Goal: Feedback & Contribution: Contribute content

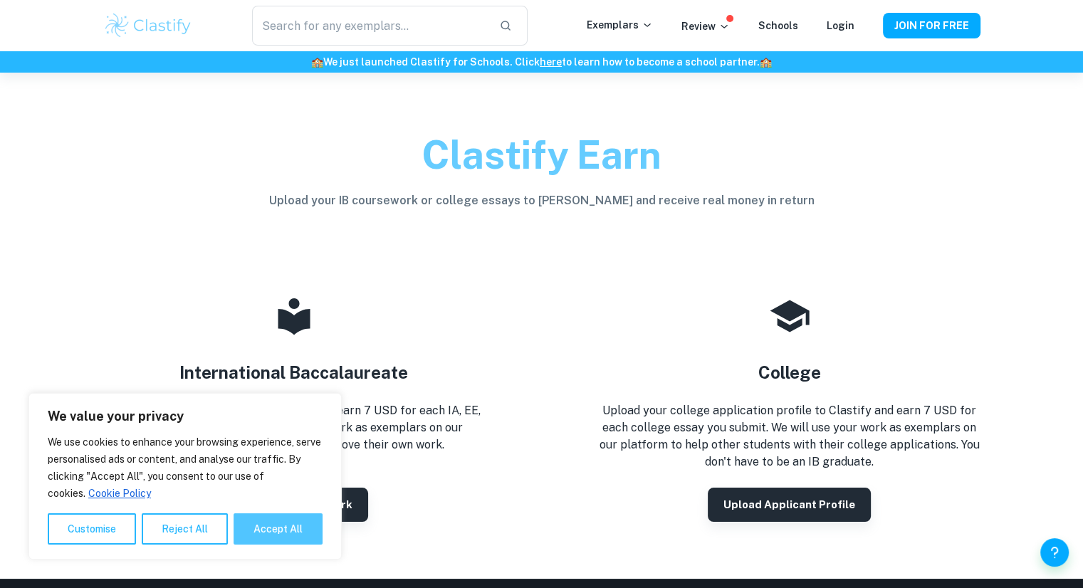
click at [262, 539] on button "Accept All" at bounding box center [278, 528] width 89 height 31
checkbox input "true"
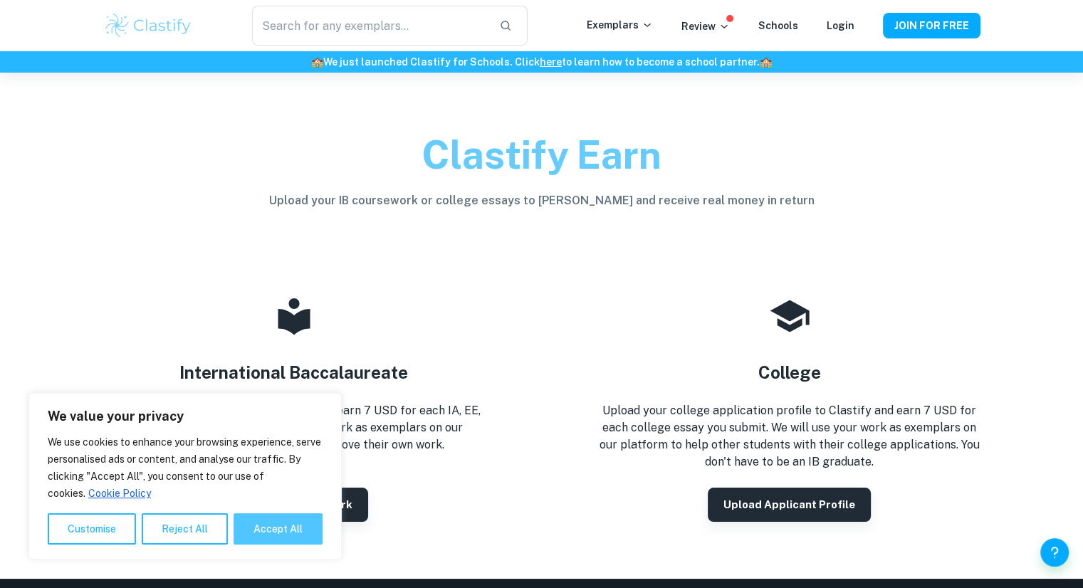
checkbox input "true"
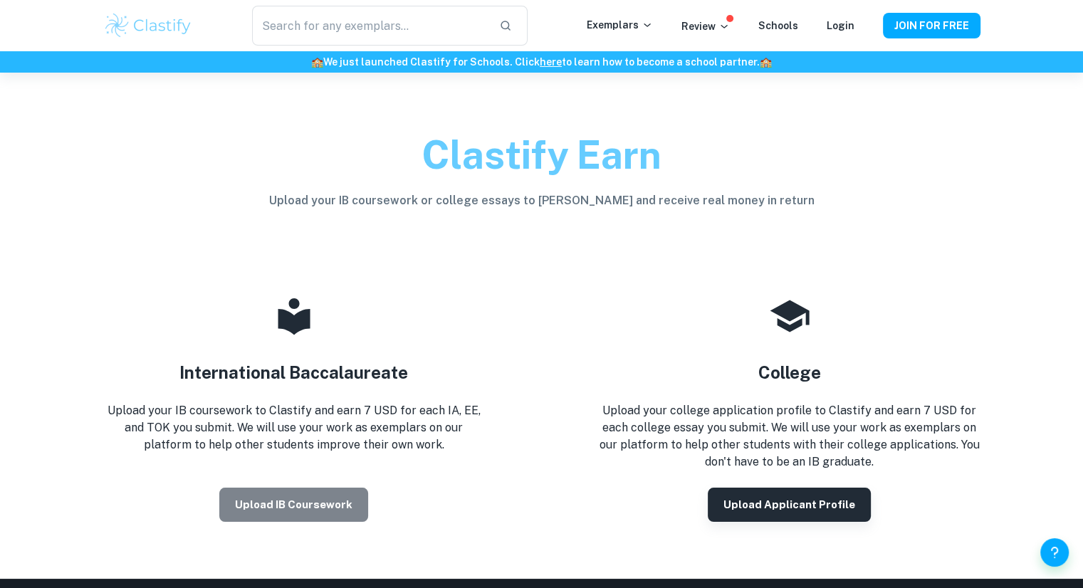
click at [305, 491] on button "Upload IB coursework" at bounding box center [293, 505] width 149 height 34
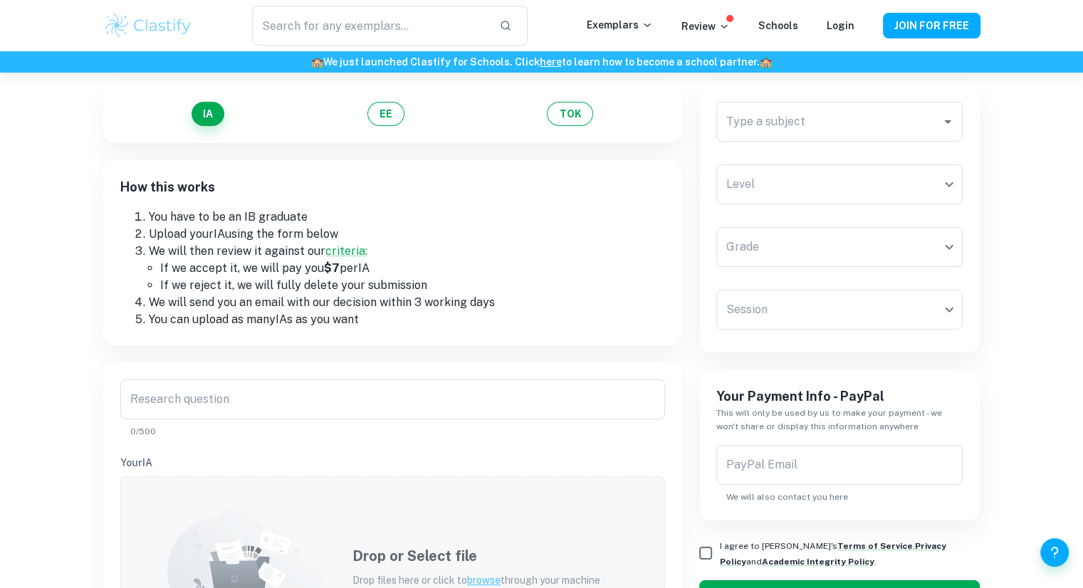
scroll to position [91, 0]
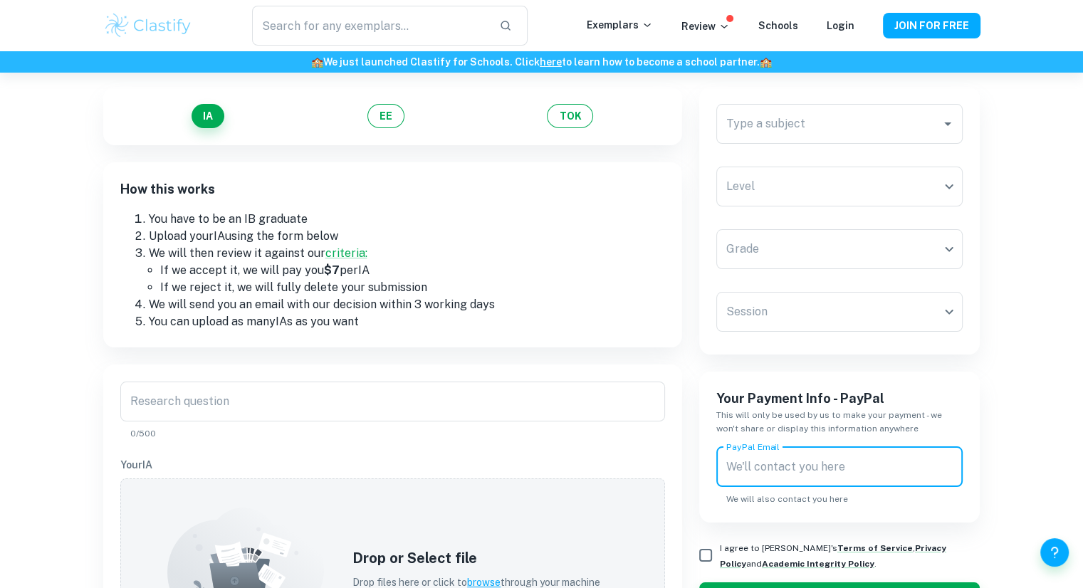
click at [808, 466] on input "PayPal Email" at bounding box center [839, 467] width 247 height 40
type input "[EMAIL_ADDRESS][DOMAIN_NAME]"
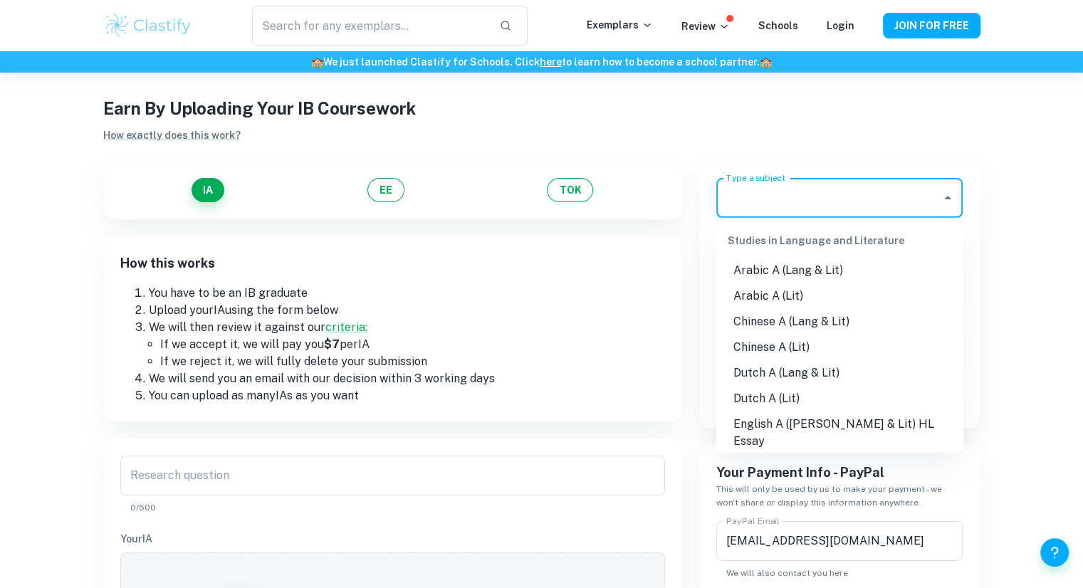
click at [883, 192] on input "Type a subject" at bounding box center [829, 197] width 213 height 27
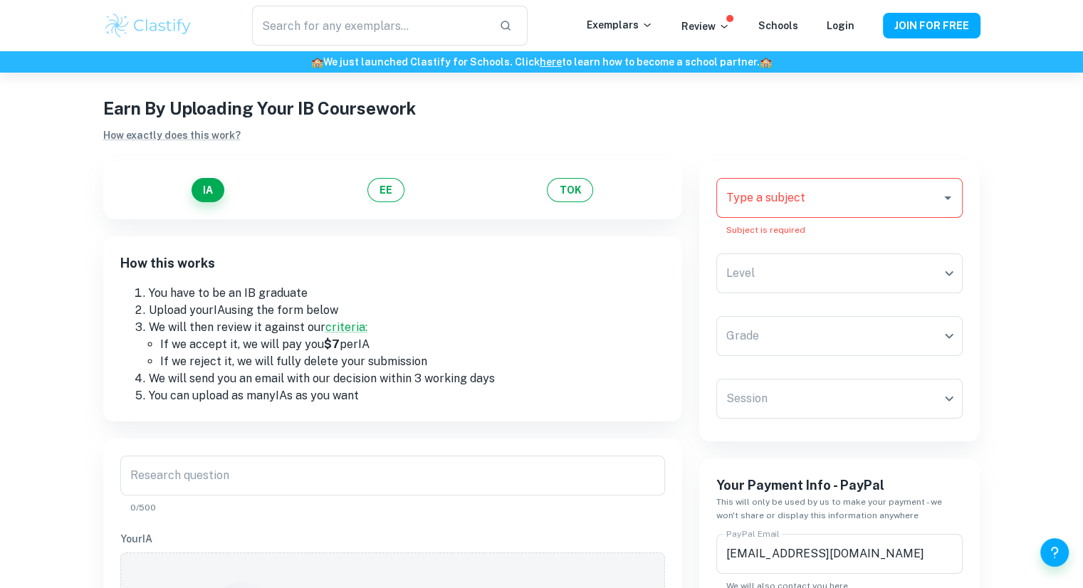
click at [854, 190] on input "Type a subject" at bounding box center [829, 197] width 213 height 27
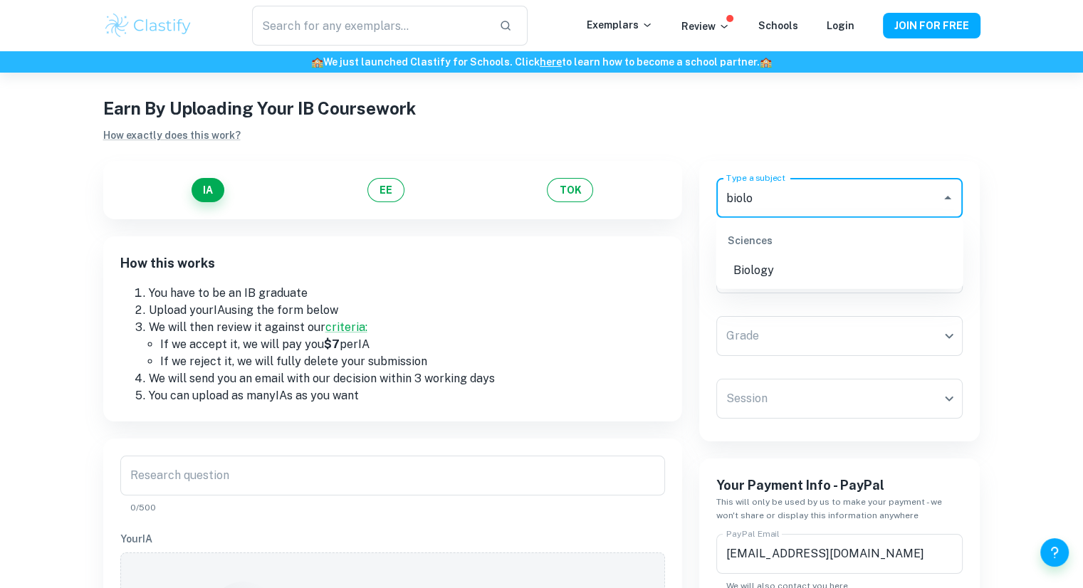
click at [800, 268] on li "Biology" at bounding box center [839, 271] width 247 height 26
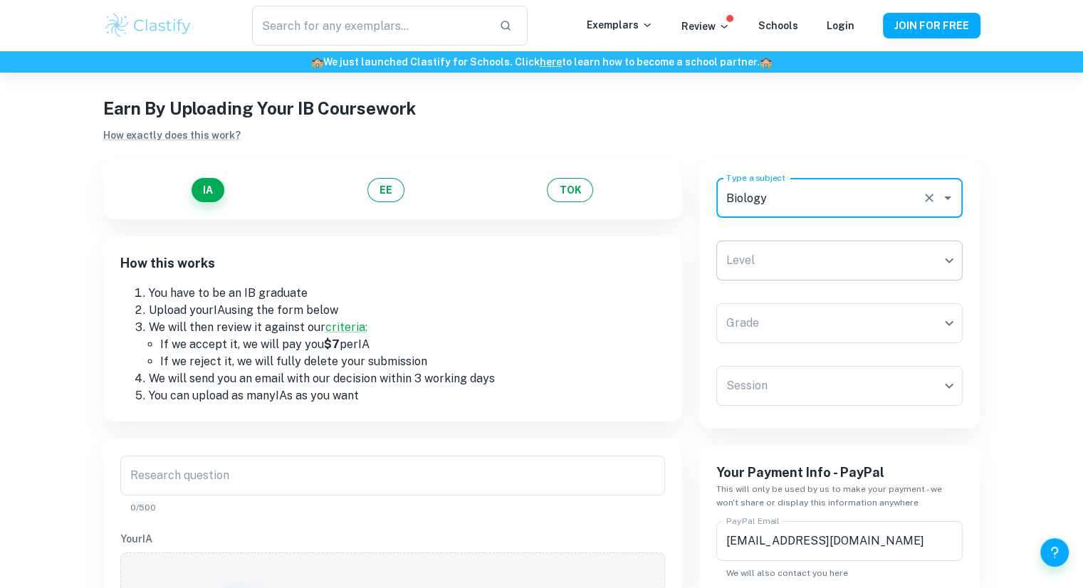
type input "Biology"
click at [805, 266] on body "We value your privacy We use cookies to enhance your browsing experience, serve…" at bounding box center [541, 350] width 1083 height 588
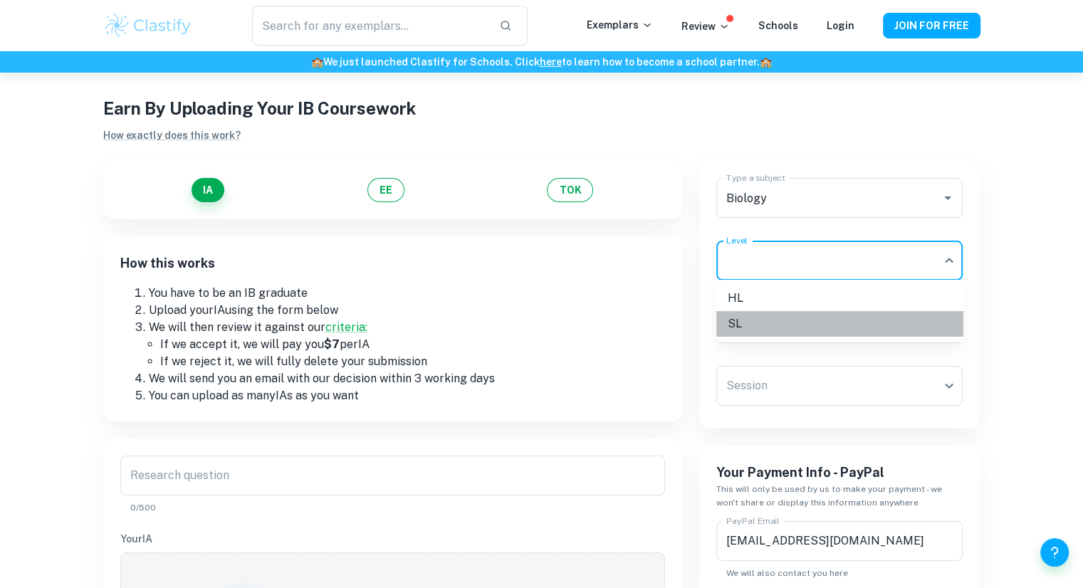
click at [803, 331] on li "SL" at bounding box center [839, 324] width 247 height 26
type input "SL"
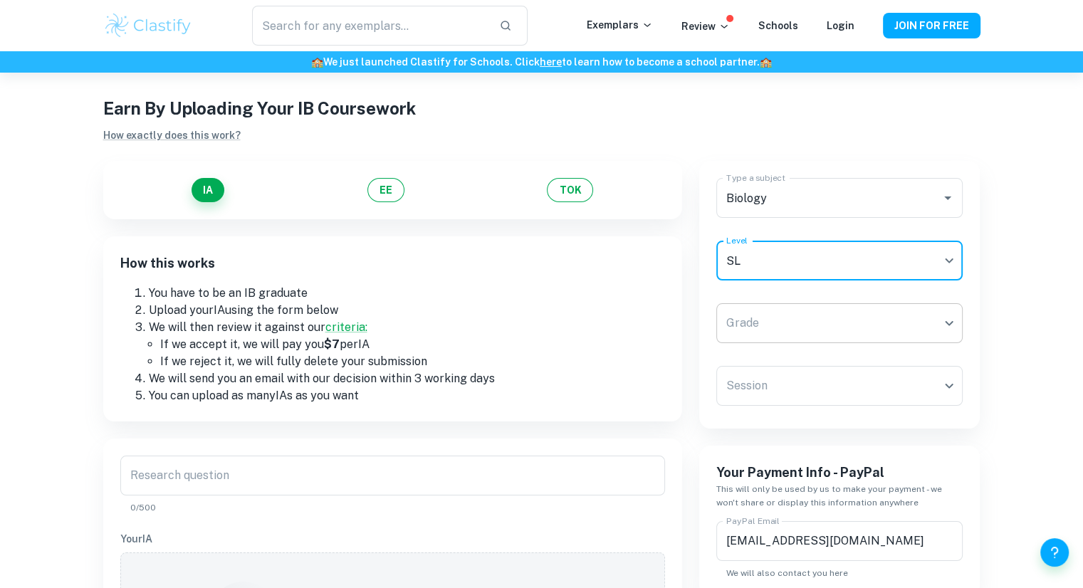
click at [830, 331] on body "We value your privacy We use cookies to enhance your browsing experience, serve…" at bounding box center [541, 350] width 1083 height 588
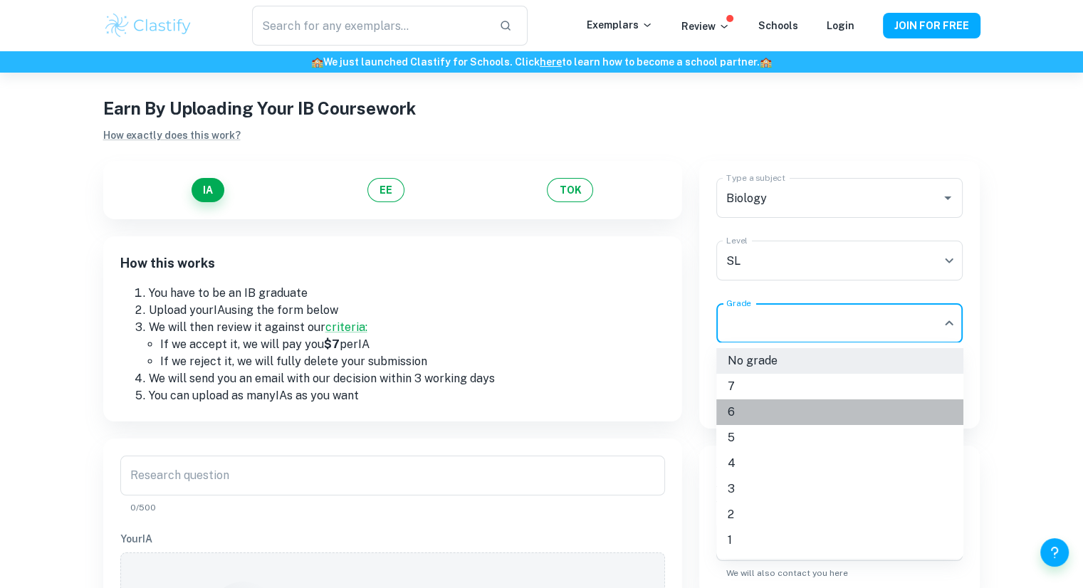
click at [757, 414] on li "6" at bounding box center [839, 412] width 247 height 26
type input "6"
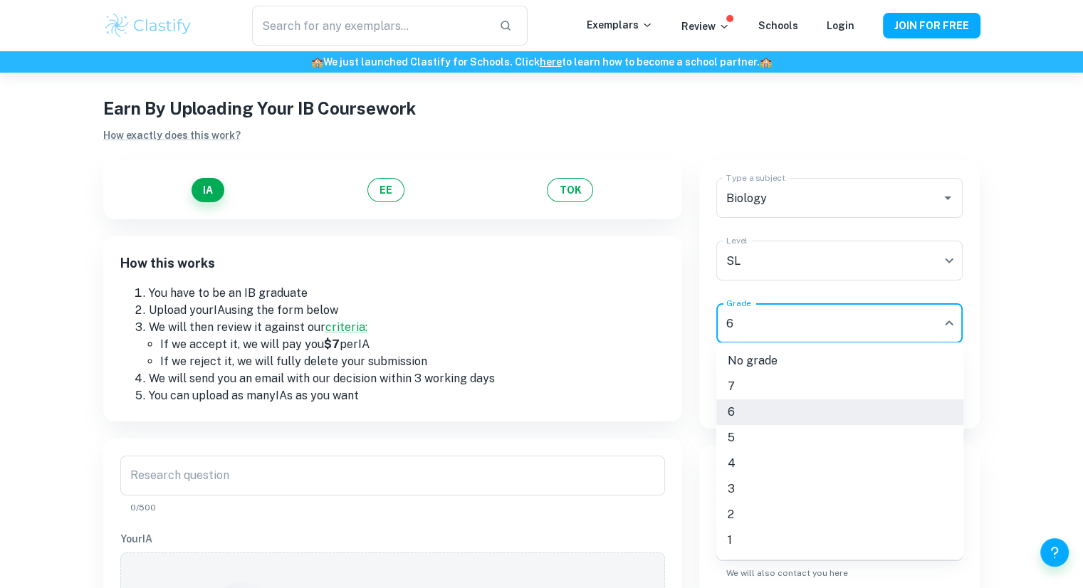
click at [792, 317] on body "We value your privacy We use cookies to enhance your browsing experience, serve…" at bounding box center [541, 350] width 1083 height 588
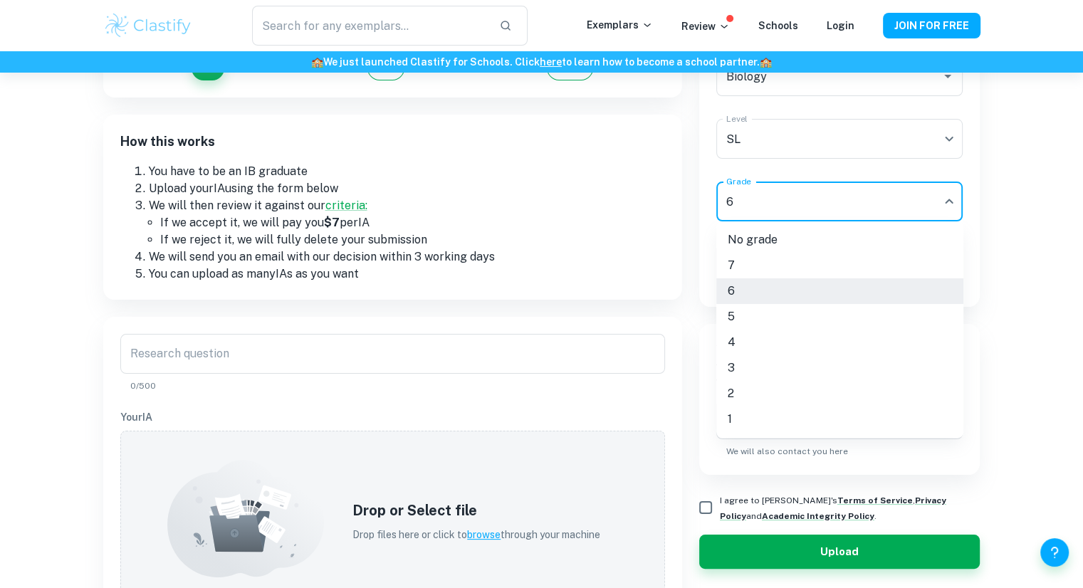
scroll to position [137, 0]
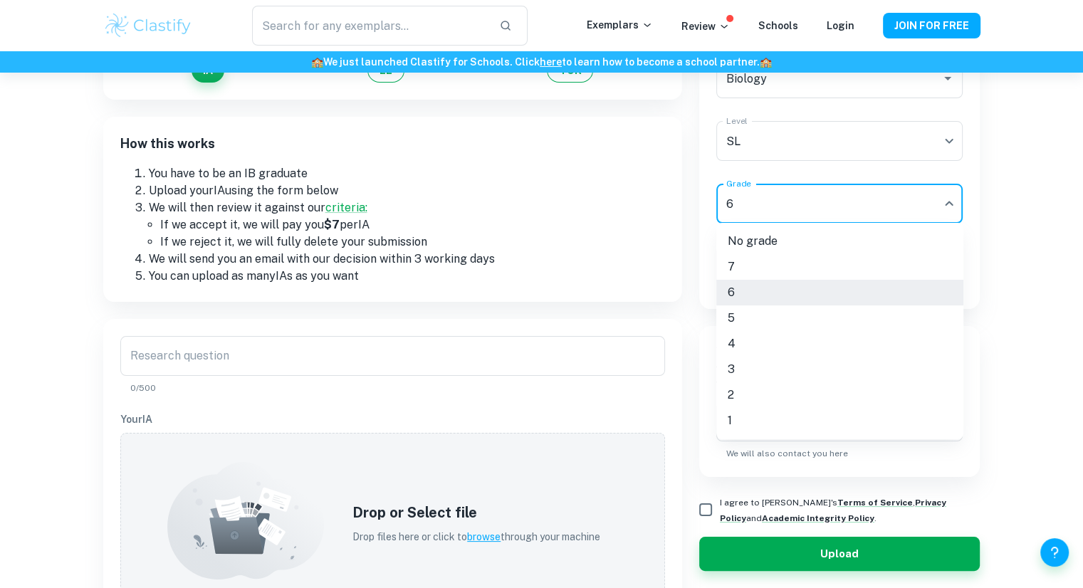
click at [1037, 211] on div at bounding box center [541, 294] width 1083 height 588
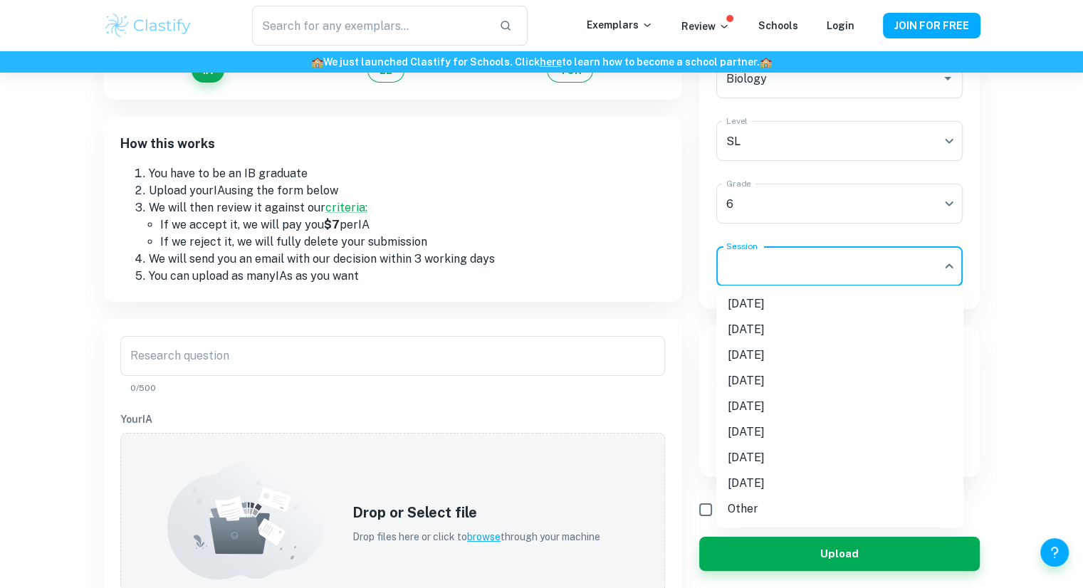
click at [767, 278] on body "We value your privacy We use cookies to enhance your browsing experience, serve…" at bounding box center [541, 230] width 1083 height 588
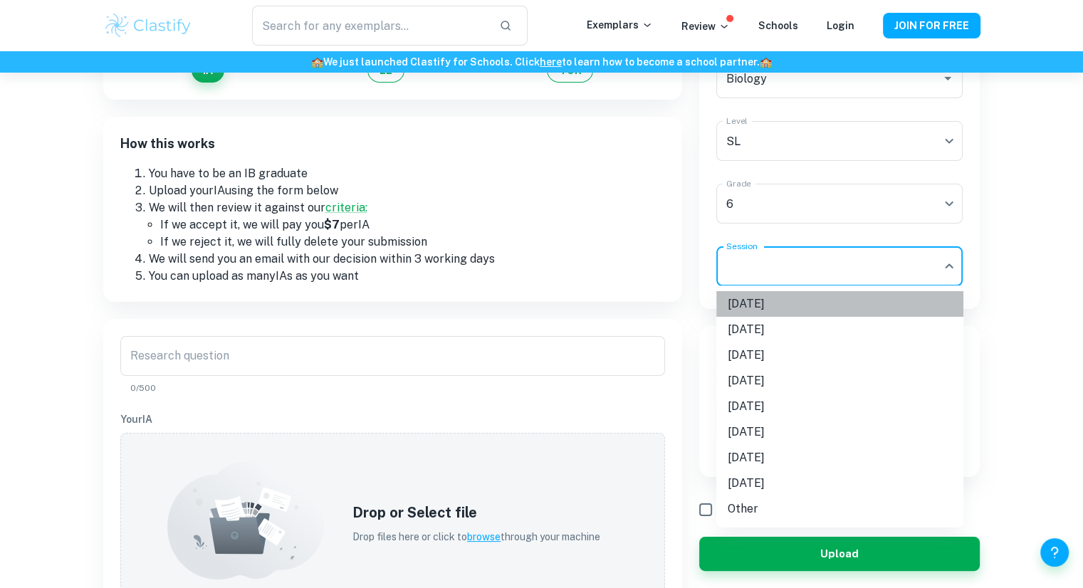
click at [770, 305] on li "[DATE]" at bounding box center [839, 304] width 247 height 26
type input "M25"
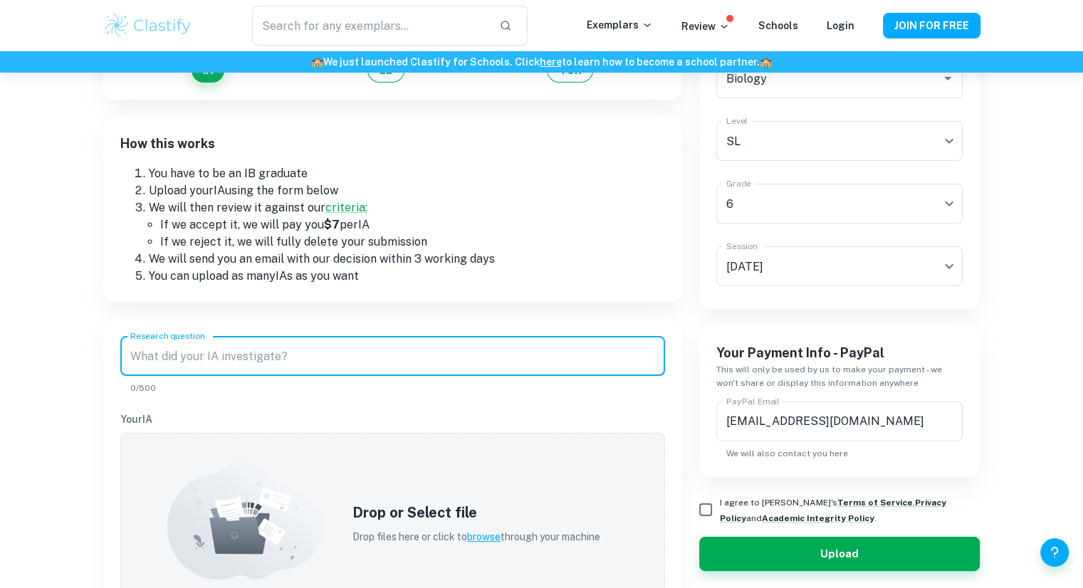
click at [373, 353] on input "Research question" at bounding box center [392, 356] width 545 height 40
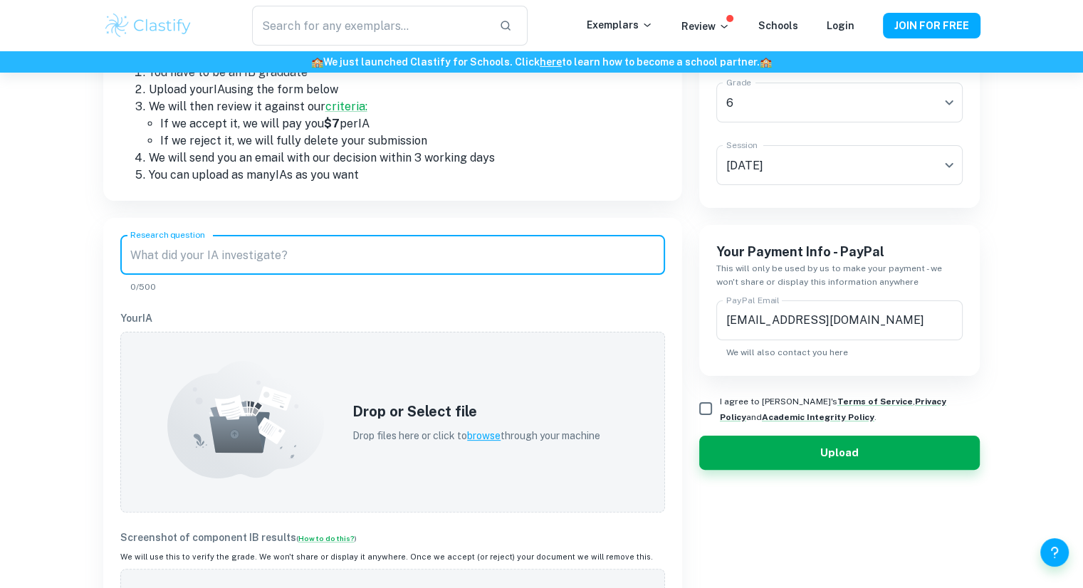
scroll to position [239, 0]
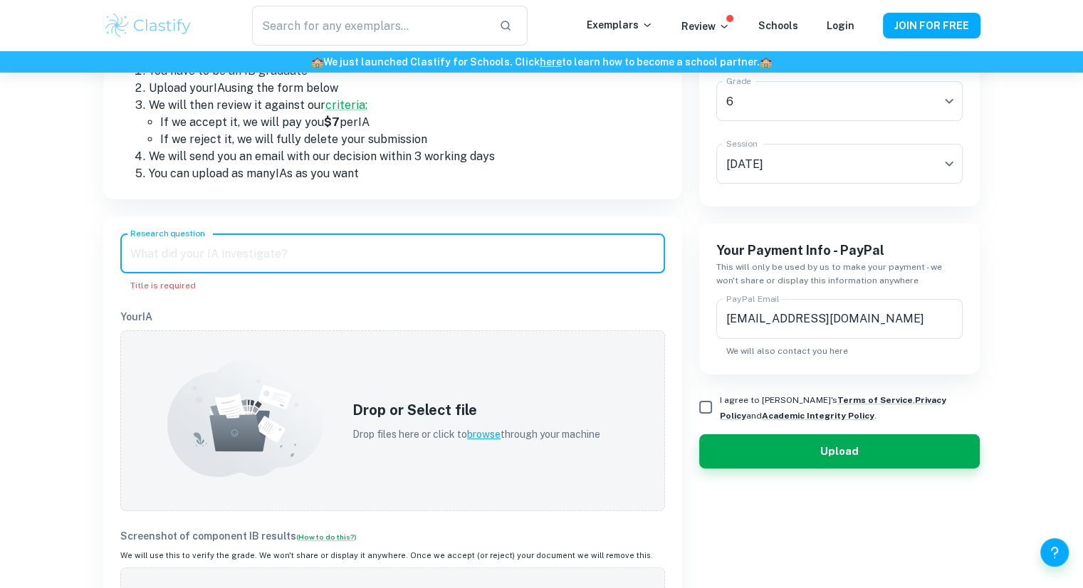
paste input "how do natural preservatives (salt, sugar, vinegar and [PERSON_NAME]) affect th…"
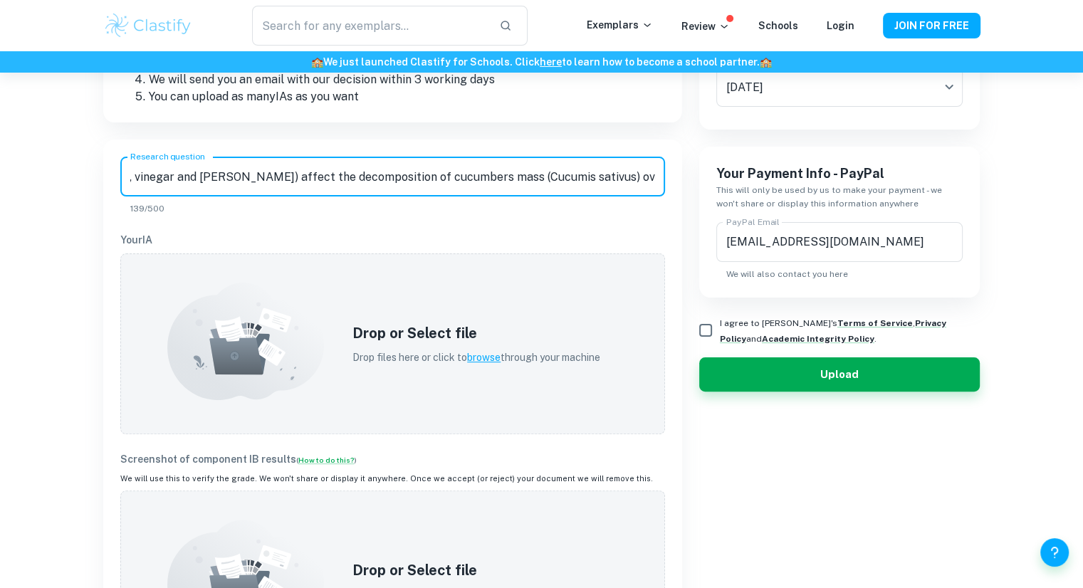
scroll to position [316, 0]
type input "how do natural preservatives (salt, sugar, vinegar and [PERSON_NAME]) affect th…"
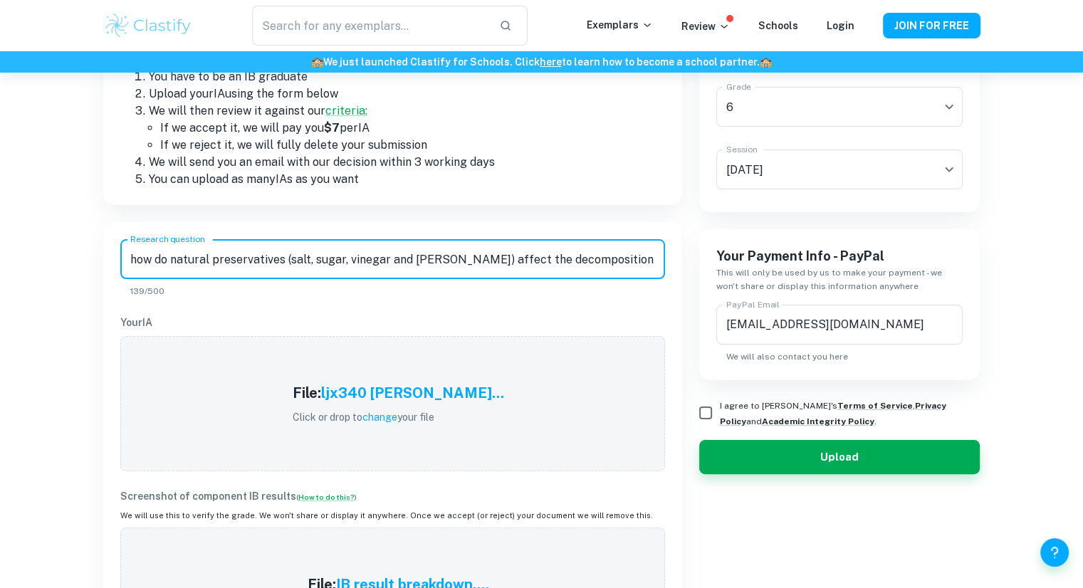
scroll to position [272, 0]
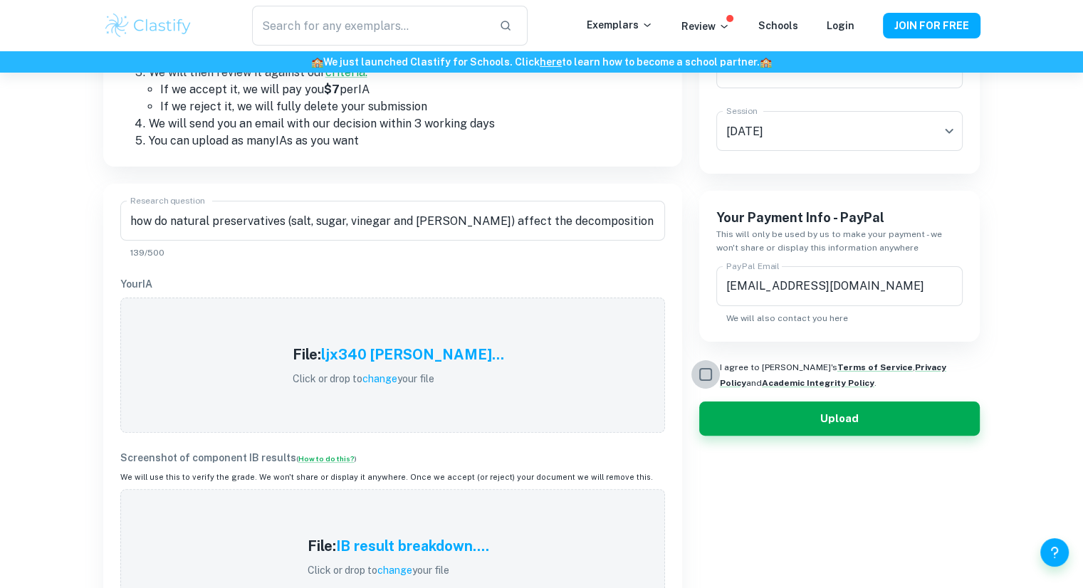
click at [703, 374] on input "I agree to [PERSON_NAME]'s Terms of Service , Privacy Policy and Academic Integ…" at bounding box center [705, 374] width 28 height 28
checkbox input "true"
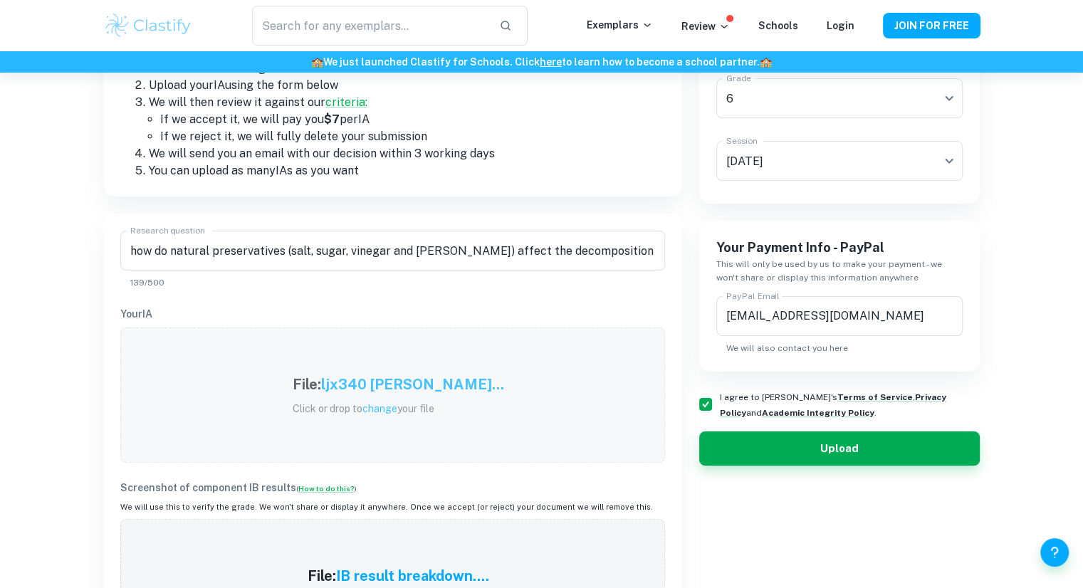
scroll to position [243, 0]
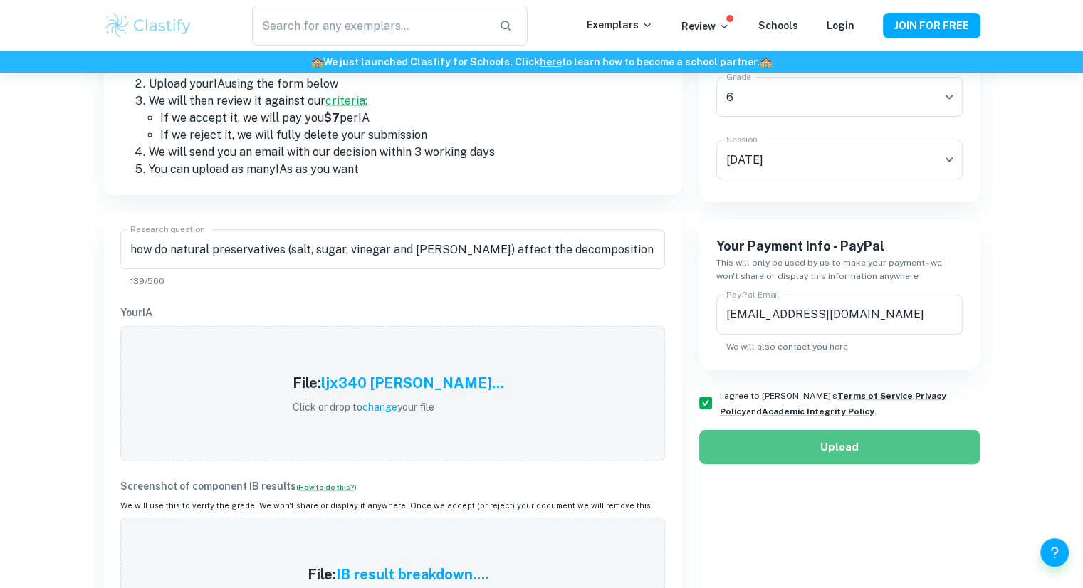
click at [782, 439] on button "Upload" at bounding box center [839, 447] width 281 height 34
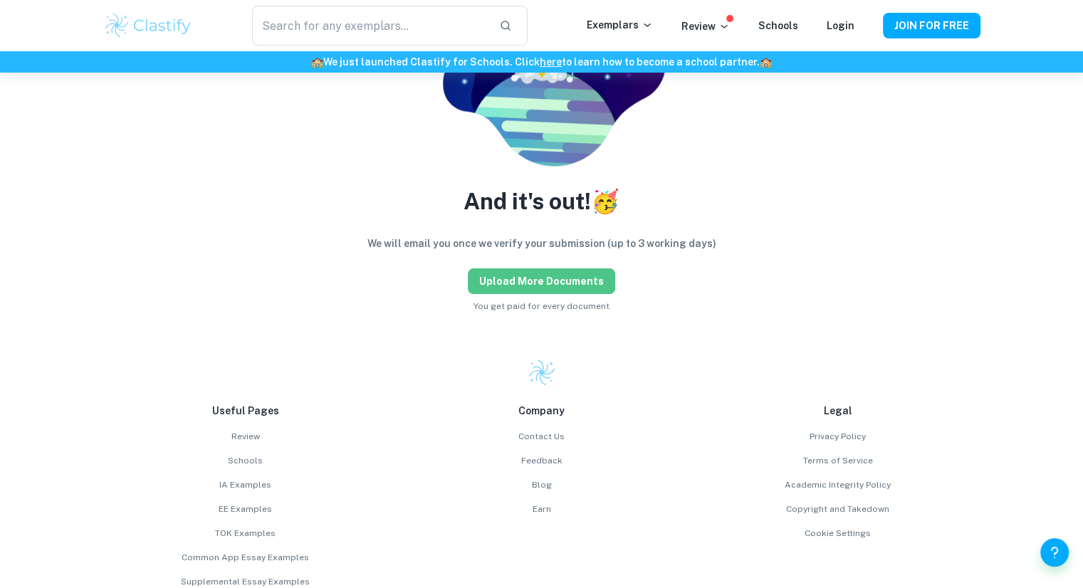
click at [544, 277] on button "Upload more documents" at bounding box center [541, 281] width 147 height 26
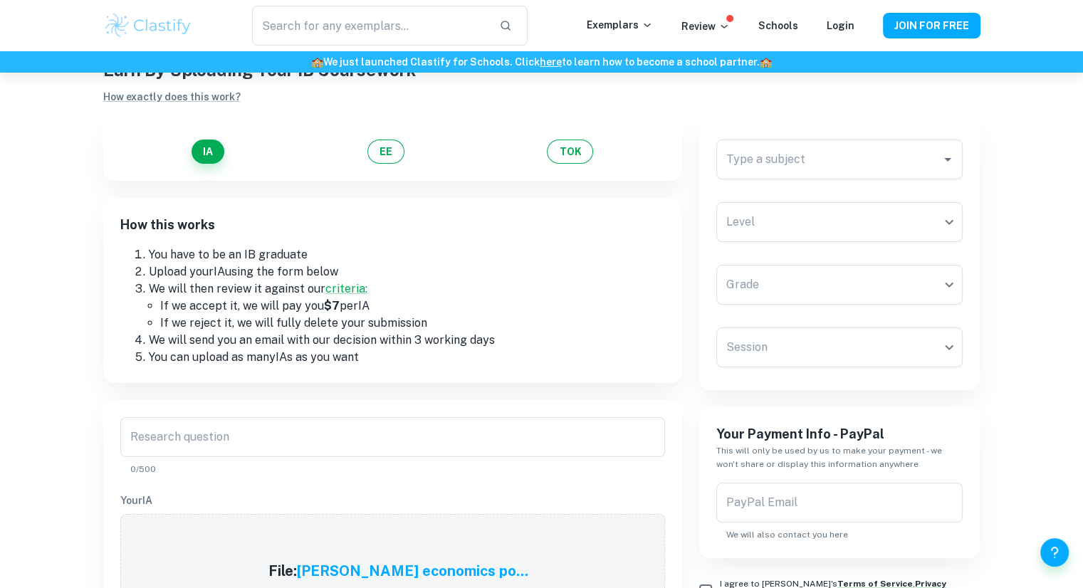
scroll to position [53, 0]
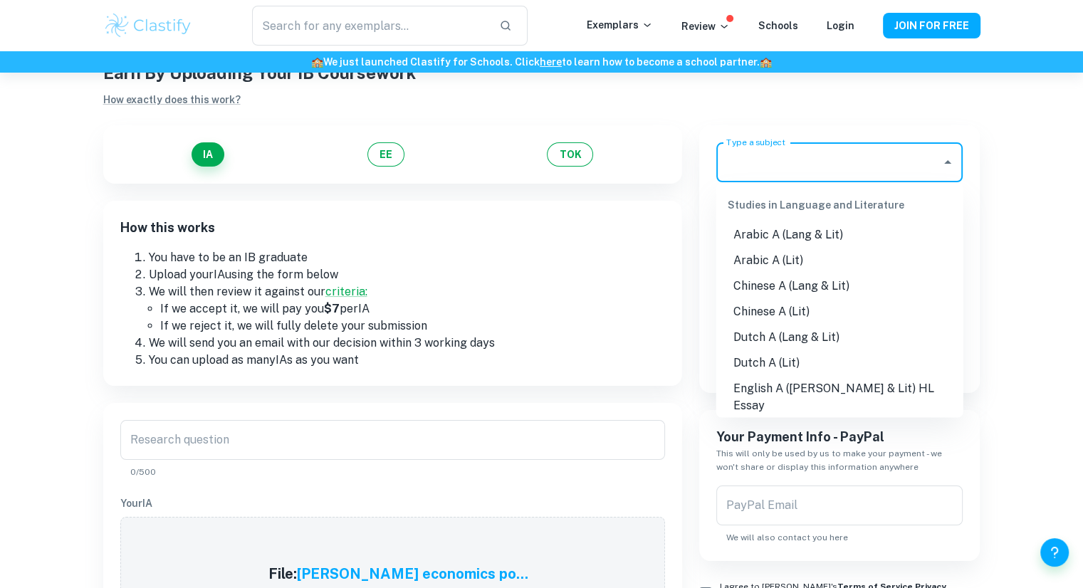
click at [805, 162] on input "Type a subject" at bounding box center [829, 162] width 213 height 27
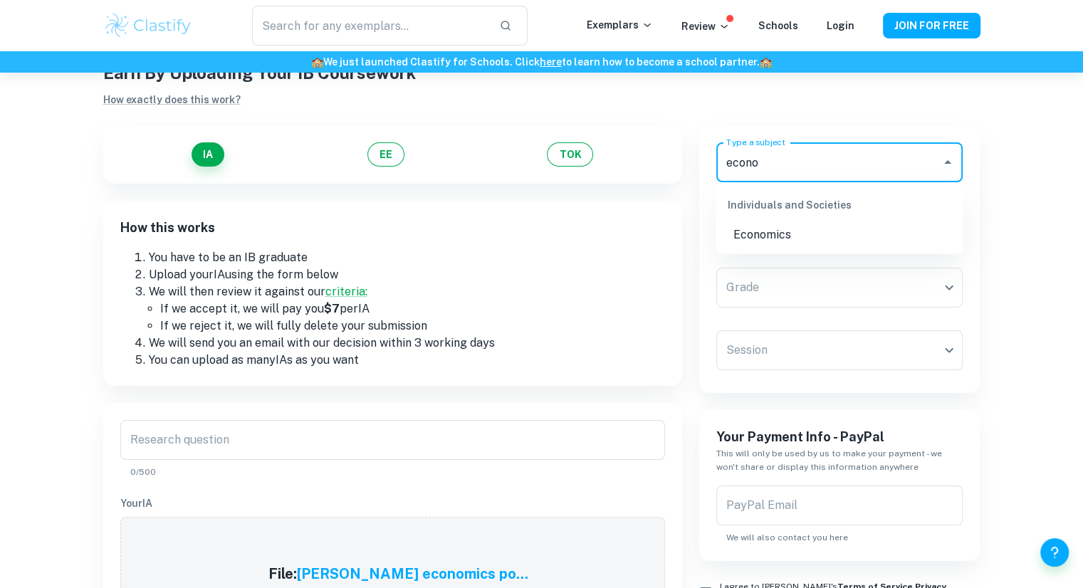
click at [806, 224] on li "Economics" at bounding box center [839, 235] width 247 height 26
type input "Economics"
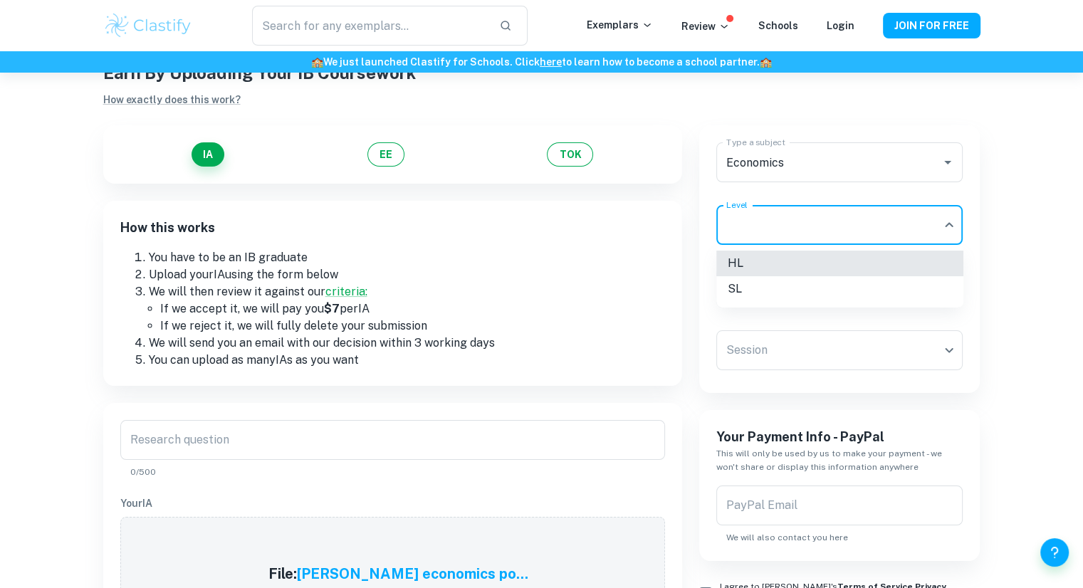
click at [811, 236] on body "We value your privacy We use cookies to enhance your browsing experience, serve…" at bounding box center [541, 314] width 1083 height 588
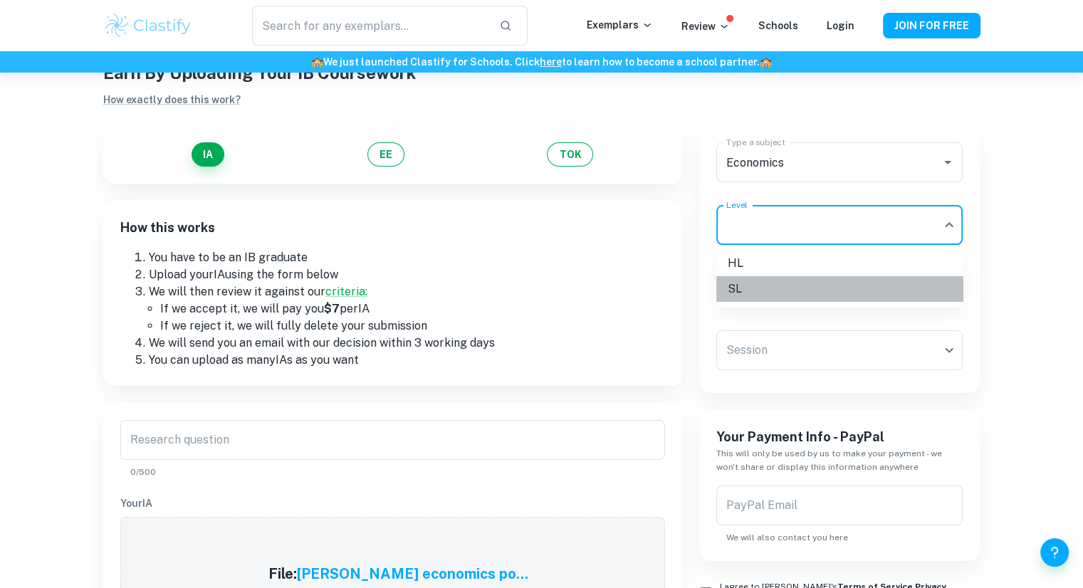
click at [786, 285] on li "SL" at bounding box center [839, 289] width 247 height 26
type input "SL"
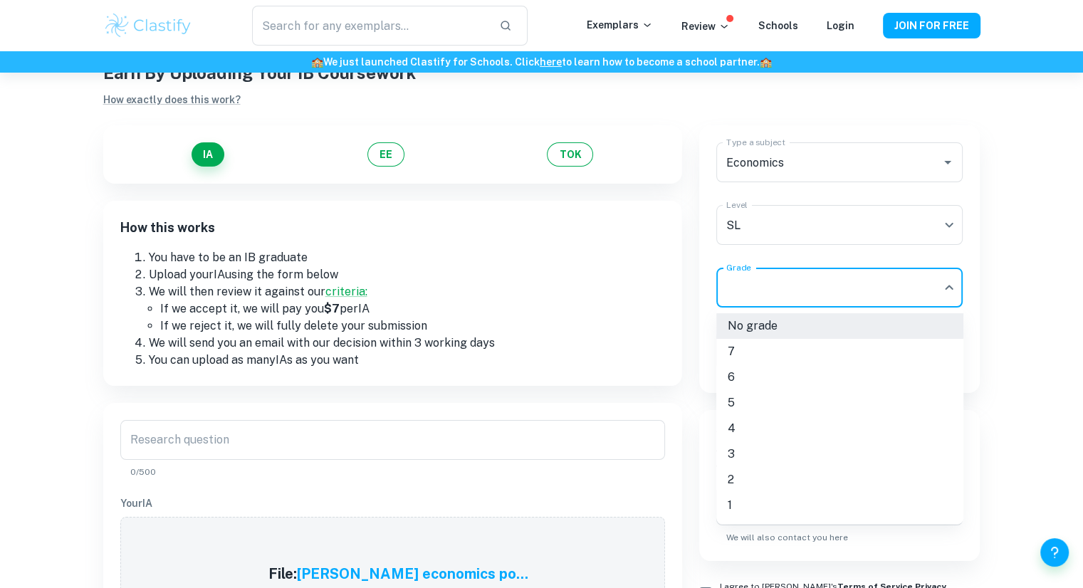
click at [807, 288] on body "We value your privacy We use cookies to enhance your browsing experience, serve…" at bounding box center [541, 314] width 1083 height 588
click at [742, 387] on li "6" at bounding box center [839, 378] width 247 height 26
type input "6"
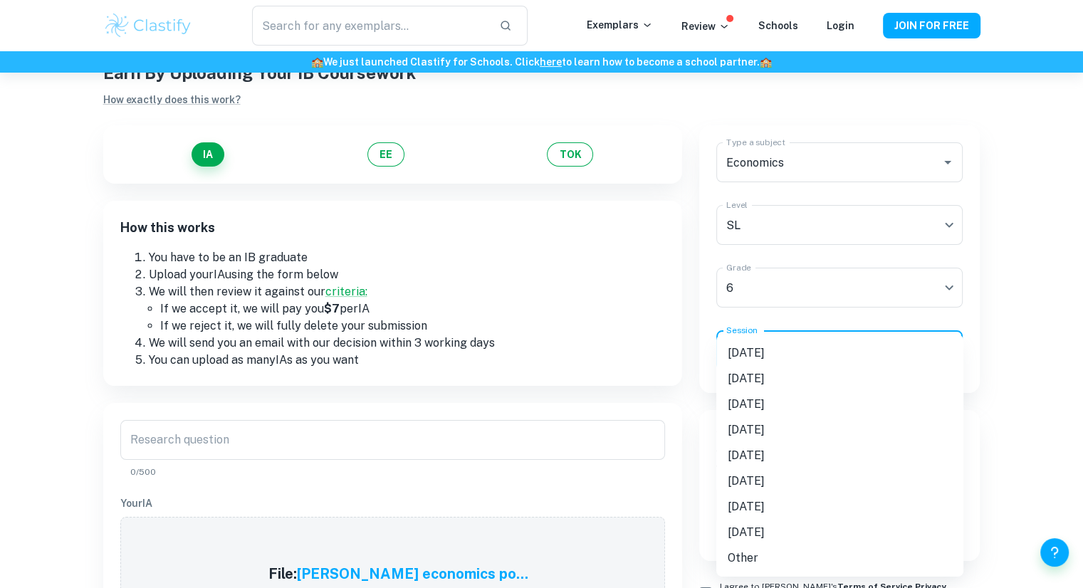
click at [782, 358] on body "We value your privacy We use cookies to enhance your browsing experience, serve…" at bounding box center [541, 314] width 1083 height 588
click at [770, 356] on li "[DATE]" at bounding box center [839, 353] width 247 height 26
type input "M25"
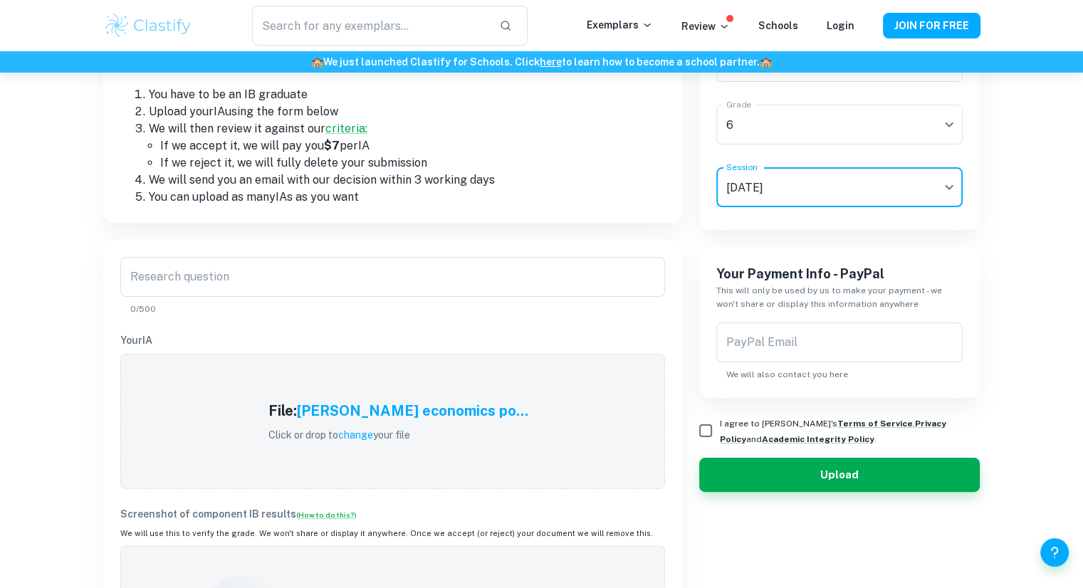
scroll to position [216, 0]
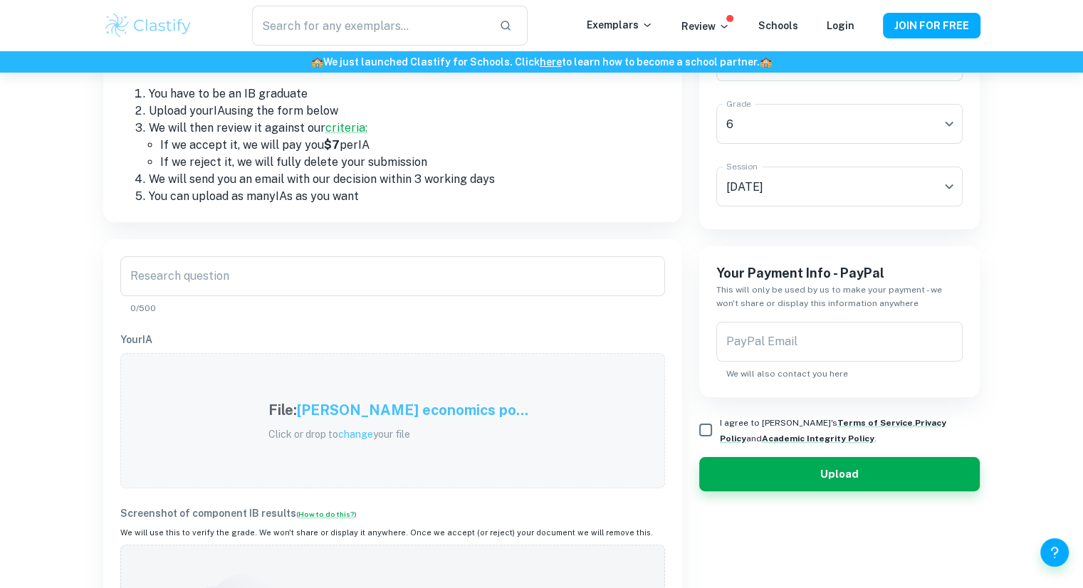
click at [388, 439] on p "Click or drop to change your file" at bounding box center [398, 434] width 260 height 16
click at [345, 434] on p "Click or drop to change your file" at bounding box center [398, 434] width 260 height 16
click at [373, 434] on span "change" at bounding box center [355, 434] width 35 height 11
click at [372, 405] on h5 "macroeconomics_IA.pd..." at bounding box center [412, 409] width 171 height 21
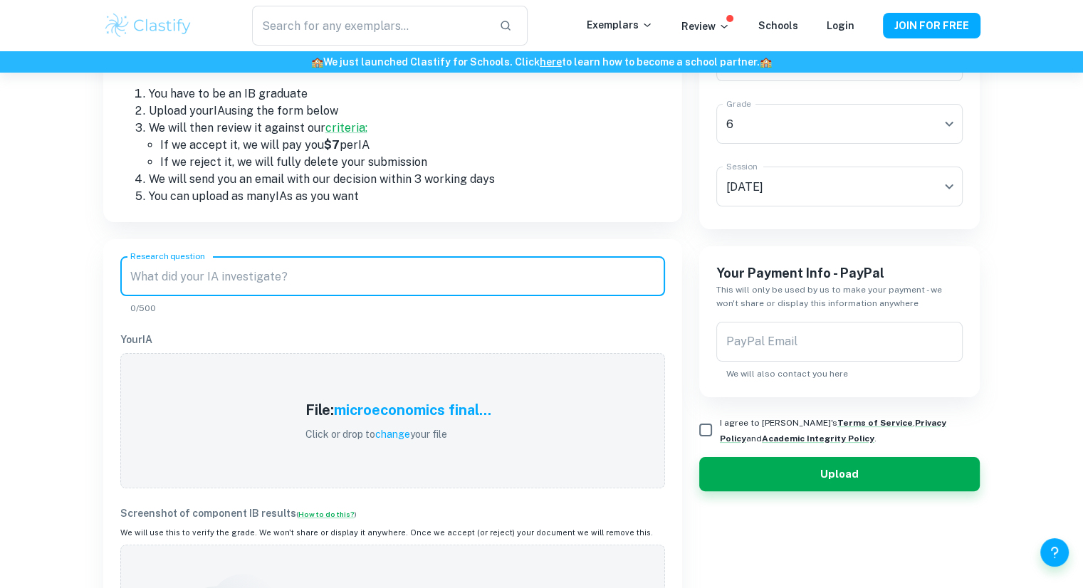
click at [273, 271] on input "Research question" at bounding box center [392, 276] width 545 height 40
paste input "Microeconomics IA: alcohol taxes as an externality of consumption"
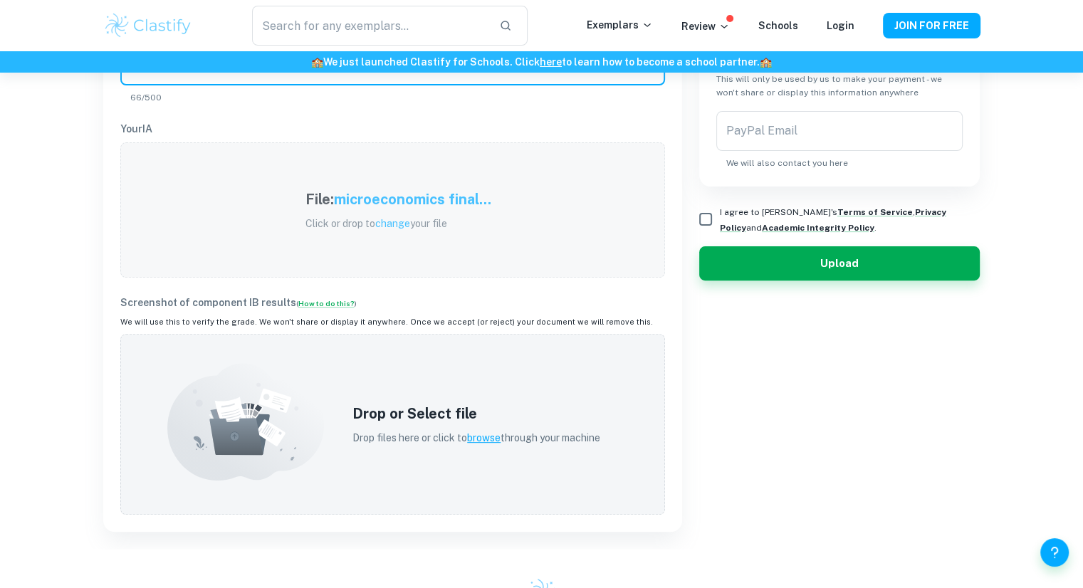
scroll to position [430, 0]
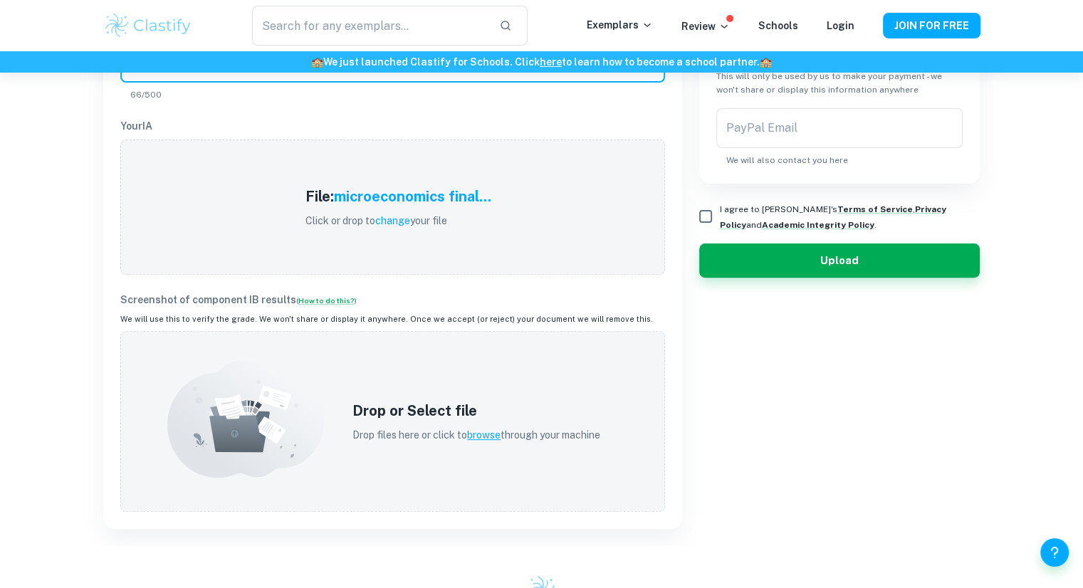
type input "Microeconomics IA: alcohol taxes as an externality of consumption"
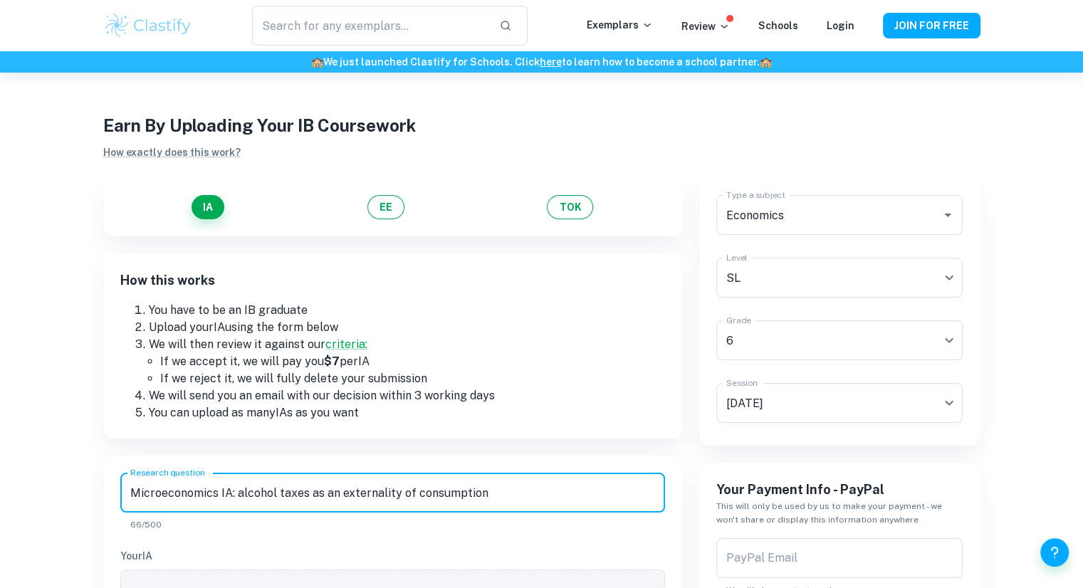
scroll to position [1, 0]
click at [786, 337] on body "We value your privacy We use cookies to enhance your browsing experience, serve…" at bounding box center [541, 365] width 1083 height 588
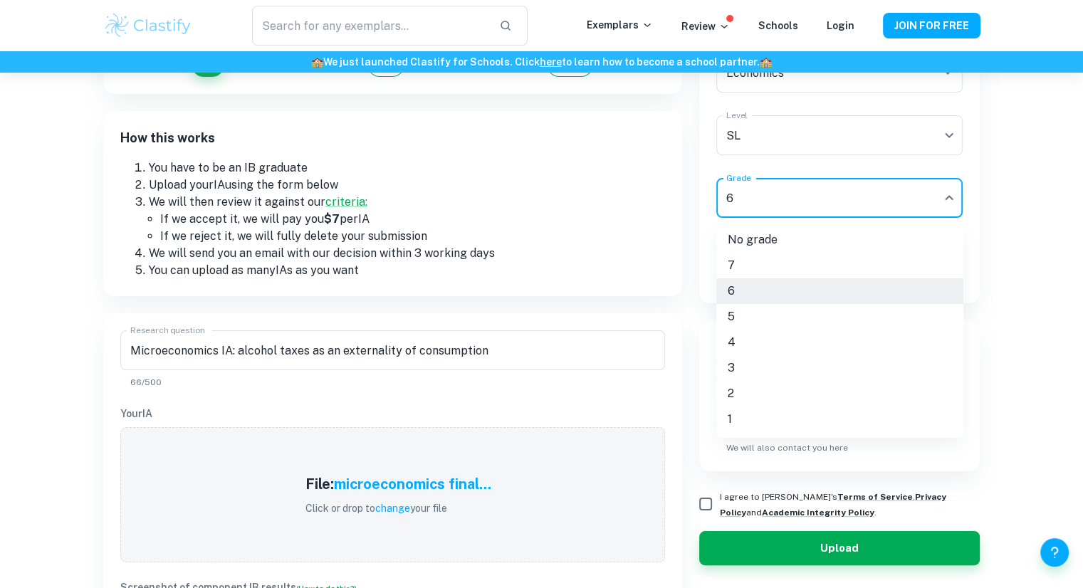
scroll to position [144, 0]
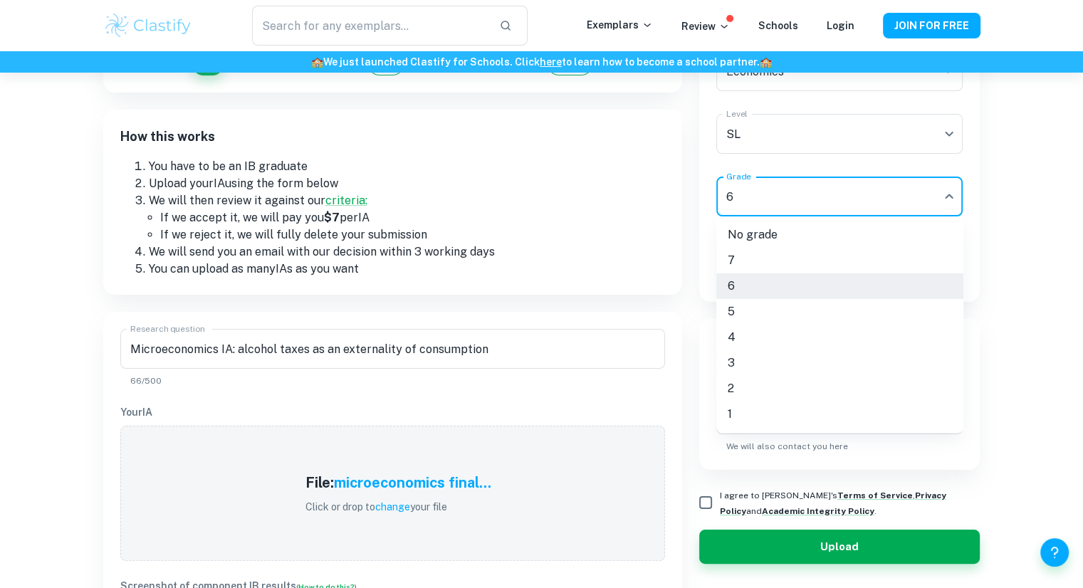
click at [693, 343] on div at bounding box center [541, 294] width 1083 height 588
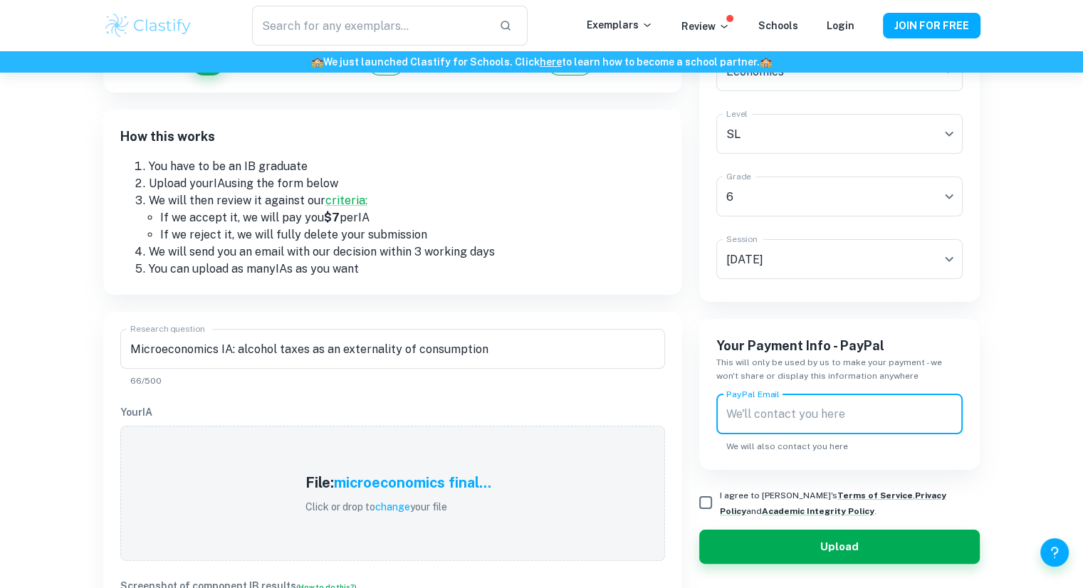
click at [785, 419] on input "PayPal Email" at bounding box center [839, 414] width 247 height 40
type input "[EMAIL_ADDRESS][DOMAIN_NAME]"
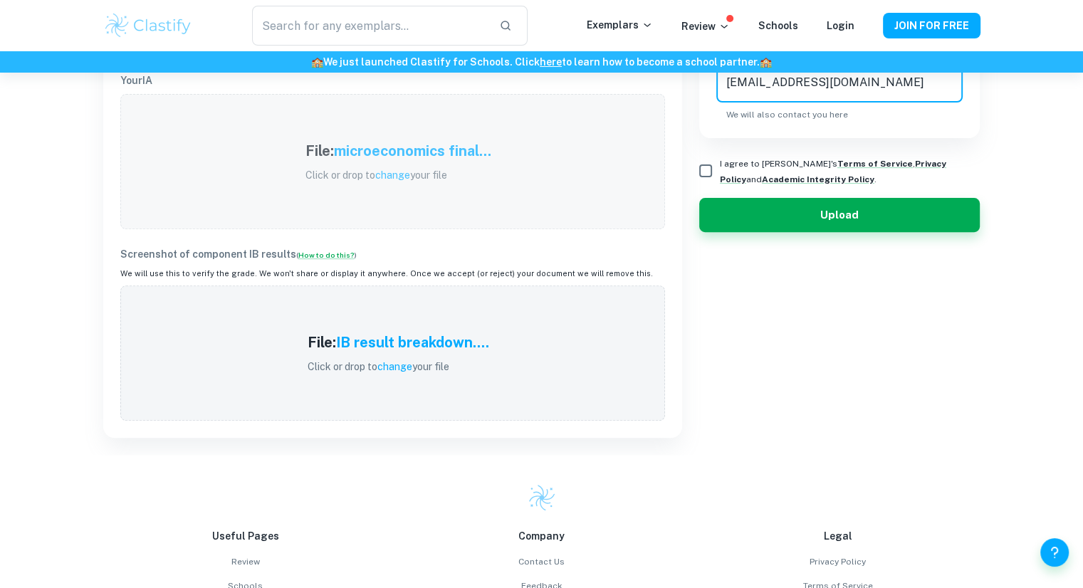
scroll to position [473, 0]
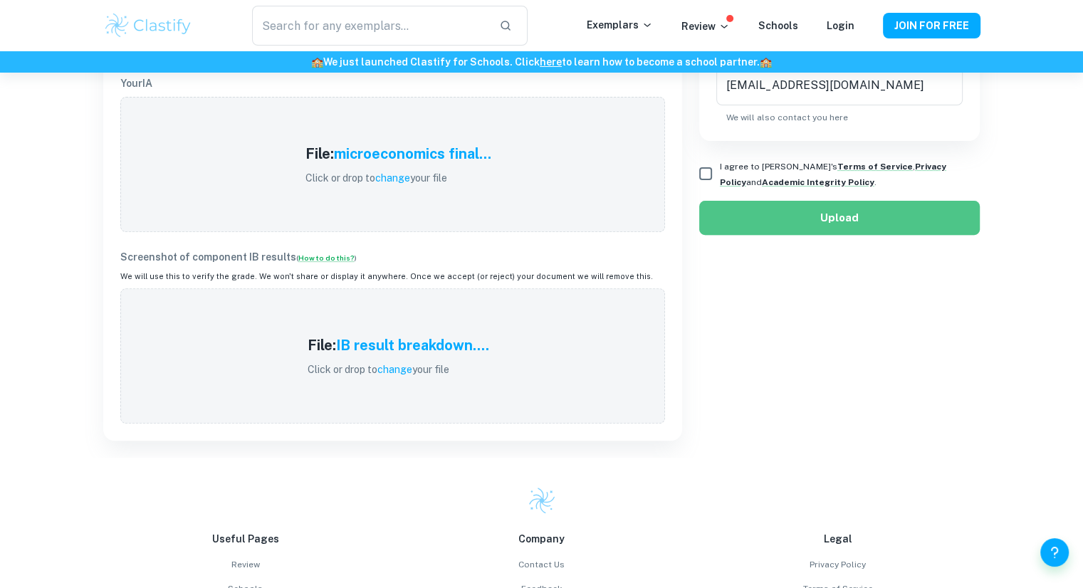
click at [788, 229] on button "Upload" at bounding box center [839, 218] width 281 height 34
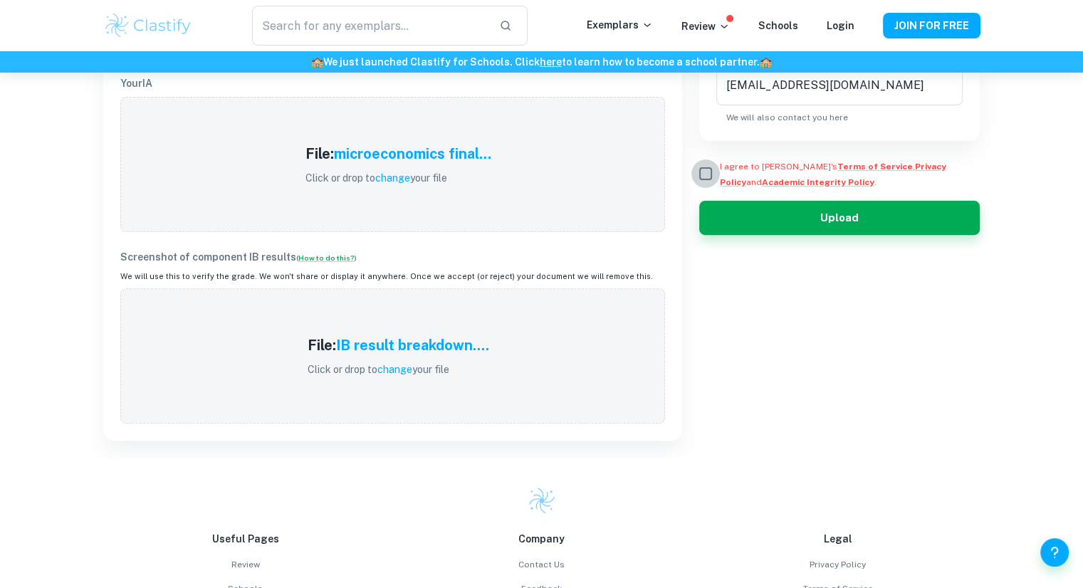
click at [704, 184] on input "I agree to [PERSON_NAME]'s Terms of Service , Privacy Policy and Academic Integ…" at bounding box center [705, 173] width 28 height 28
checkbox input "true"
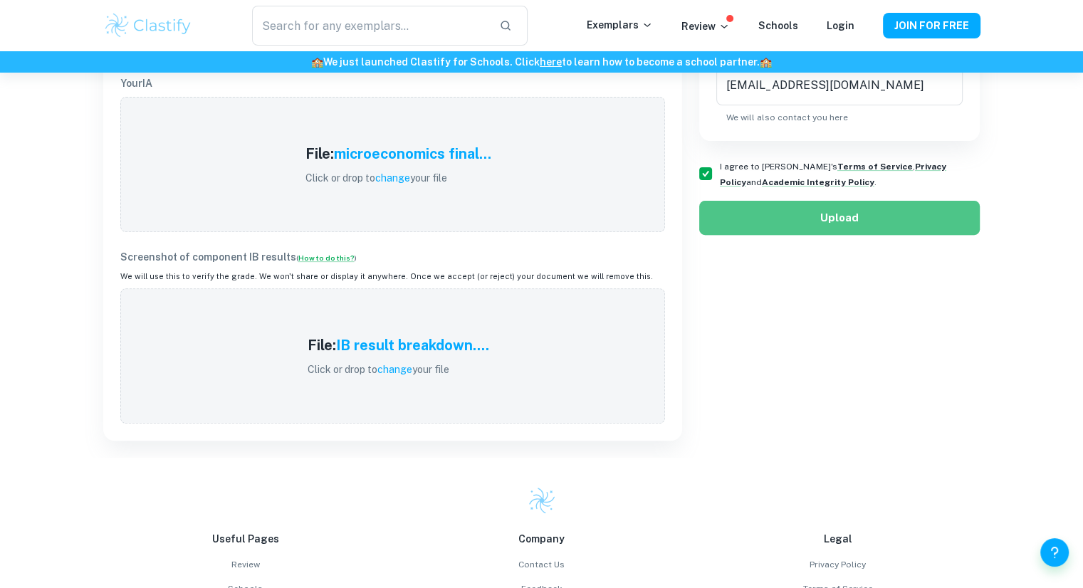
click at [750, 210] on button "Upload" at bounding box center [839, 218] width 281 height 34
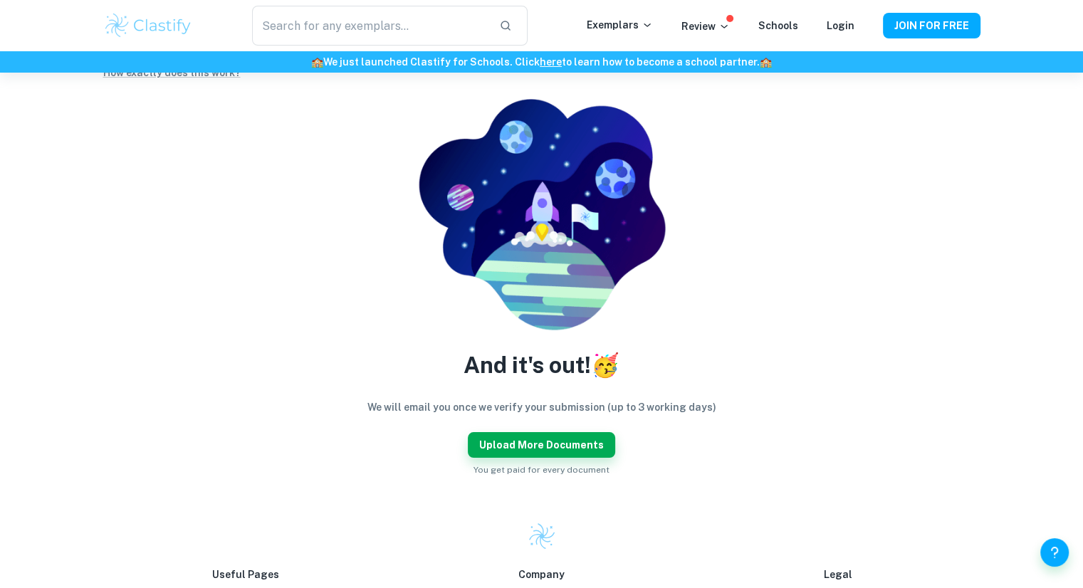
scroll to position [70, 0]
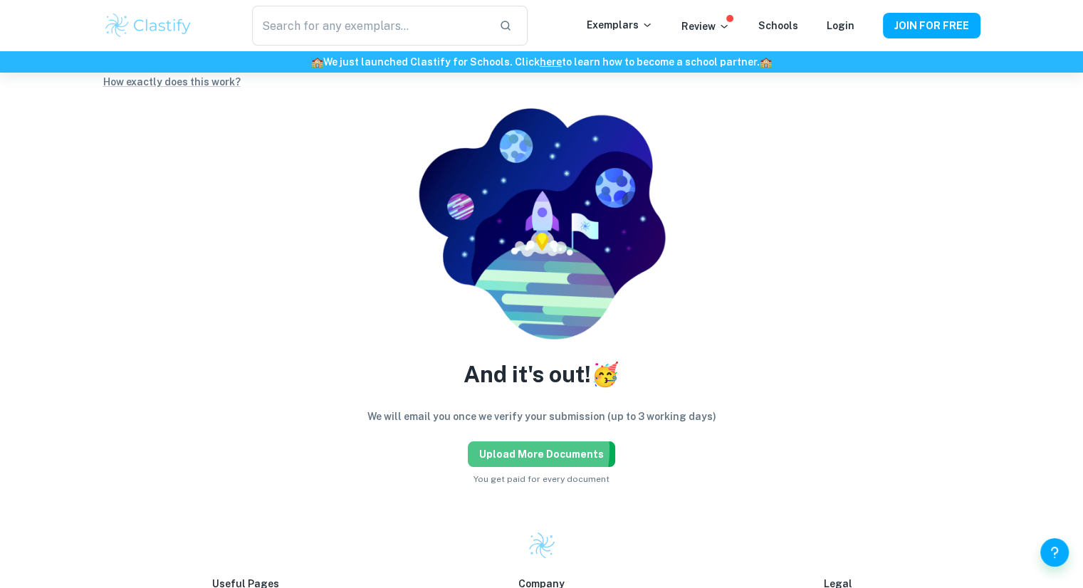
click at [510, 451] on button "Upload more documents" at bounding box center [541, 454] width 147 height 26
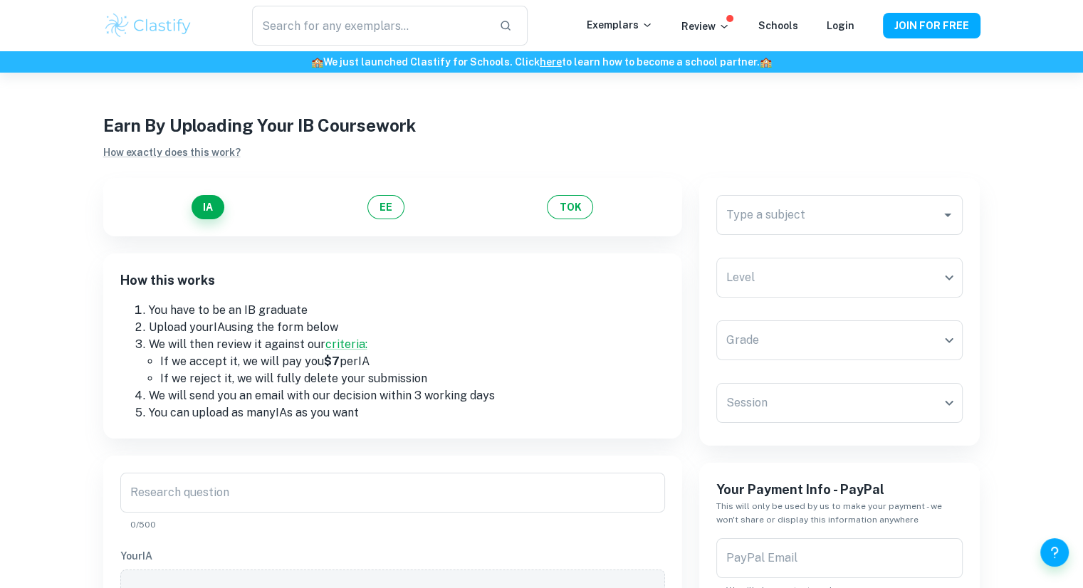
scroll to position [244, 0]
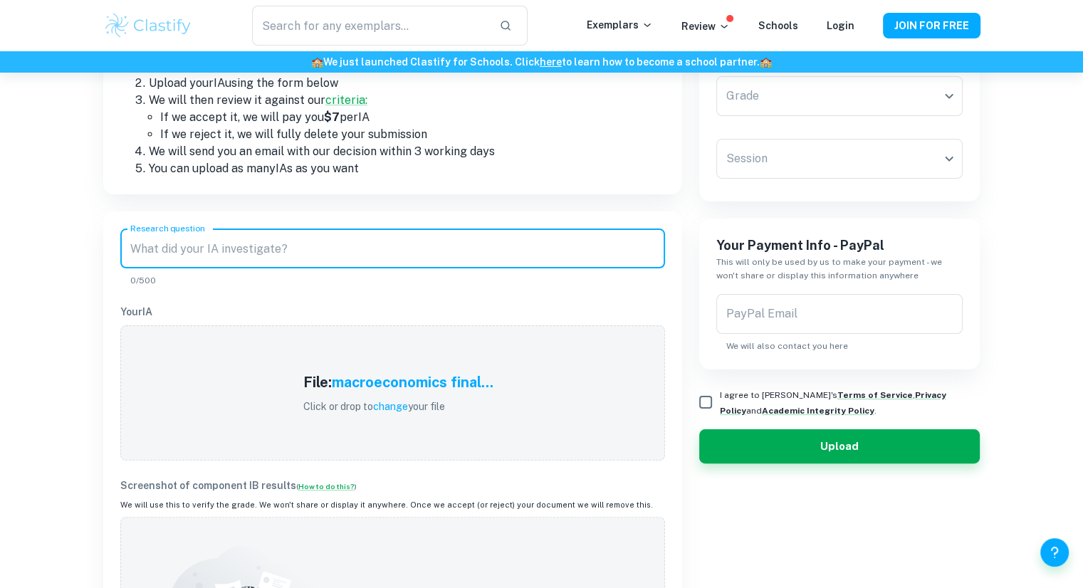
click at [193, 240] on input "Research question" at bounding box center [392, 249] width 545 height 40
paste input "Macroeconomics IA: monetary policy to control inflation"
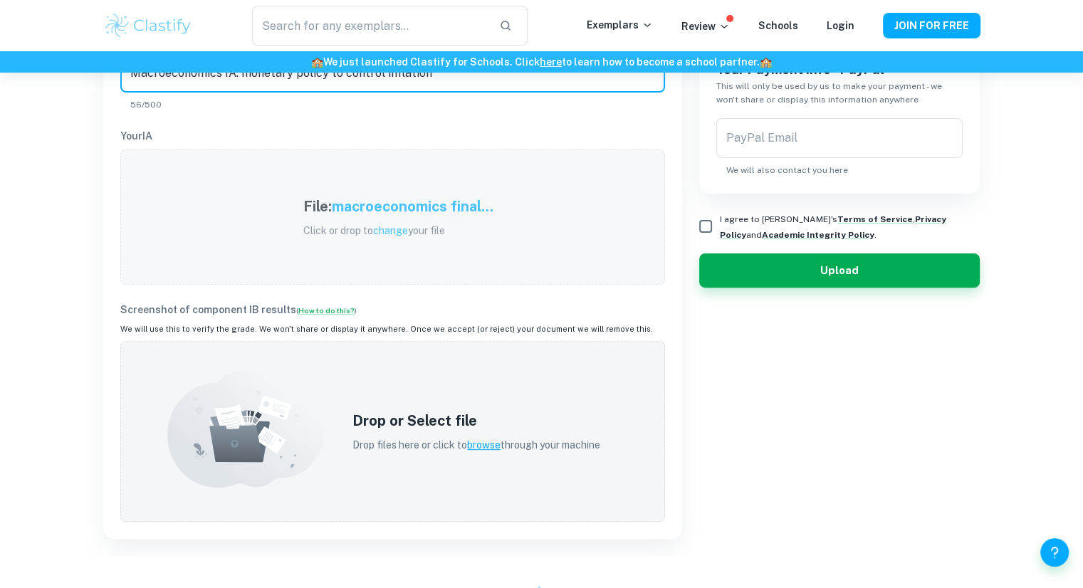
scroll to position [421, 0]
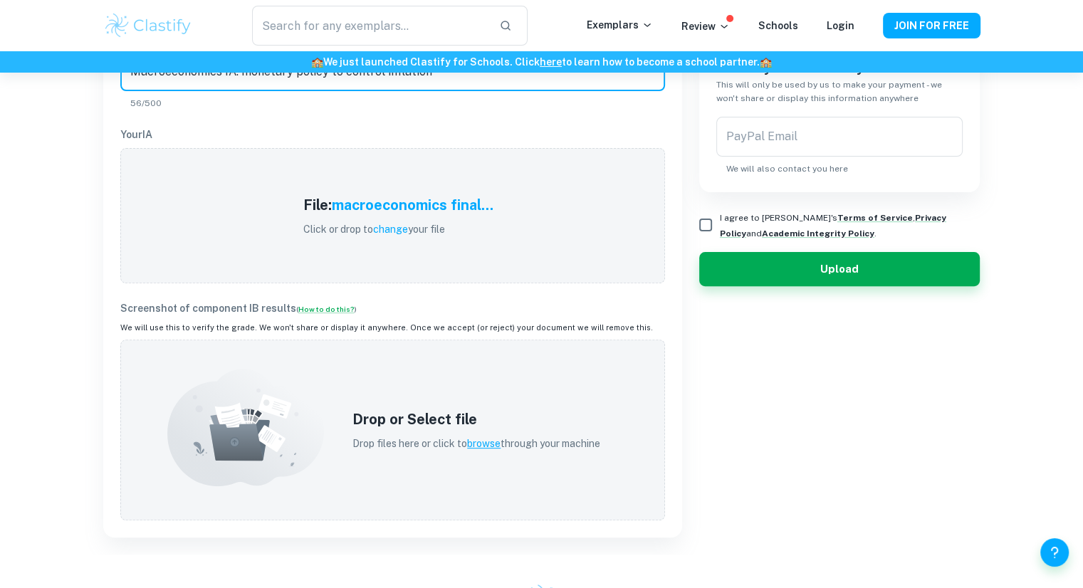
type input "Macroeconomics IA: monetary policy to control inflation"
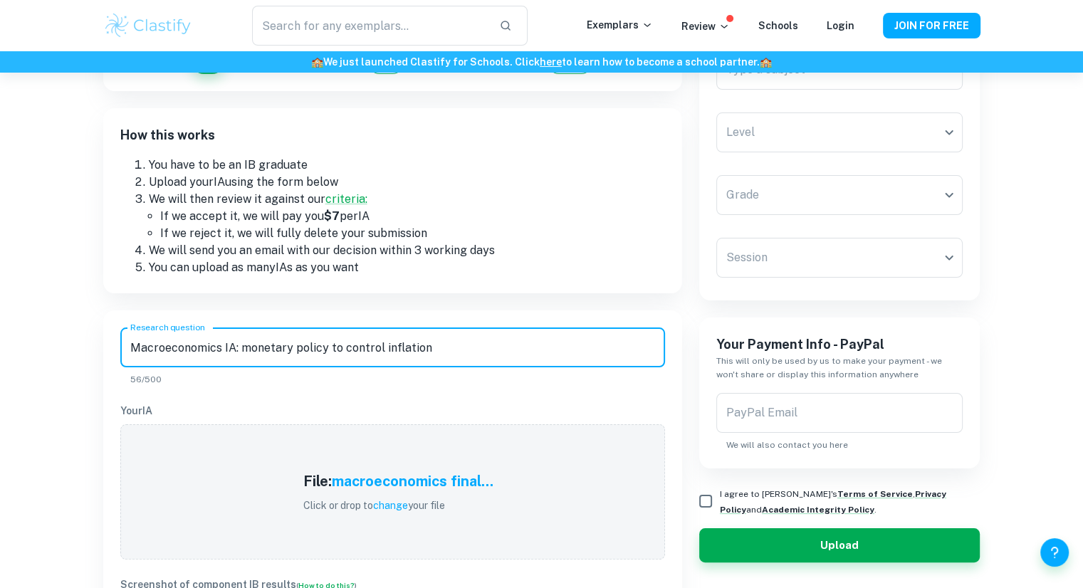
scroll to position [147, 0]
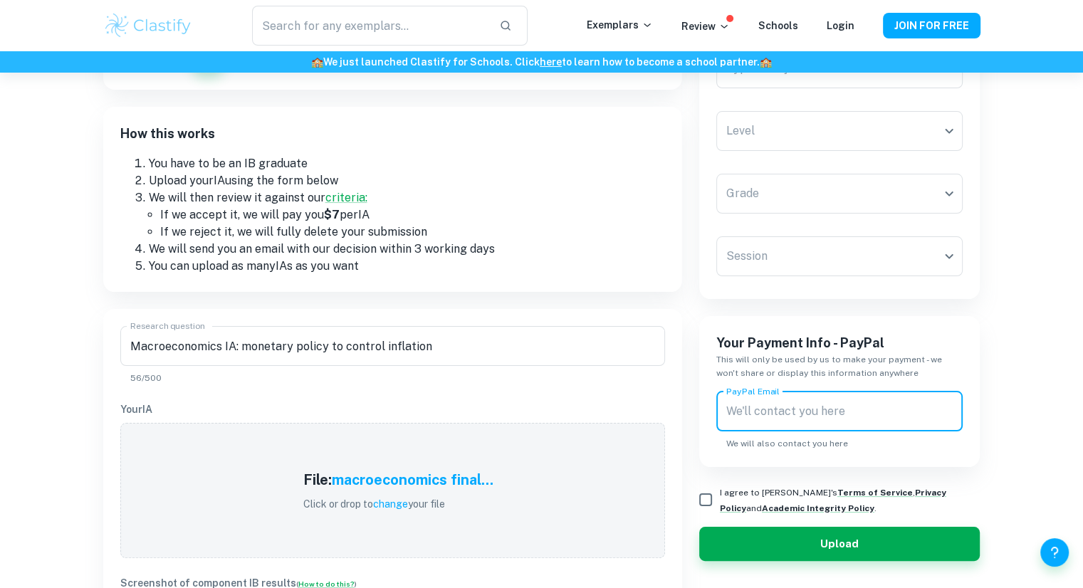
click at [767, 399] on input "PayPal Email" at bounding box center [839, 412] width 247 height 40
type input "[EMAIL_ADDRESS][DOMAIN_NAME]"
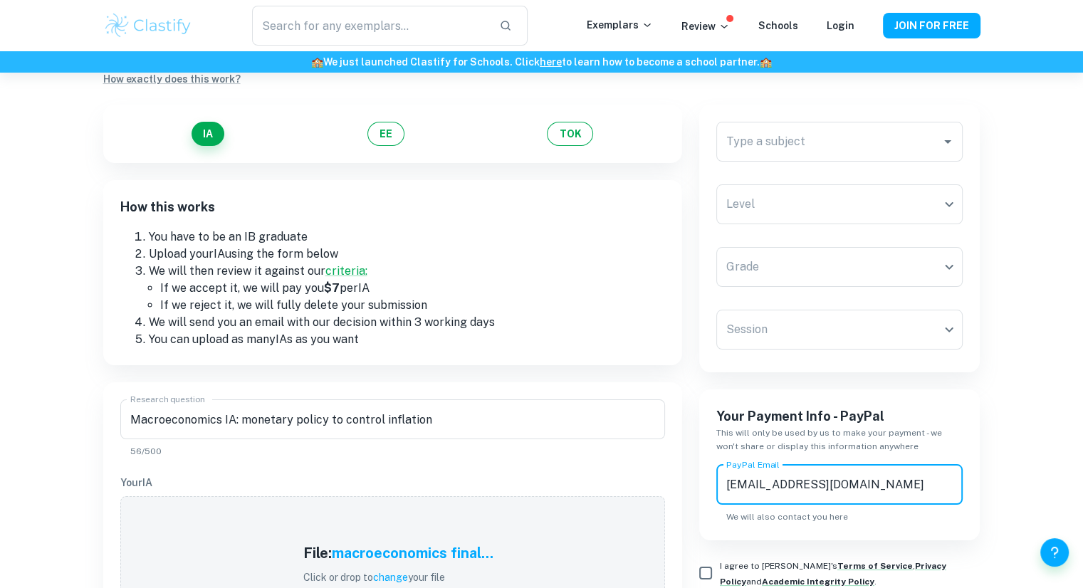
scroll to position [73, 0]
click at [849, 123] on div "Type a subject" at bounding box center [839, 142] width 247 height 40
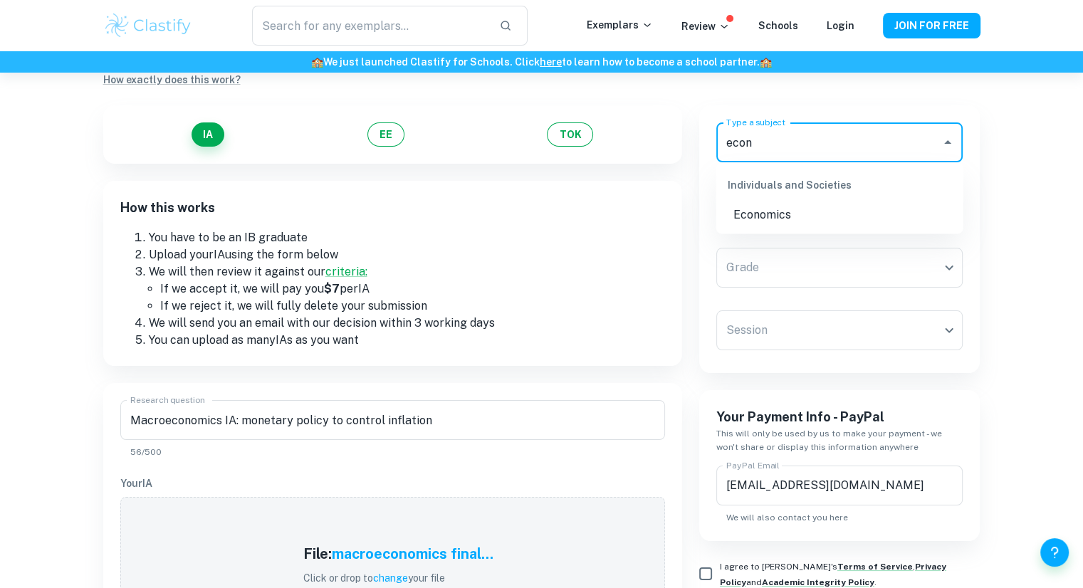
click at [860, 222] on li "Economics" at bounding box center [839, 215] width 247 height 26
type input "Economics"
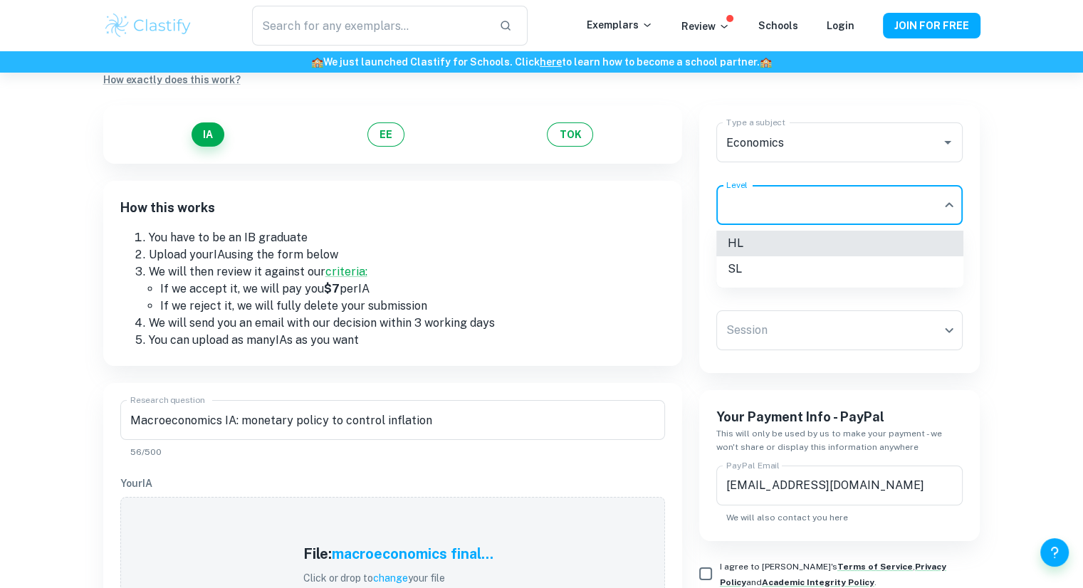
click at [832, 214] on body "We value your privacy We use cookies to enhance your browsing experience, serve…" at bounding box center [541, 294] width 1083 height 588
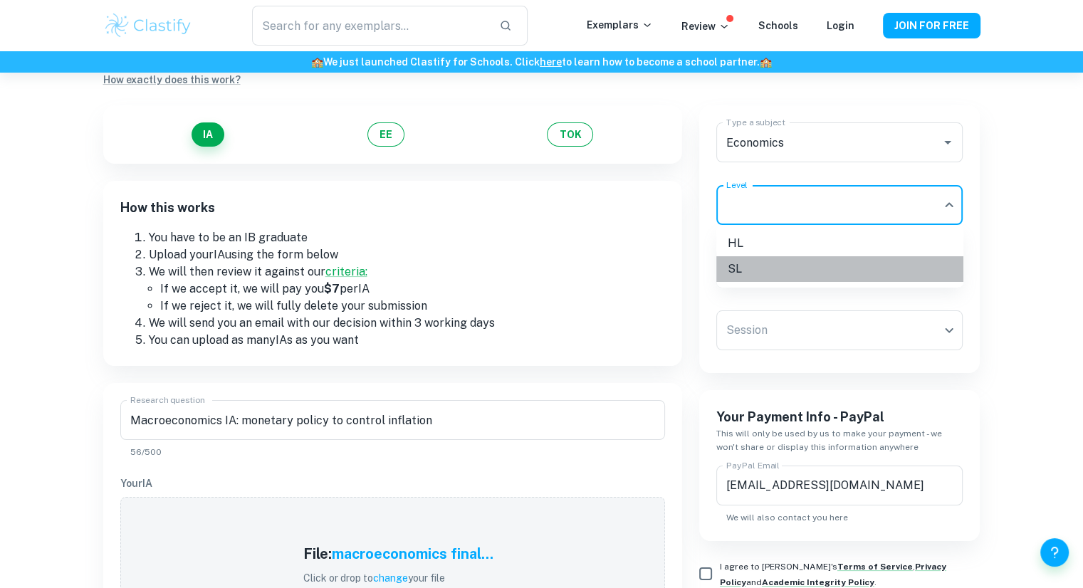
click at [819, 274] on li "SL" at bounding box center [839, 269] width 247 height 26
type input "SL"
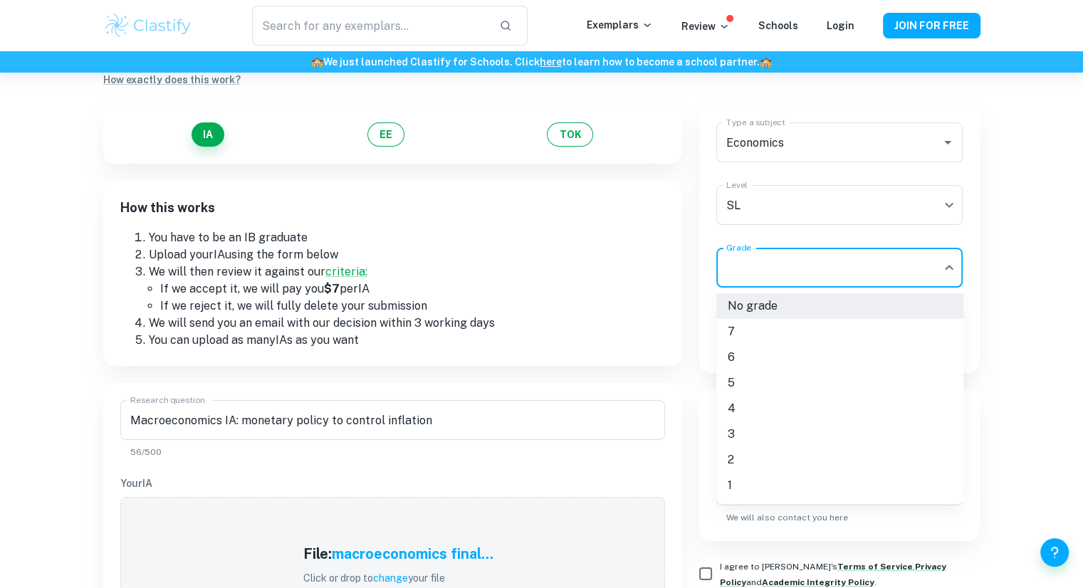
click at [819, 274] on body "We value your privacy We use cookies to enhance your browsing experience, serve…" at bounding box center [541, 294] width 1083 height 588
click at [782, 362] on li "6" at bounding box center [839, 358] width 247 height 26
type input "6"
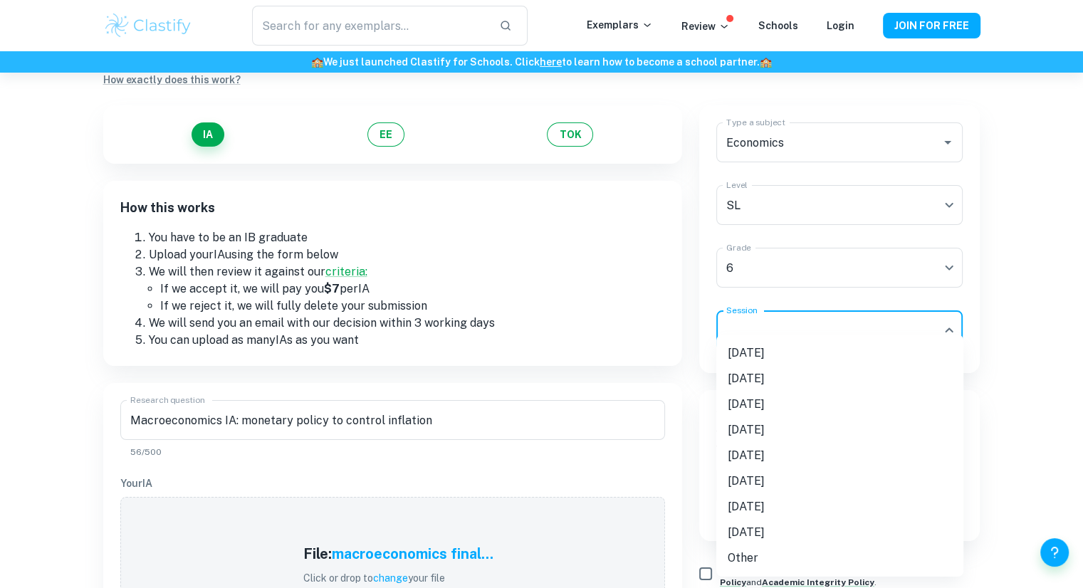
click at [797, 333] on body "We value your privacy We use cookies to enhance your browsing experience, serve…" at bounding box center [541, 294] width 1083 height 588
click at [789, 360] on li "[DATE]" at bounding box center [839, 353] width 247 height 26
type input "M25"
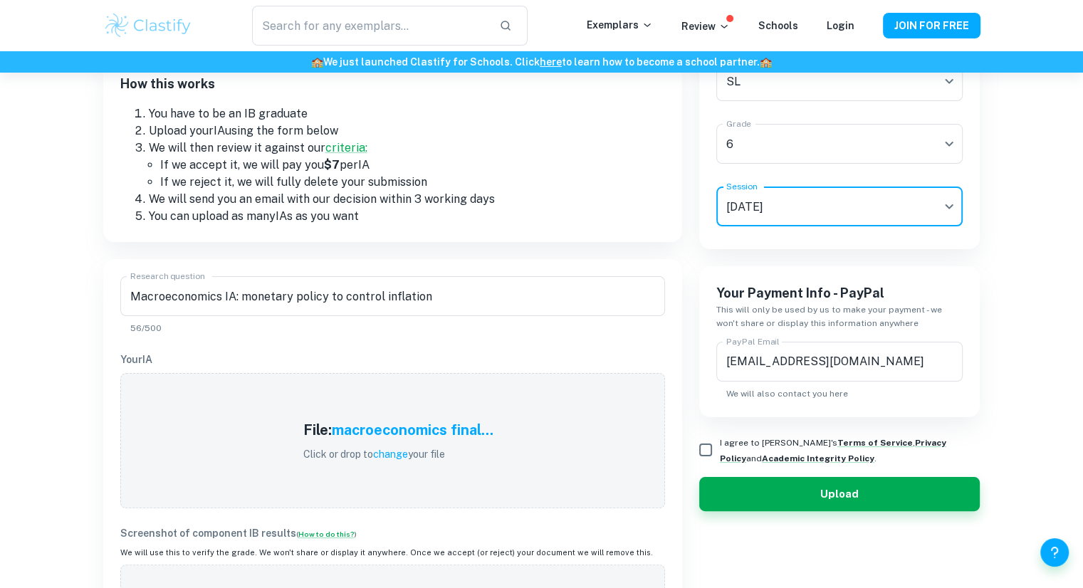
scroll to position [198, 0]
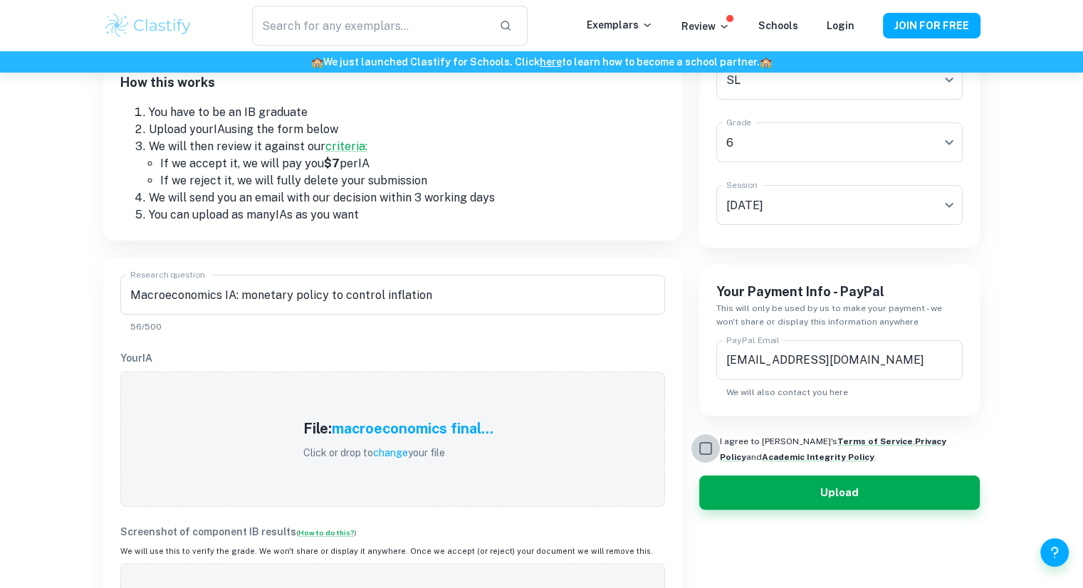
click at [711, 446] on input "I agree to [PERSON_NAME]'s Terms of Service , Privacy Policy and Academic Integ…" at bounding box center [705, 448] width 28 height 28
checkbox input "true"
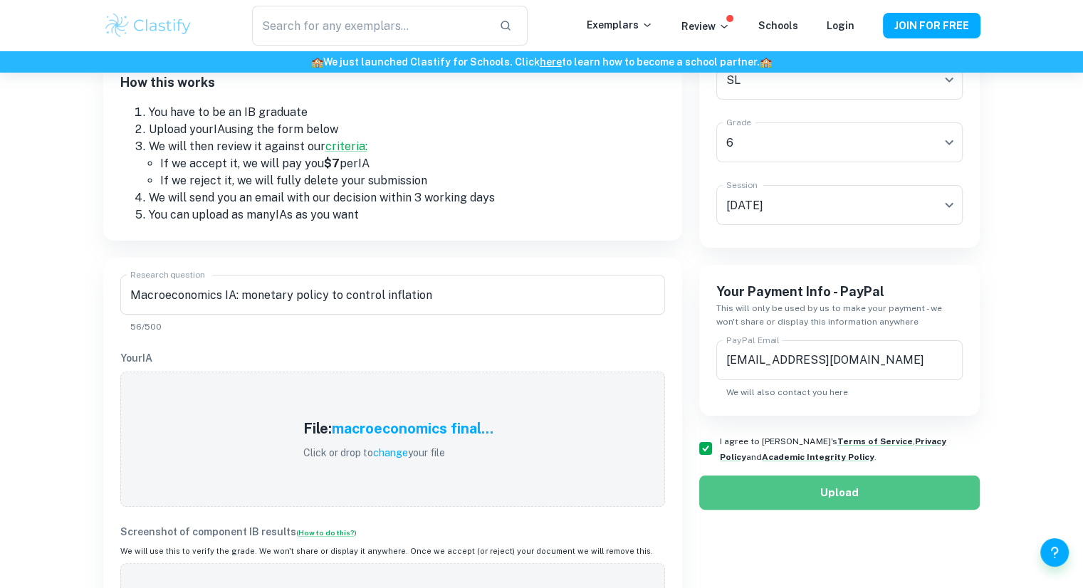
click at [740, 499] on button "Upload" at bounding box center [839, 493] width 281 height 34
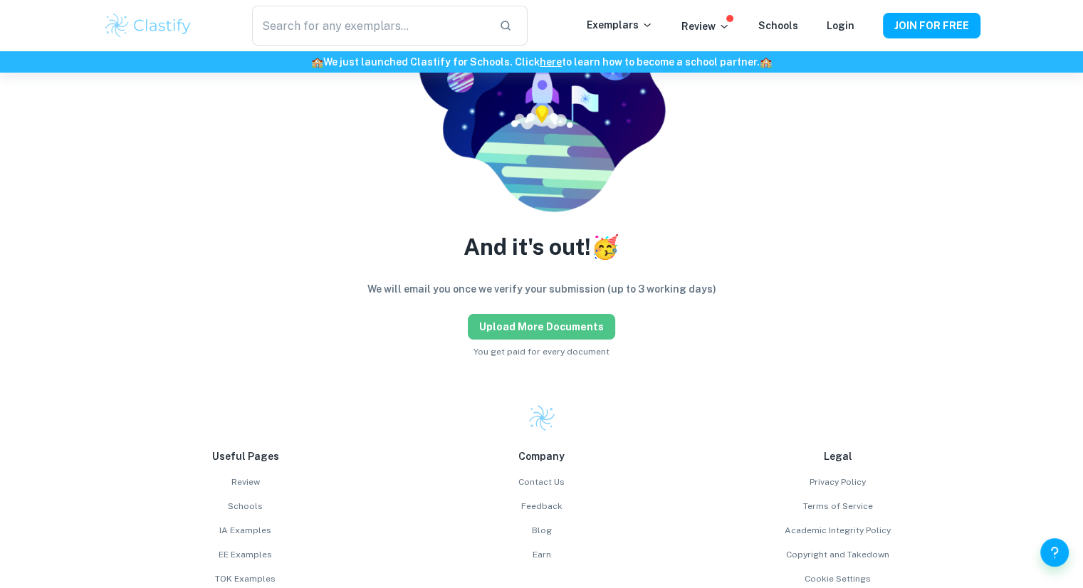
click at [584, 335] on button "Upload more documents" at bounding box center [541, 327] width 147 height 26
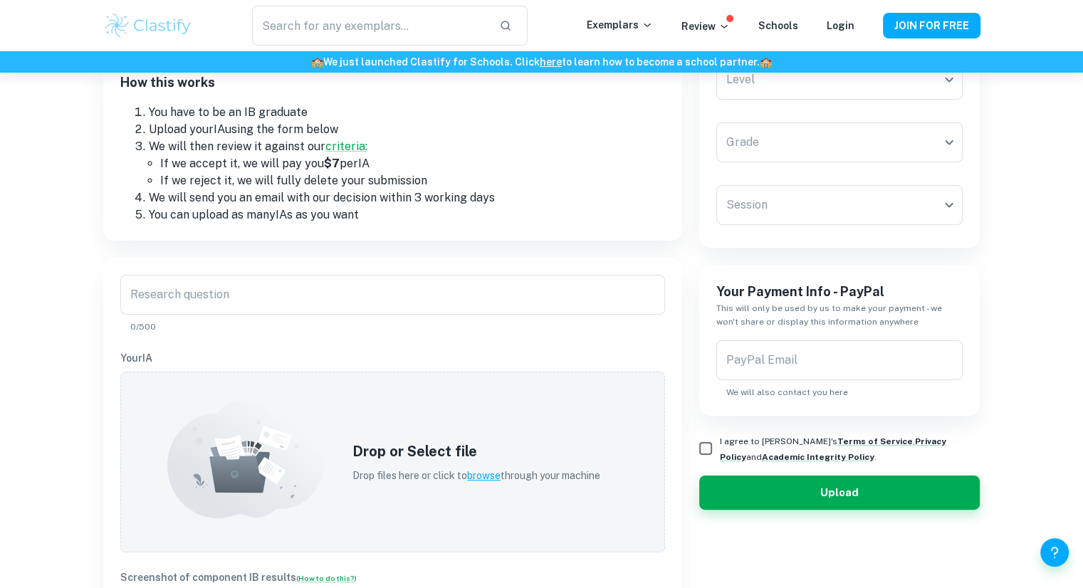
click at [278, 273] on div "Research question Research question 0/500 Your IA Drop or Select file Drop file…" at bounding box center [392, 532] width 579 height 549
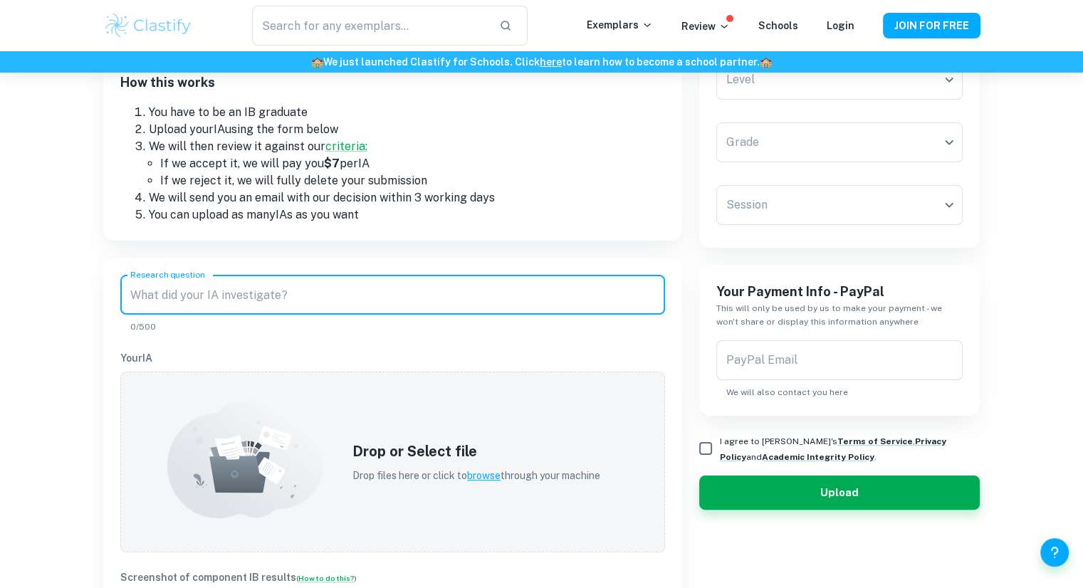
click at [285, 291] on input "Research question" at bounding box center [392, 295] width 545 height 40
paste input "Global economics IA: Tariffs on electric vehicles"
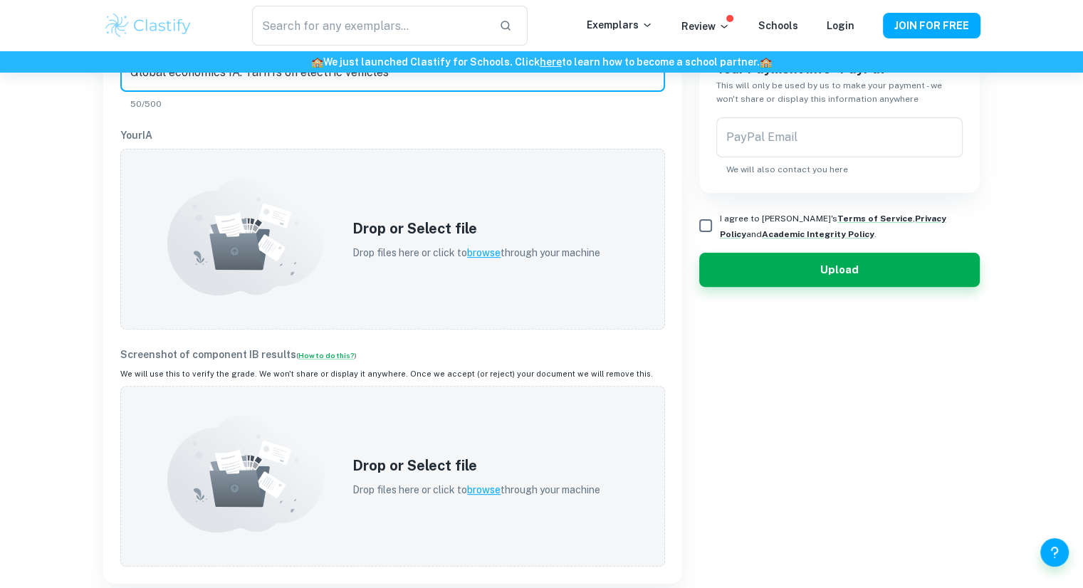
scroll to position [421, 0]
type input "Global economics IA: Tariffs on electric vehicles"
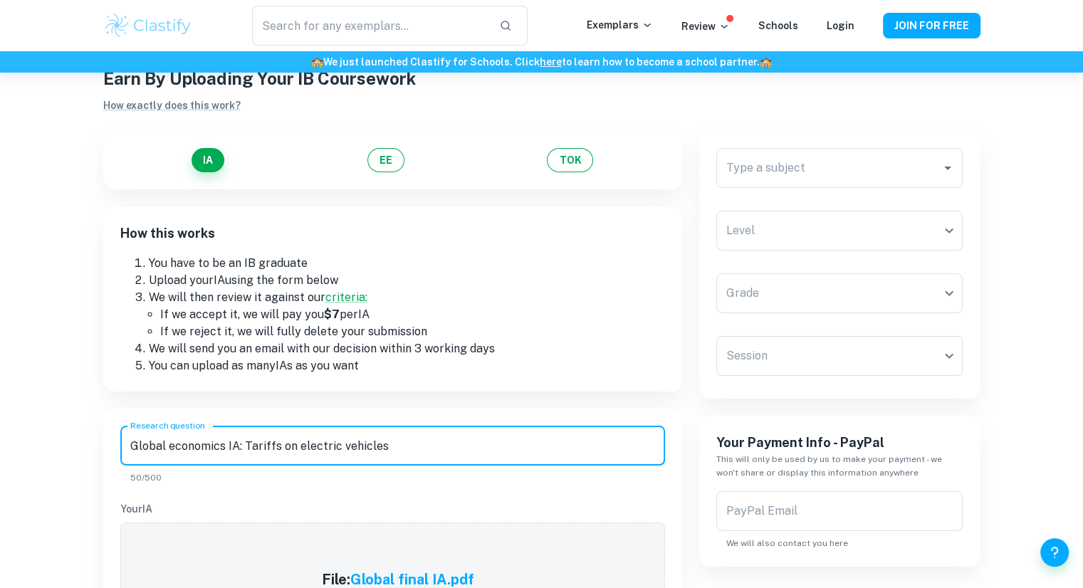
scroll to position [46, 0]
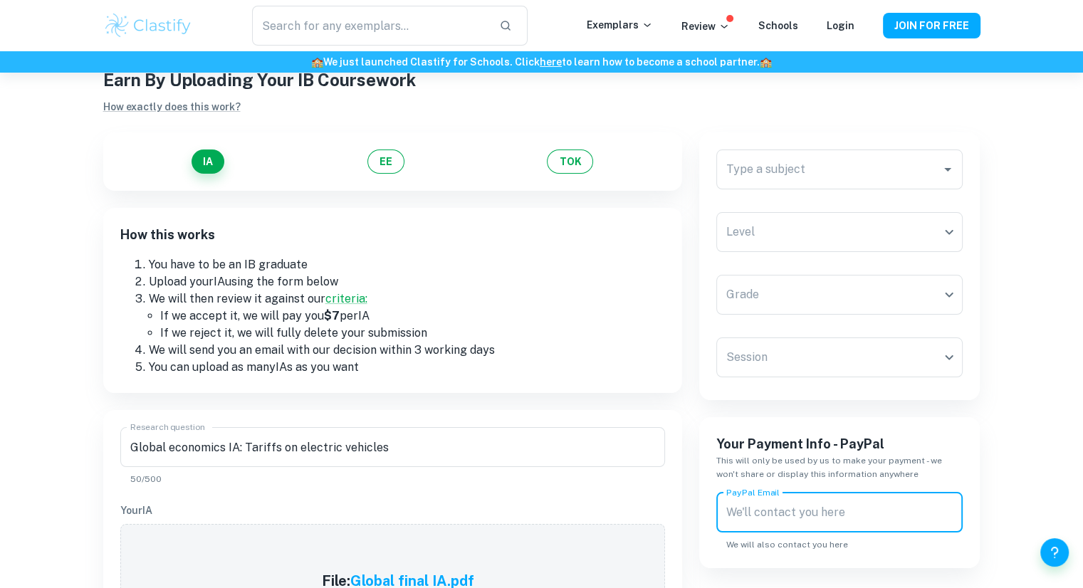
click at [757, 521] on input "PayPal Email" at bounding box center [839, 513] width 247 height 40
type input "[EMAIL_ADDRESS][DOMAIN_NAME]"
click at [876, 153] on div "Type a subject" at bounding box center [839, 170] width 247 height 40
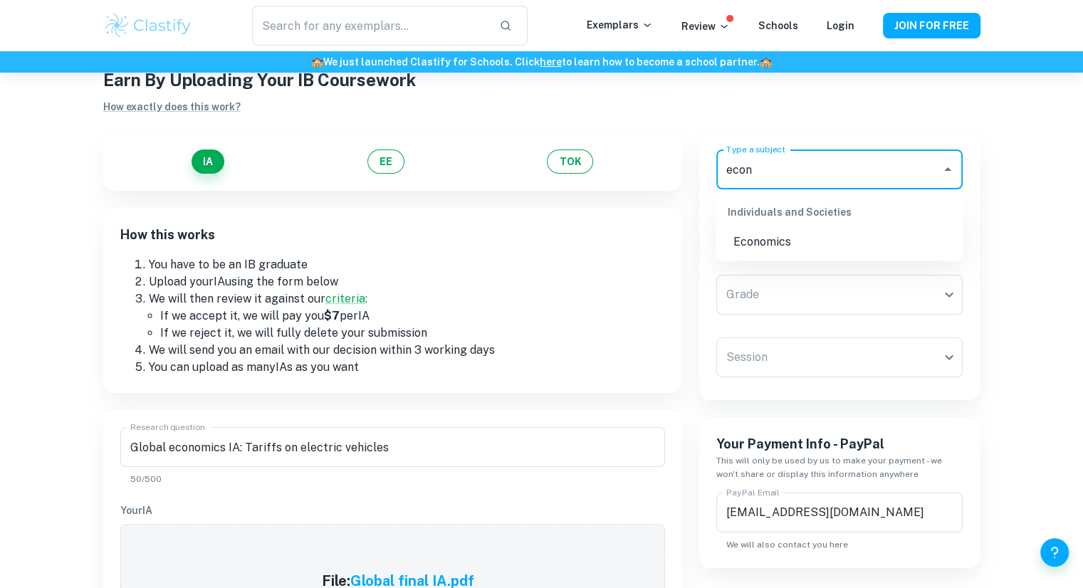
click at [798, 247] on li "Economics" at bounding box center [839, 242] width 247 height 26
type input "Economics"
click at [790, 226] on body "We value your privacy We use cookies to enhance your browsing experience, serve…" at bounding box center [541, 321] width 1083 height 588
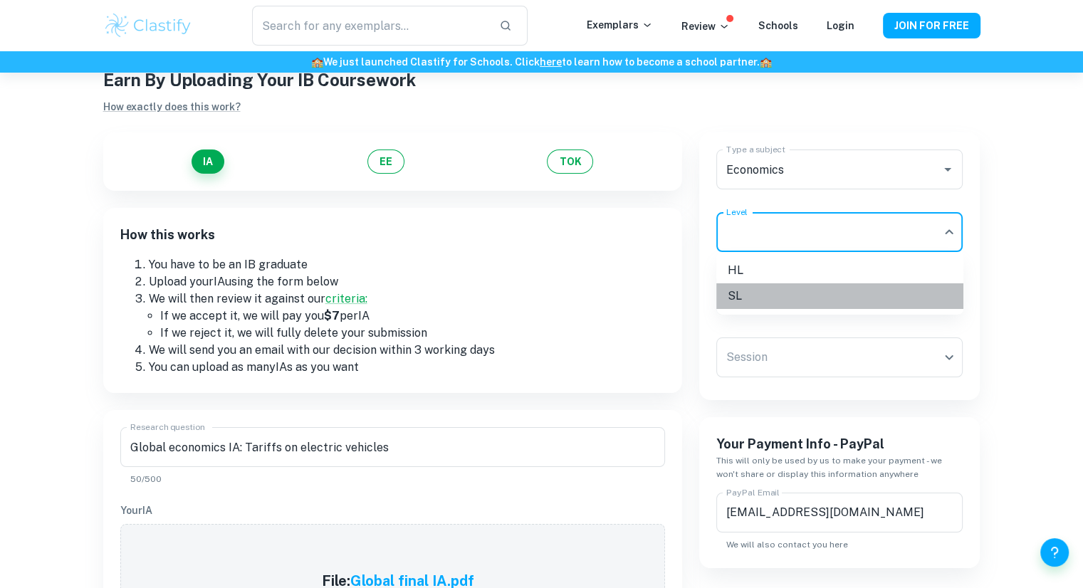
click at [773, 297] on li "SL" at bounding box center [839, 296] width 247 height 26
type input "SL"
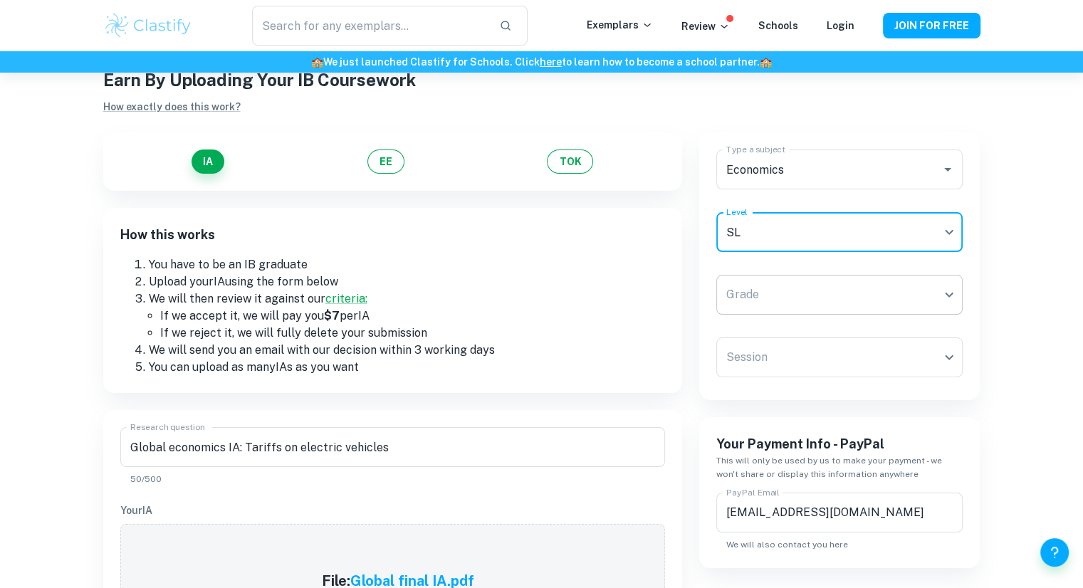
click at [776, 300] on body "We value your privacy We use cookies to enhance your browsing experience, serve…" at bounding box center [541, 321] width 1083 height 588
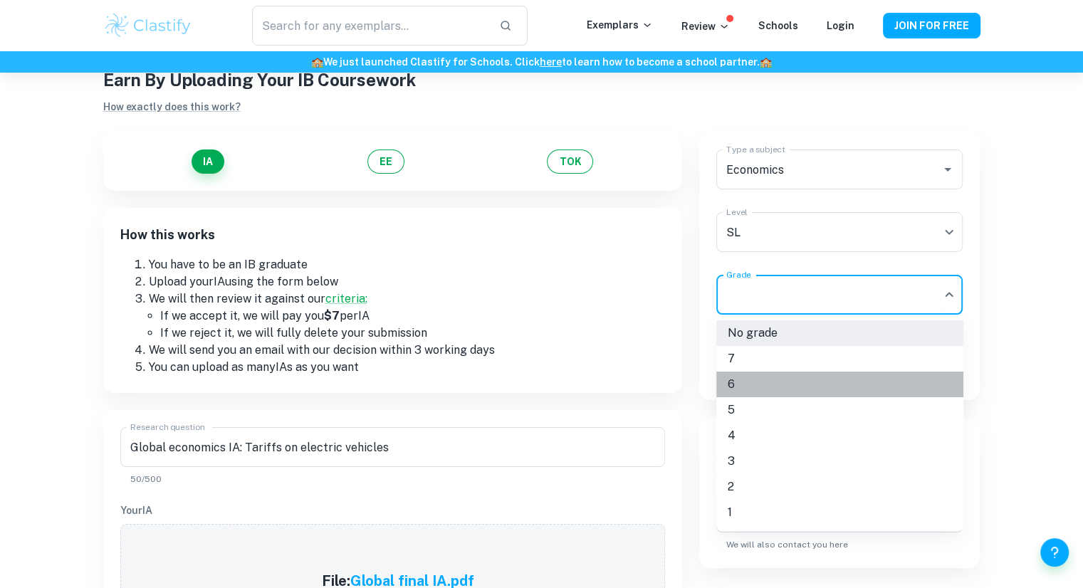
click at [778, 384] on li "6" at bounding box center [839, 385] width 247 height 26
type input "6"
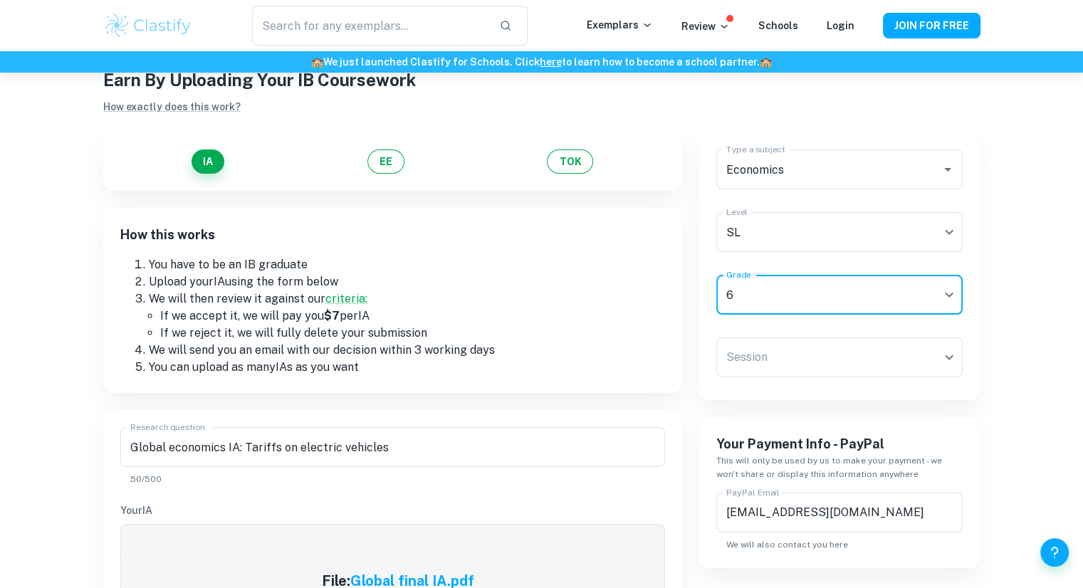
click at [795, 386] on div "Type a subject Economics Type a subject Level SL SL Level Grade 6 6 Grade Sessi…" at bounding box center [839, 266] width 281 height 268
click at [797, 367] on body "We value your privacy We use cookies to enhance your browsing experience, serve…" at bounding box center [541, 321] width 1083 height 588
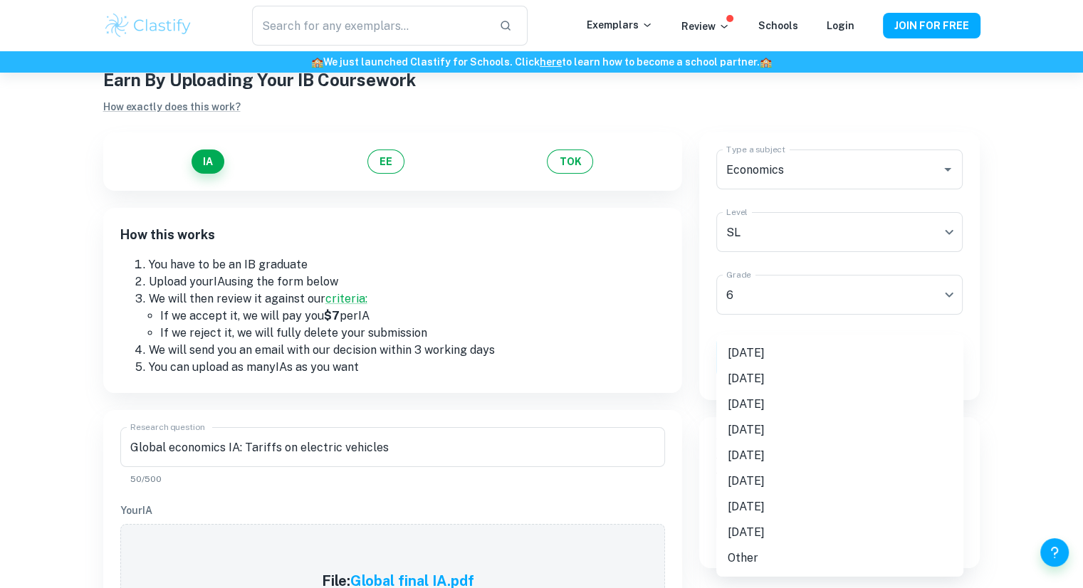
click at [760, 355] on li "[DATE]" at bounding box center [839, 353] width 247 height 26
type input "M25"
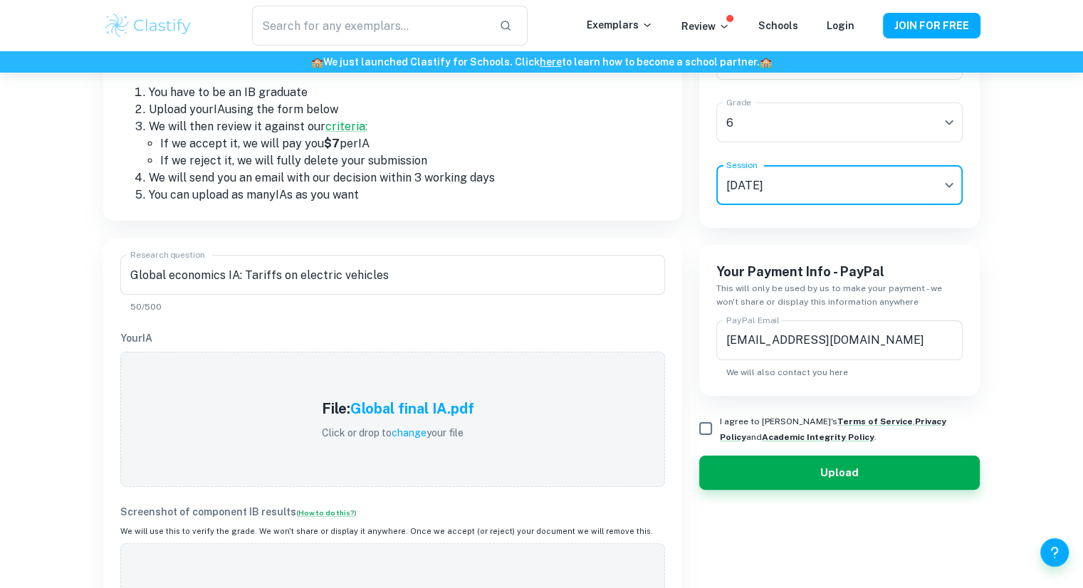
scroll to position [219, 0]
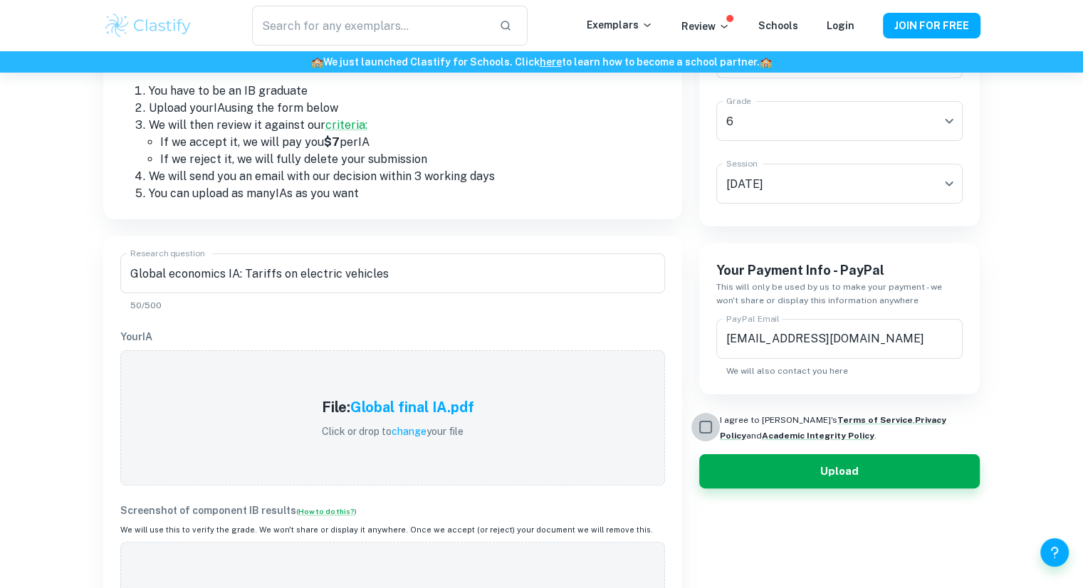
click at [703, 432] on input "I agree to [PERSON_NAME]'s Terms of Service , Privacy Policy and Academic Integ…" at bounding box center [705, 427] width 28 height 28
checkbox input "true"
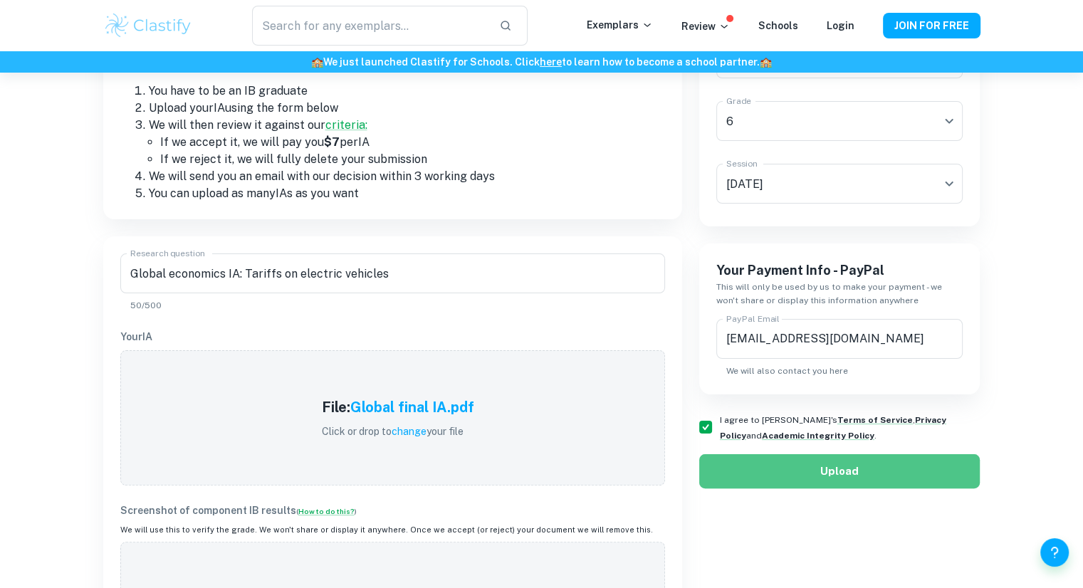
click at [729, 468] on button "Upload" at bounding box center [839, 471] width 281 height 34
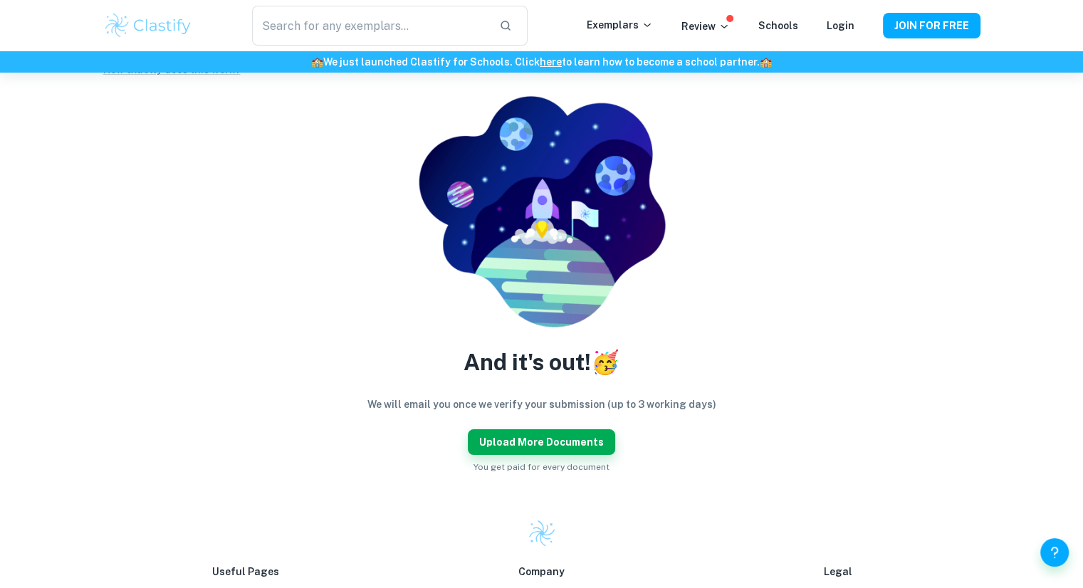
scroll to position [82, 0]
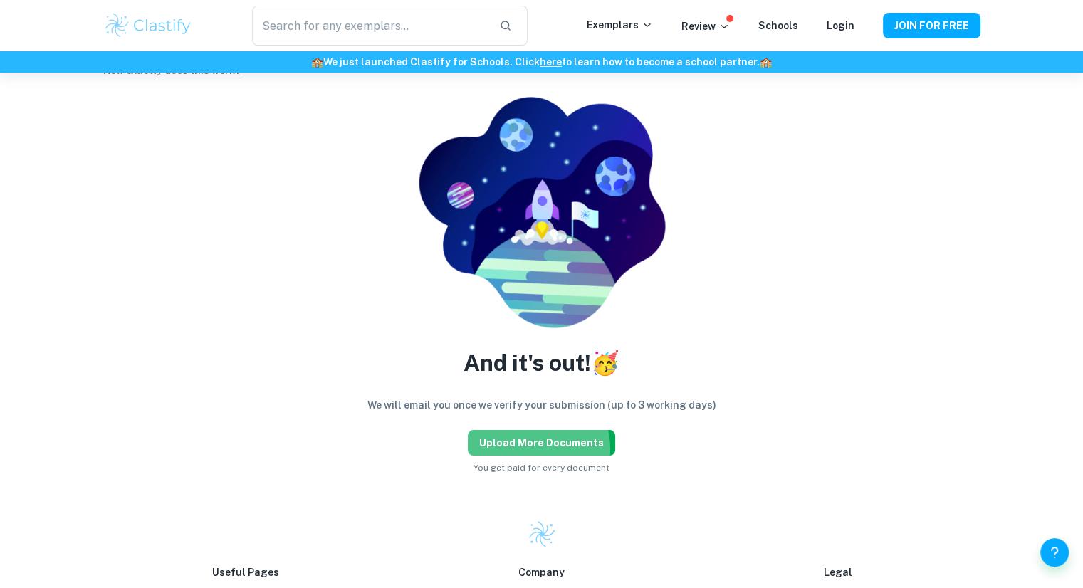
click at [538, 449] on button "Upload more documents" at bounding box center [541, 443] width 147 height 26
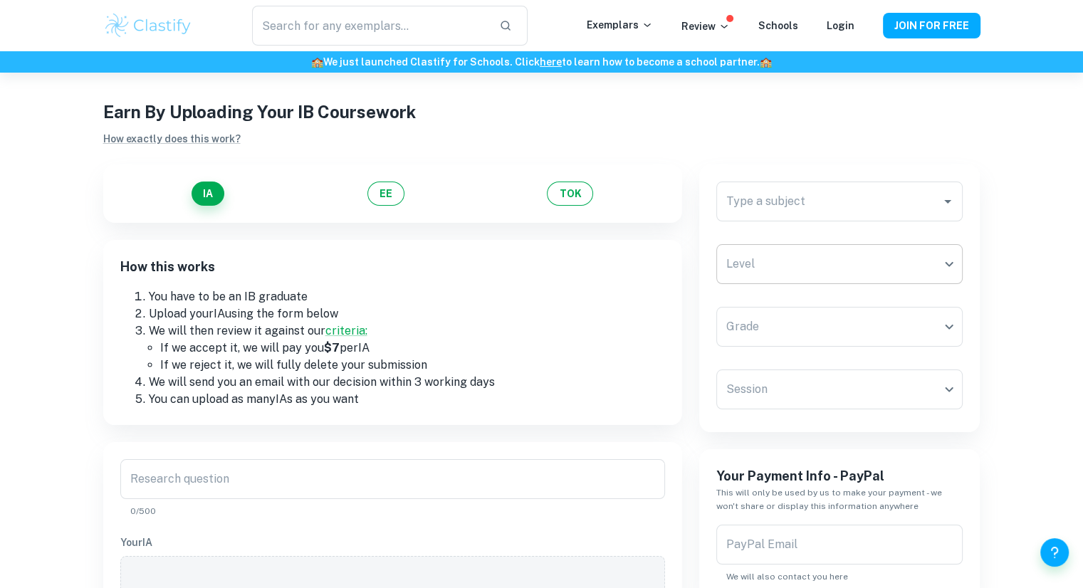
scroll to position [8, 0]
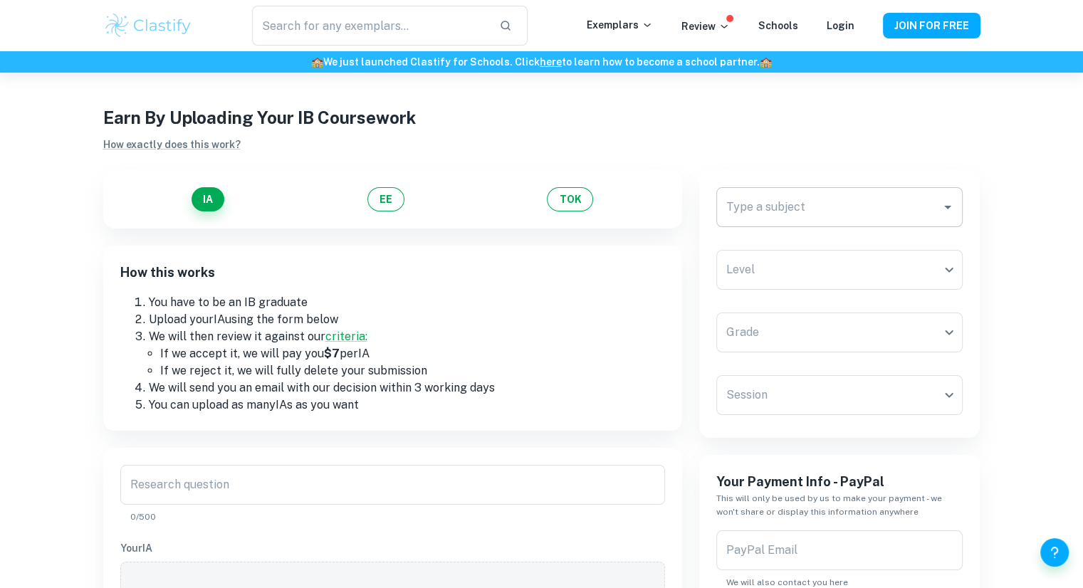
click at [807, 223] on div "Type a subject" at bounding box center [839, 207] width 247 height 40
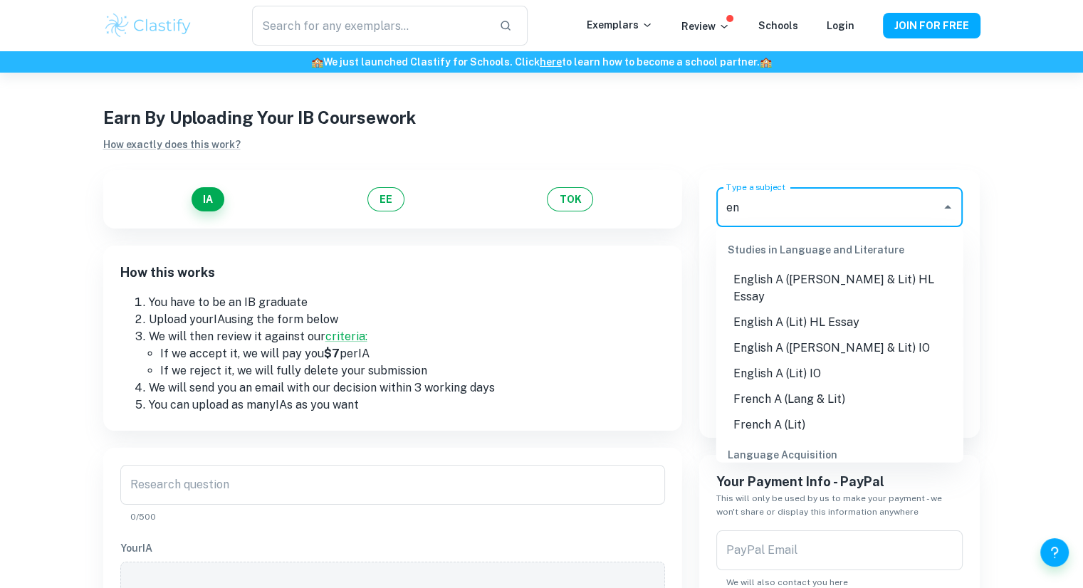
click at [878, 282] on li "English A ([PERSON_NAME] & Lit) HL Essay" at bounding box center [839, 288] width 247 height 43
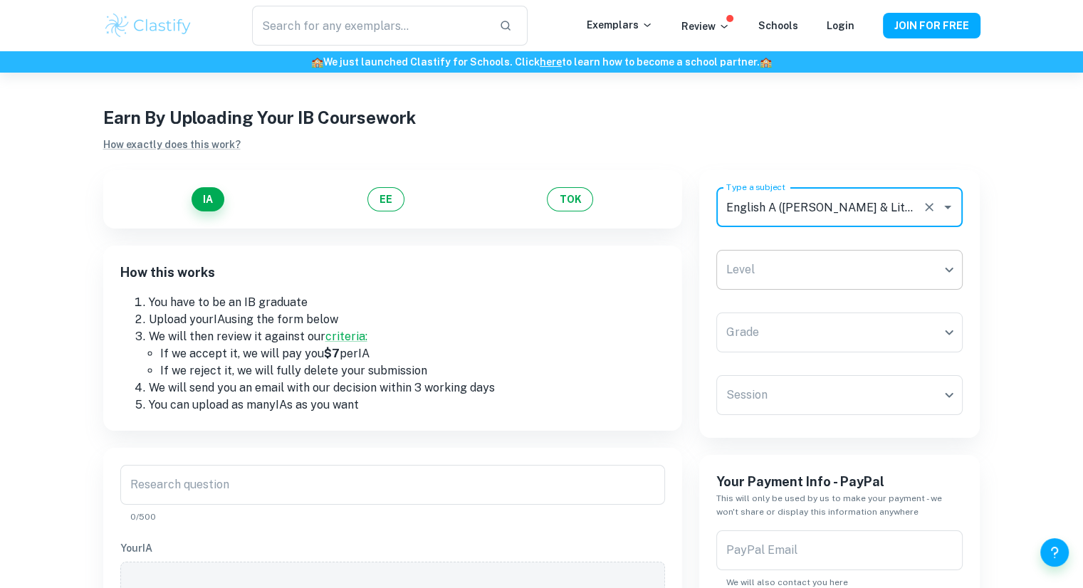
type input "English A ([PERSON_NAME] & Lit) HL Essay"
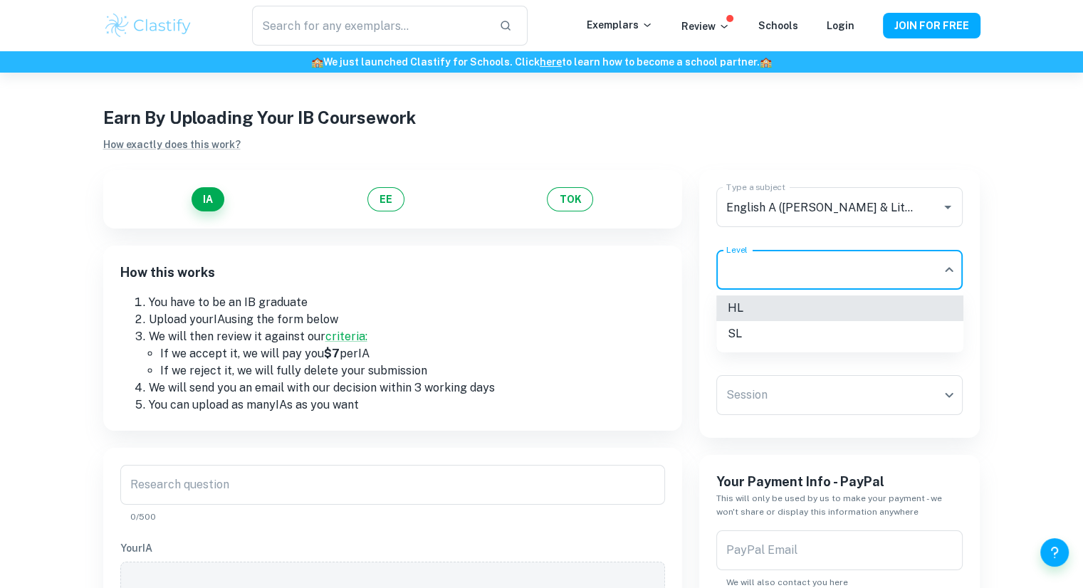
click at [845, 261] on body "We value your privacy We use cookies to enhance your browsing experience, serve…" at bounding box center [541, 359] width 1083 height 588
click at [781, 308] on li "HL" at bounding box center [839, 308] width 247 height 26
type input "HL"
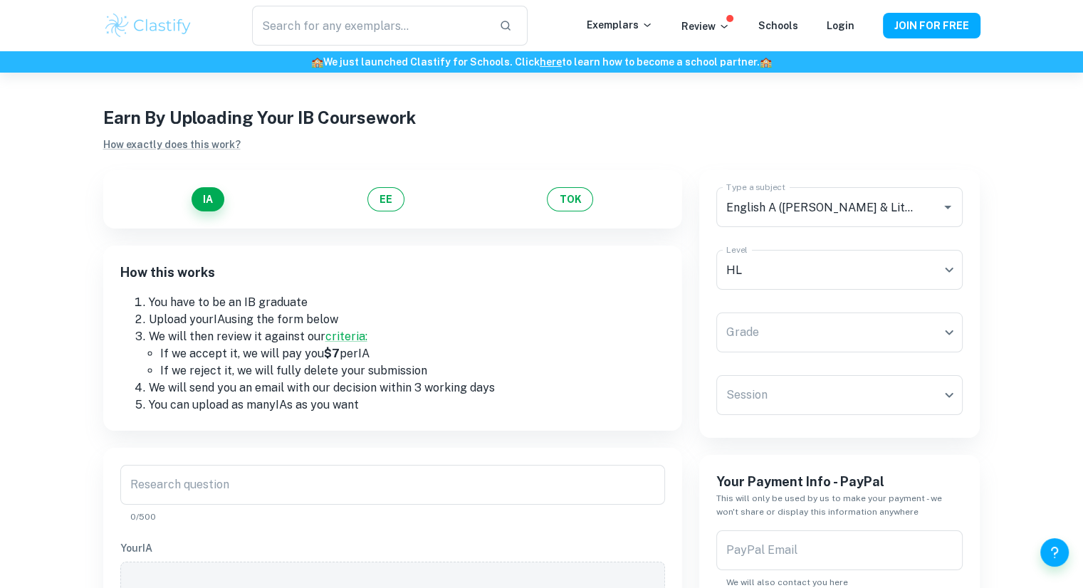
click at [781, 308] on div "Type a subject English A (Lang & Lit) HL Essay Type a subject Level HL HL Level…" at bounding box center [839, 304] width 247 height 234
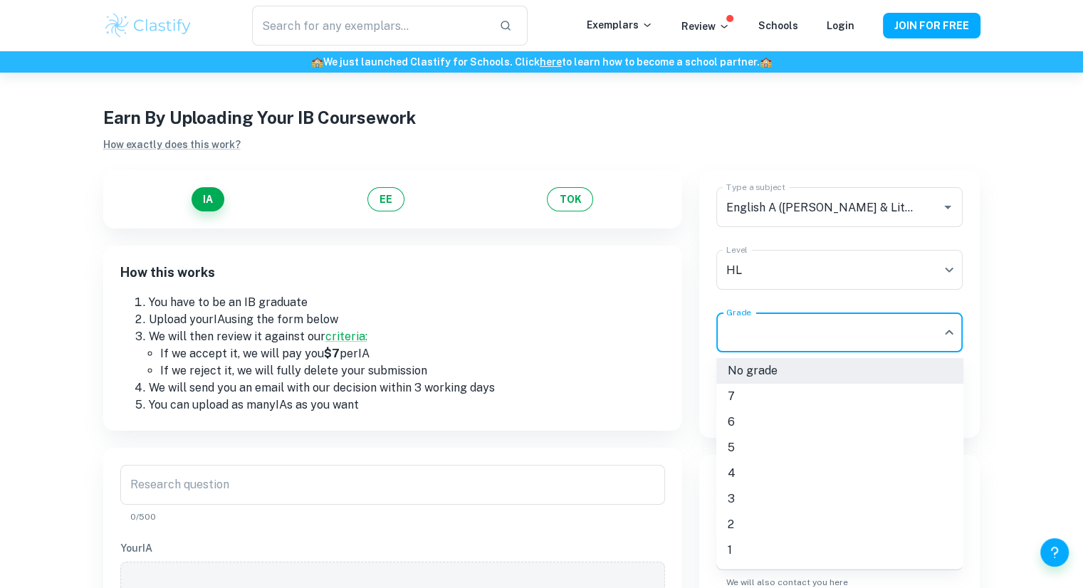
click at [780, 323] on body "We value your privacy We use cookies to enhance your browsing experience, serve…" at bounding box center [541, 359] width 1083 height 588
click at [760, 419] on li "6" at bounding box center [839, 422] width 247 height 26
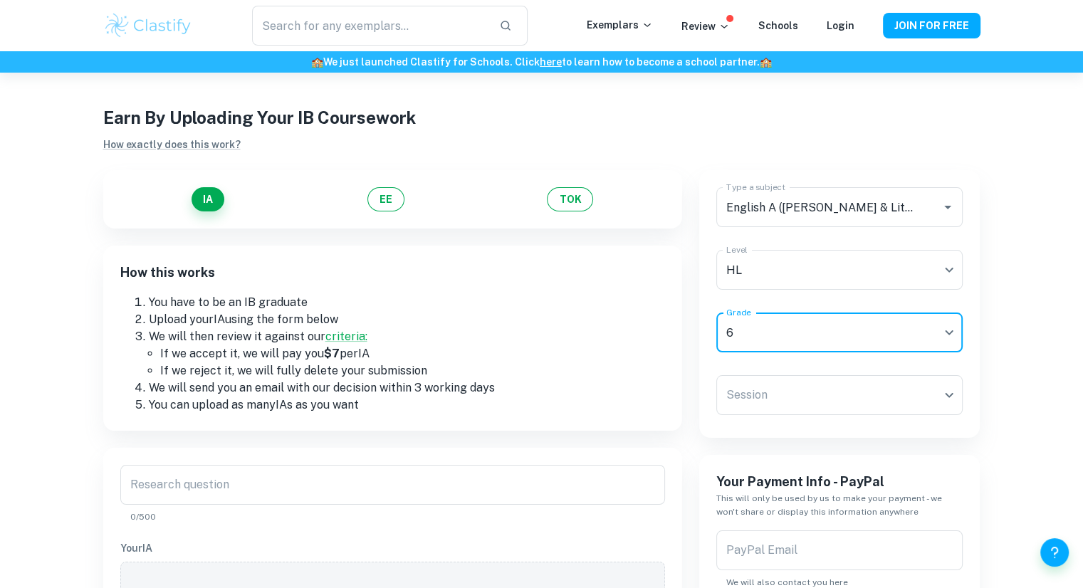
type input "6"
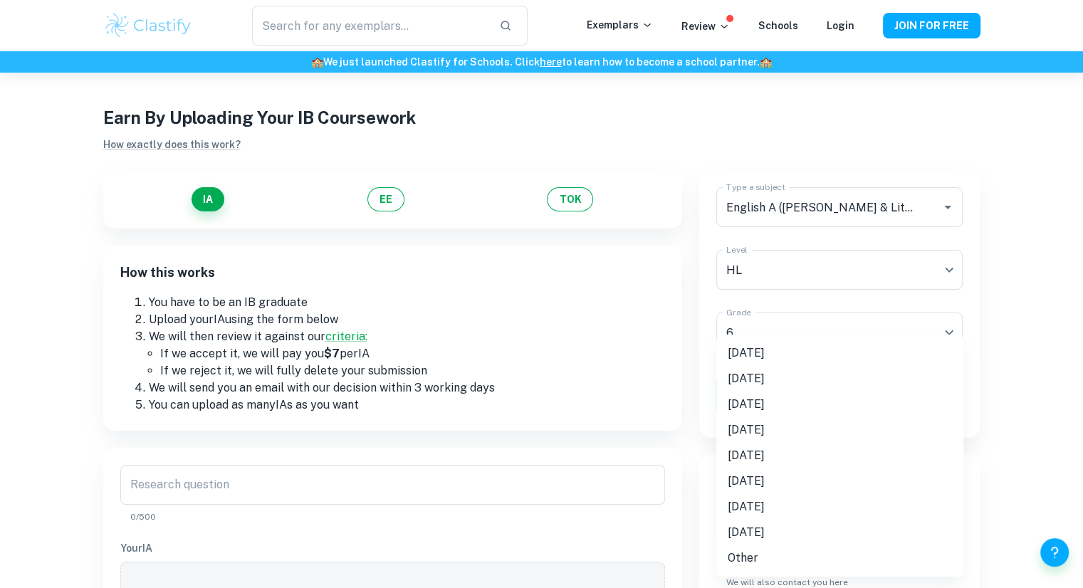
click at [787, 403] on body "We value your privacy We use cookies to enhance your browsing experience, serve…" at bounding box center [541, 359] width 1083 height 588
click at [757, 350] on li "[DATE]" at bounding box center [839, 353] width 247 height 26
type input "M25"
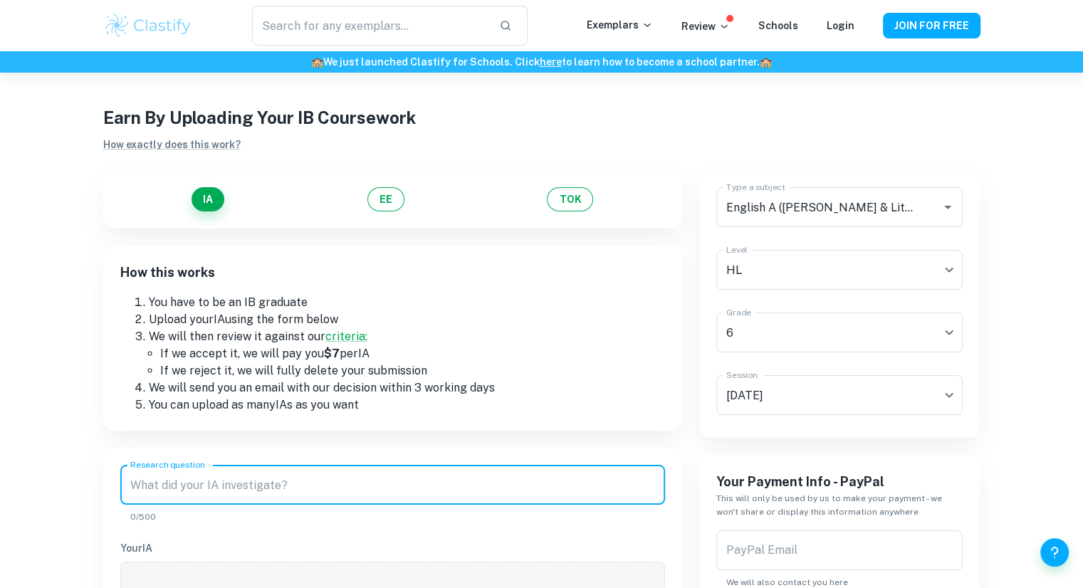
click at [464, 503] on input "Research question" at bounding box center [392, 485] width 545 height 40
paste input "How and to what effect does [PERSON_NAME] use the character of [PERSON_NAME] to…"
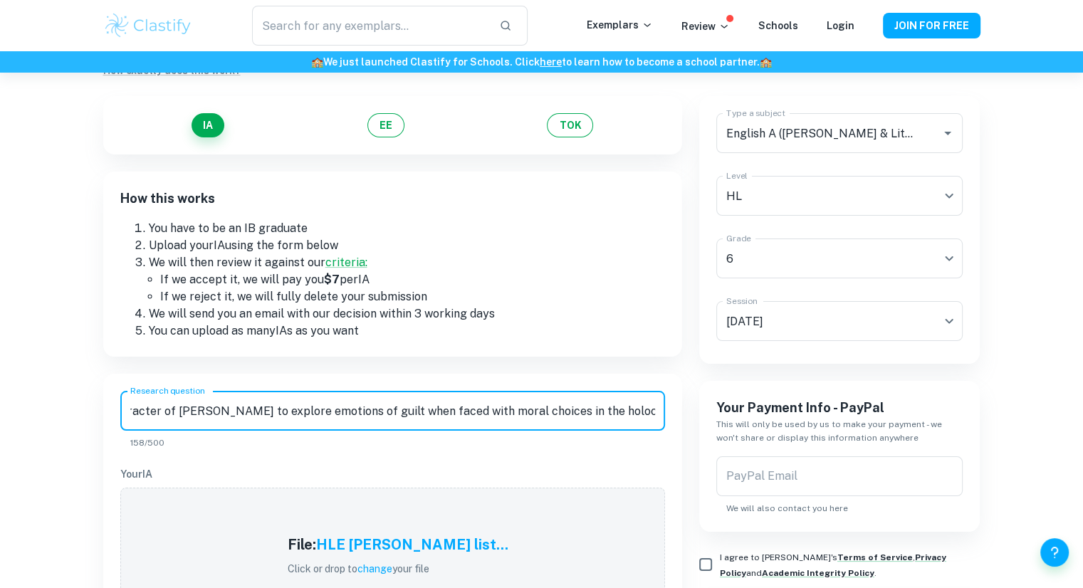
scroll to position [94, 0]
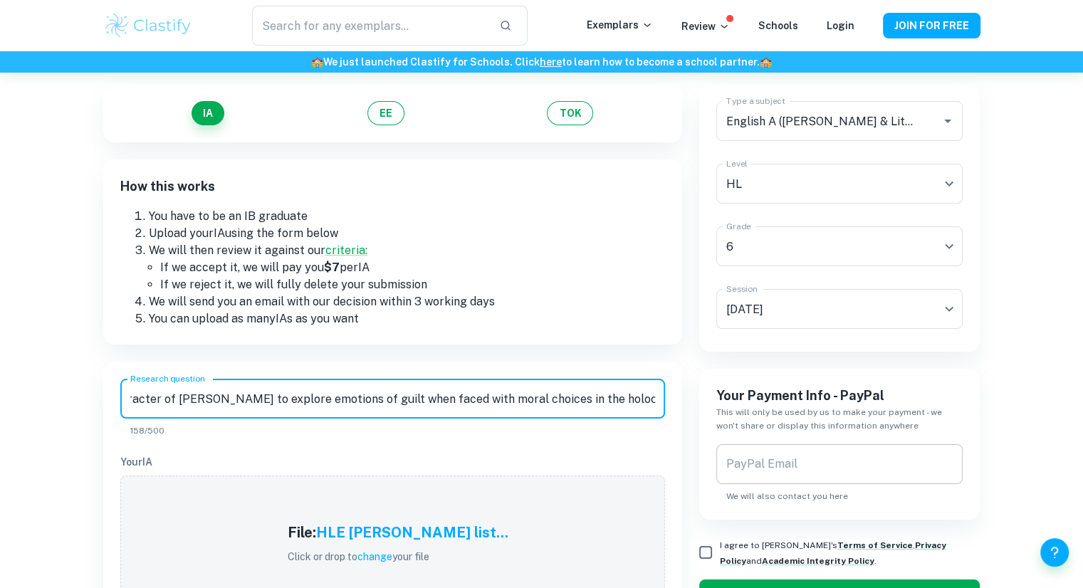
type input "How and to what effect does [PERSON_NAME] use the character of [PERSON_NAME] to…"
click at [753, 473] on input "PayPal Email" at bounding box center [839, 464] width 247 height 40
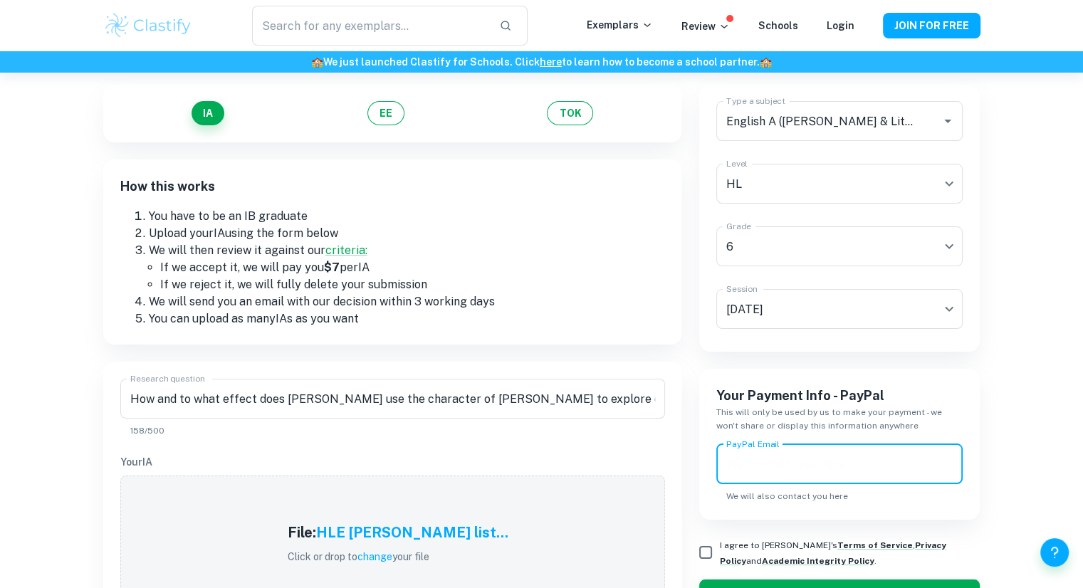
type input "[EMAIL_ADDRESS][DOMAIN_NAME]"
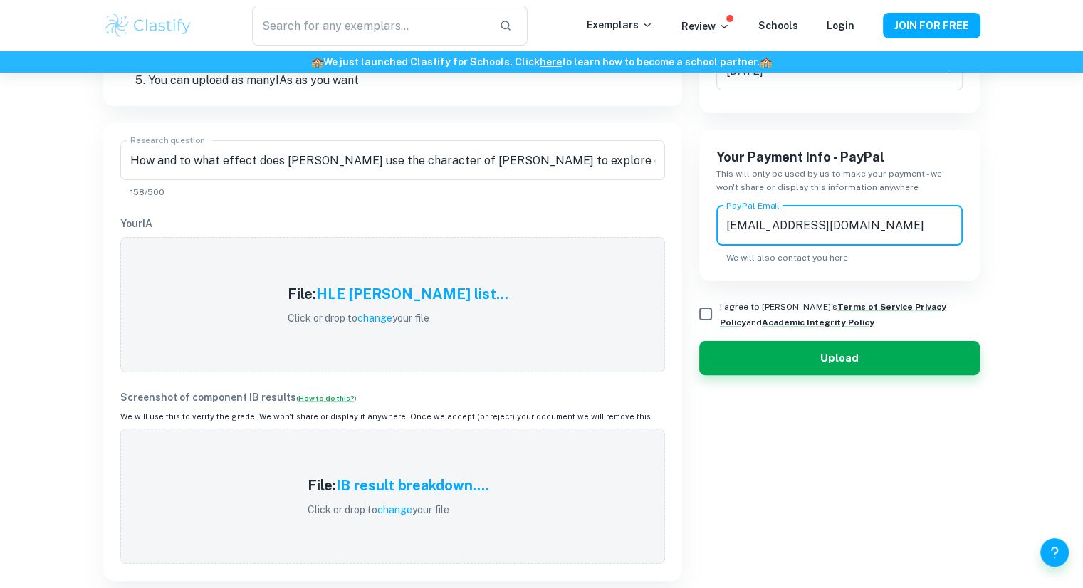
scroll to position [343, 0]
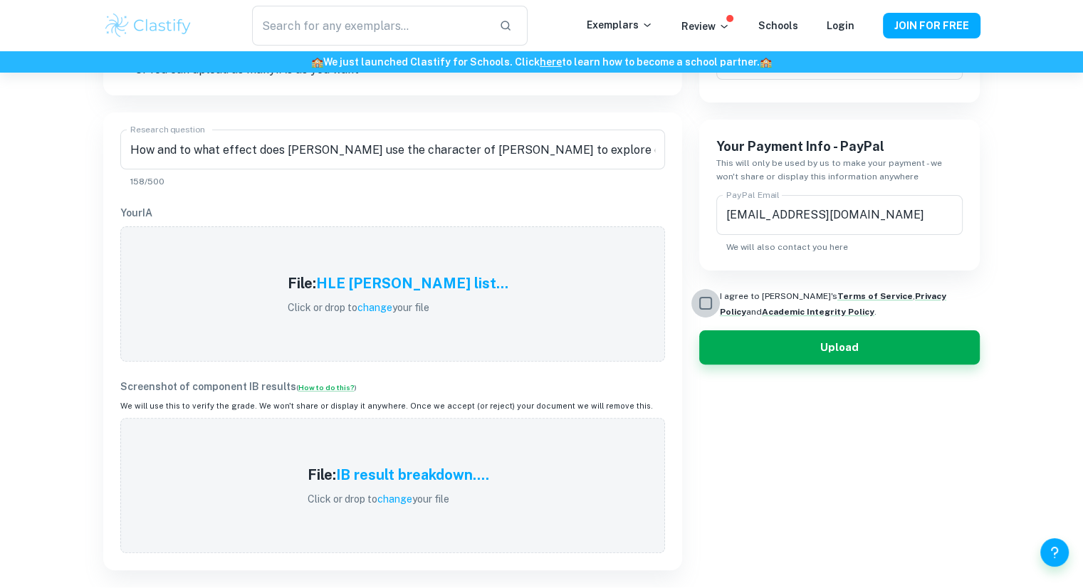
click at [706, 305] on input "I agree to [PERSON_NAME]'s Terms of Service , Privacy Policy and Academic Integ…" at bounding box center [705, 303] width 28 height 28
checkbox input "true"
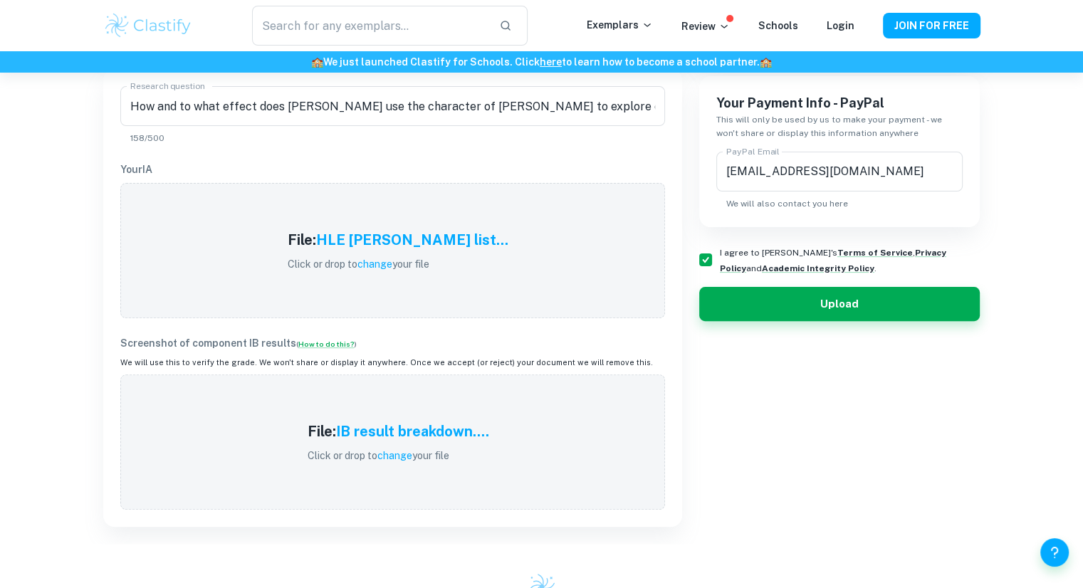
scroll to position [383, 0]
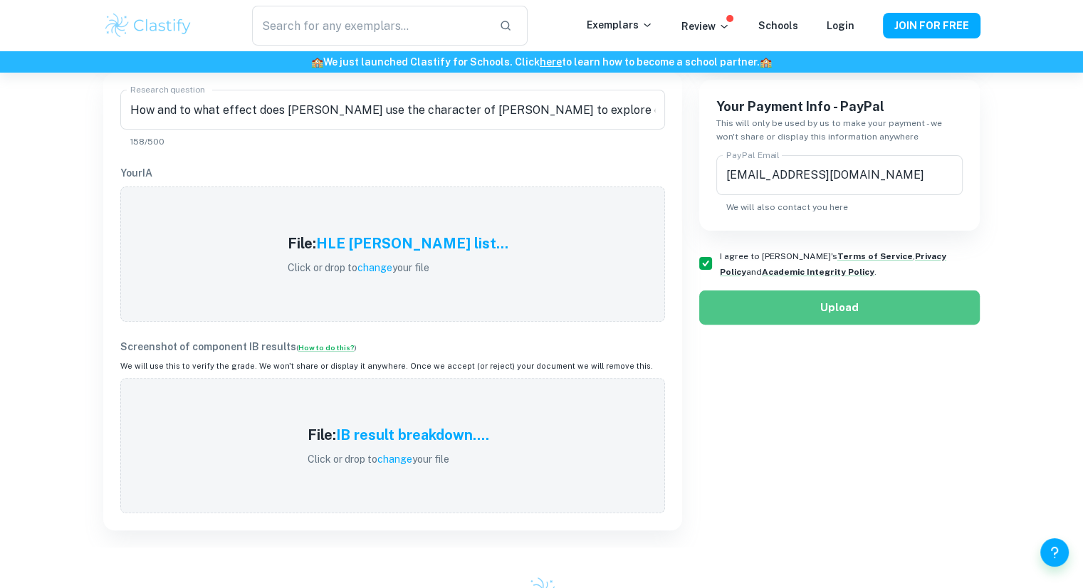
click at [803, 313] on button "Upload" at bounding box center [839, 307] width 281 height 34
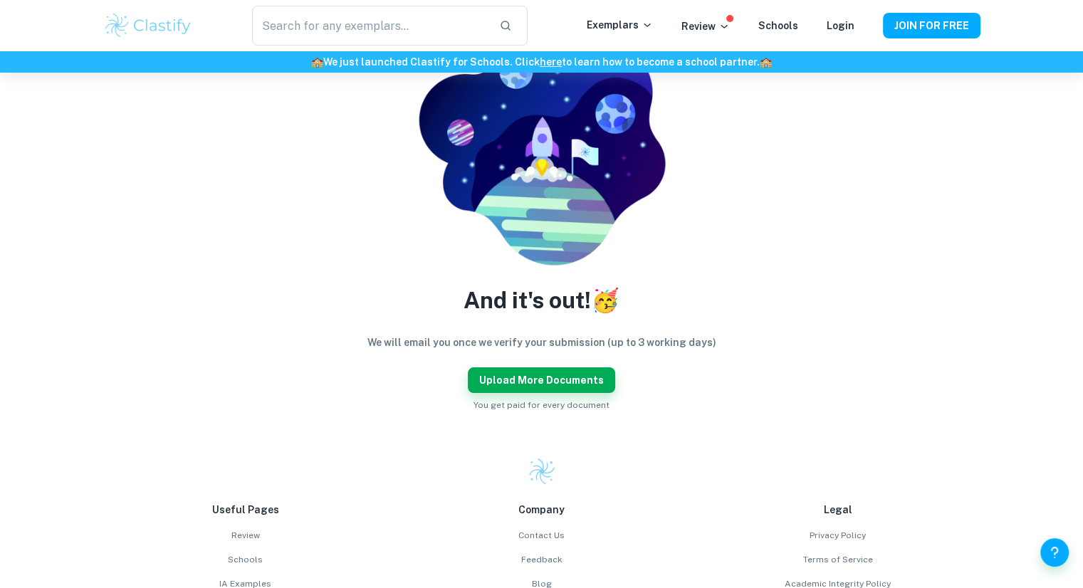
scroll to position [377, 0]
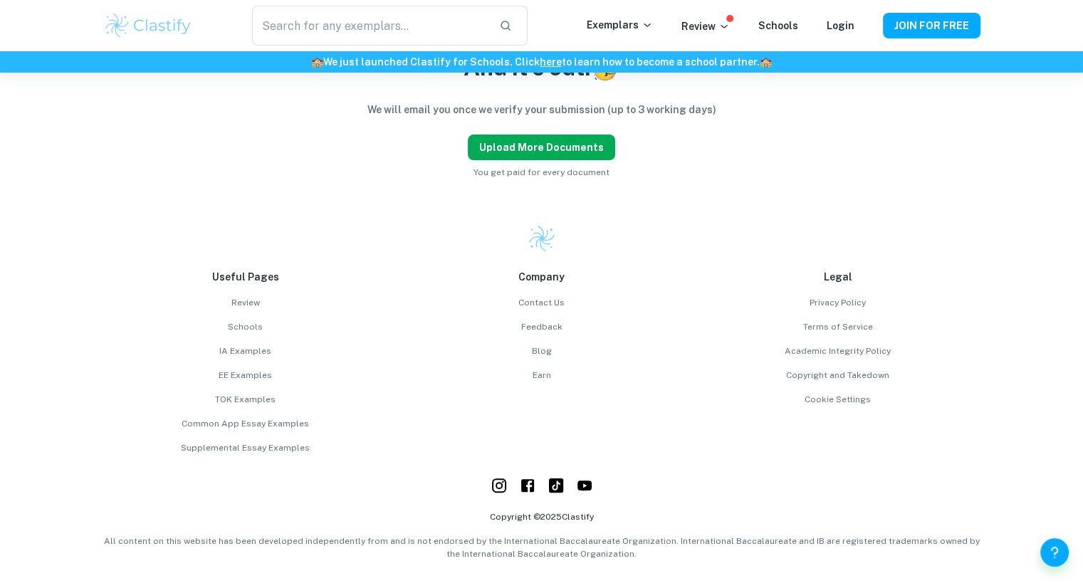
click at [518, 151] on button "Upload more documents" at bounding box center [541, 148] width 147 height 26
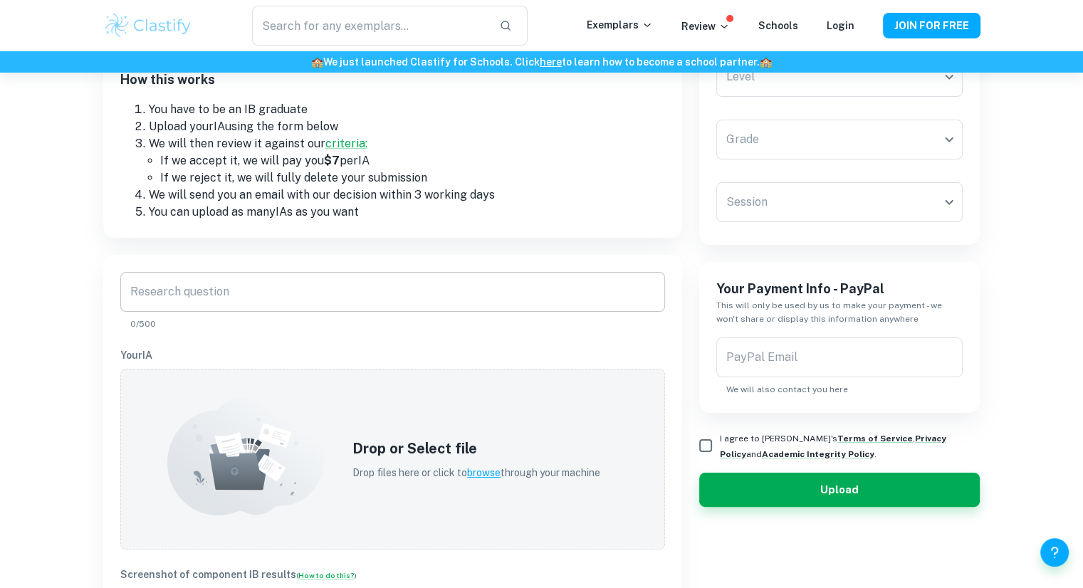
scroll to position [0, 0]
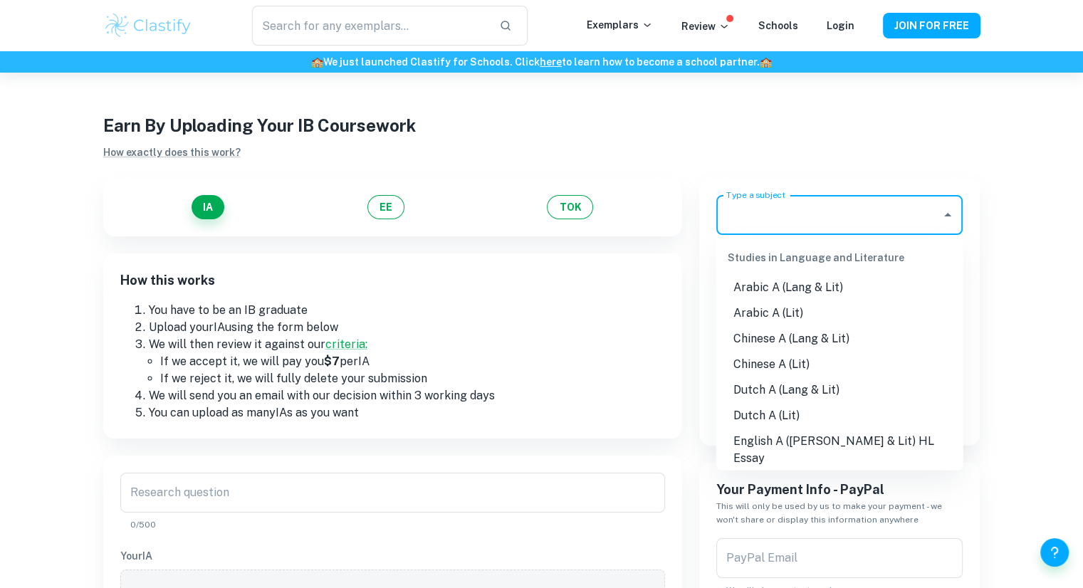
click at [803, 224] on input "Type a subject" at bounding box center [829, 214] width 213 height 27
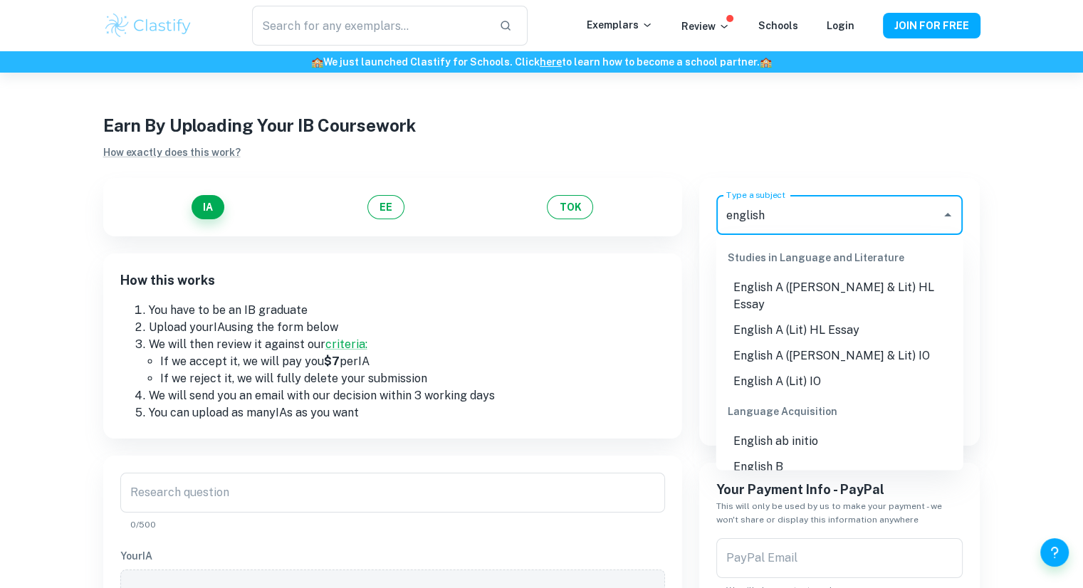
click at [816, 348] on li "English A ([PERSON_NAME] & Lit) IO" at bounding box center [839, 356] width 247 height 26
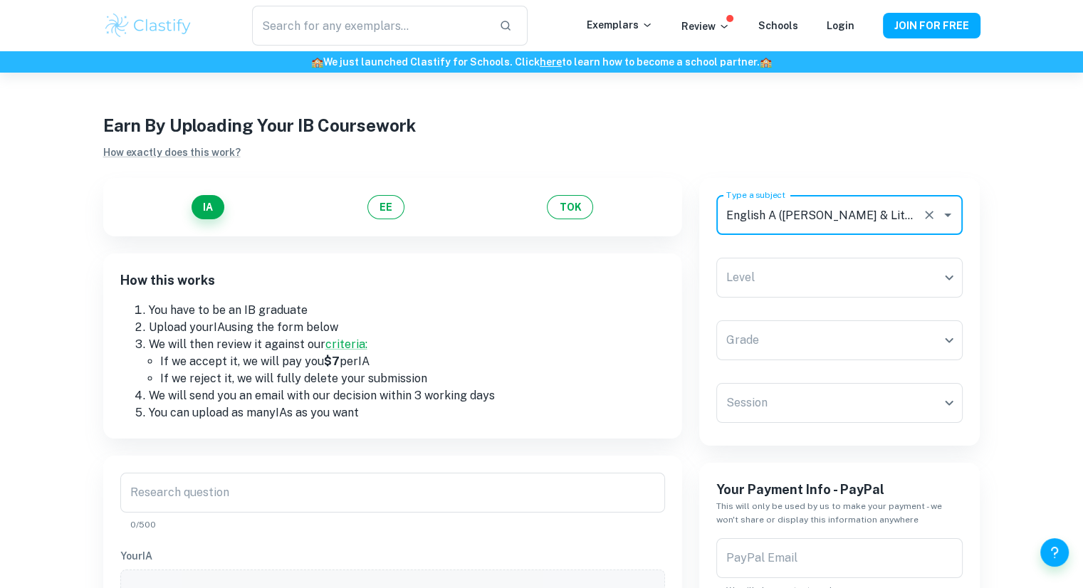
type input "English A ([PERSON_NAME] & Lit) IO"
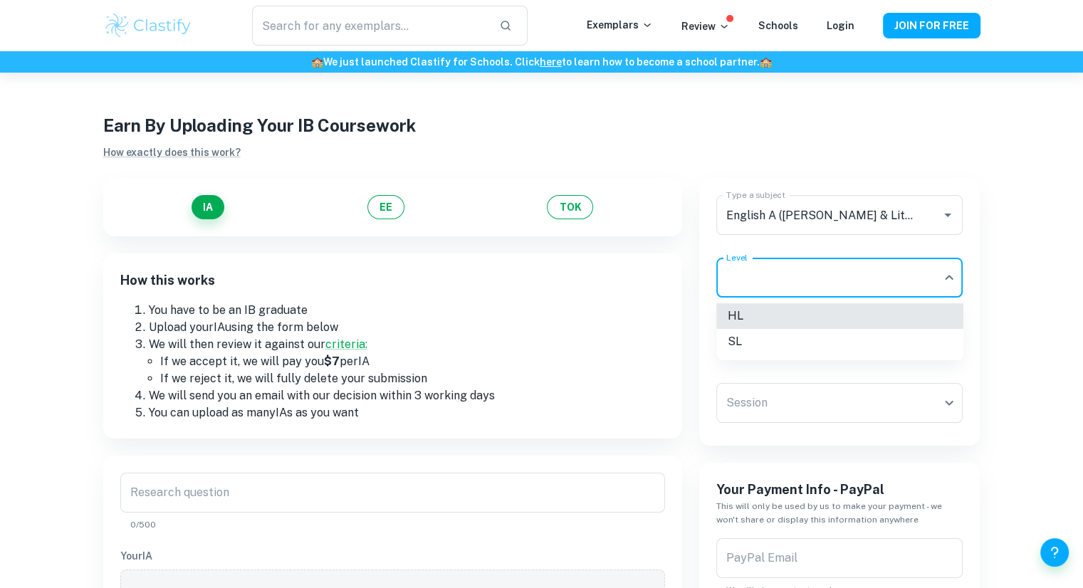
click at [769, 294] on body "We value your privacy We use cookies to enhance your browsing experience, serve…" at bounding box center [541, 367] width 1083 height 588
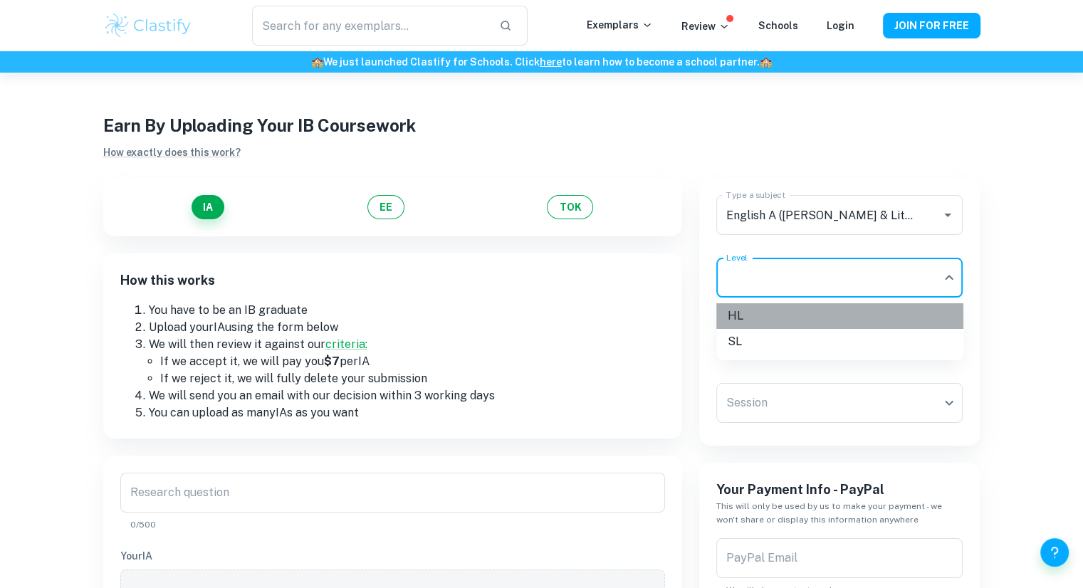
click at [775, 314] on li "HL" at bounding box center [839, 316] width 247 height 26
type input "HL"
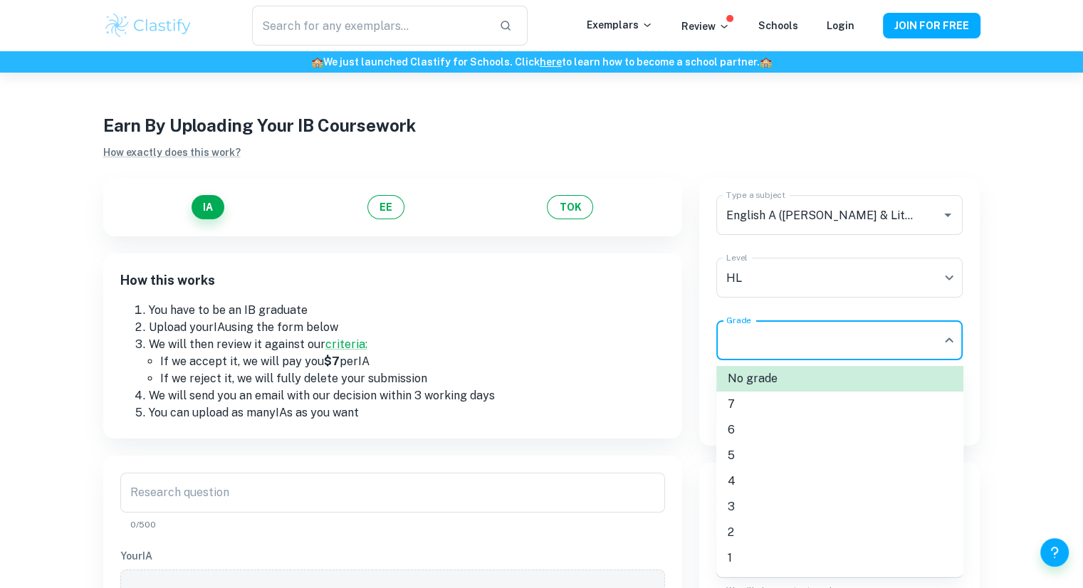
click at [788, 328] on body "We value your privacy We use cookies to enhance your browsing experience, serve…" at bounding box center [541, 367] width 1083 height 588
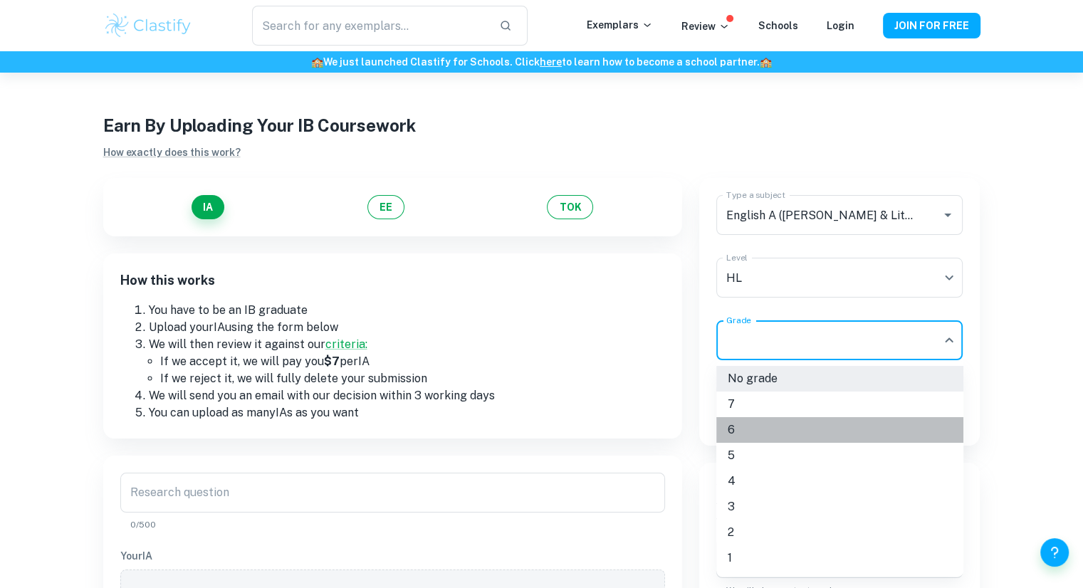
click at [758, 434] on li "6" at bounding box center [839, 430] width 247 height 26
type input "6"
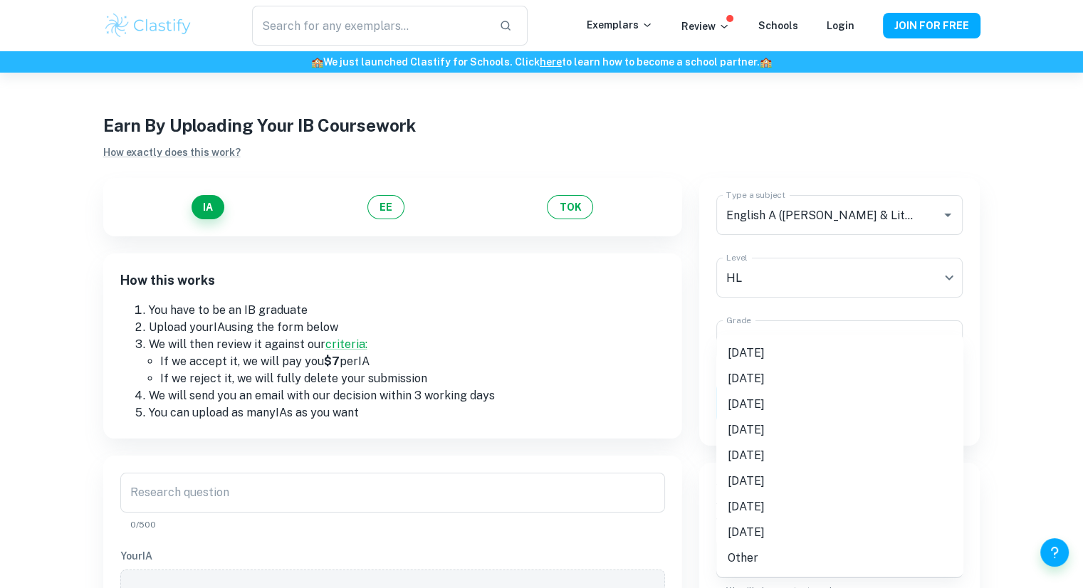
click at [774, 402] on body "We value your privacy We use cookies to enhance your browsing experience, serve…" at bounding box center [541, 367] width 1083 height 588
click at [738, 342] on li "[DATE]" at bounding box center [839, 353] width 247 height 26
type input "M25"
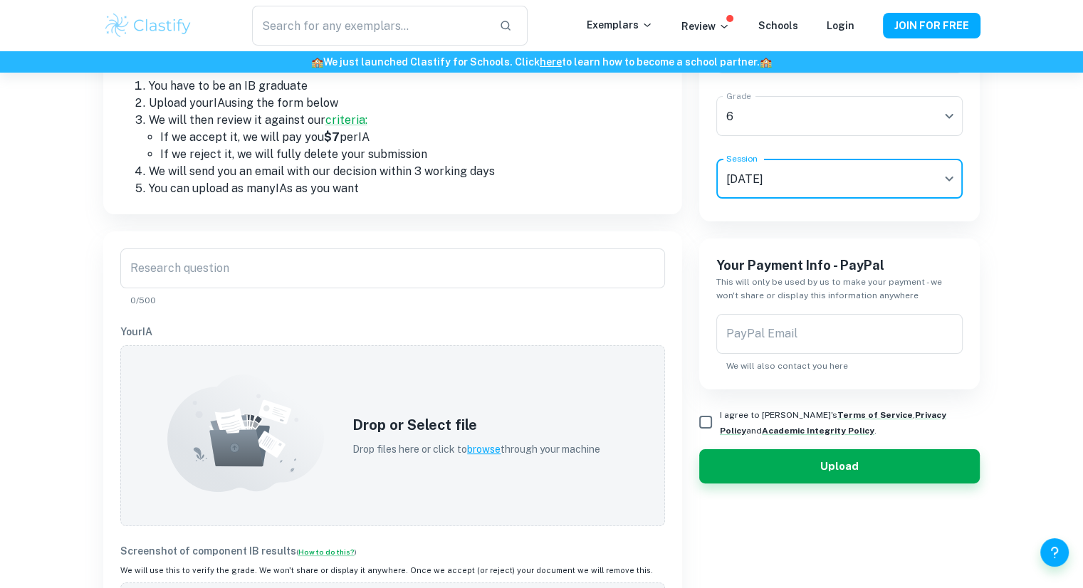
scroll to position [269, 0]
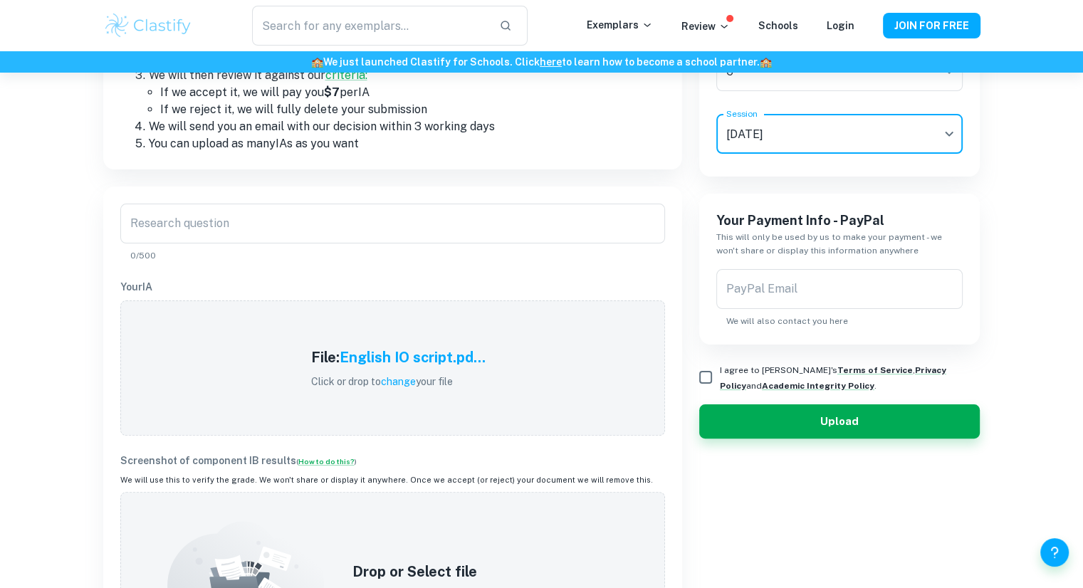
click at [339, 442] on div "Research question Research question 0/500 Your IA File: English IO script.pd...…" at bounding box center [392, 438] width 545 height 469
click at [162, 232] on input "Research question" at bounding box center [392, 224] width 545 height 40
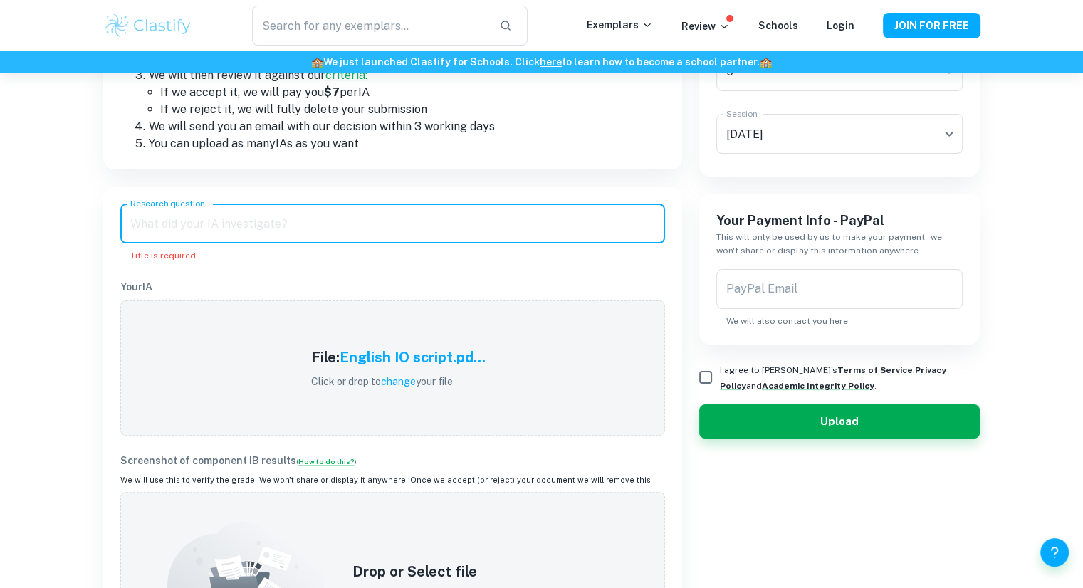
paste input "Global issue: the perpetuation of gender socialization"
click at [205, 226] on input "Global issue: the perpetuation of gender socialization" at bounding box center [392, 224] width 545 height 40
drag, startPoint x: 201, startPoint y: 224, endPoint x: 95, endPoint y: 217, distance: 105.6
click at [98, 219] on div "IA EE TOK How this works You have to be an IB graduate Upload your IA using the…" at bounding box center [384, 291] width 596 height 798
click at [379, 226] on input "The perpetuation of gender socialization" at bounding box center [392, 224] width 545 height 40
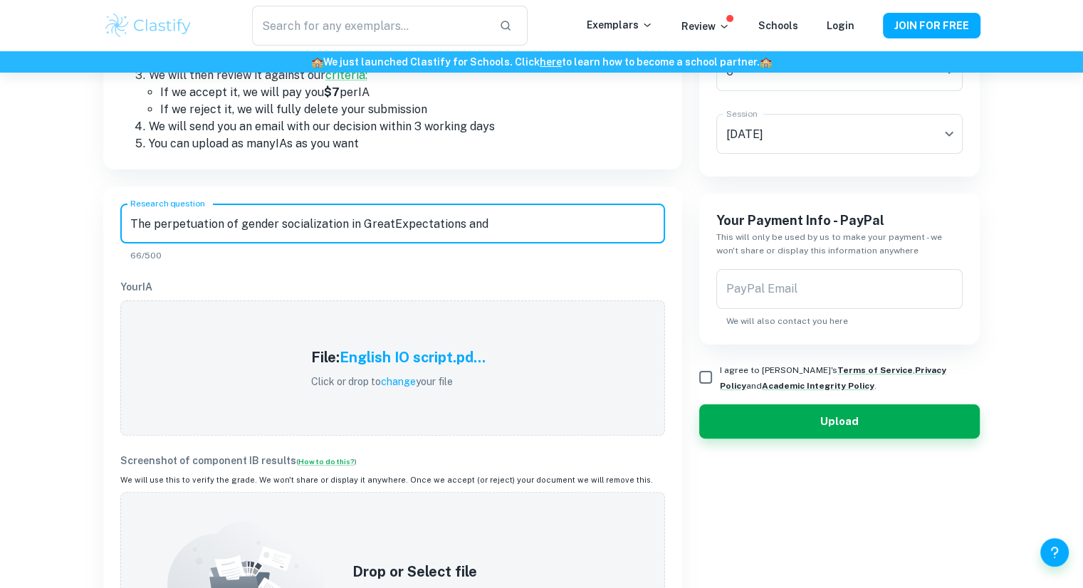
click at [387, 224] on input "The perpetuation of gender socialization in GreatExpectations and" at bounding box center [392, 224] width 545 height 40
click at [508, 231] on input "The perpetuation of gender socialization in Great Expectations and" at bounding box center [392, 224] width 545 height 40
click at [545, 229] on input "The perpetuation of gender socialization in Great Expectations and [PERSON_NAME…" at bounding box center [392, 224] width 545 height 40
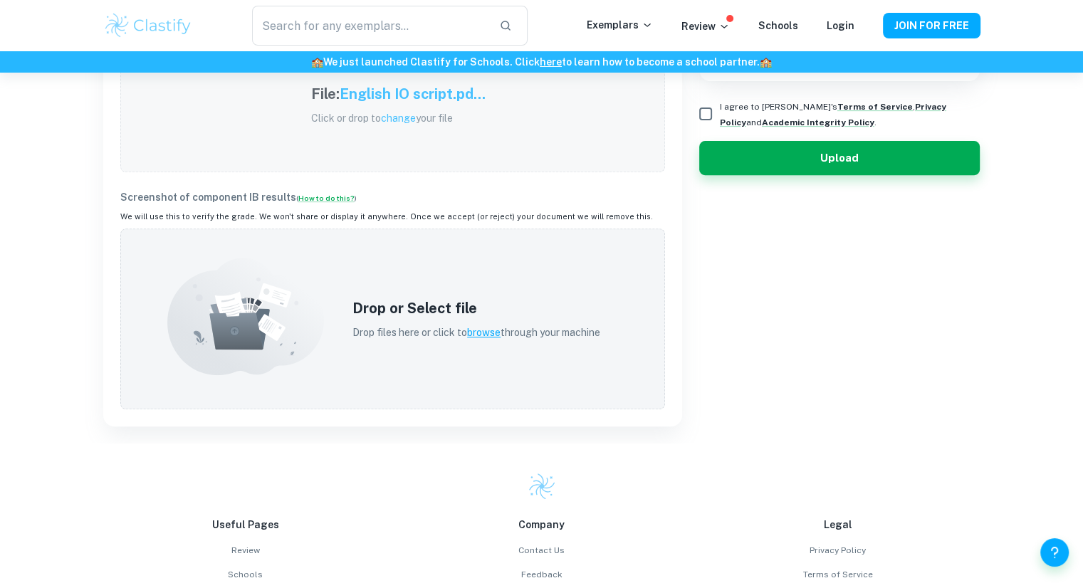
scroll to position [535, 0]
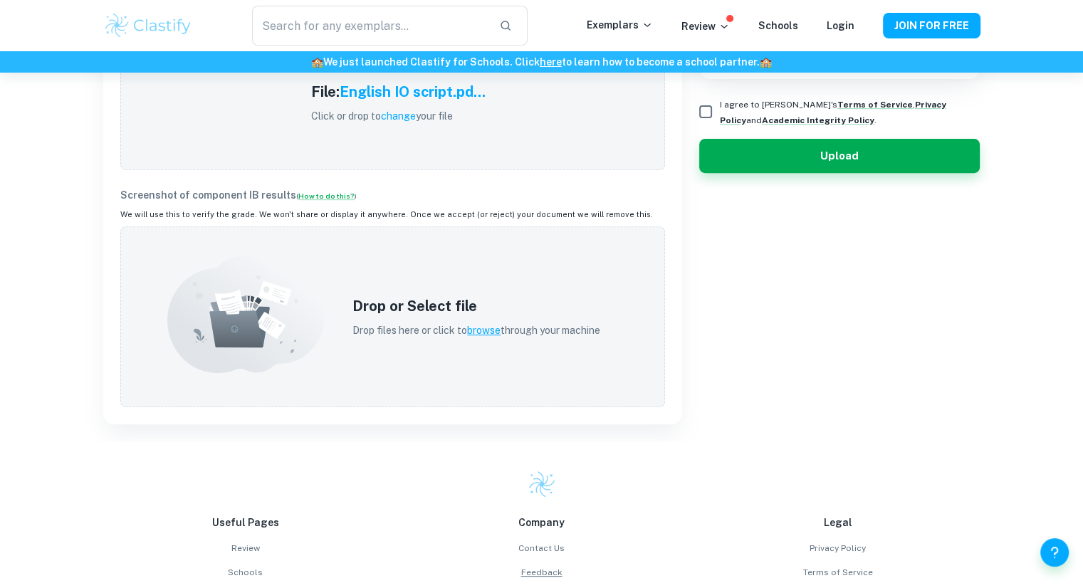
type input "The perpetuation of gender socialization in Great Expectations and [PERSON_NAME…"
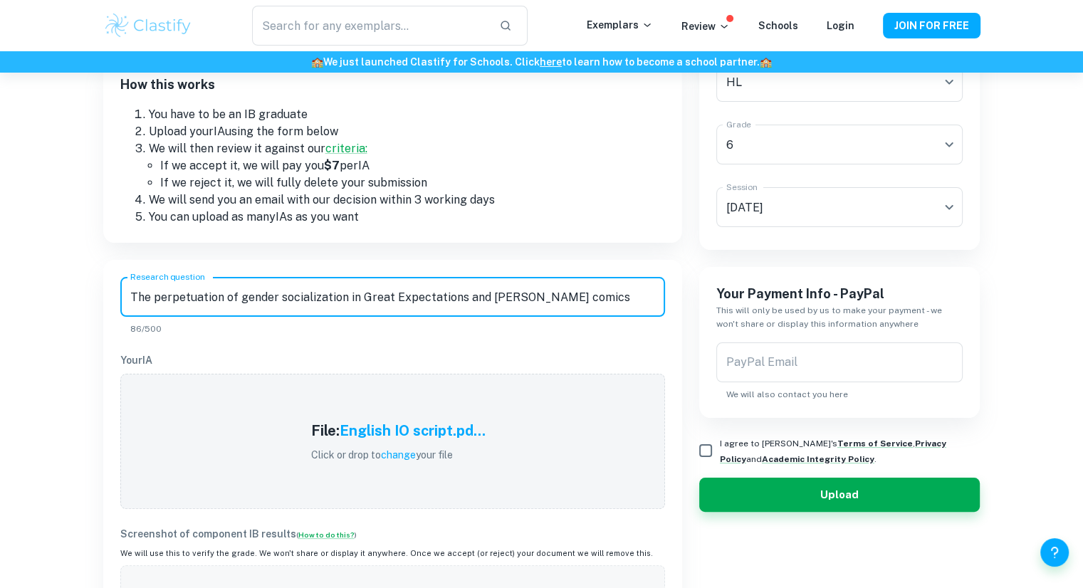
scroll to position [196, 0]
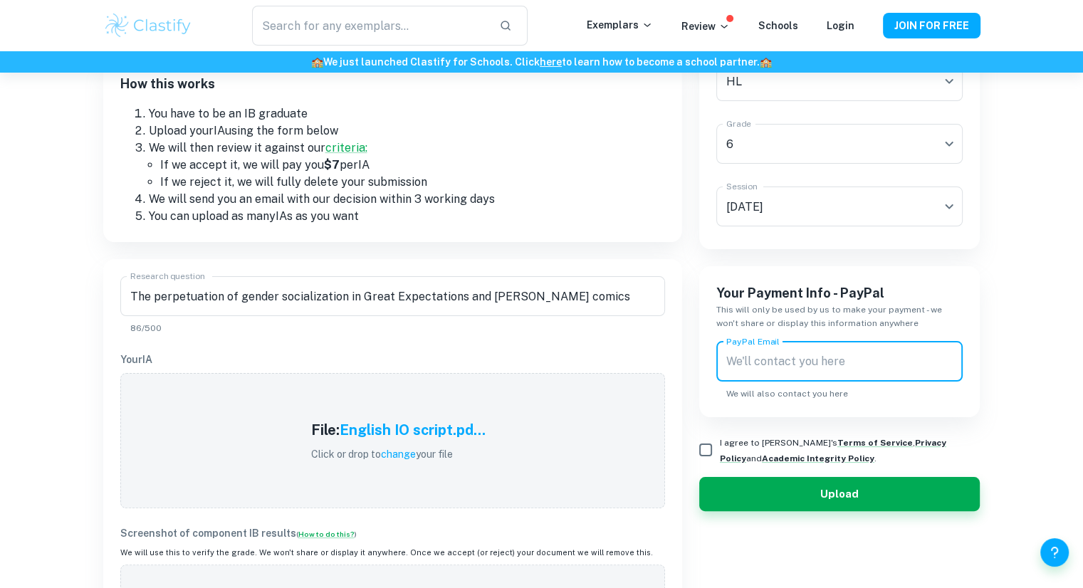
click at [738, 353] on input "PayPal Email" at bounding box center [839, 362] width 247 height 40
type input "[EMAIL_ADDRESS][DOMAIN_NAME]"
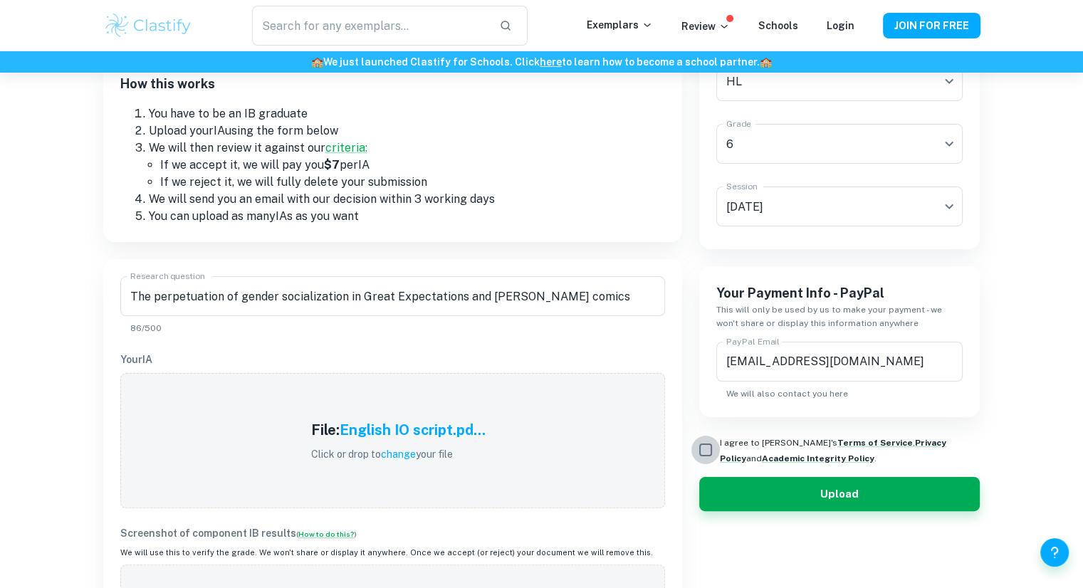
click at [709, 448] on input "I agree to [PERSON_NAME]'s Terms of Service , Privacy Policy and Academic Integ…" at bounding box center [705, 450] width 28 height 28
checkbox input "true"
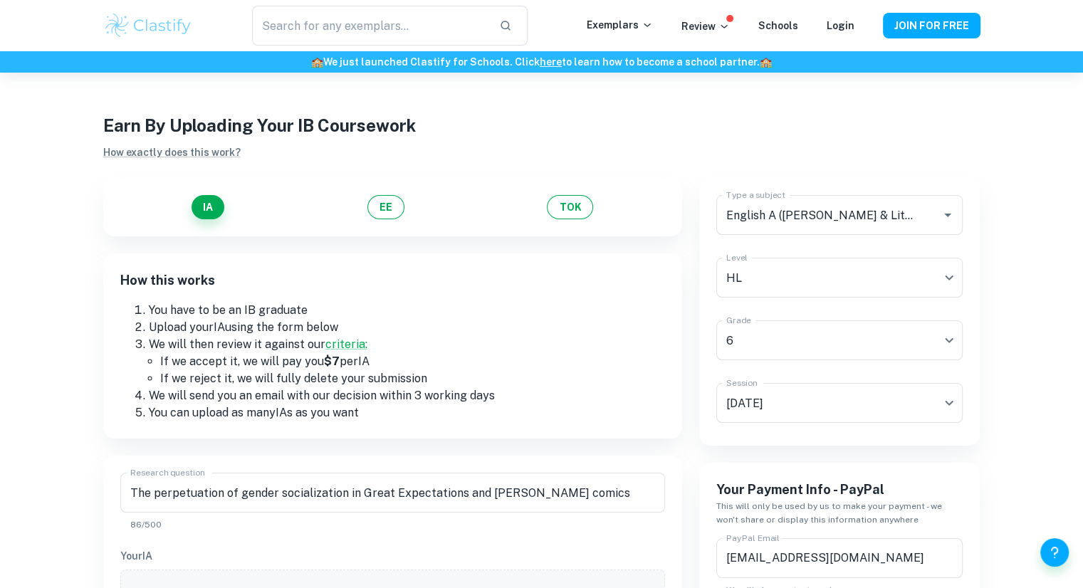
scroll to position [282, 0]
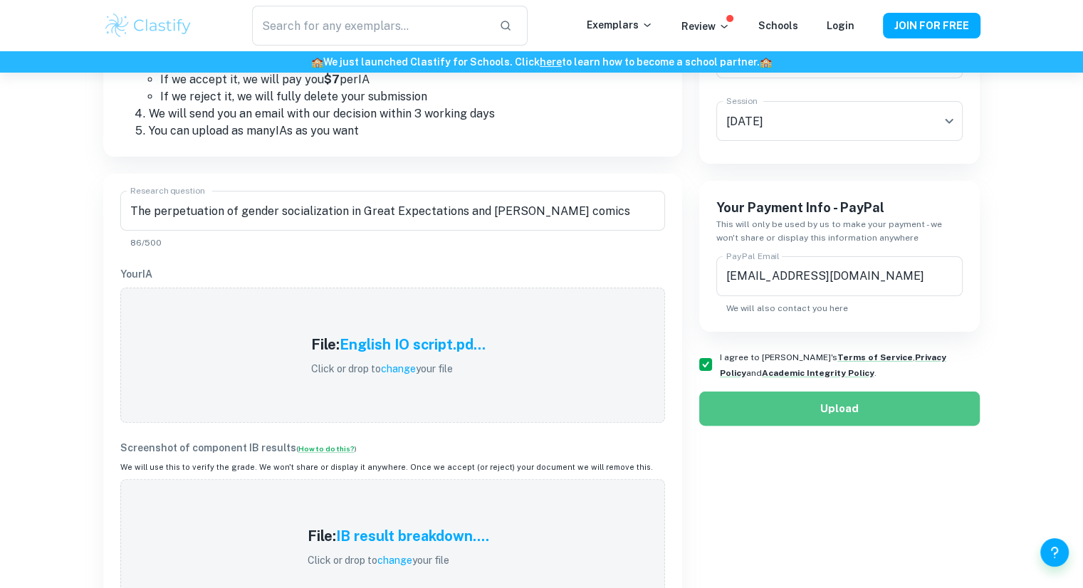
click at [753, 407] on button "Upload" at bounding box center [839, 409] width 281 height 34
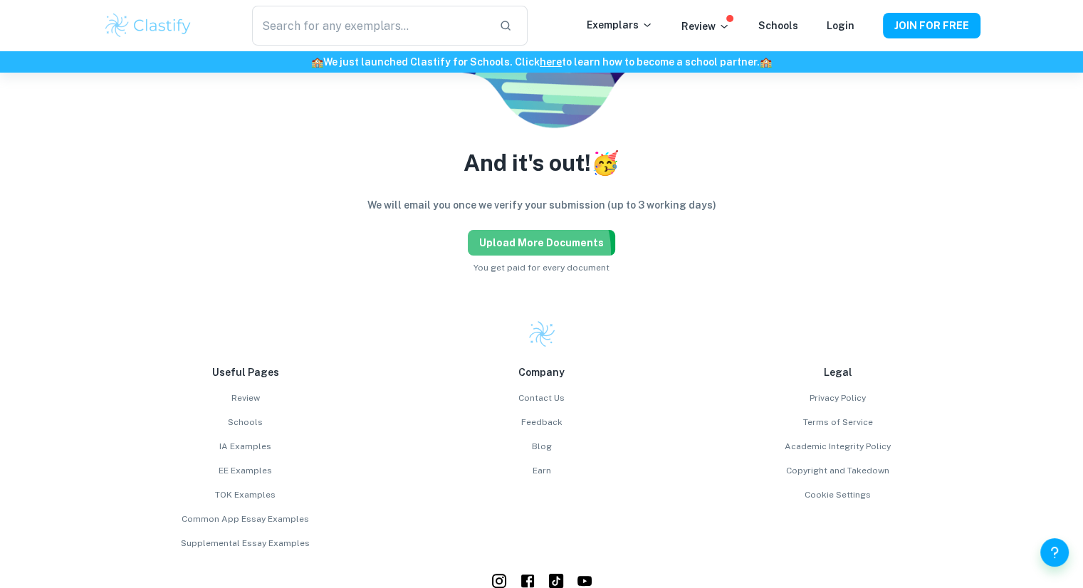
click at [526, 251] on button "Upload more documents" at bounding box center [541, 243] width 147 height 26
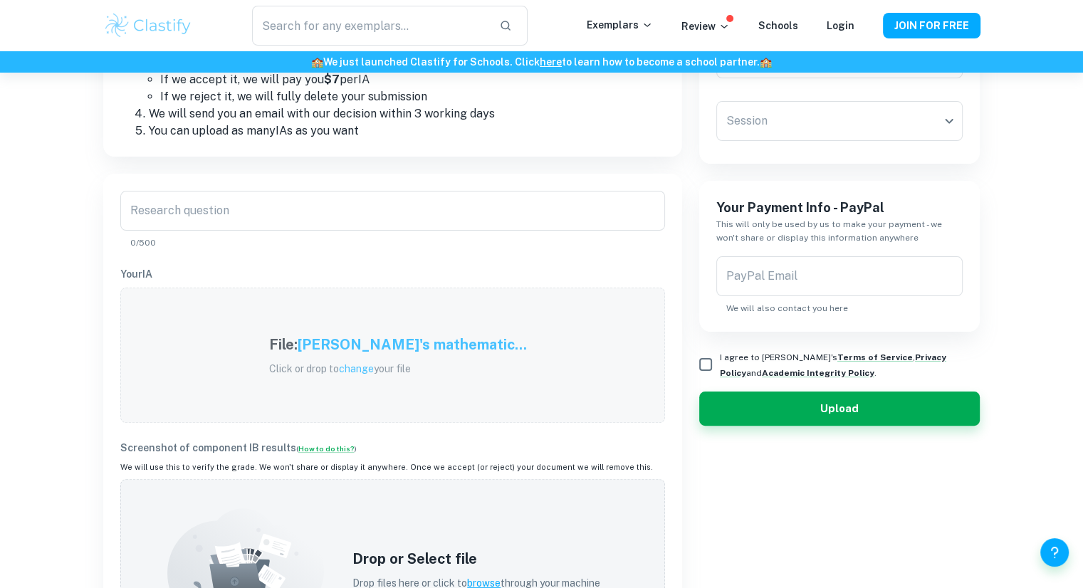
click at [404, 346] on h5 "[PERSON_NAME]'s mathematic..." at bounding box center [412, 344] width 229 height 21
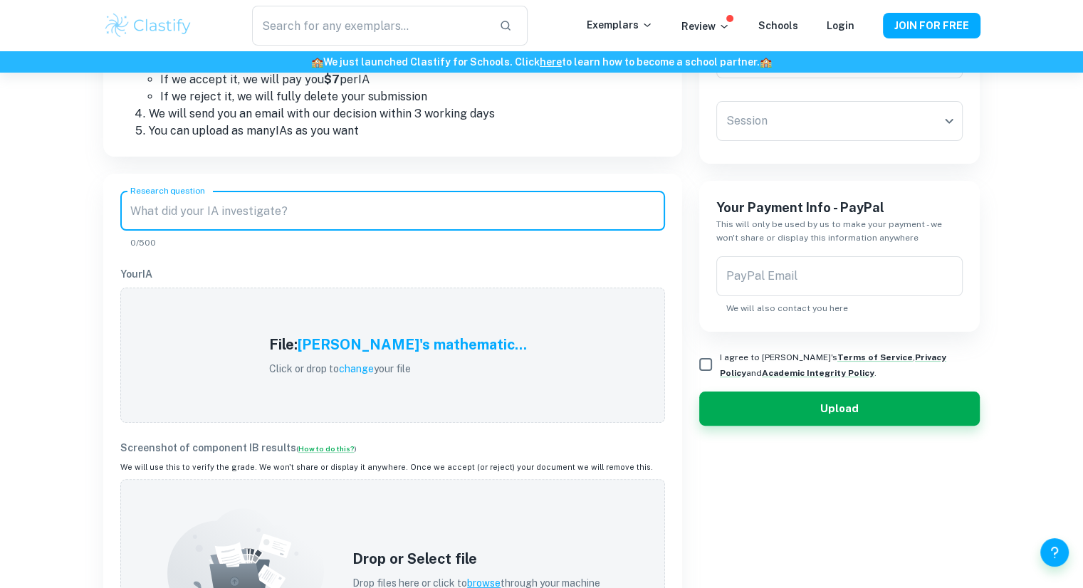
click at [160, 201] on input "Research question" at bounding box center [392, 211] width 545 height 40
paste input "Modeling the effect of lip filters"
paste input "o investigate what effects a beauty filter would have on the area of my lips us…"
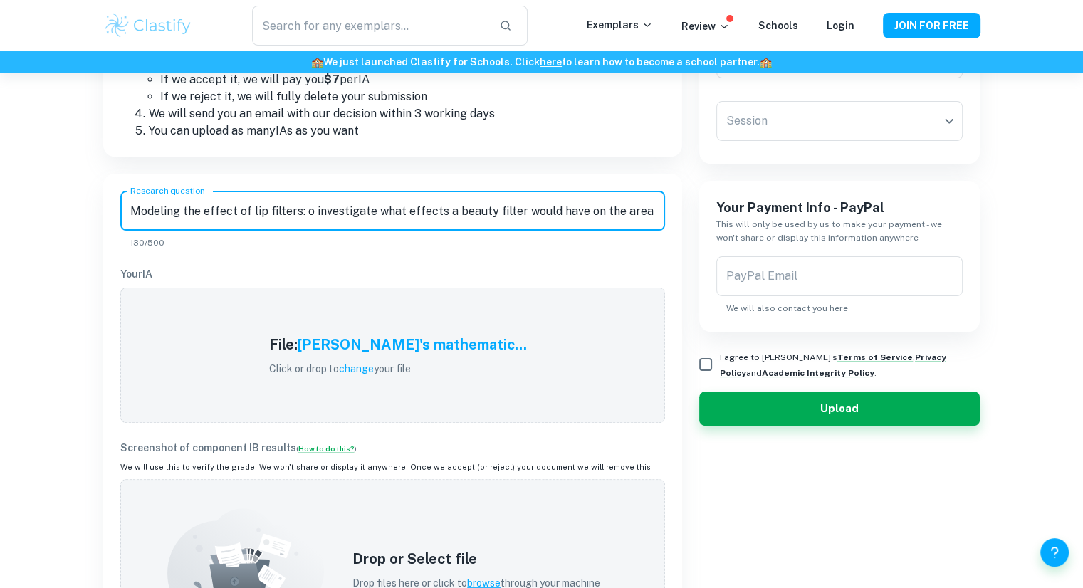
scroll to position [0, 140]
click at [170, 211] on input "Modeling the effect of lip filters: o investigate what effects a beauty filter …" at bounding box center [392, 211] width 545 height 40
click at [568, 230] on input "Modeling the effect of lip filters: investigating what effects a beauty filter …" at bounding box center [392, 211] width 545 height 40
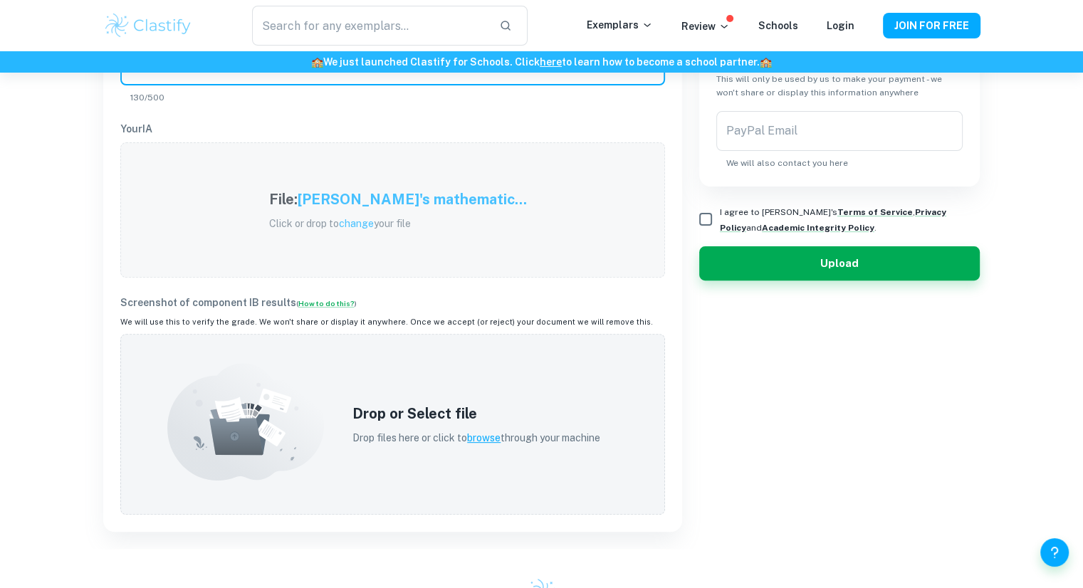
scroll to position [429, 0]
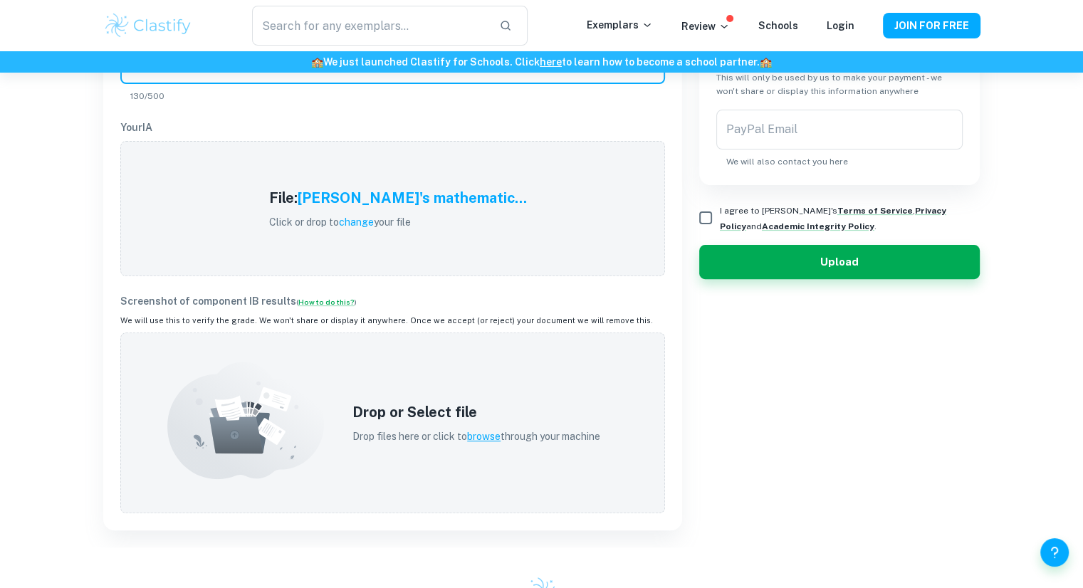
type input "Modeling the effect of lip filters: investigating what effects a beauty filter …"
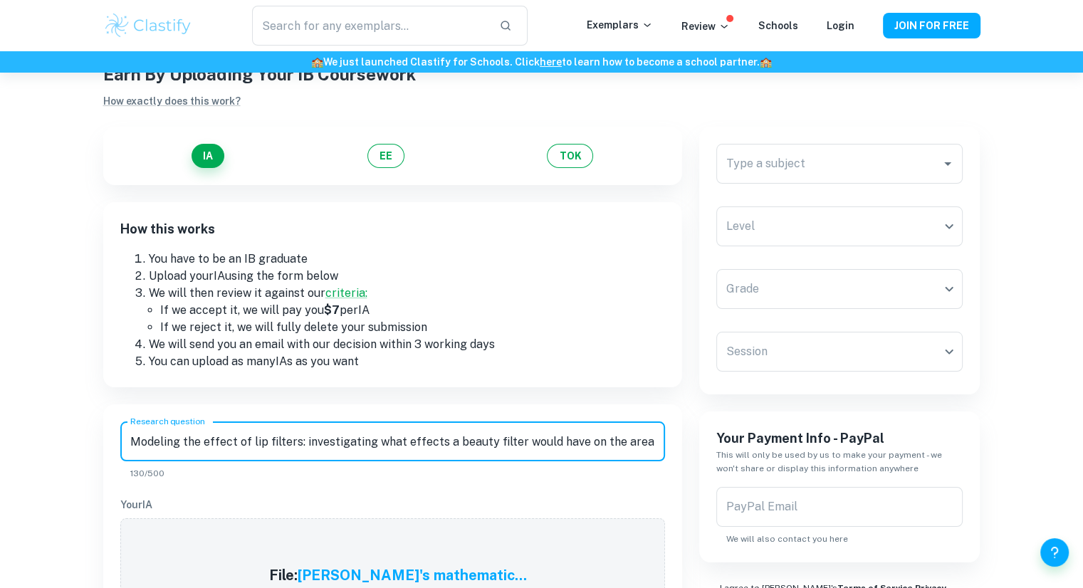
scroll to position [42, 0]
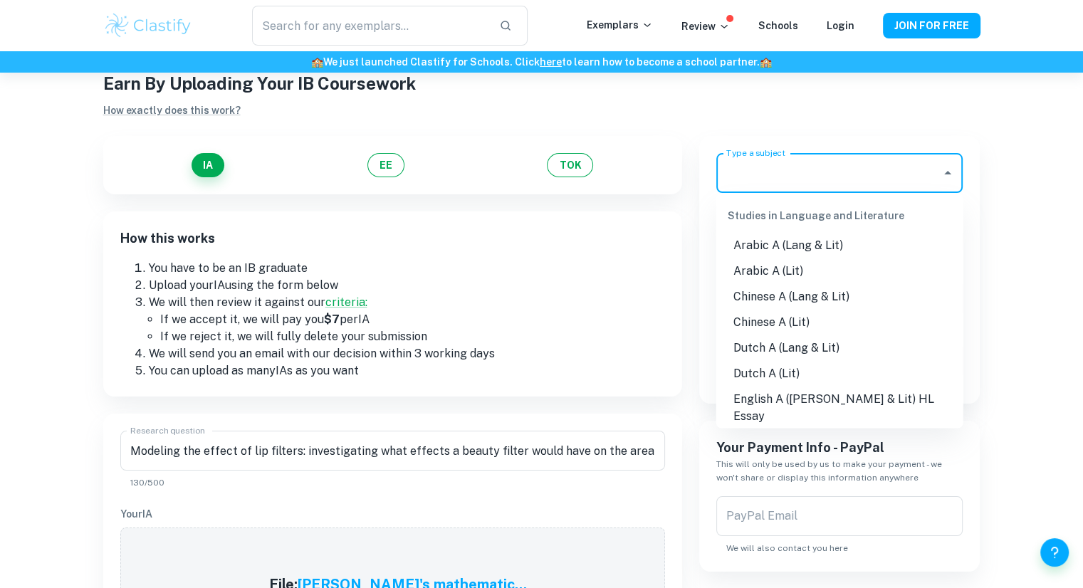
click at [821, 182] on input "Type a subject" at bounding box center [829, 172] width 213 height 27
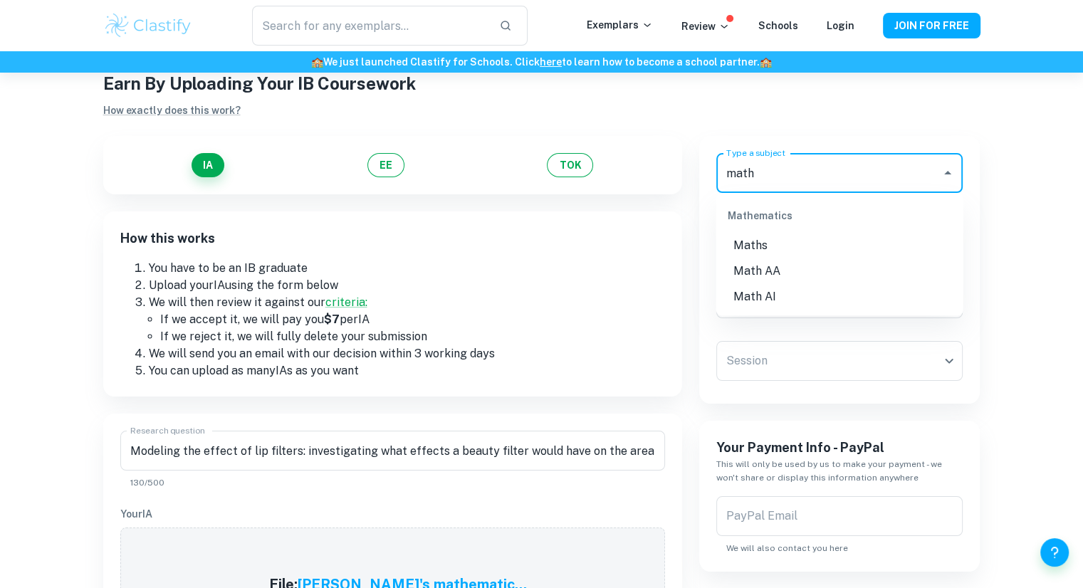
click at [745, 303] on li "Math AI" at bounding box center [839, 297] width 247 height 26
type input "Math AI"
click at [780, 247] on body "We value your privacy We use cookies to enhance your browsing experience, serve…" at bounding box center [541, 325] width 1083 height 588
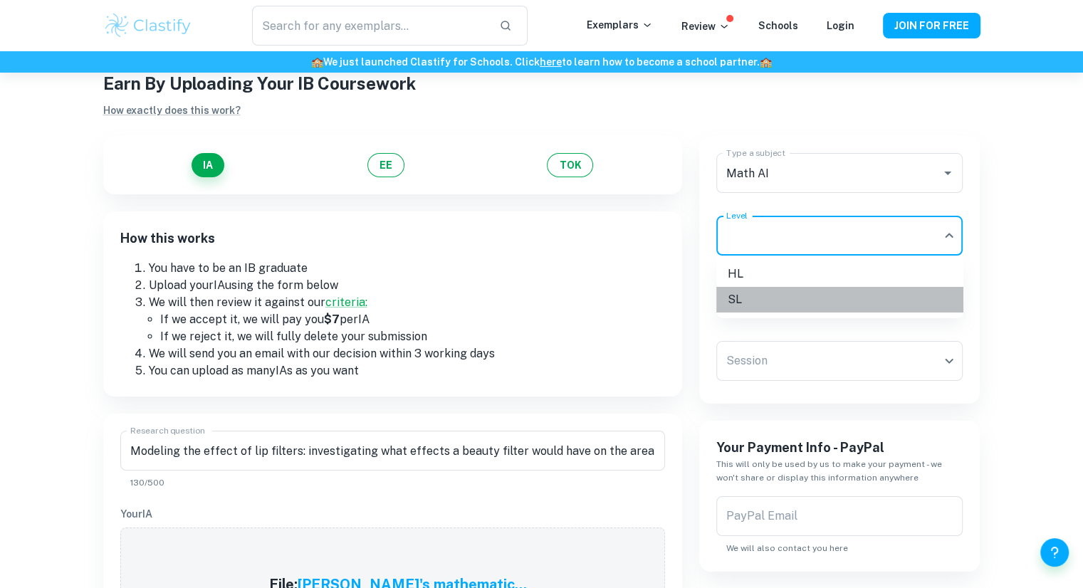
click at [786, 302] on li "SL" at bounding box center [839, 300] width 247 height 26
type input "SL"
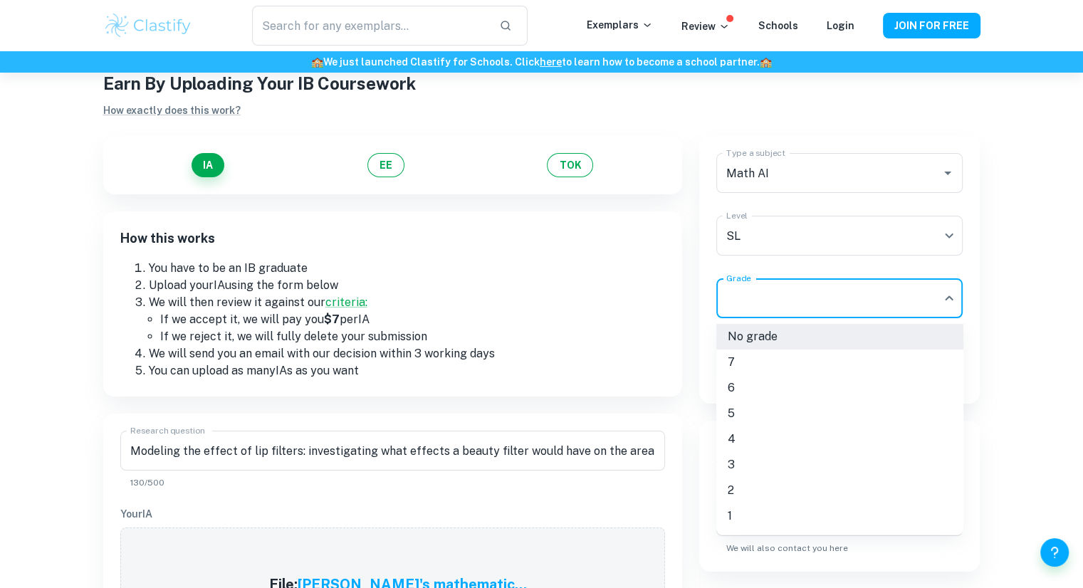
click at [789, 303] on body "We value your privacy We use cookies to enhance your browsing experience, serve…" at bounding box center [541, 325] width 1083 height 588
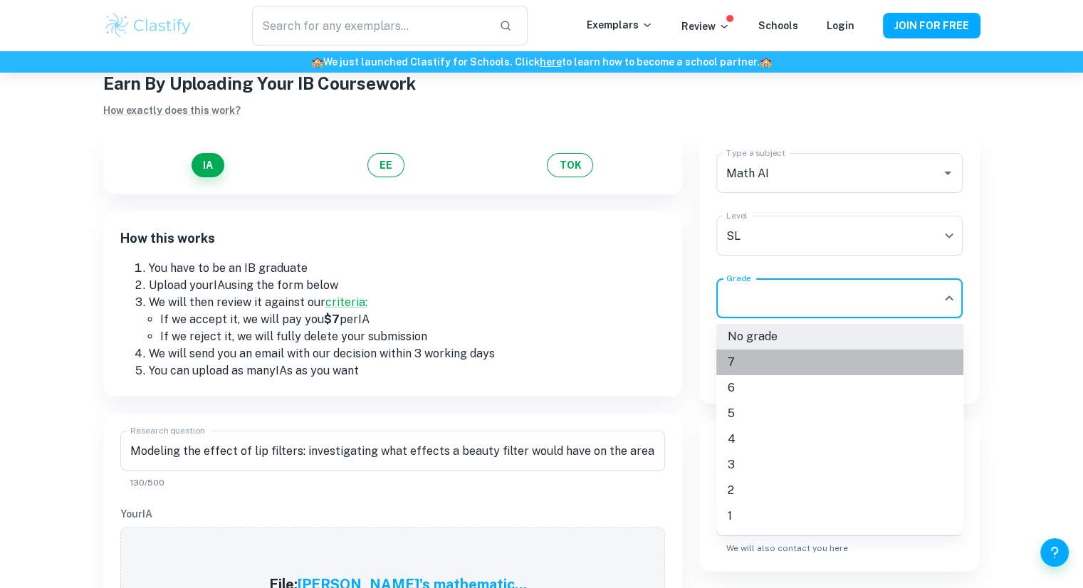
click at [795, 360] on li "7" at bounding box center [839, 363] width 247 height 26
type input "7"
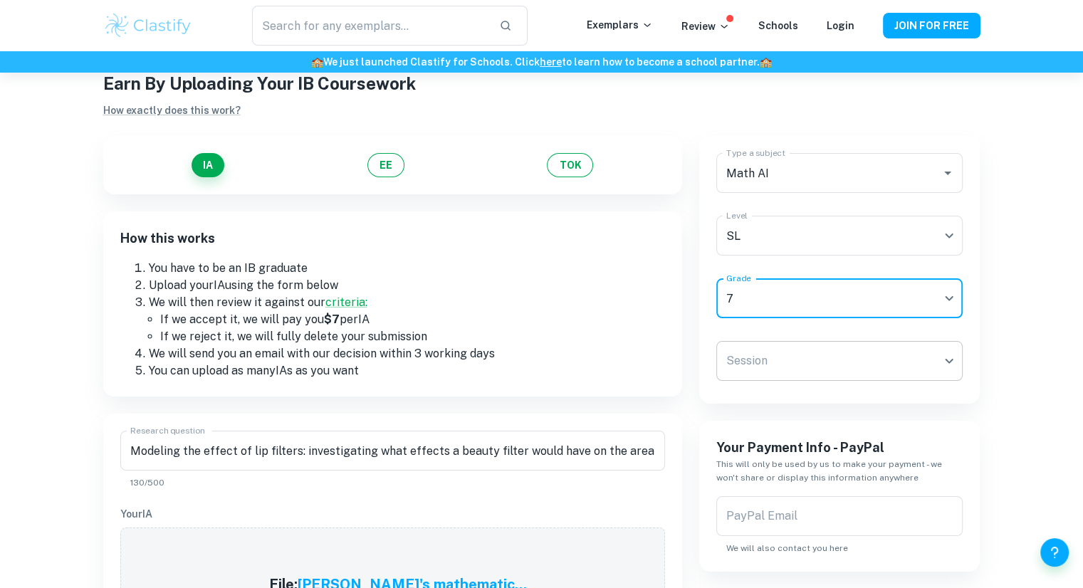
click at [800, 365] on body "We value your privacy We use cookies to enhance your browsing experience, serve…" at bounding box center [541, 325] width 1083 height 588
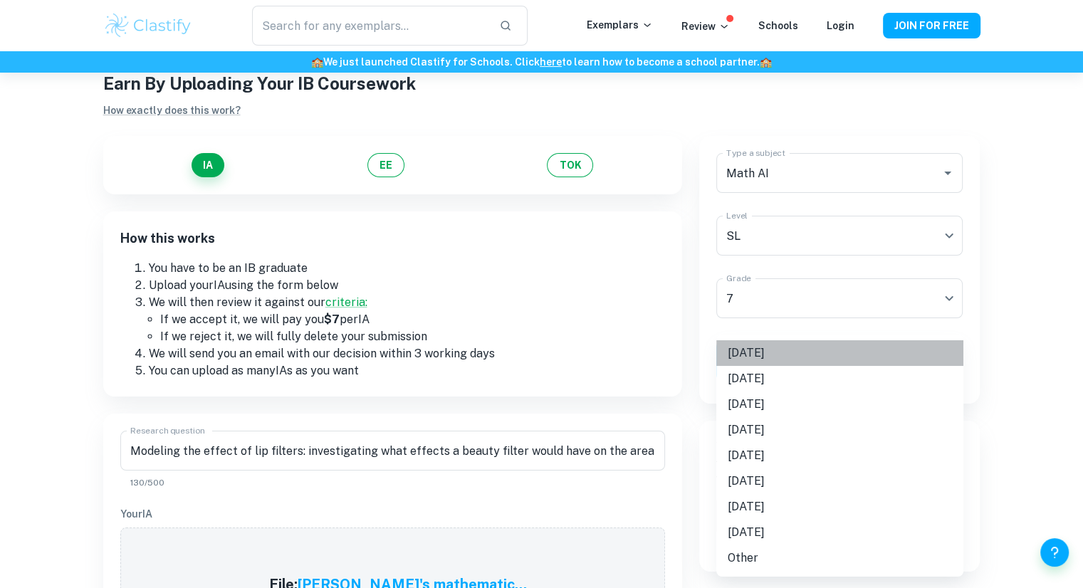
click at [762, 364] on li "[DATE]" at bounding box center [839, 353] width 247 height 26
type input "M25"
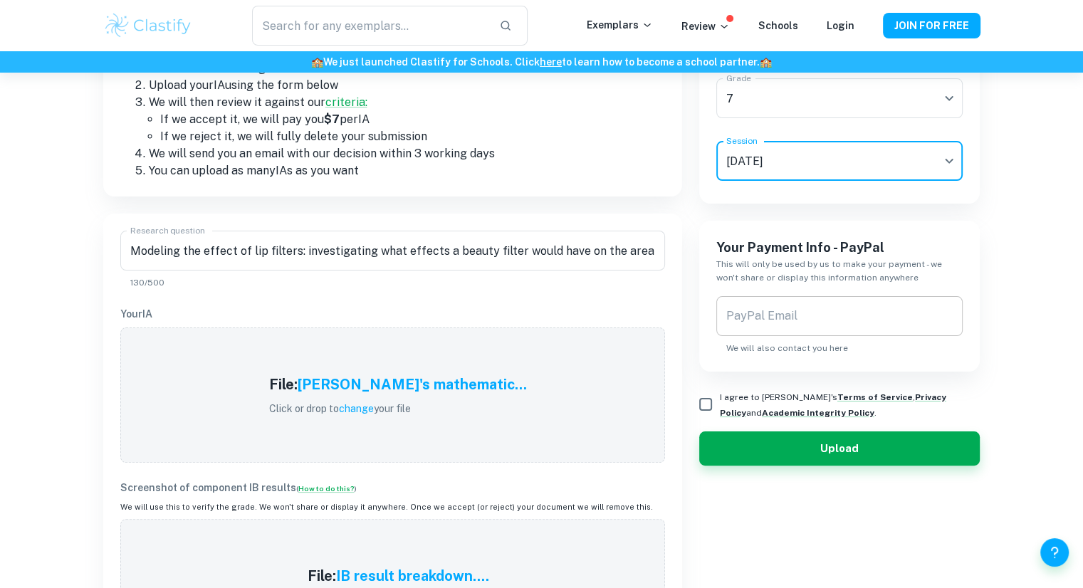
scroll to position [243, 0]
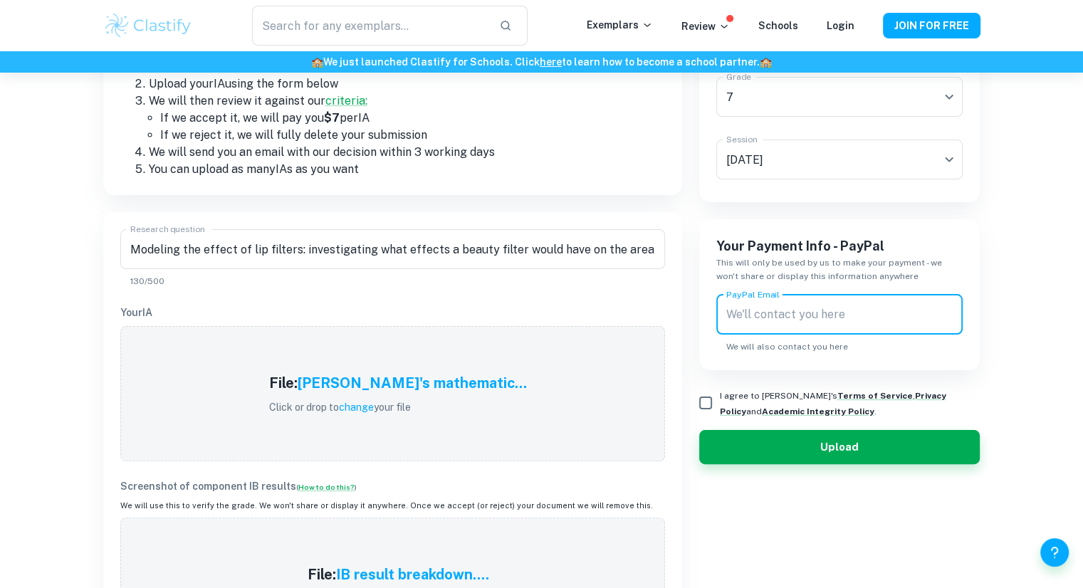
click at [785, 330] on input "PayPal Email" at bounding box center [839, 315] width 247 height 40
type input "[EMAIL_ADDRESS][DOMAIN_NAME]"
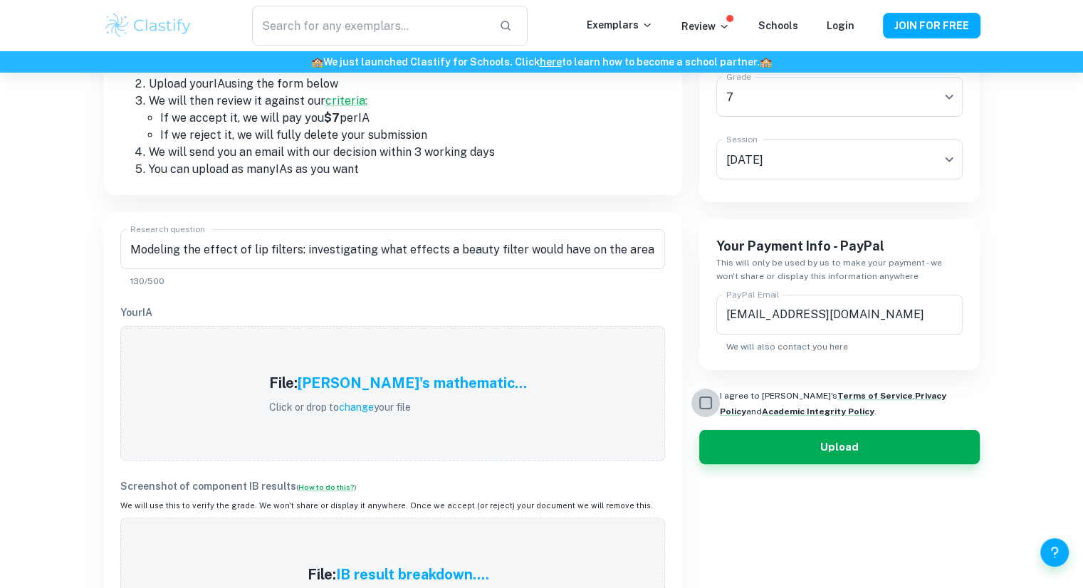
click at [712, 399] on input "I agree to [PERSON_NAME]'s Terms of Service , Privacy Policy and Academic Integ…" at bounding box center [705, 403] width 28 height 28
checkbox input "true"
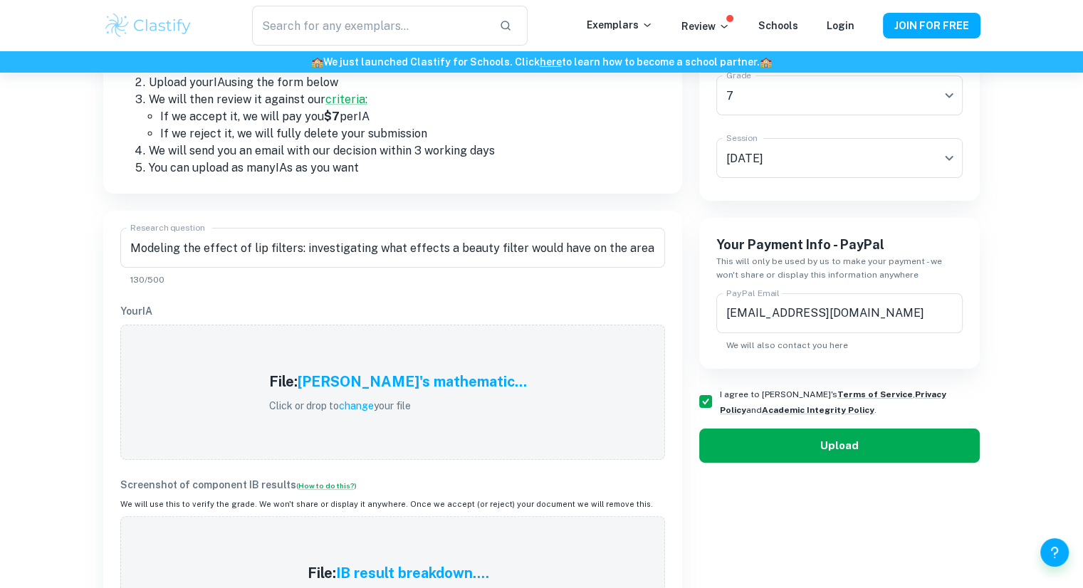
scroll to position [245, 0]
click at [792, 459] on button "Upload" at bounding box center [839, 446] width 281 height 34
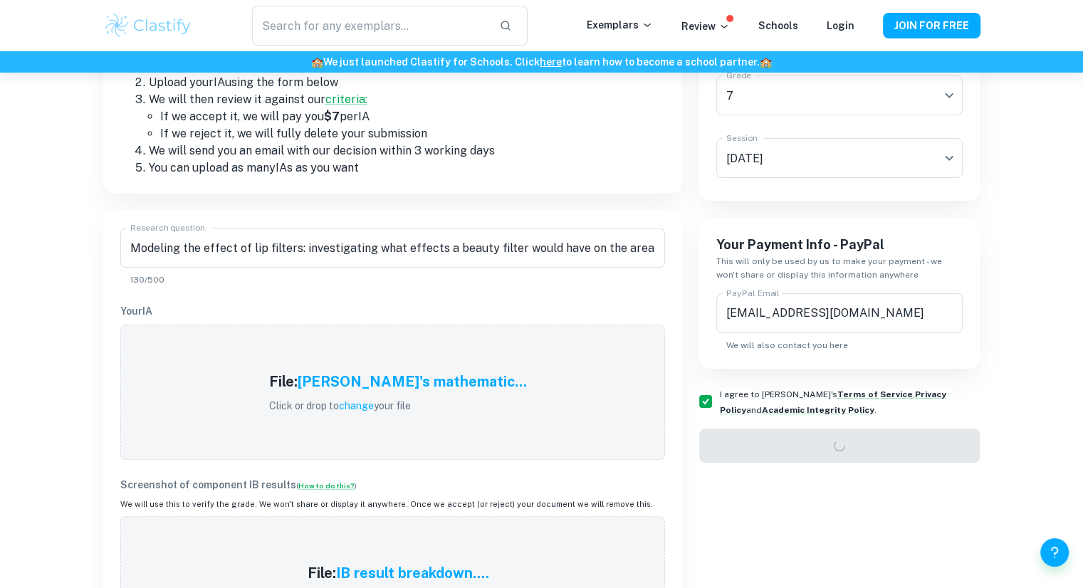
click at [792, 459] on div "Upload" at bounding box center [839, 446] width 281 height 34
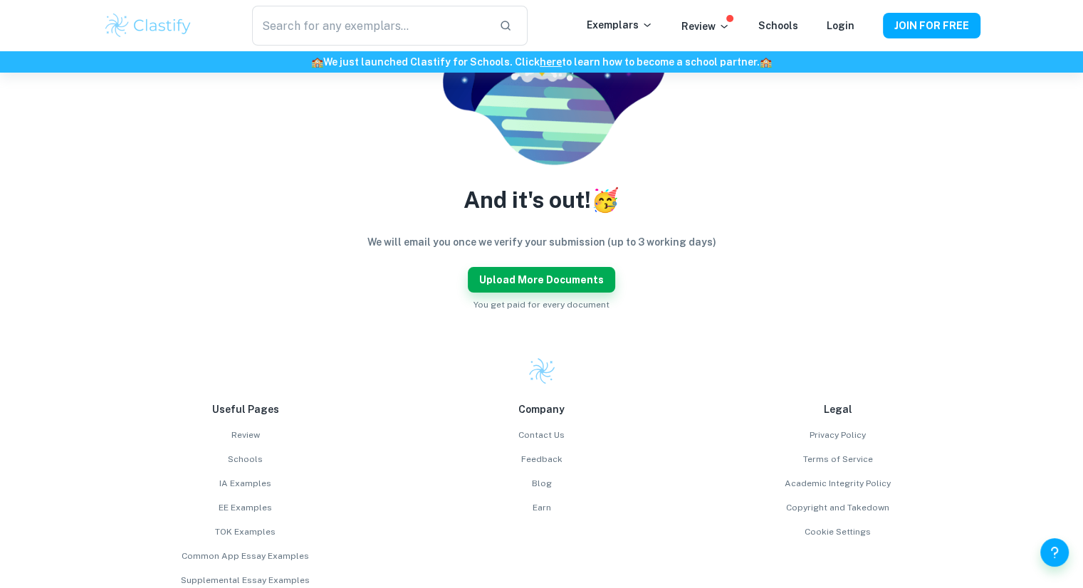
drag, startPoint x: 564, startPoint y: 263, endPoint x: 567, endPoint y: 292, distance: 29.4
click at [567, 292] on div "And it's out! 🥳 We will email you once we verify your submission (up to 3 worki…" at bounding box center [541, 122] width 843 height 378
click at [564, 271] on button "Upload more documents" at bounding box center [541, 280] width 147 height 26
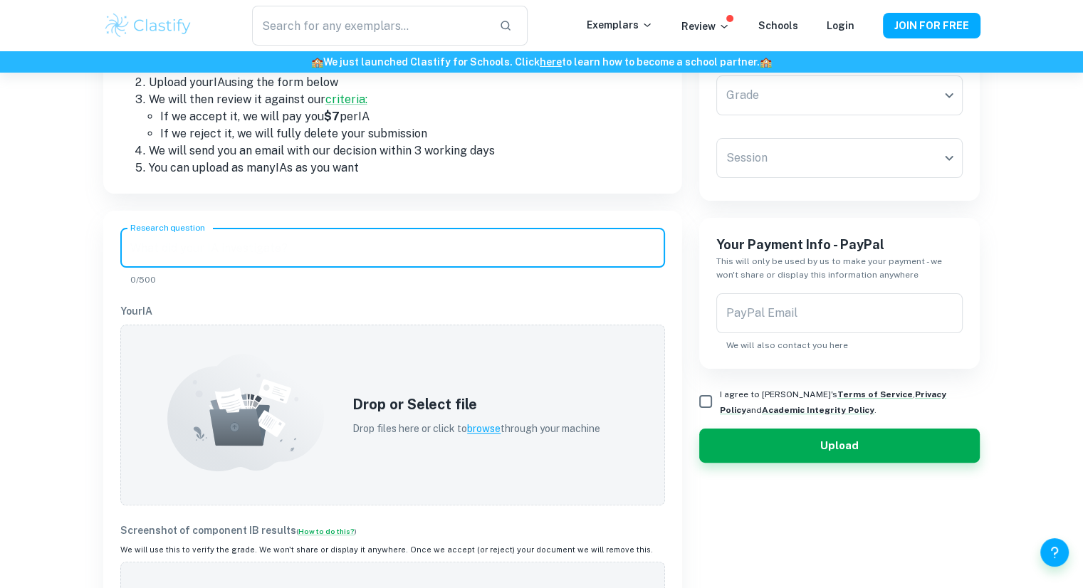
click at [365, 231] on input "Research question" at bounding box center [392, 248] width 545 height 40
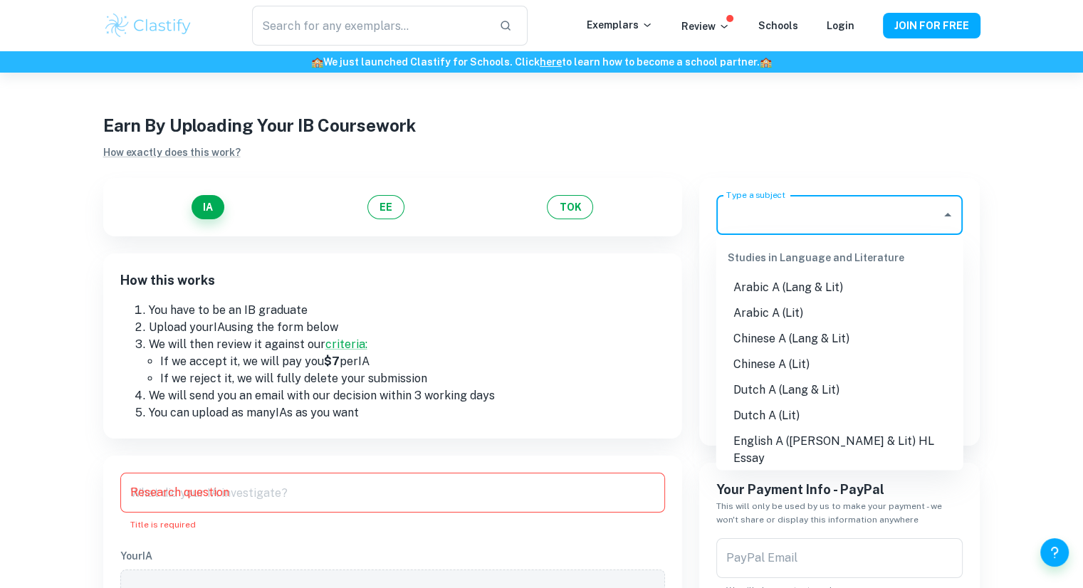
click at [832, 221] on input "Type a subject" at bounding box center [829, 214] width 213 height 27
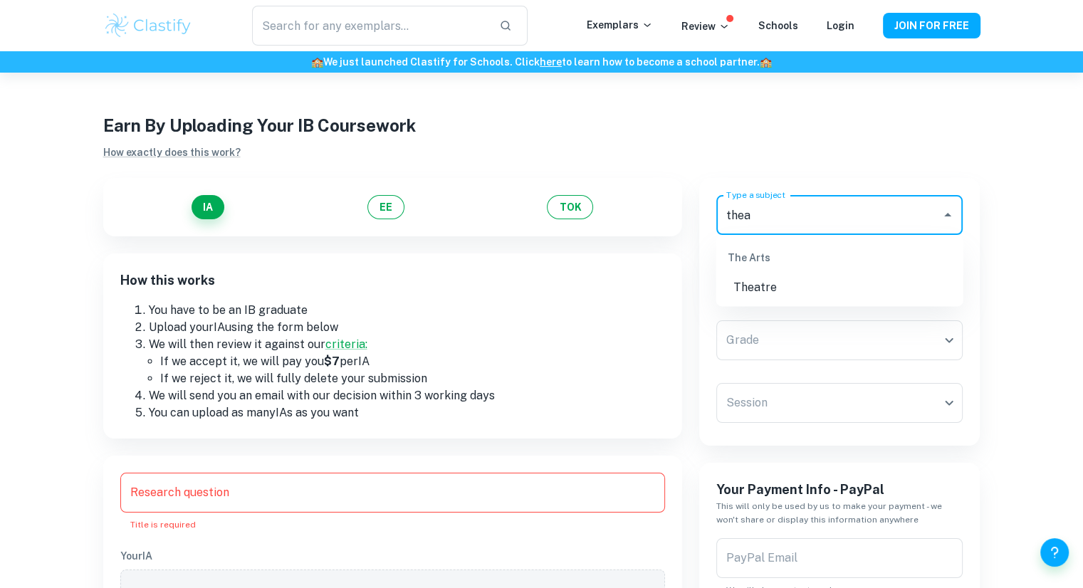
click at [812, 290] on li "Theatre" at bounding box center [839, 288] width 247 height 26
type input "Theatre"
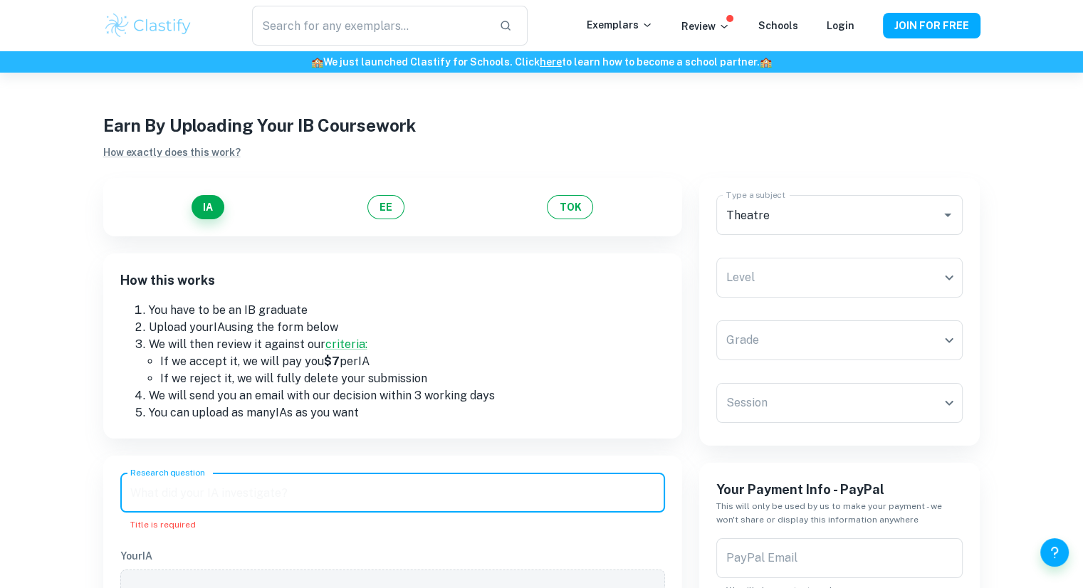
click at [444, 495] on input "Research question" at bounding box center [392, 493] width 545 height 40
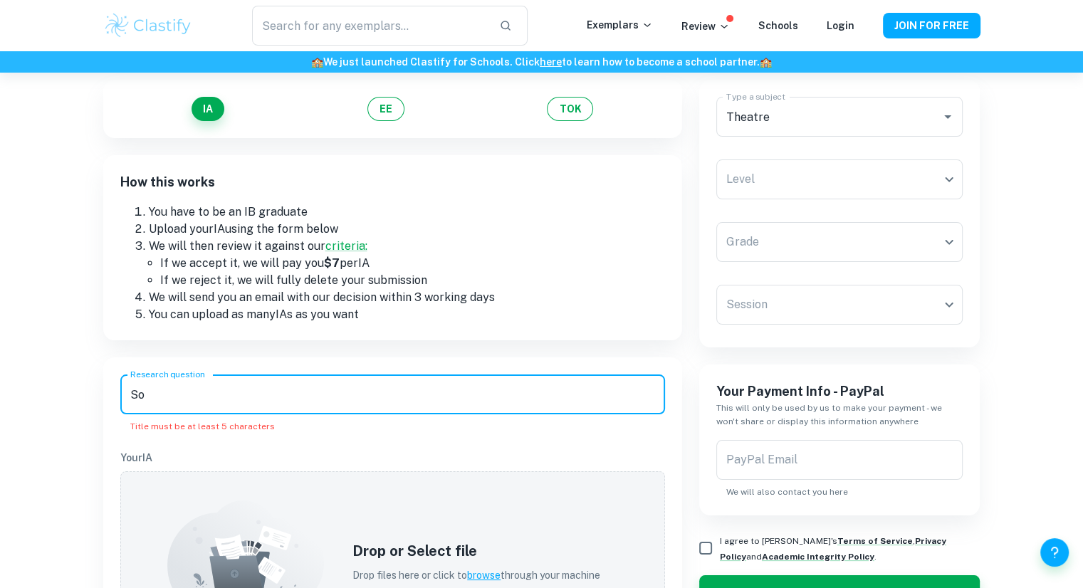
type input "S"
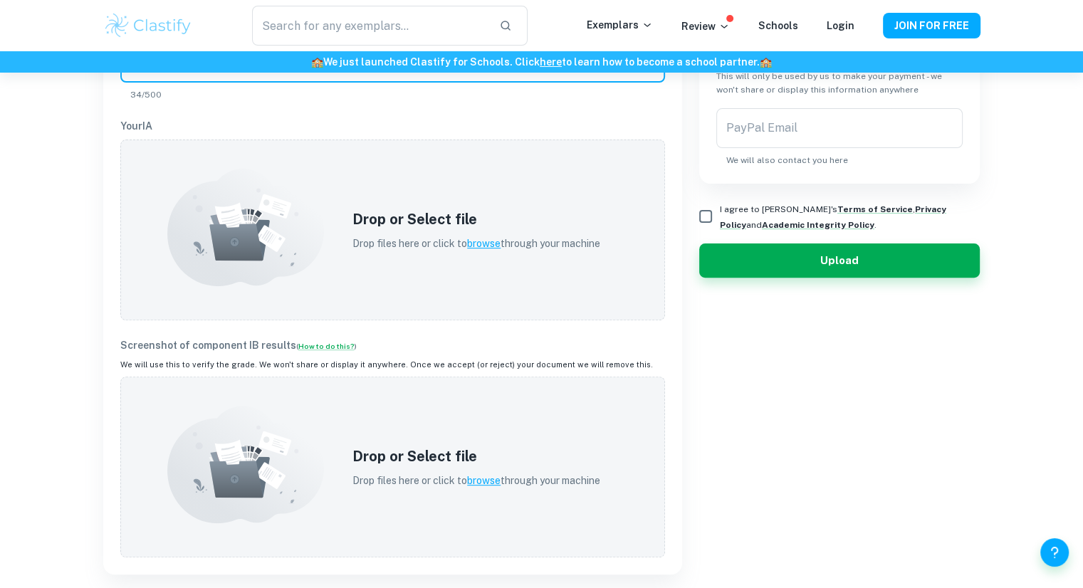
scroll to position [434, 0]
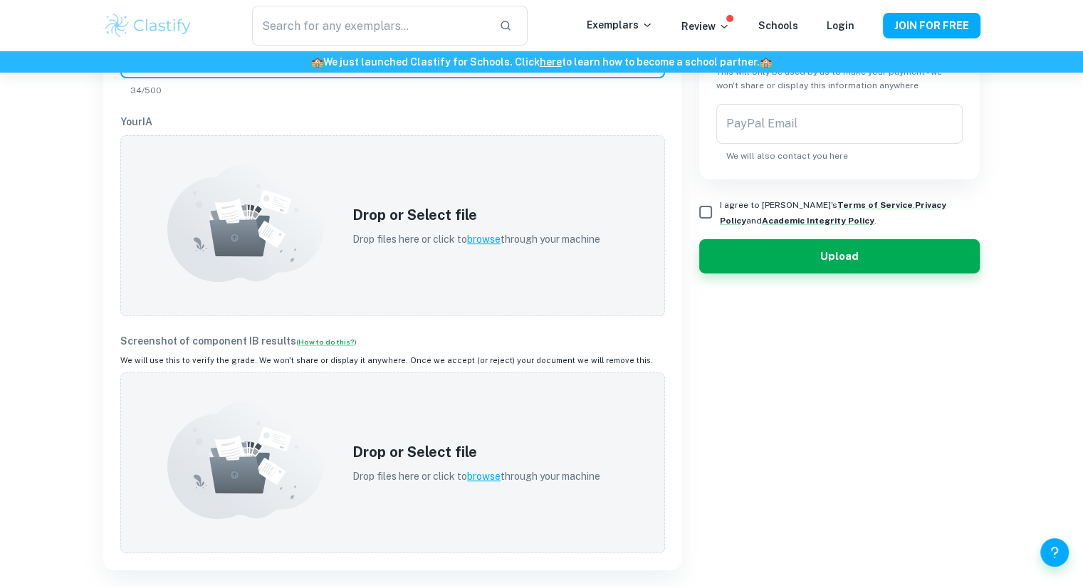
type input "[PERSON_NAME]: Solo Theatre Piece"
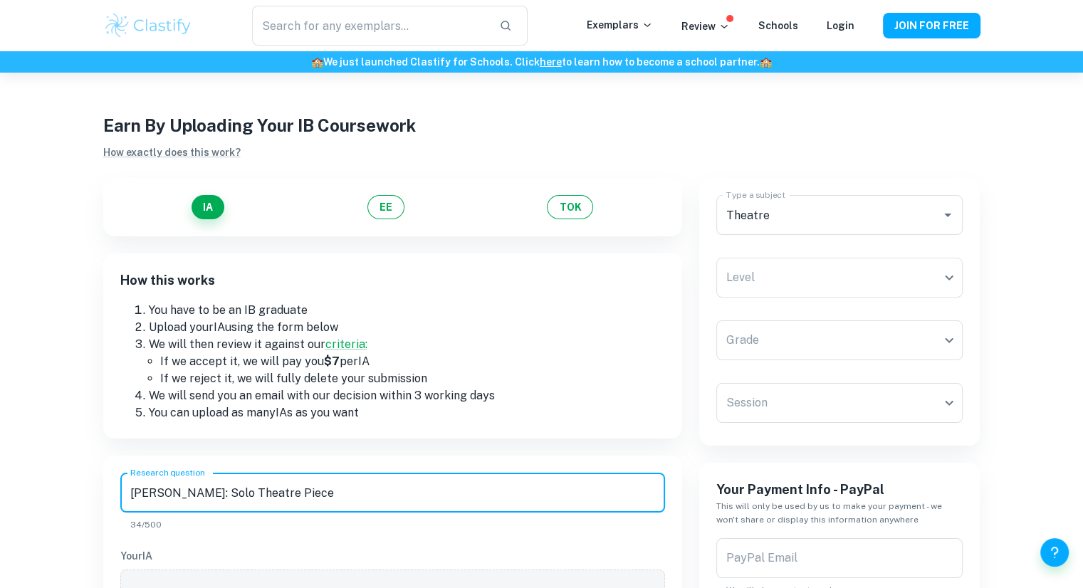
scroll to position [4, 0]
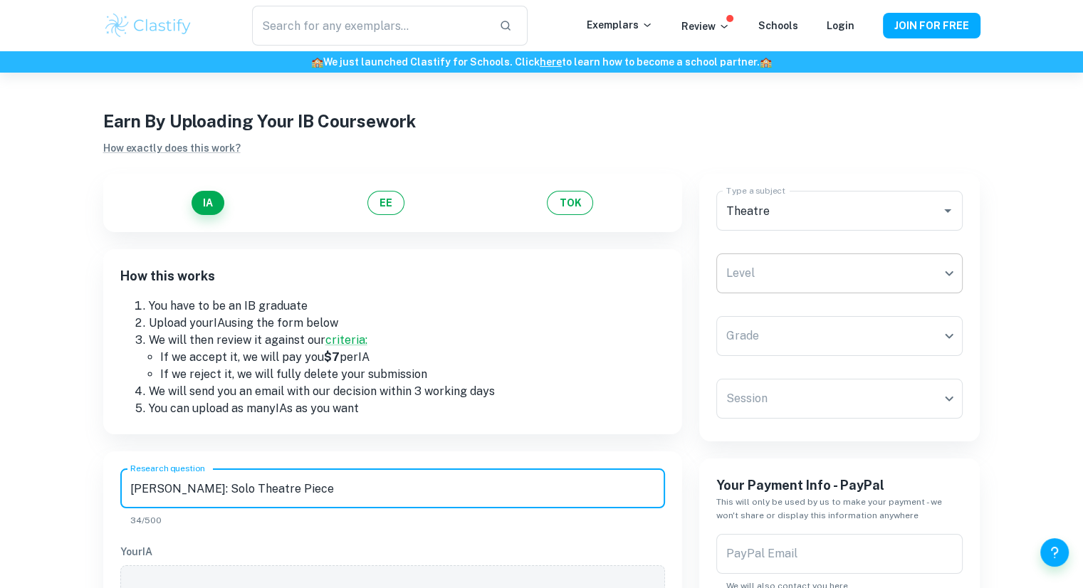
click at [817, 263] on body "We value your privacy We use cookies to enhance your browsing experience, serve…" at bounding box center [541, 362] width 1083 height 588
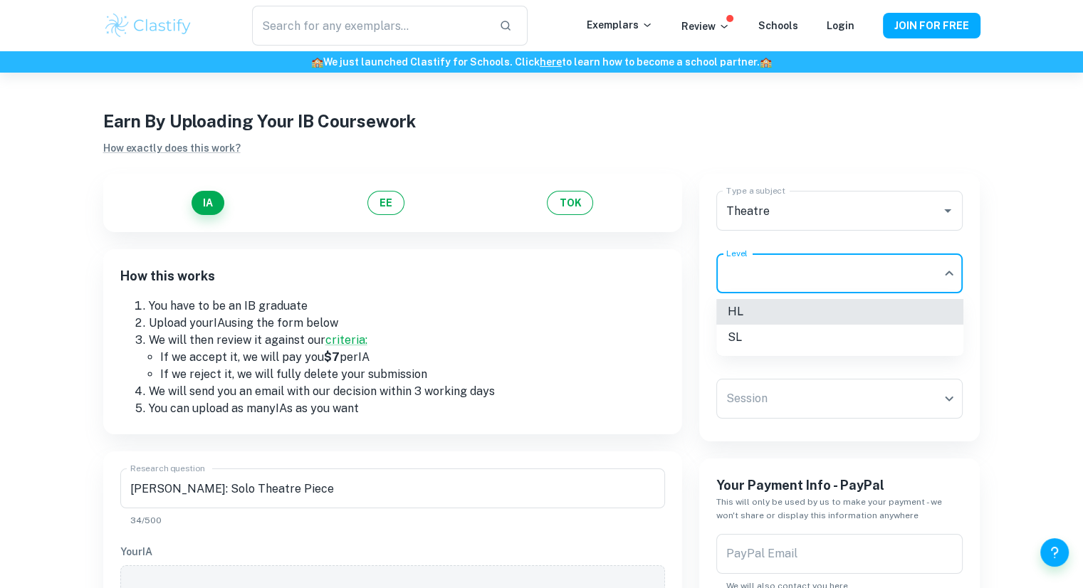
click at [784, 314] on li "HL" at bounding box center [839, 312] width 247 height 26
type input "HL"
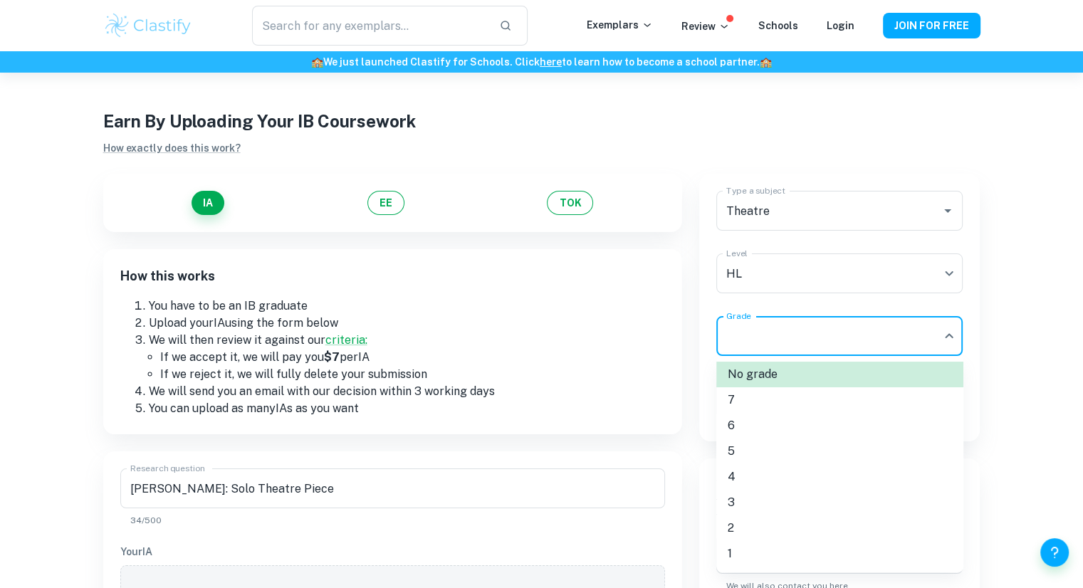
click at [797, 335] on body "We value your privacy We use cookies to enhance your browsing experience, serve…" at bounding box center [541, 362] width 1083 height 588
click at [749, 428] on li "6" at bounding box center [839, 426] width 247 height 26
type input "6"
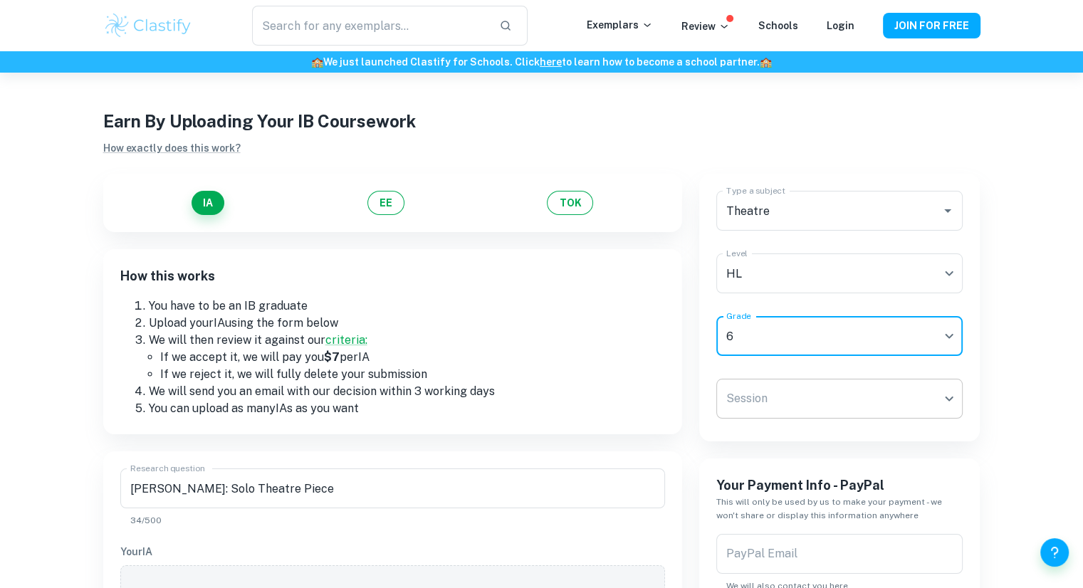
click at [772, 410] on body "We value your privacy We use cookies to enhance your browsing experience, serve…" at bounding box center [541, 362] width 1083 height 588
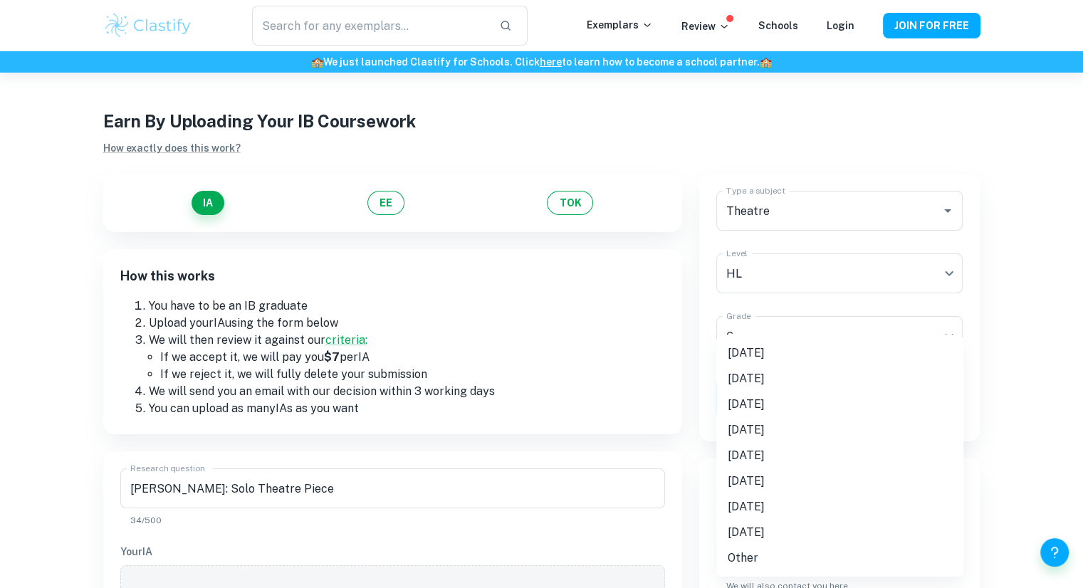
click at [795, 352] on li "[DATE]" at bounding box center [839, 353] width 247 height 26
type input "M25"
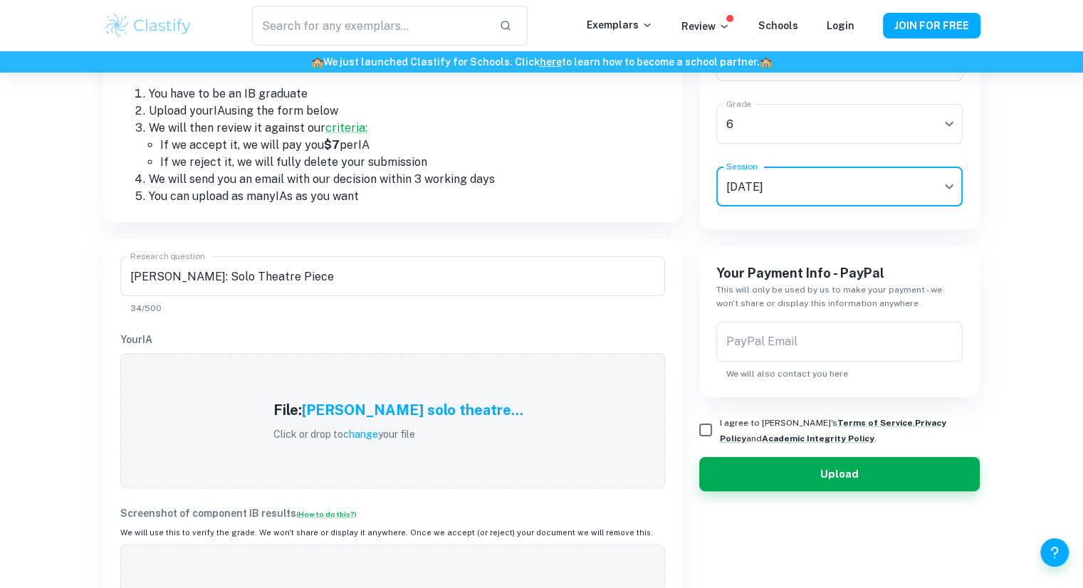
scroll to position [218, 0]
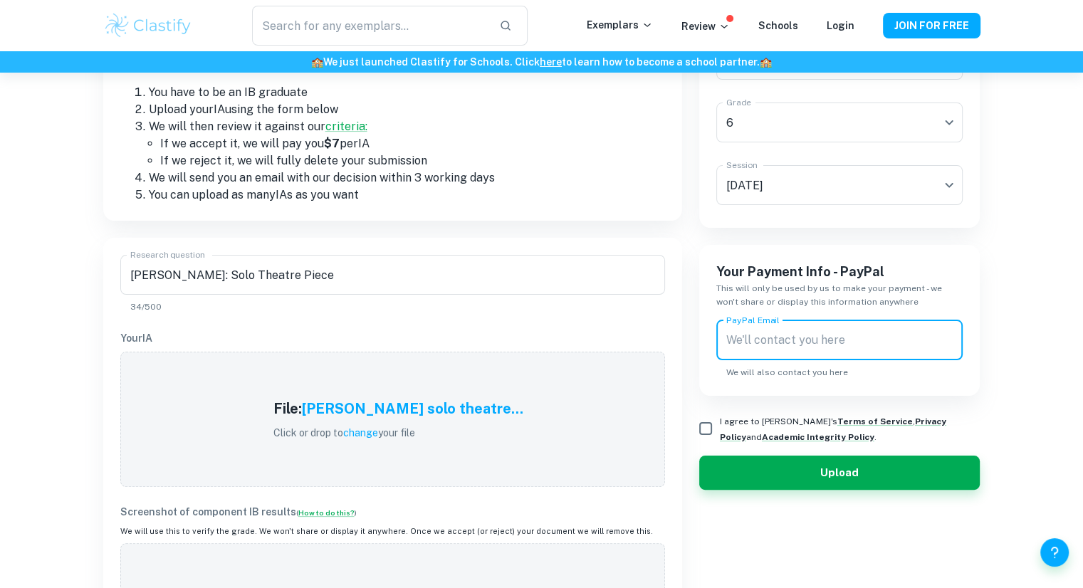
click at [795, 352] on input "PayPal Email" at bounding box center [839, 340] width 247 height 40
type input "[EMAIL_ADDRESS][DOMAIN_NAME]"
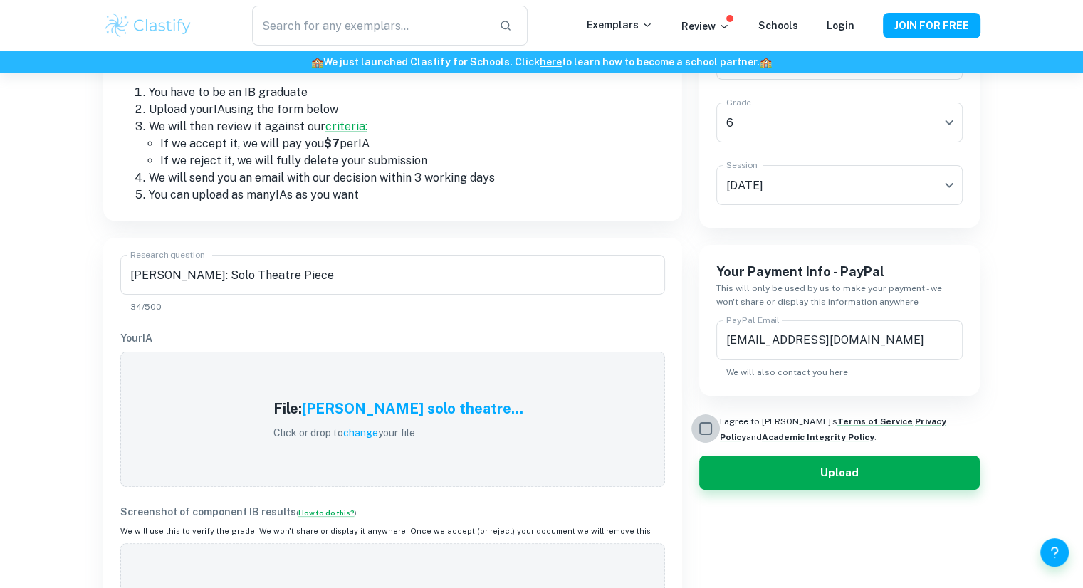
click at [694, 436] on input "I agree to [PERSON_NAME]'s Terms of Service , Privacy Policy and Academic Integ…" at bounding box center [705, 428] width 28 height 28
checkbox input "true"
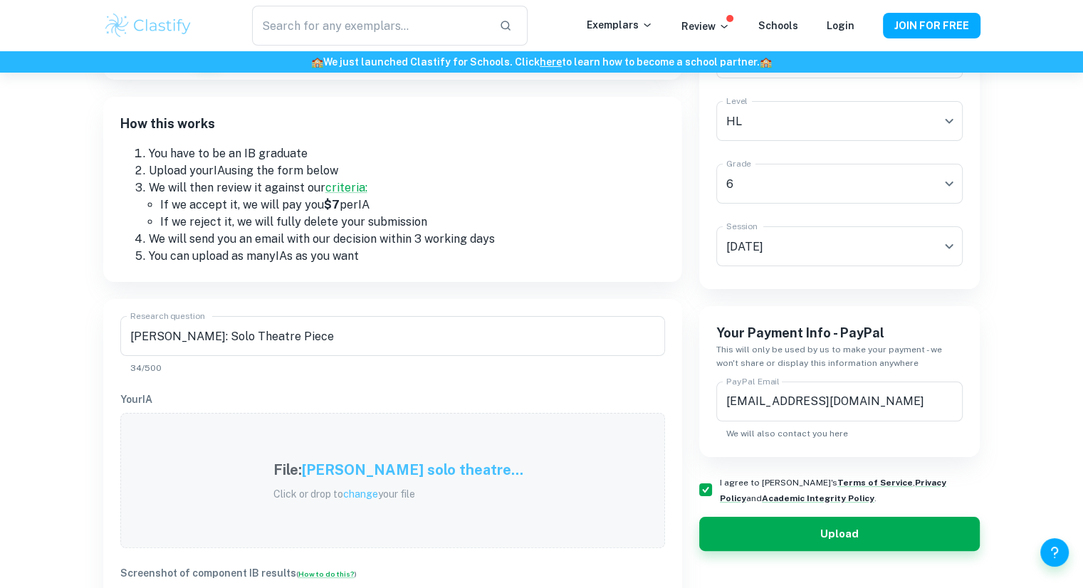
scroll to position [253, 0]
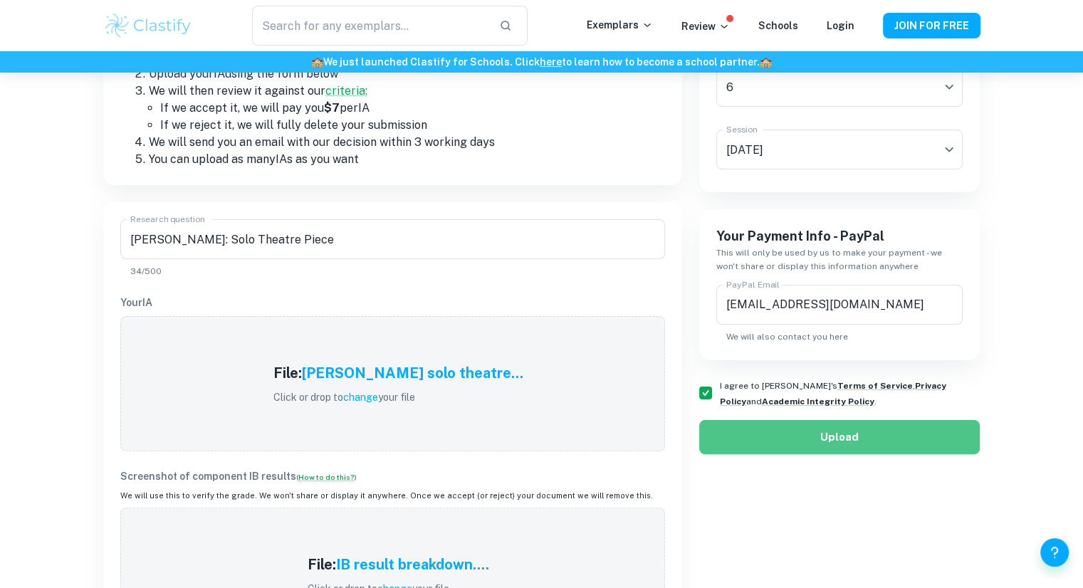
click at [718, 434] on button "Upload" at bounding box center [839, 437] width 281 height 34
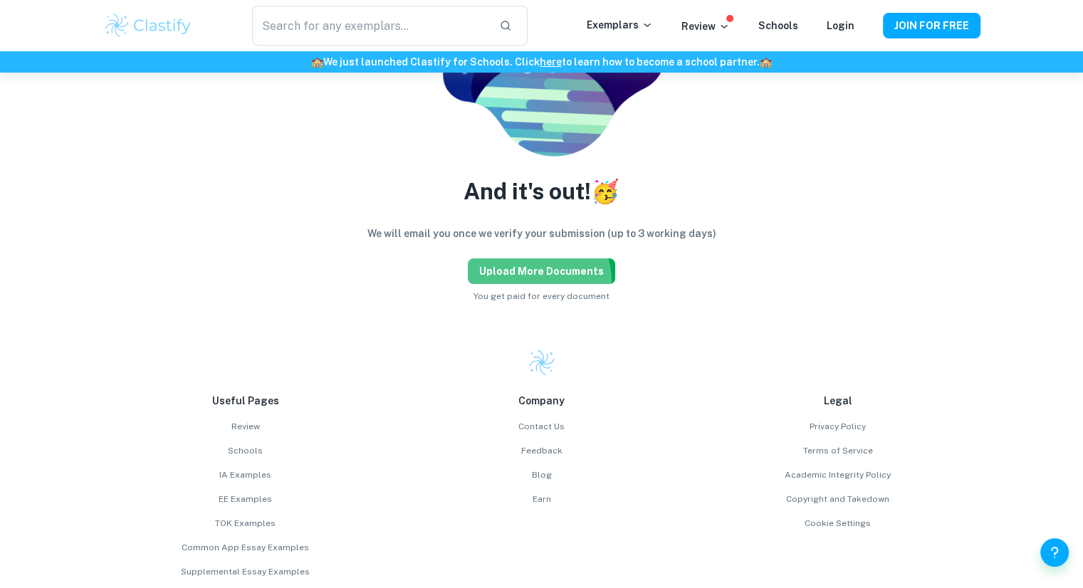
click at [530, 281] on button "Upload more documents" at bounding box center [541, 271] width 147 height 26
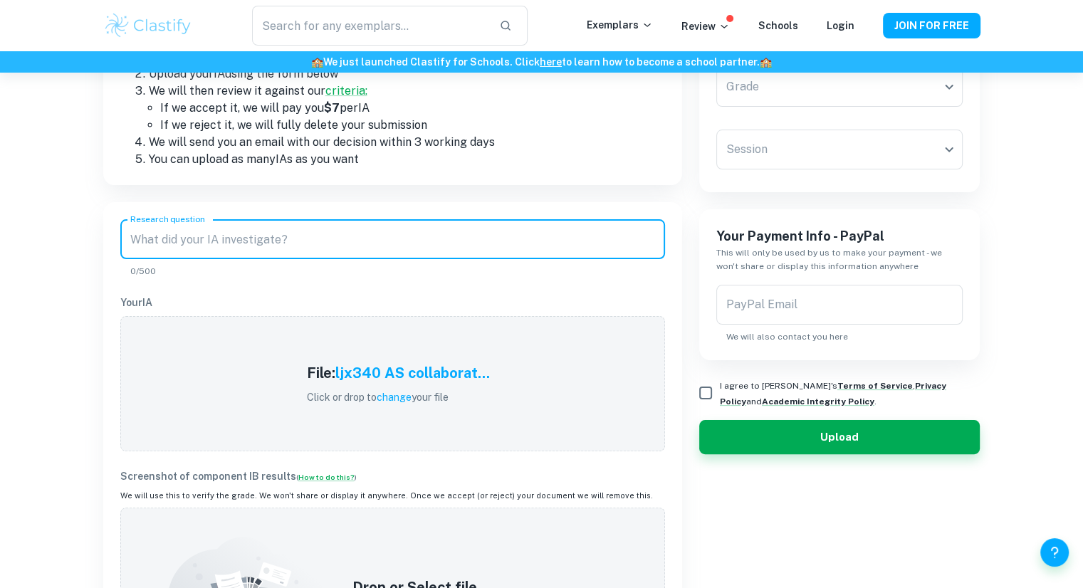
click at [144, 228] on input "Research question" at bounding box center [392, 239] width 545 height 40
type input "c"
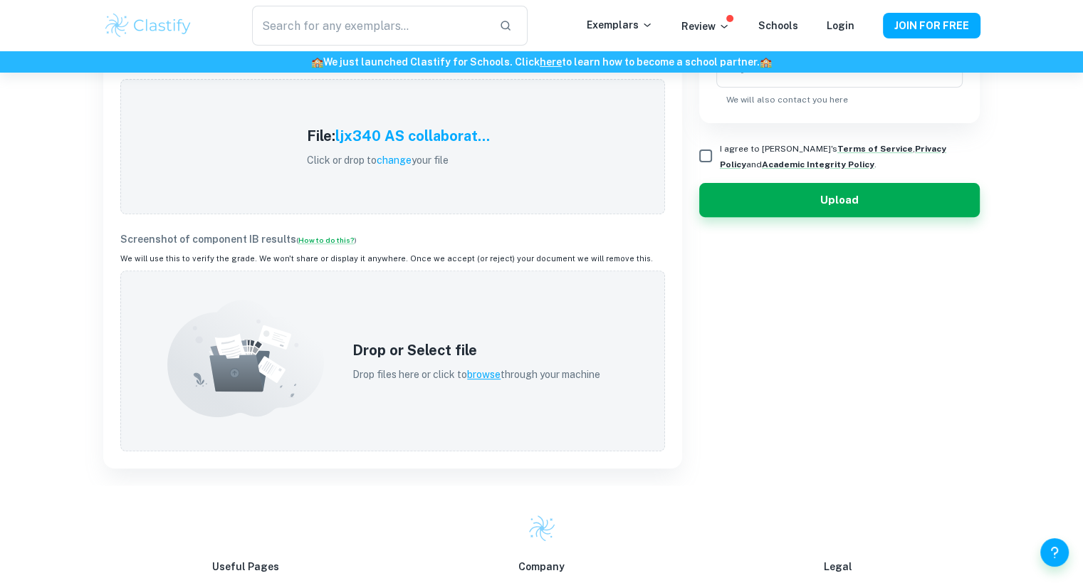
scroll to position [521, 0]
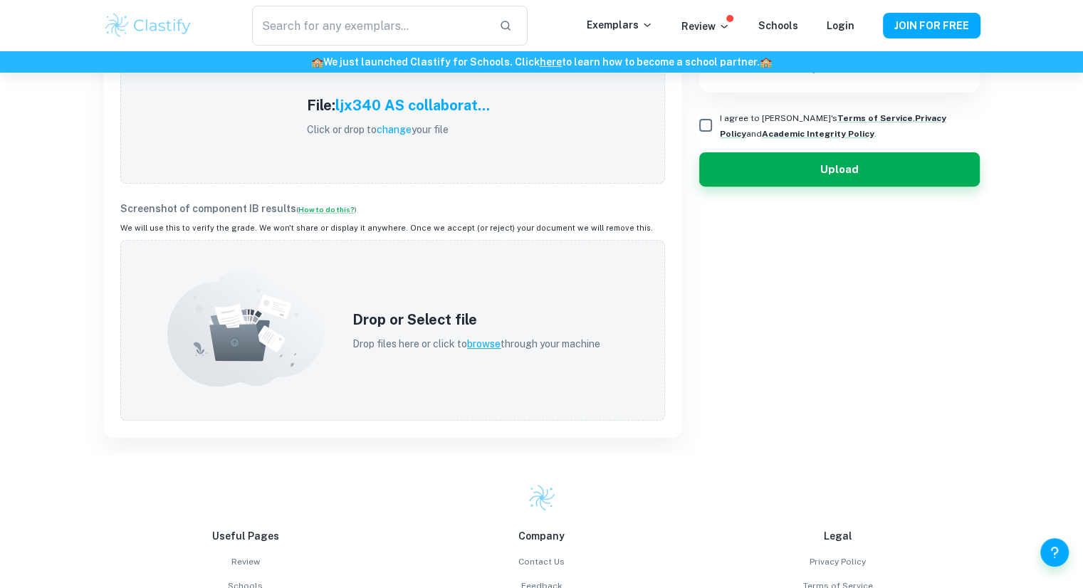
type input "Collaborative performance report based on "The Program""
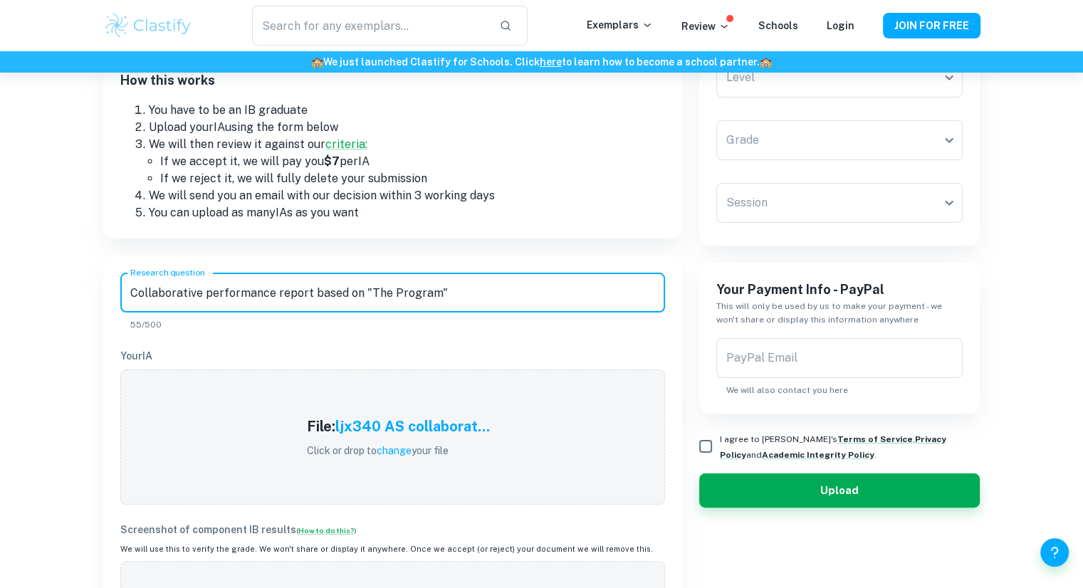
scroll to position [202, 0]
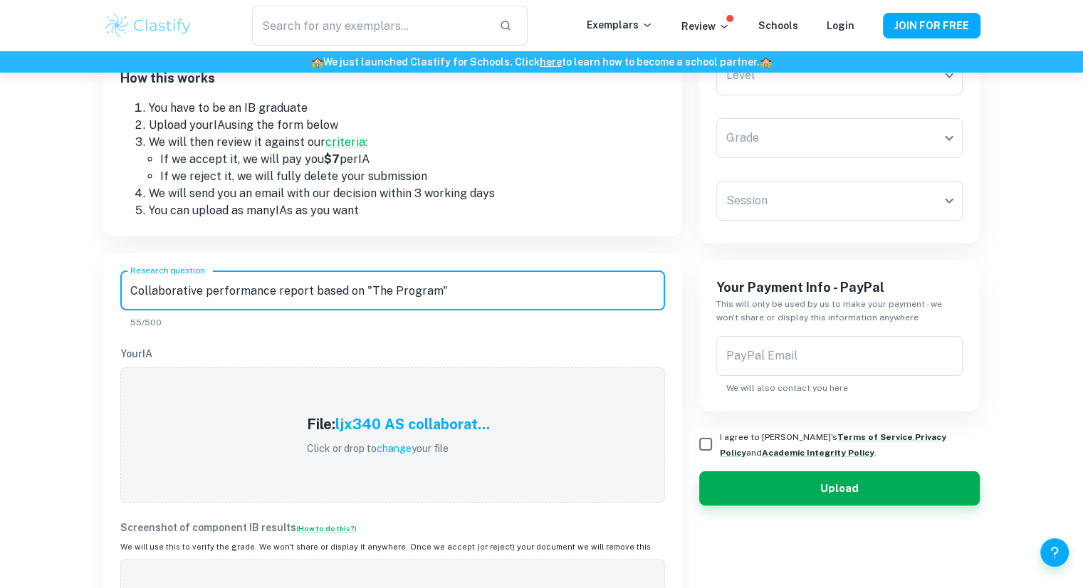
click at [705, 449] on input "I agree to [PERSON_NAME]'s Terms of Service , Privacy Policy and Academic Integ…" at bounding box center [705, 444] width 28 height 28
checkbox input "true"
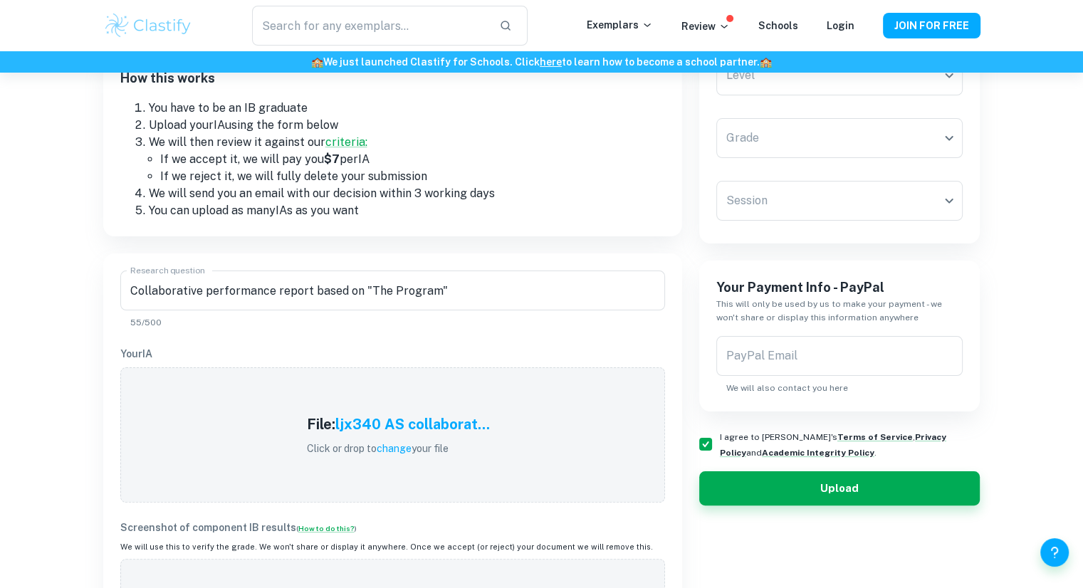
scroll to position [0, 0]
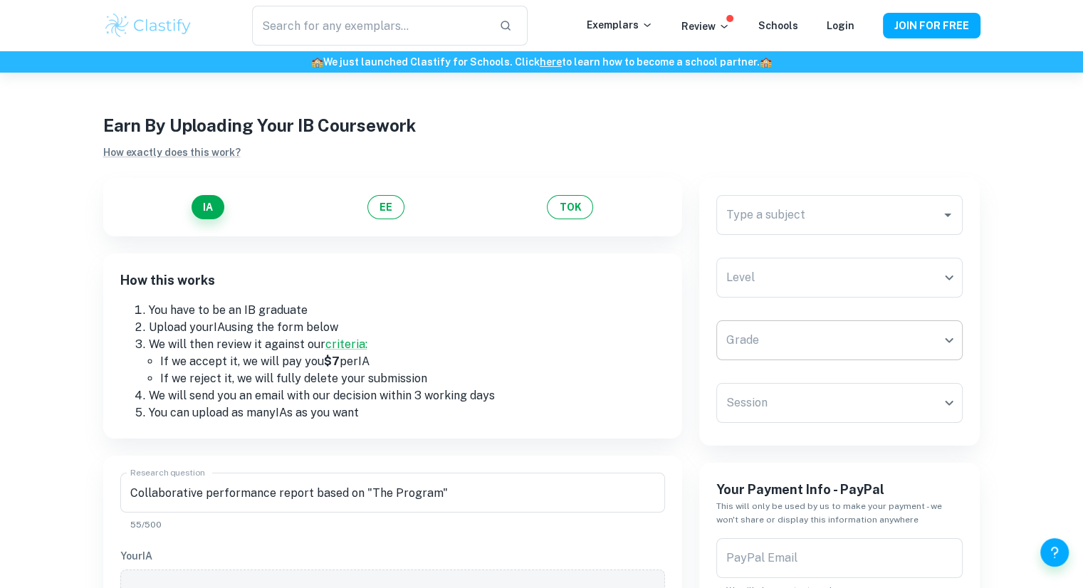
click at [831, 335] on body "We value your privacy We use cookies to enhance your browsing experience, serve…" at bounding box center [541, 367] width 1083 height 588
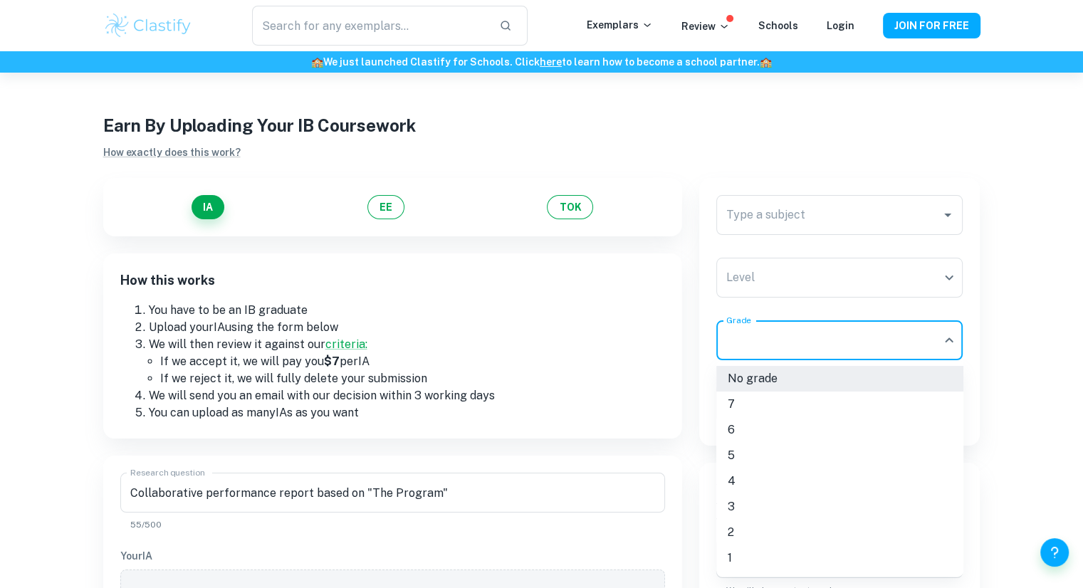
click at [760, 427] on li "6" at bounding box center [839, 430] width 247 height 26
type input "6"
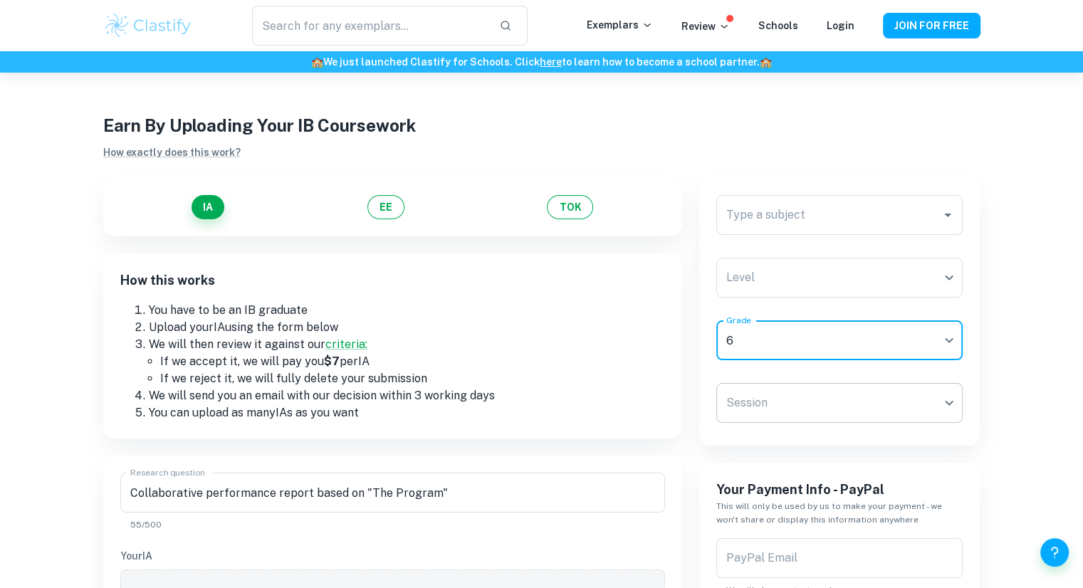
click at [782, 414] on body "We value your privacy We use cookies to enhance your browsing experience, serve…" at bounding box center [541, 367] width 1083 height 588
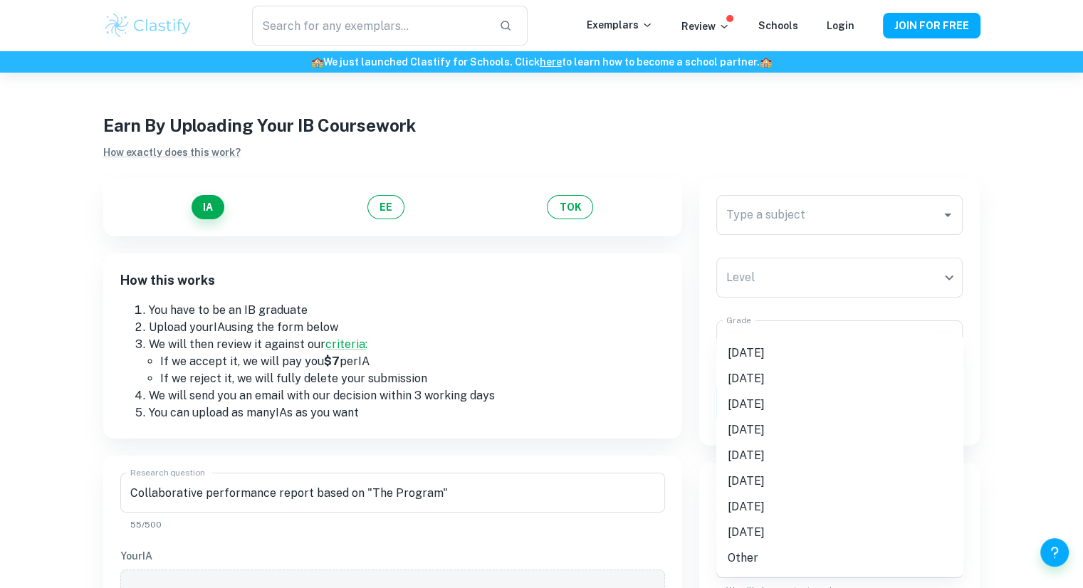
click at [738, 352] on li "[DATE]" at bounding box center [839, 353] width 247 height 26
type input "M25"
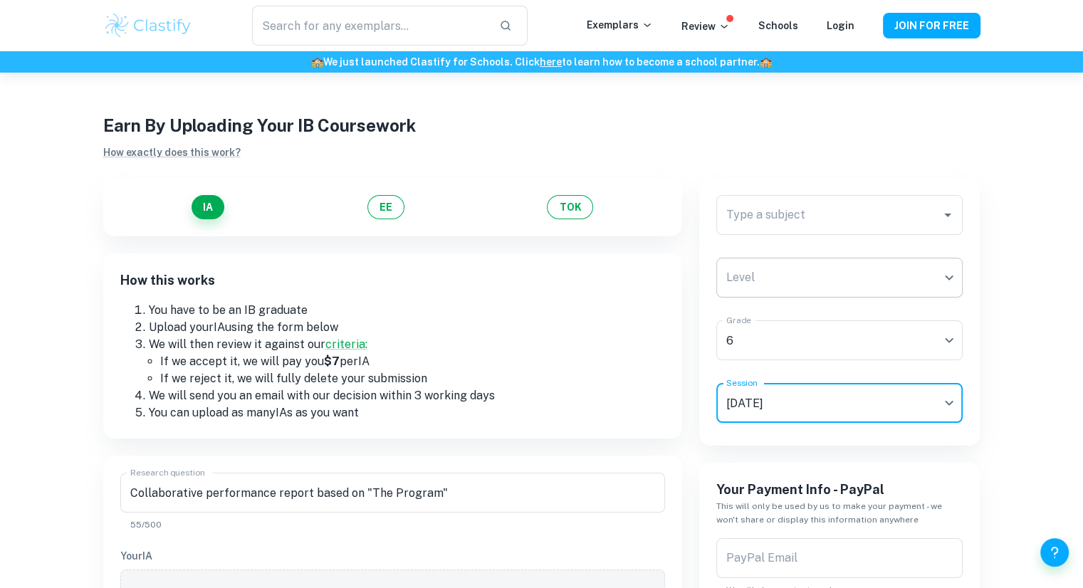
click at [760, 280] on body "We value your privacy We use cookies to enhance your browsing experience, serve…" at bounding box center [541, 367] width 1083 height 588
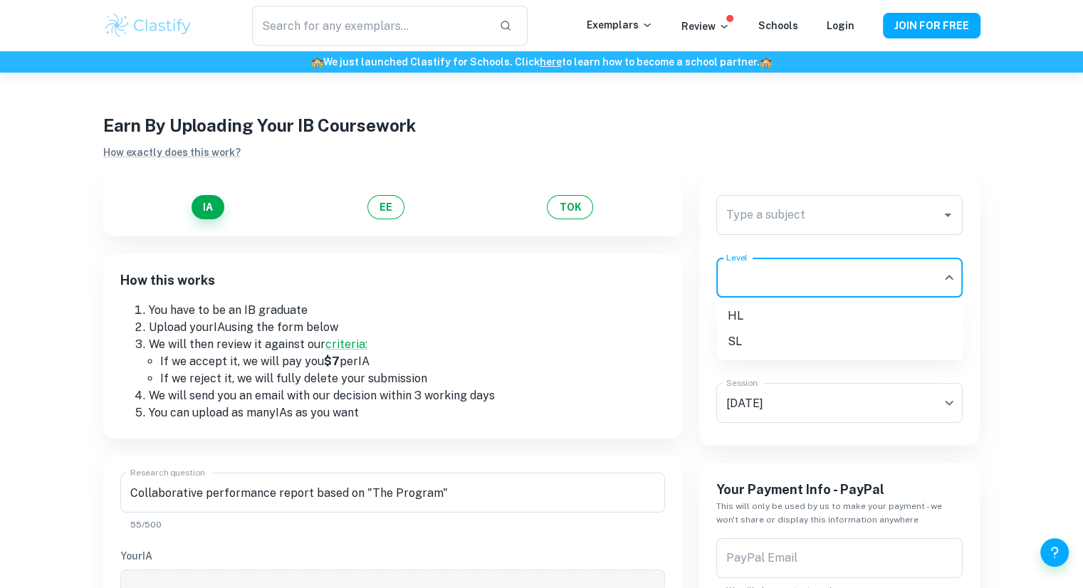
click at [766, 318] on li "HL" at bounding box center [839, 316] width 247 height 26
type input "HL"
click at [795, 222] on input "Type a subject" at bounding box center [829, 214] width 213 height 27
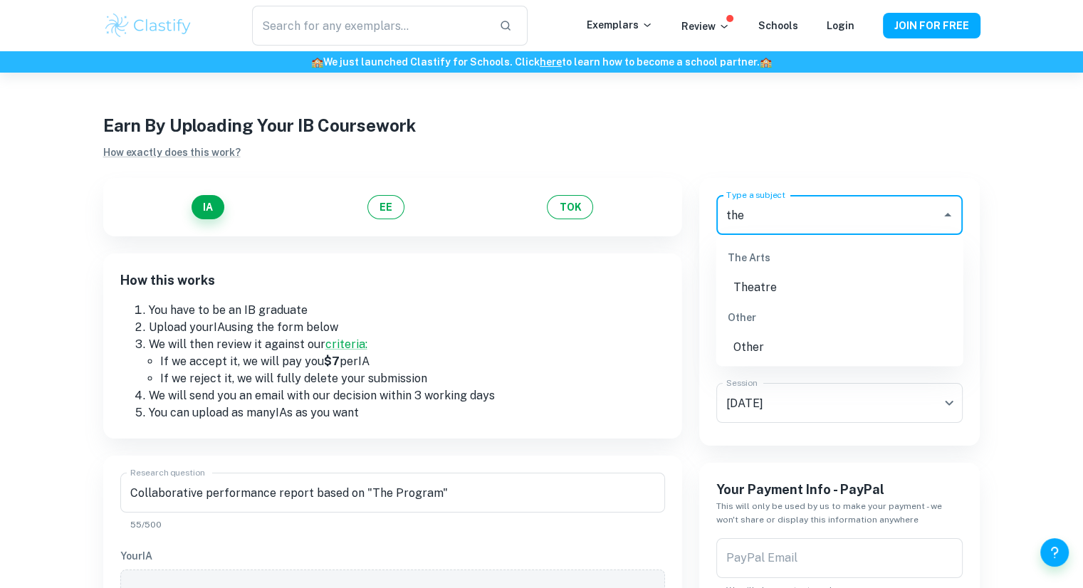
click at [774, 280] on li "Theatre" at bounding box center [839, 288] width 247 height 26
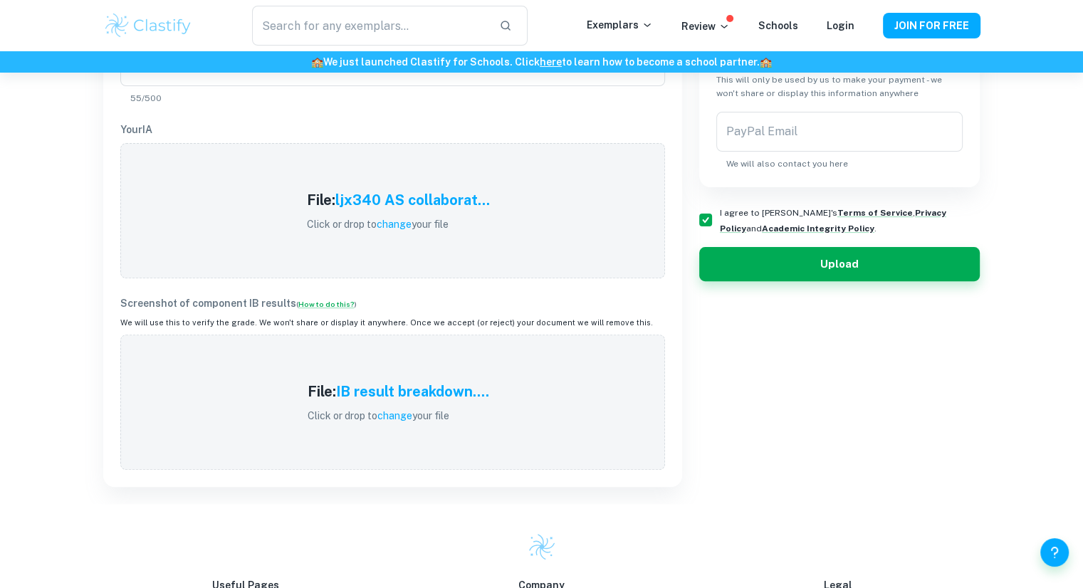
scroll to position [427, 0]
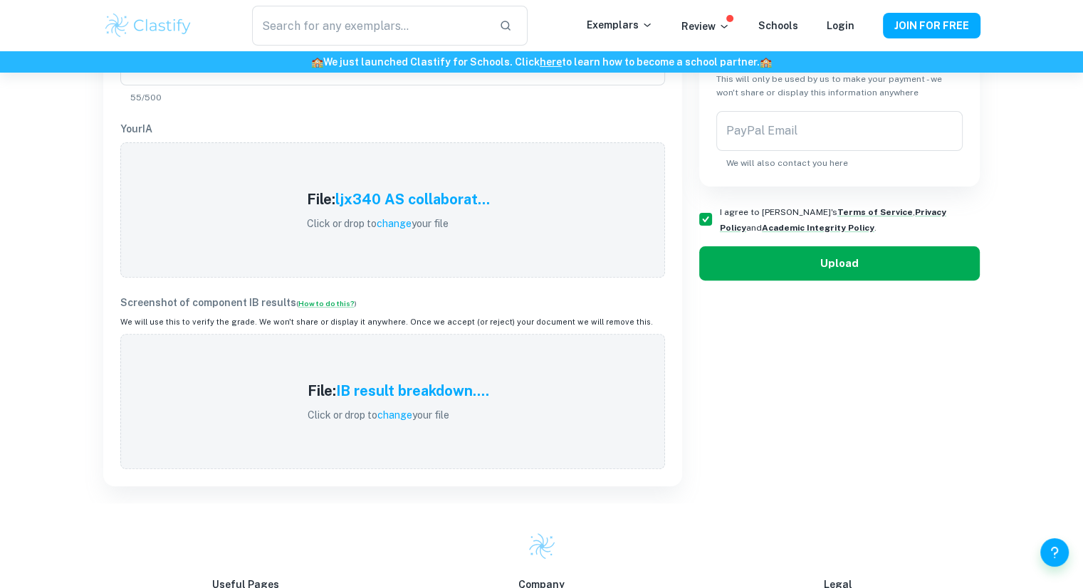
type input "Theatre"
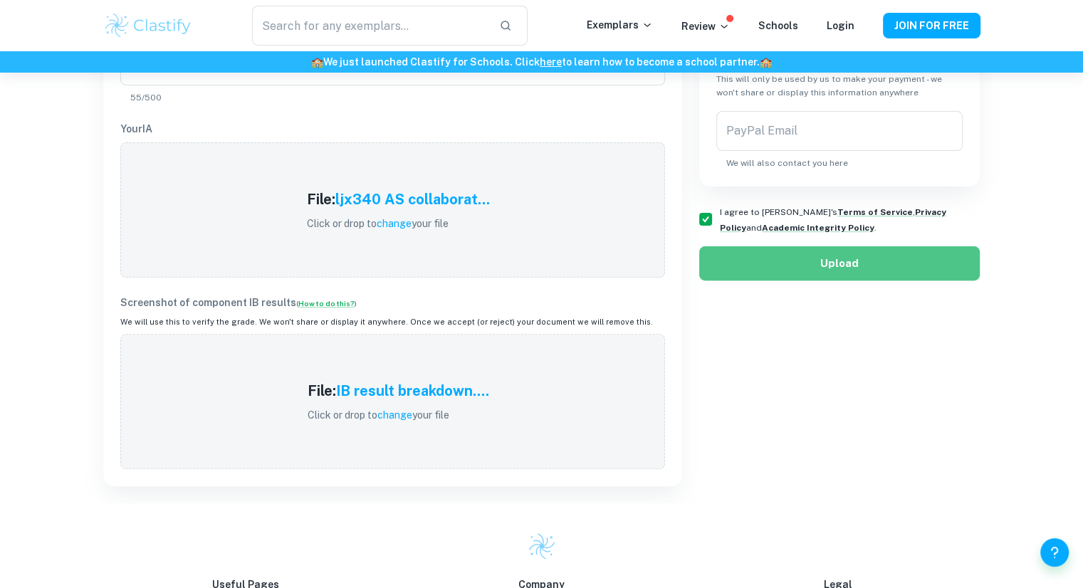
click at [758, 261] on button "Upload" at bounding box center [839, 263] width 281 height 34
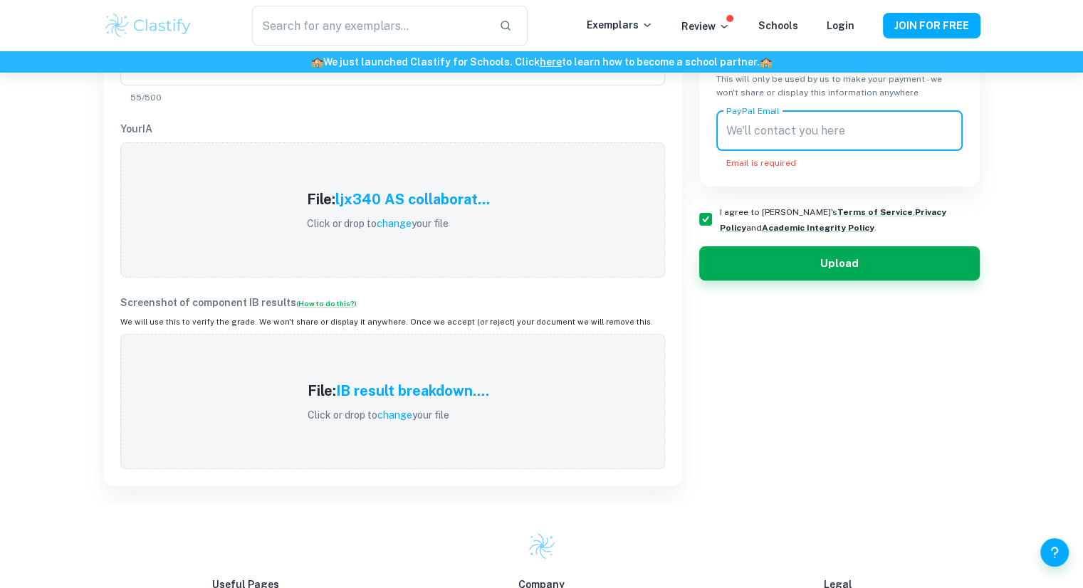
click at [779, 125] on input "PayPal Email" at bounding box center [839, 131] width 247 height 40
type input "[EMAIL_ADDRESS][DOMAIN_NAME]"
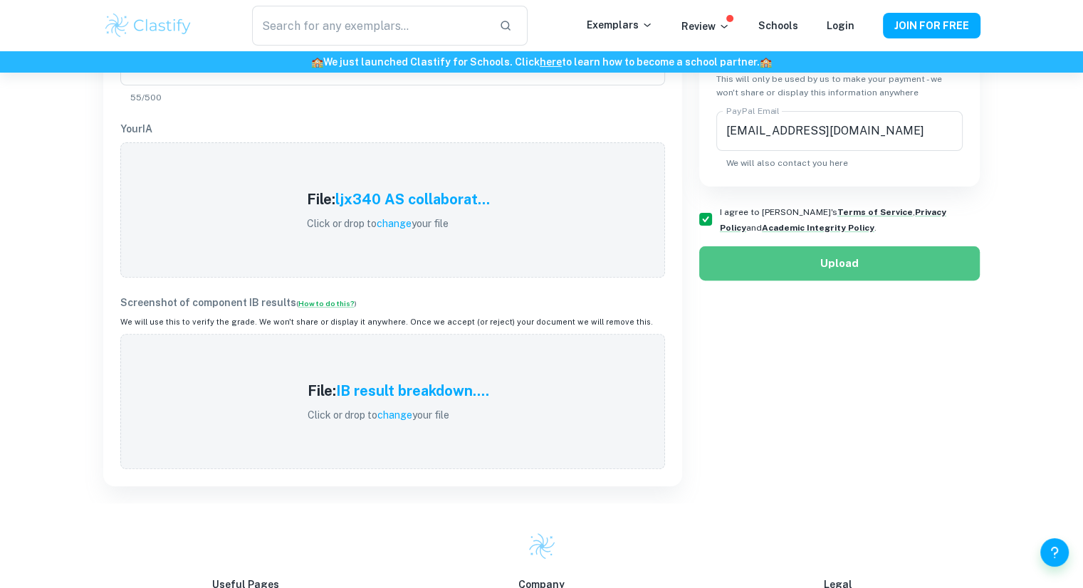
click at [782, 269] on button "Upload" at bounding box center [839, 263] width 281 height 34
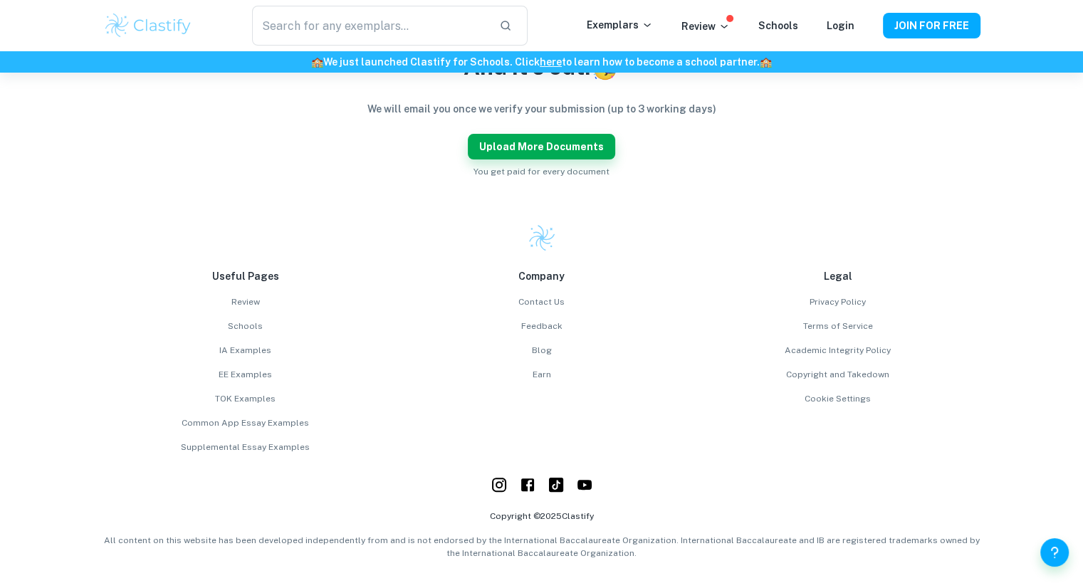
scroll to position [377, 0]
click at [513, 154] on button "Upload more documents" at bounding box center [541, 148] width 147 height 26
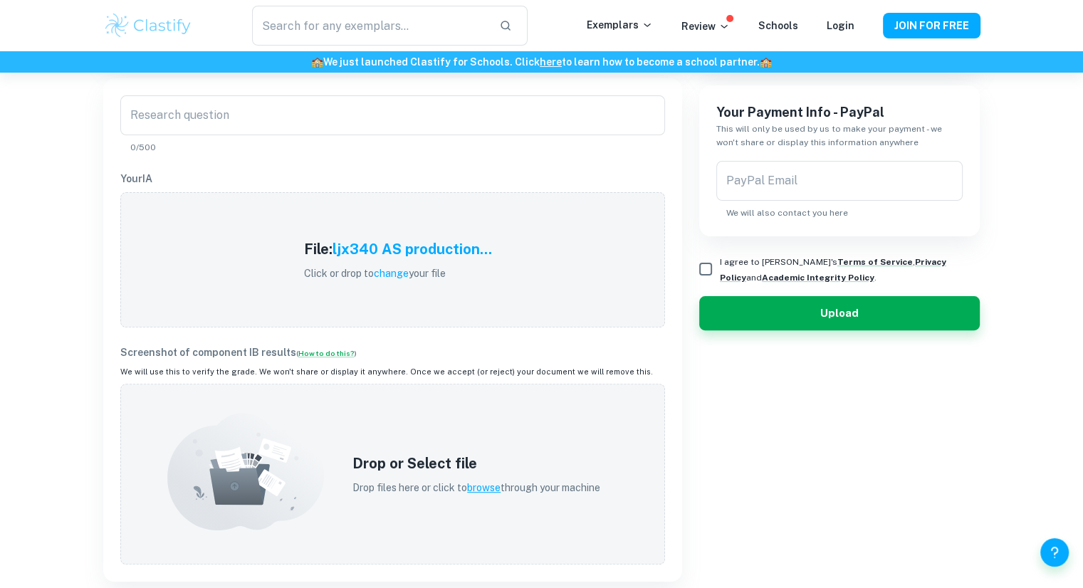
click at [75, 286] on div "Earn By Uploading Your IB Coursework How exactly does this work? IA EE TOK How …" at bounding box center [541, 343] width 1083 height 1296
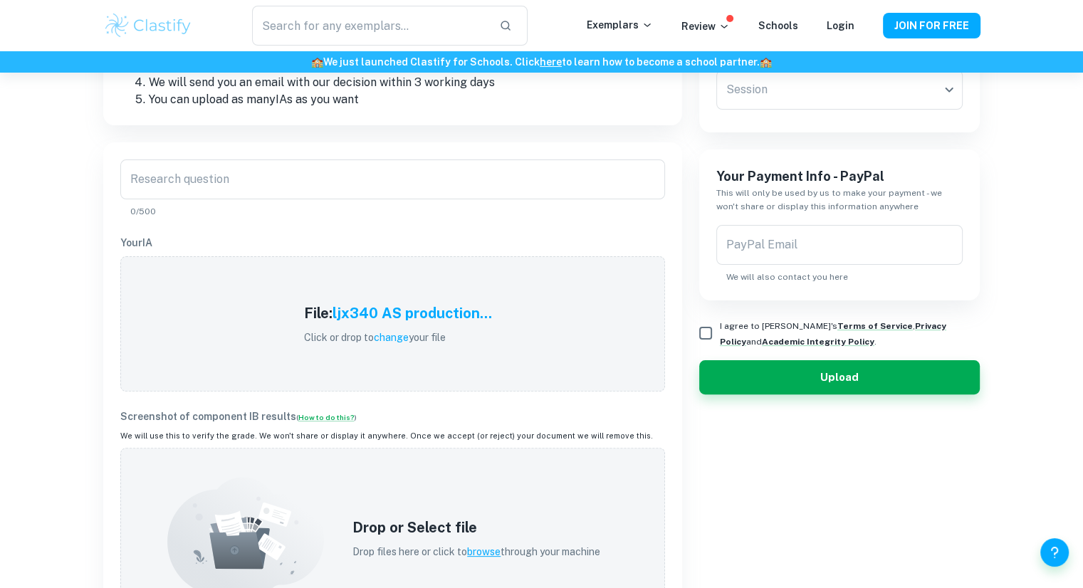
scroll to position [312, 0]
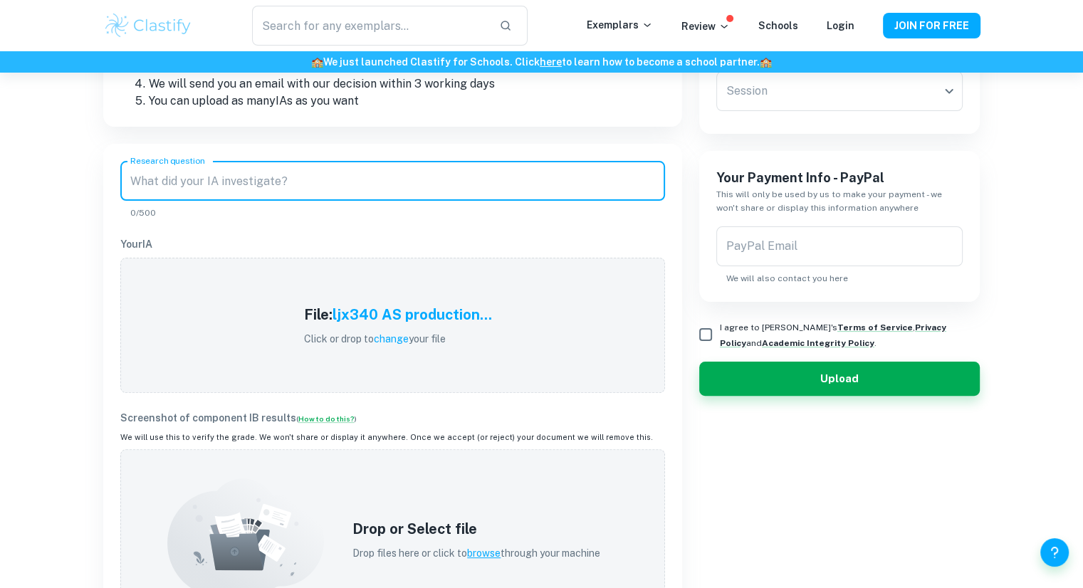
click at [211, 178] on input "Research question" at bounding box center [392, 181] width 545 height 40
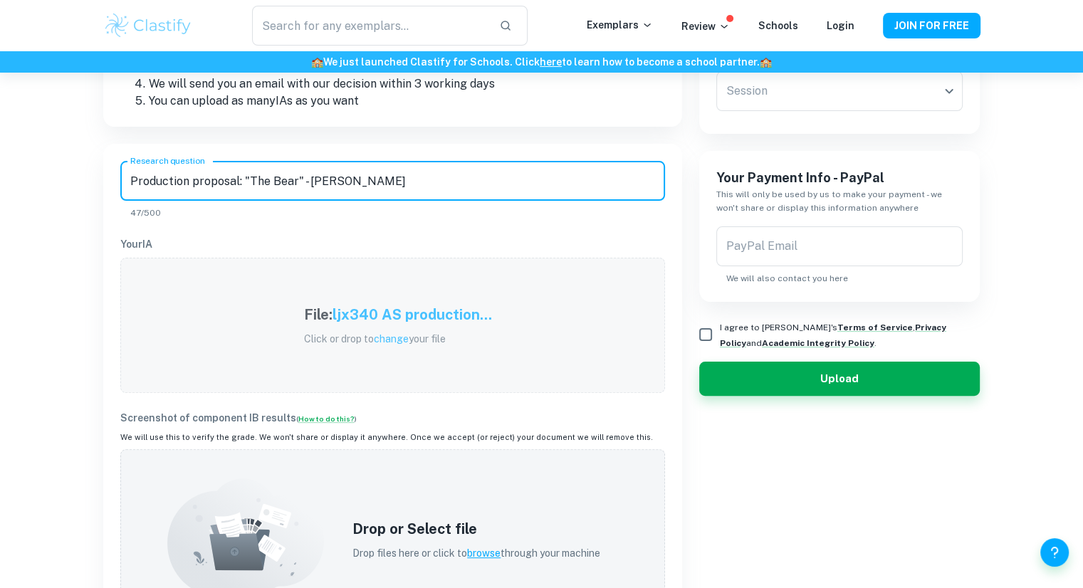
scroll to position [484, 0]
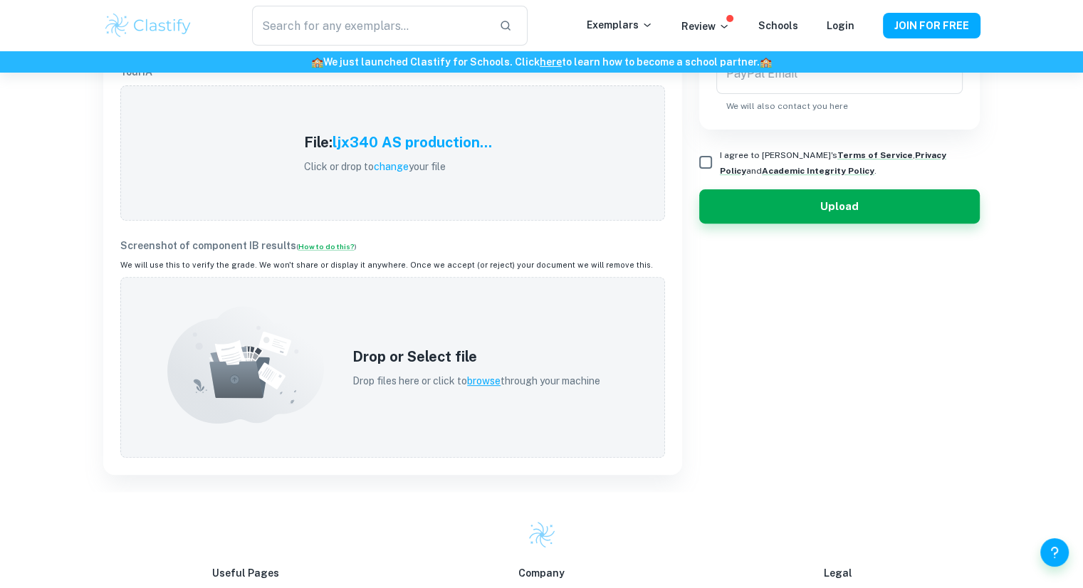
type input "Production proposal: "The Bear" - [PERSON_NAME]"
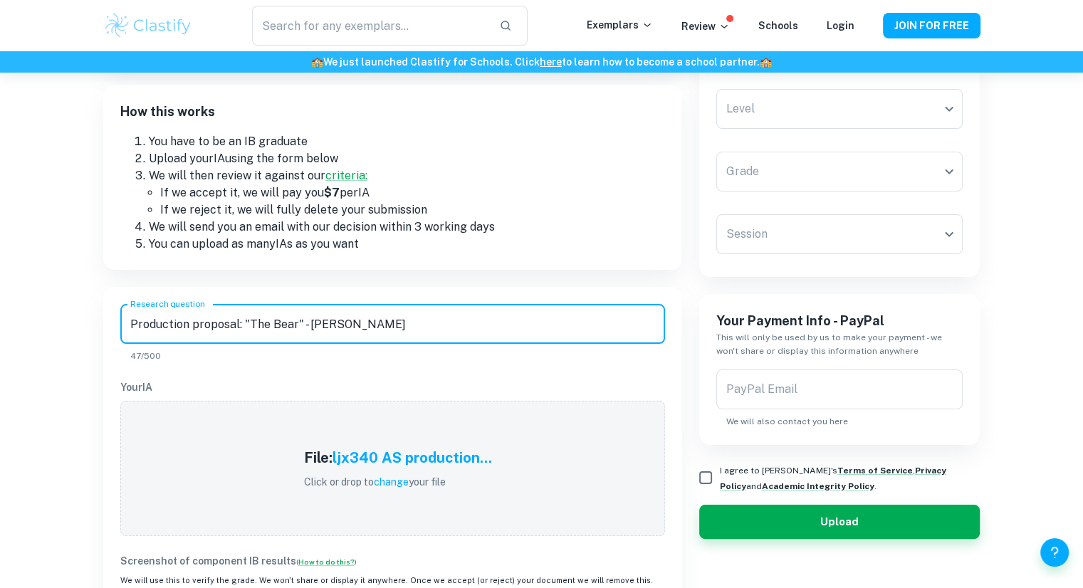
scroll to position [168, 0]
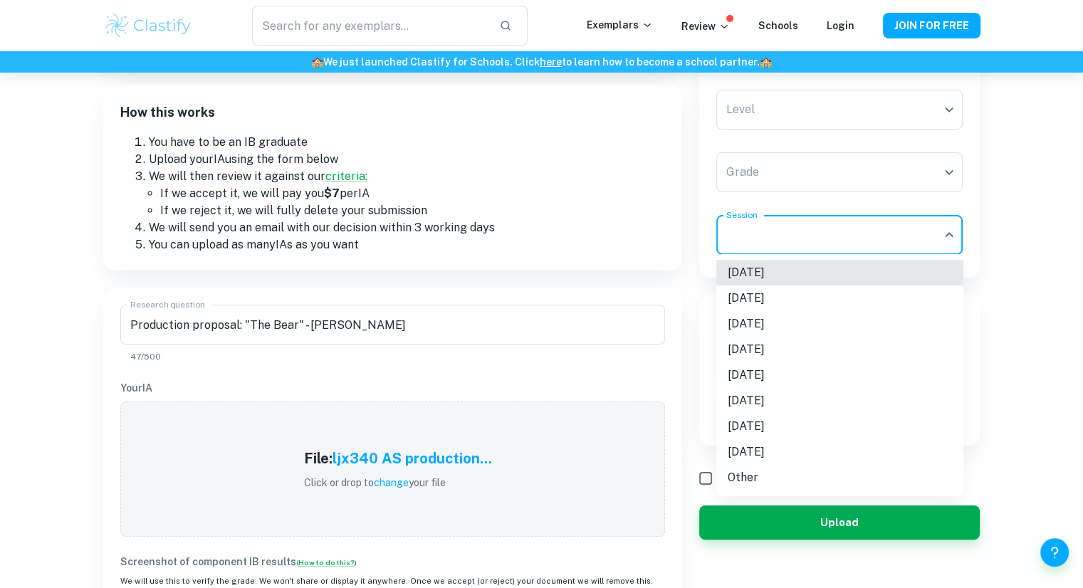
click at [785, 240] on body "We value your privacy We use cookies to enhance your browsing experience, serve…" at bounding box center [541, 199] width 1083 height 588
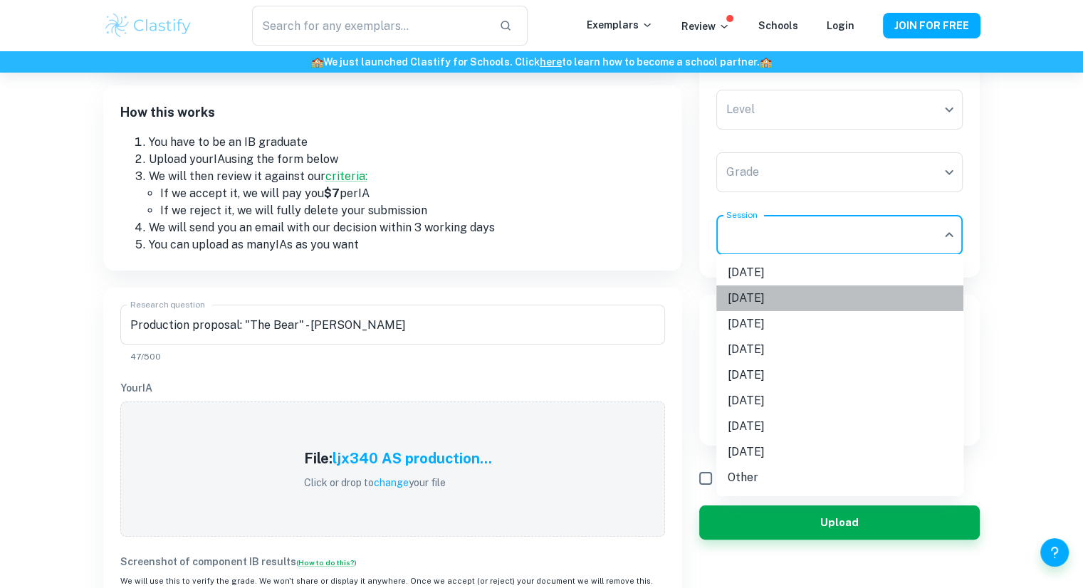
click at [760, 289] on li "[DATE]" at bounding box center [839, 298] width 247 height 26
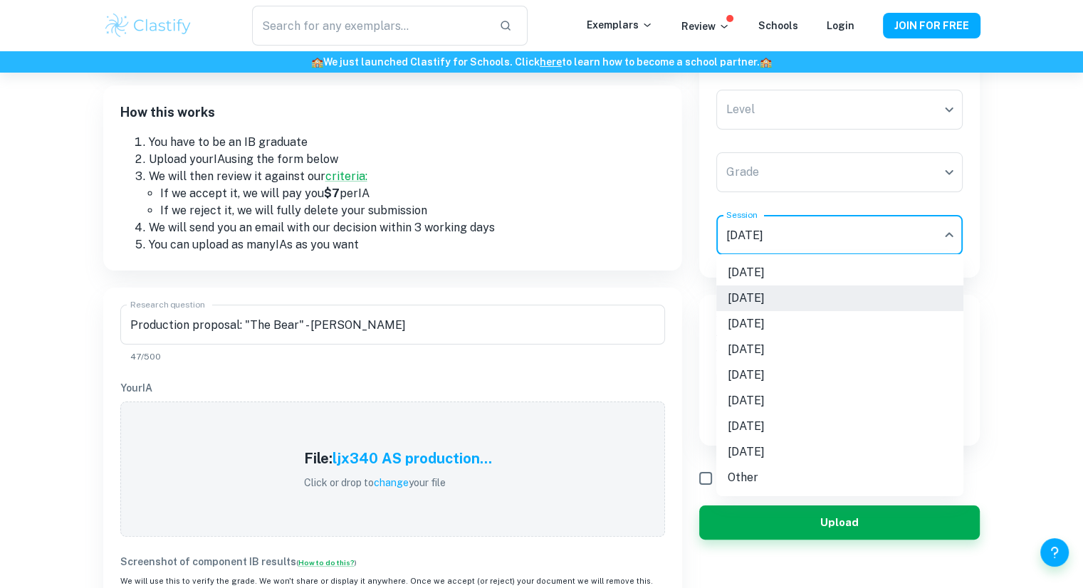
click at [785, 246] on body "We value your privacy We use cookies to enhance your browsing experience, serve…" at bounding box center [541, 199] width 1083 height 588
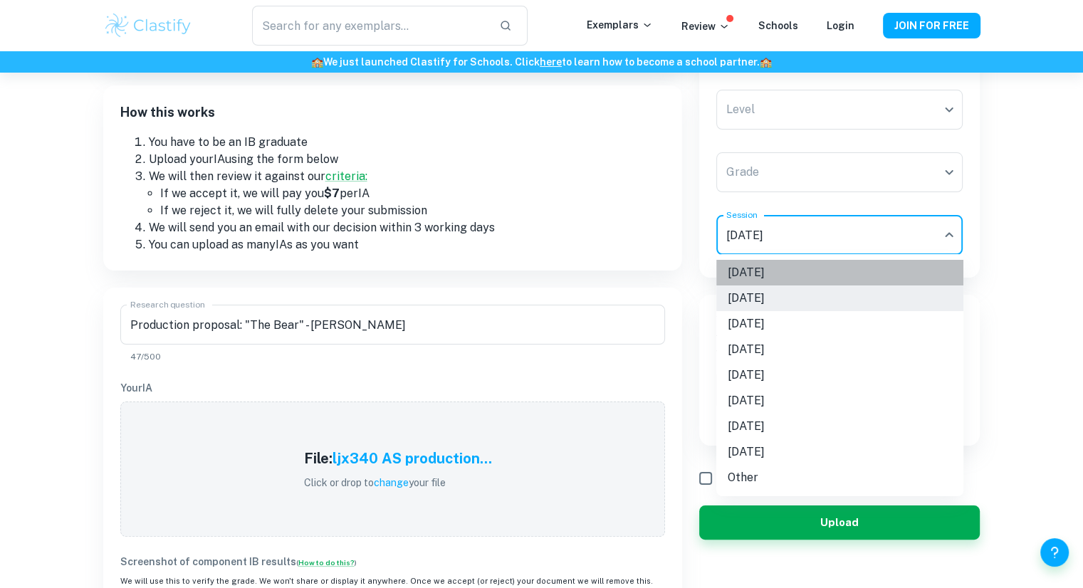
click at [739, 273] on li "[DATE]" at bounding box center [839, 273] width 247 height 26
type input "M25"
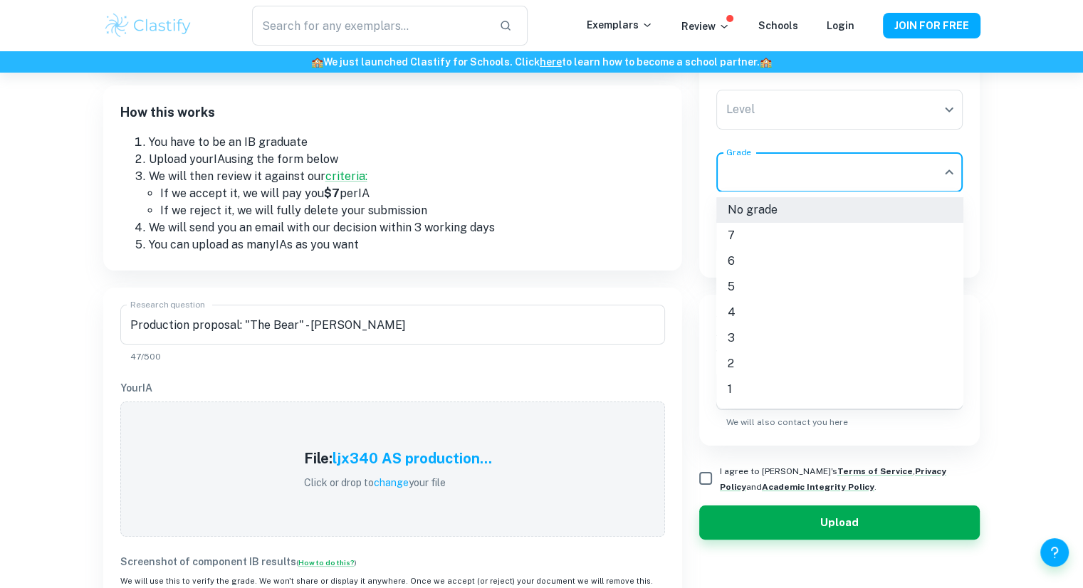
click at [788, 187] on body "We value your privacy We use cookies to enhance your browsing experience, serve…" at bounding box center [541, 199] width 1083 height 588
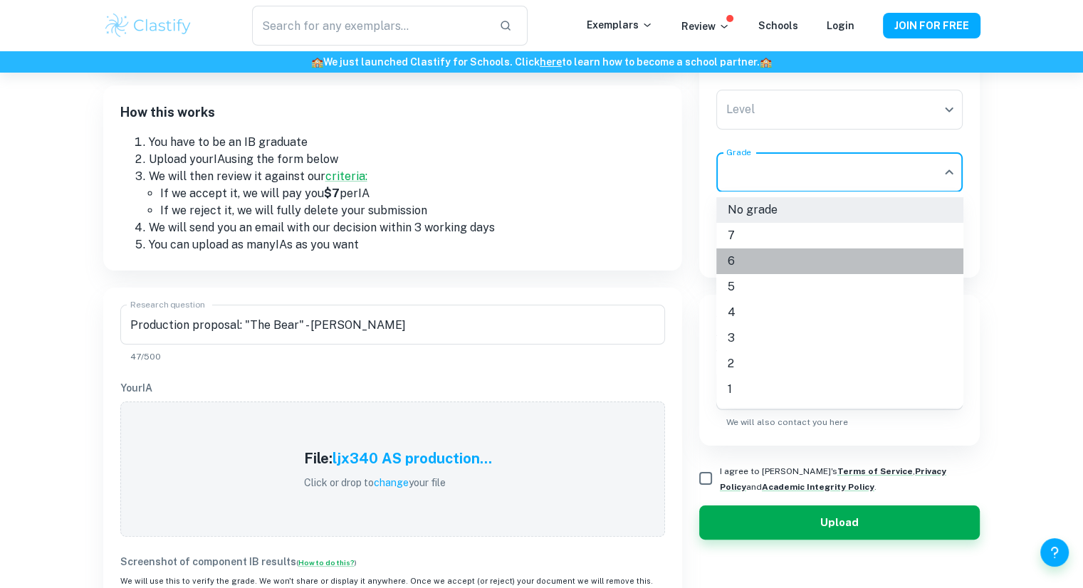
click at [772, 266] on li "6" at bounding box center [839, 261] width 247 height 26
type input "6"
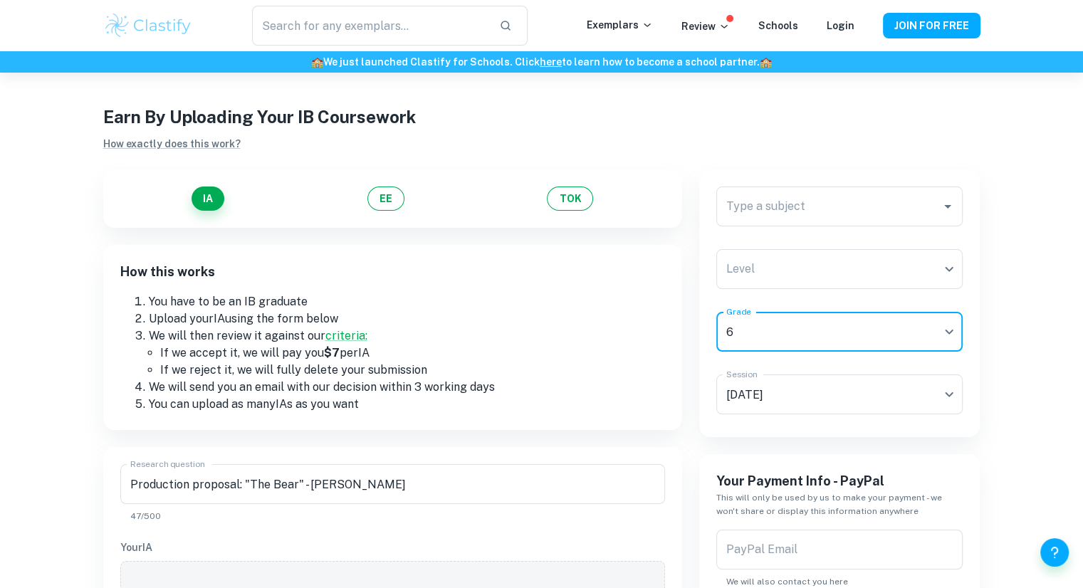
scroll to position [2, 0]
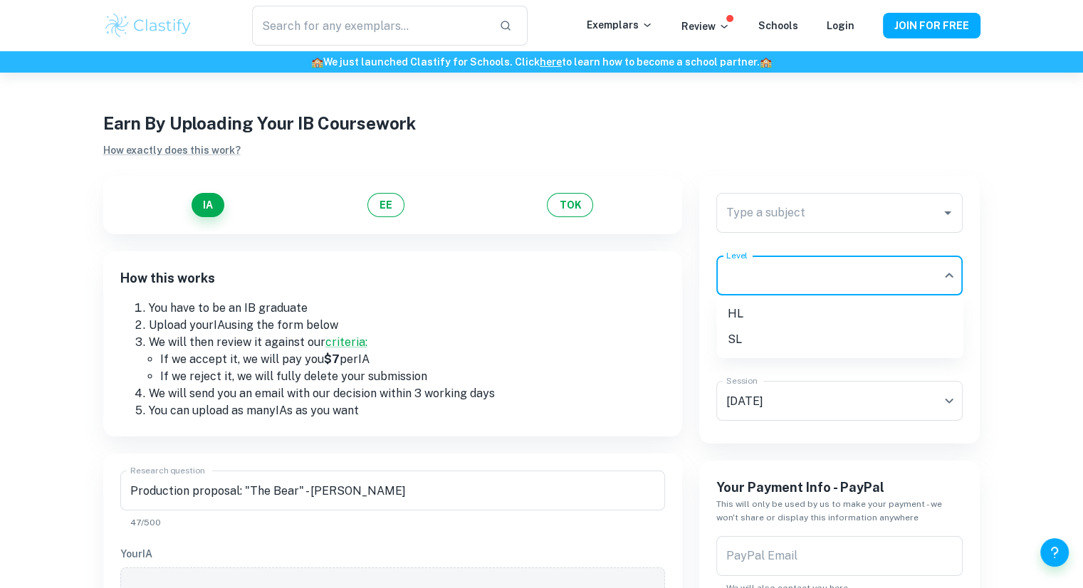
click at [753, 272] on body "We value your privacy We use cookies to enhance your browsing experience, serve…" at bounding box center [541, 364] width 1083 height 588
click at [751, 322] on li "HL" at bounding box center [839, 314] width 247 height 26
type input "HL"
click at [772, 198] on div "Type a subject" at bounding box center [839, 213] width 247 height 40
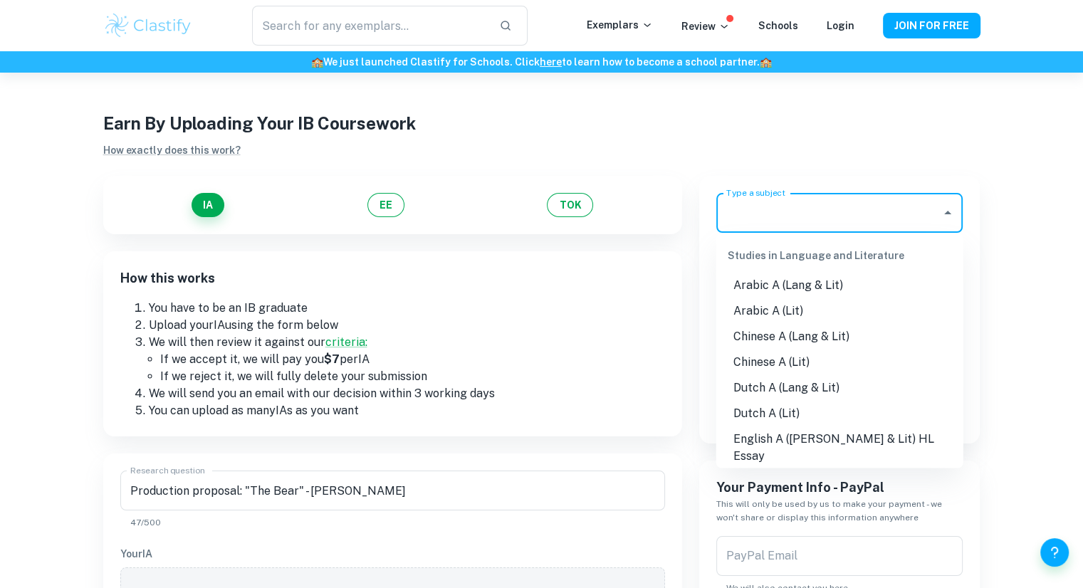
click at [772, 198] on label "Type a subject" at bounding box center [755, 193] width 59 height 12
click at [772, 199] on input "Type a subject" at bounding box center [829, 212] width 213 height 27
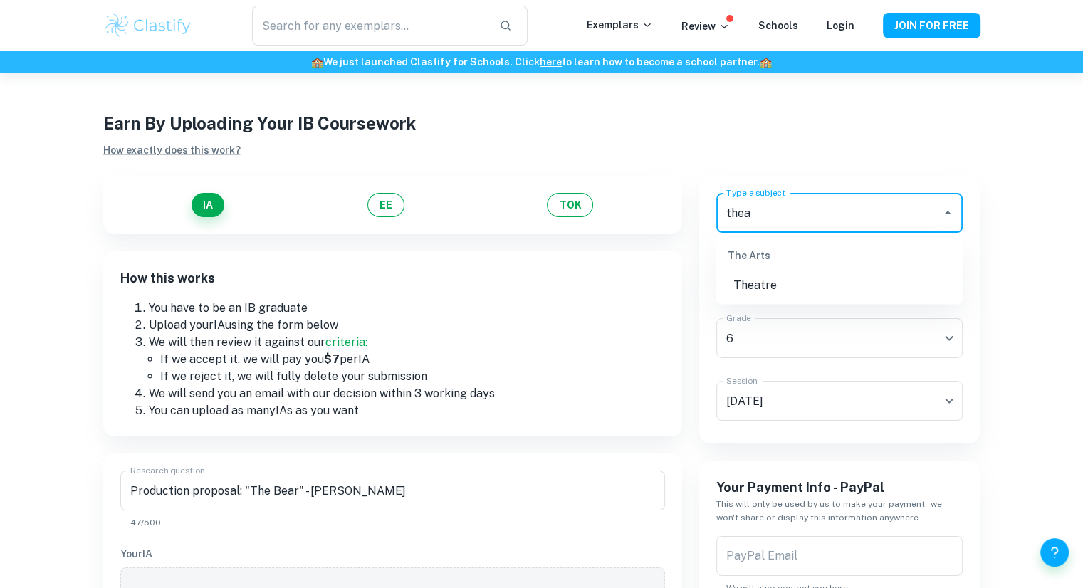
click at [782, 289] on li "Theatre" at bounding box center [839, 286] width 247 height 26
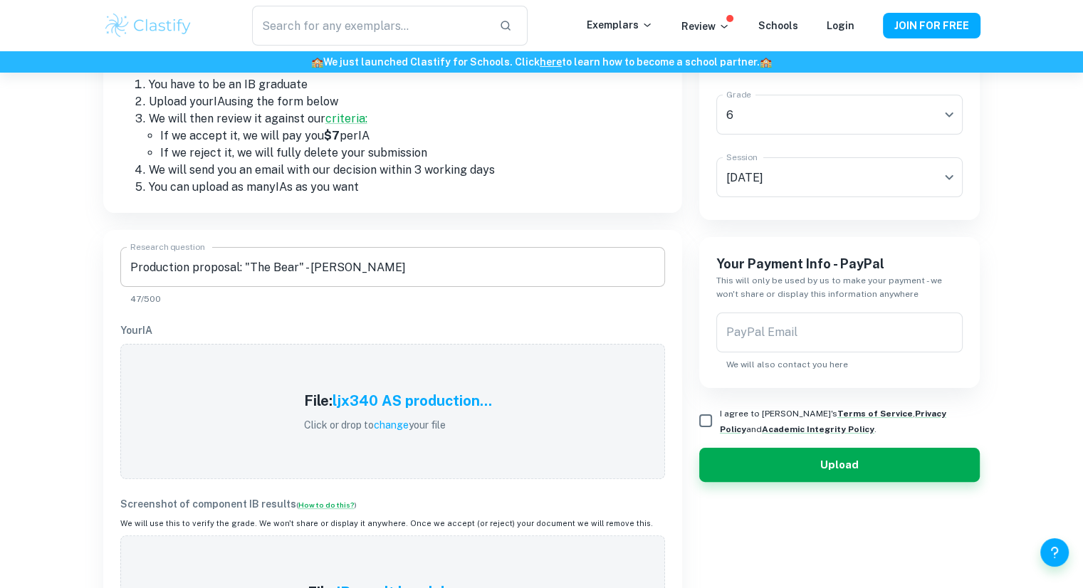
scroll to position [227, 0]
type input "Theatre"
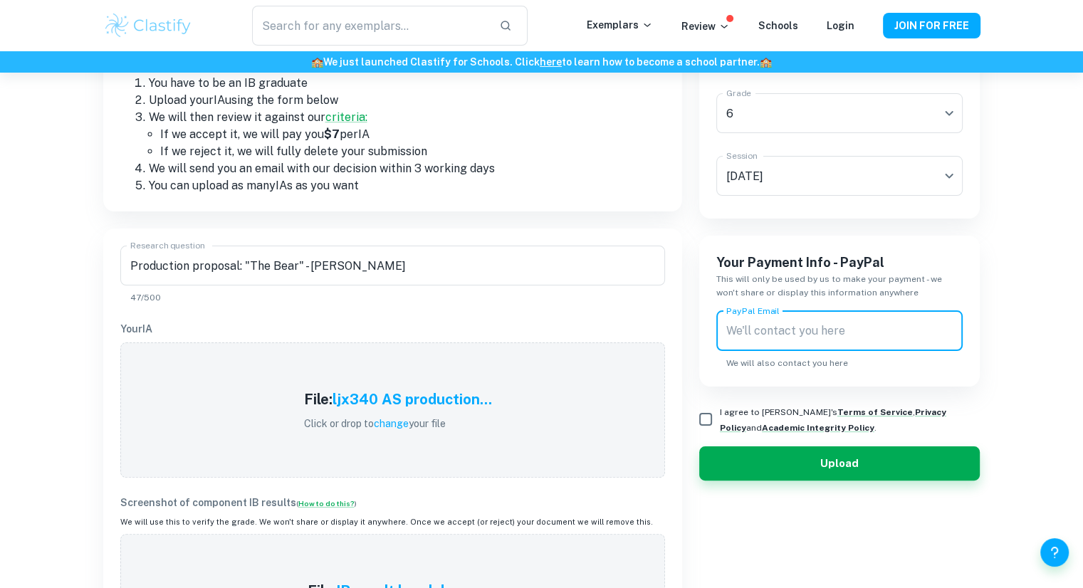
click at [800, 325] on input "PayPal Email" at bounding box center [839, 331] width 247 height 40
type input "[EMAIL_ADDRESS][DOMAIN_NAME]"
click at [713, 409] on input "I agree to [PERSON_NAME]'s Terms of Service , Privacy Policy and Academic Integ…" at bounding box center [705, 419] width 28 height 28
checkbox input "true"
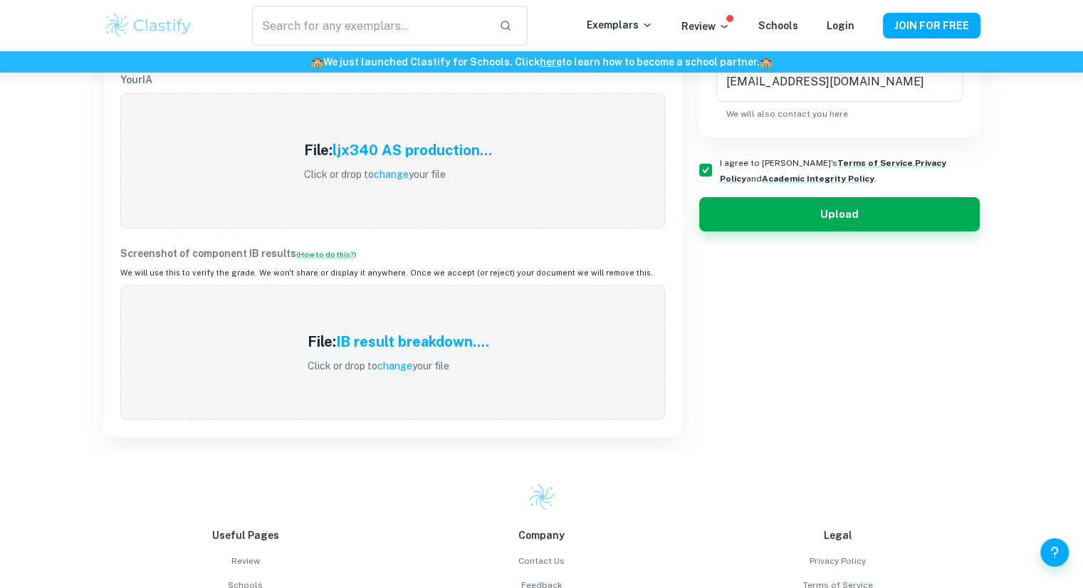
scroll to position [479, 0]
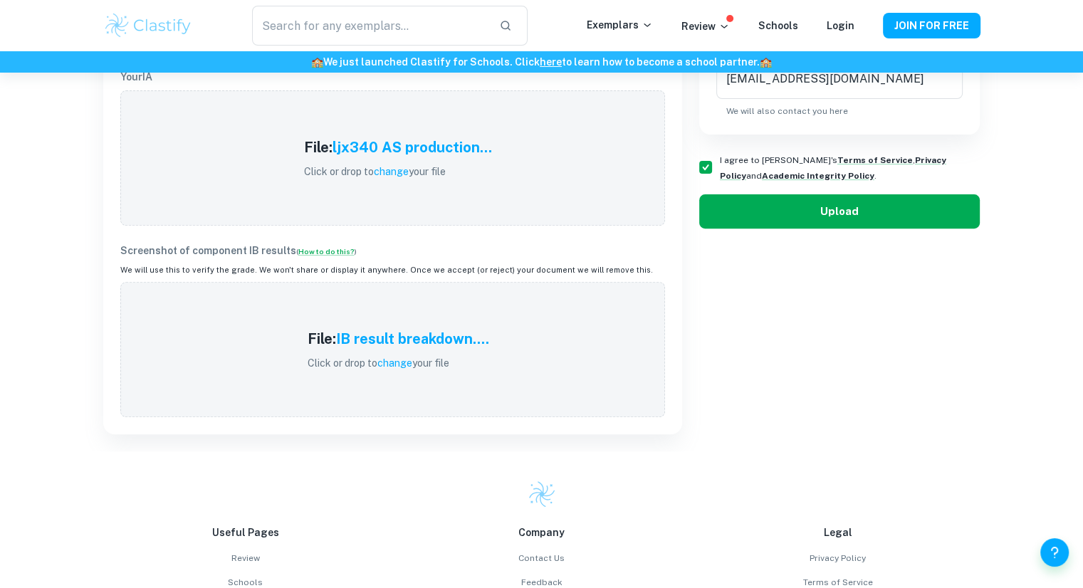
click at [768, 211] on button "Upload" at bounding box center [839, 211] width 281 height 34
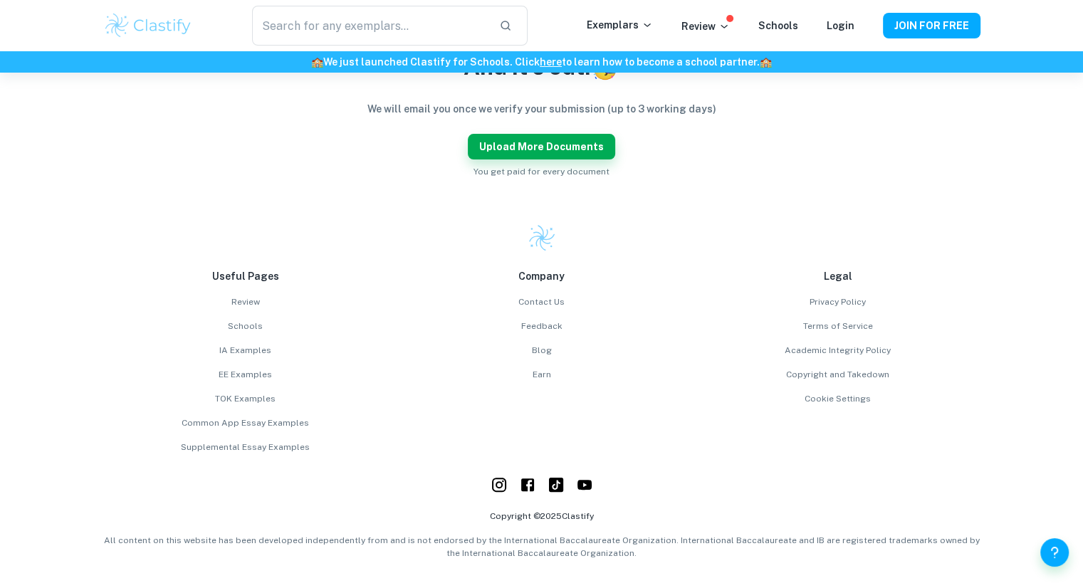
scroll to position [377, 0]
click at [547, 136] on button "Upload more documents" at bounding box center [541, 148] width 147 height 26
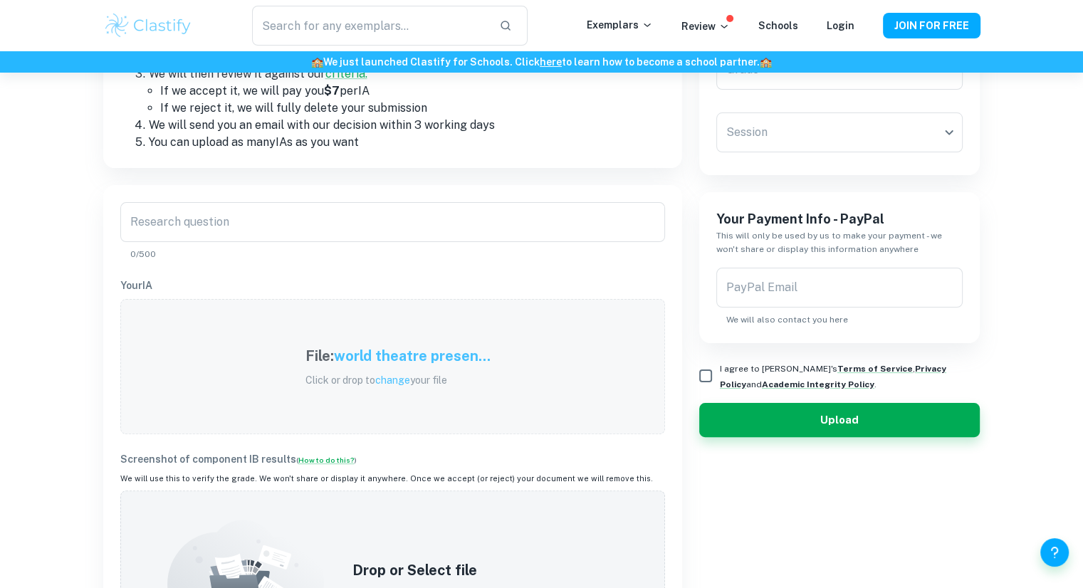
scroll to position [261, 0]
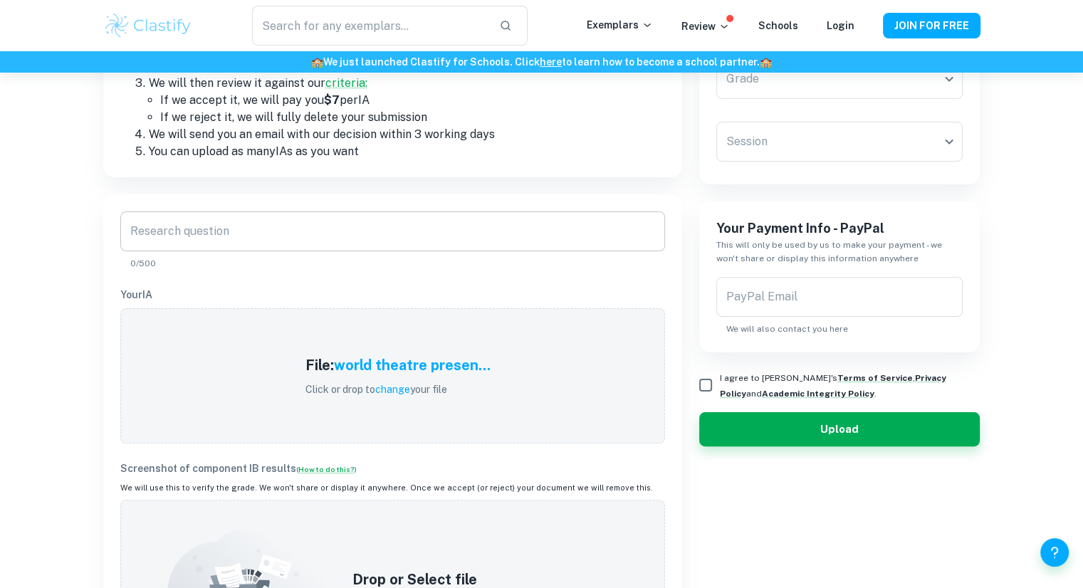
click at [203, 235] on input "Research question" at bounding box center [392, 231] width 545 height 40
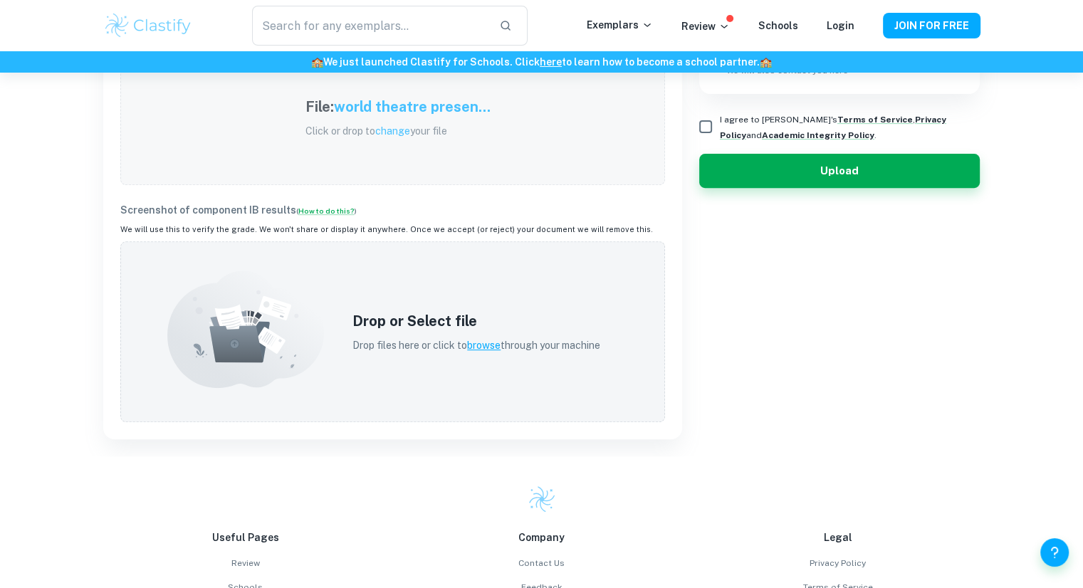
scroll to position [520, 0]
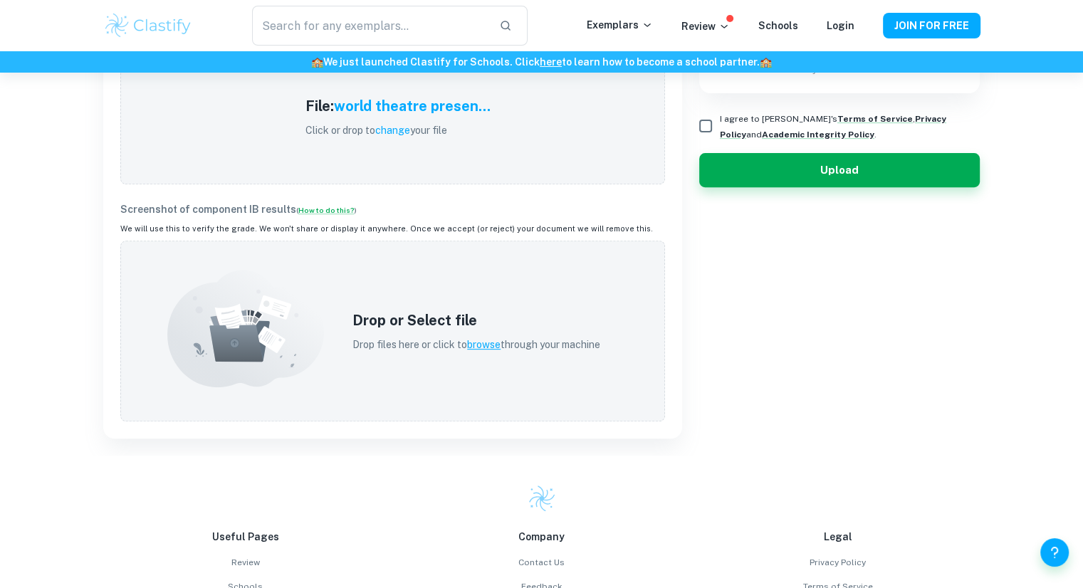
type input "World theatre presentation: [PERSON_NAME]"
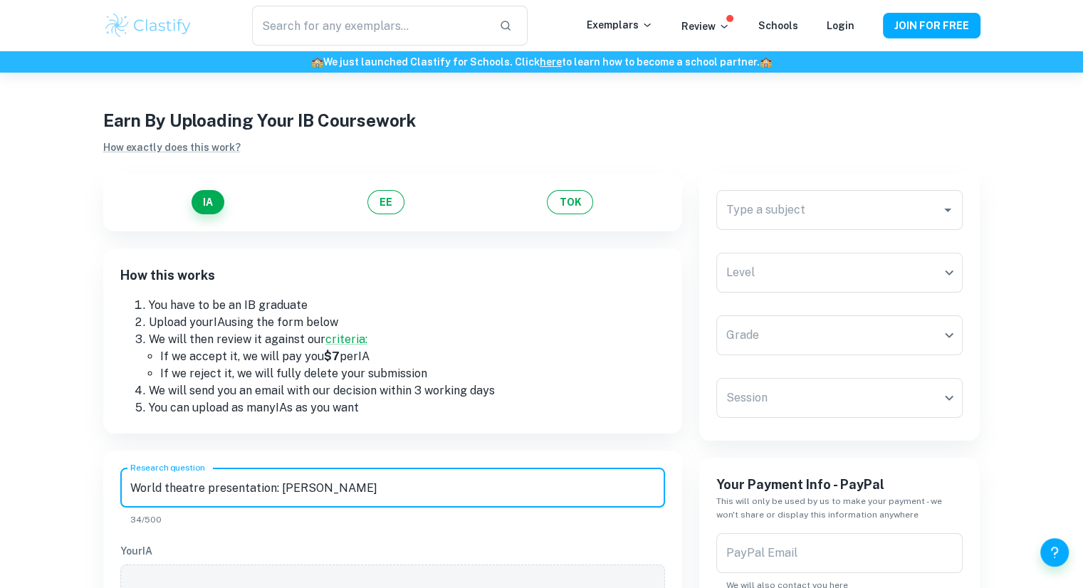
scroll to position [1, 0]
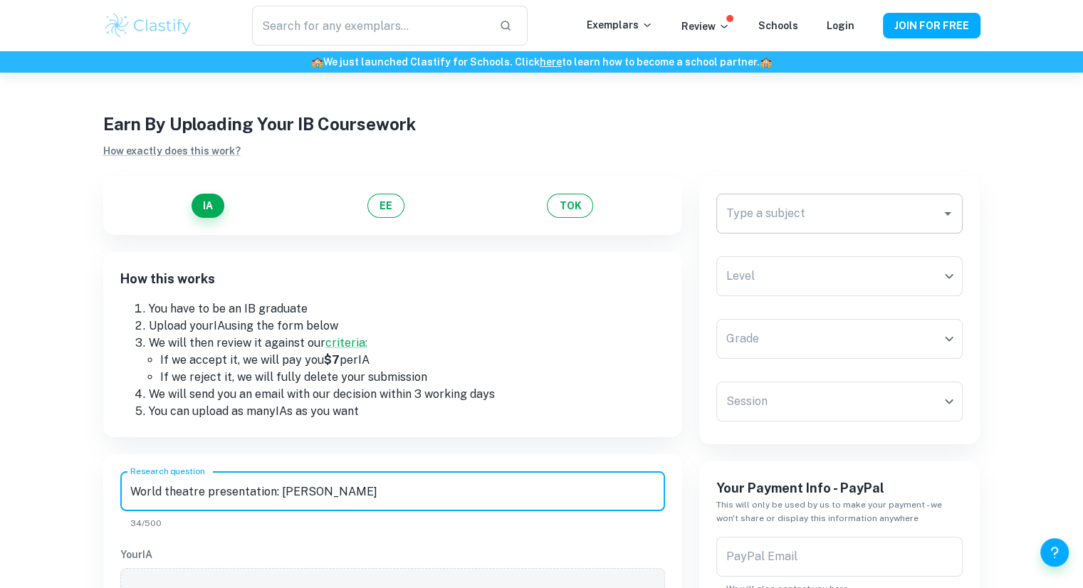
click at [792, 231] on div "Type a subject" at bounding box center [839, 214] width 247 height 40
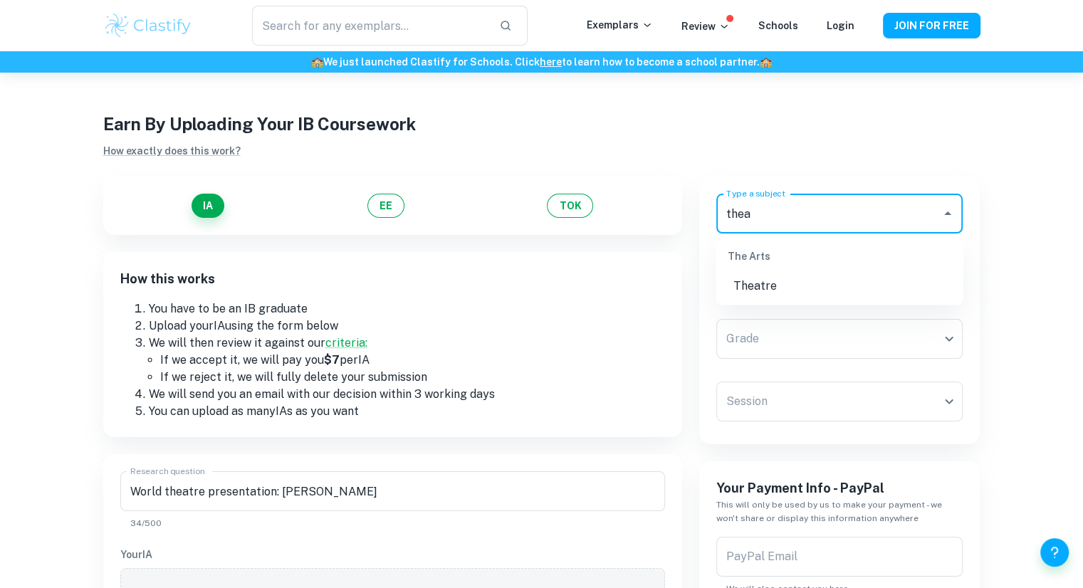
click at [800, 285] on li "Theatre" at bounding box center [839, 286] width 247 height 26
type input "Theatre"
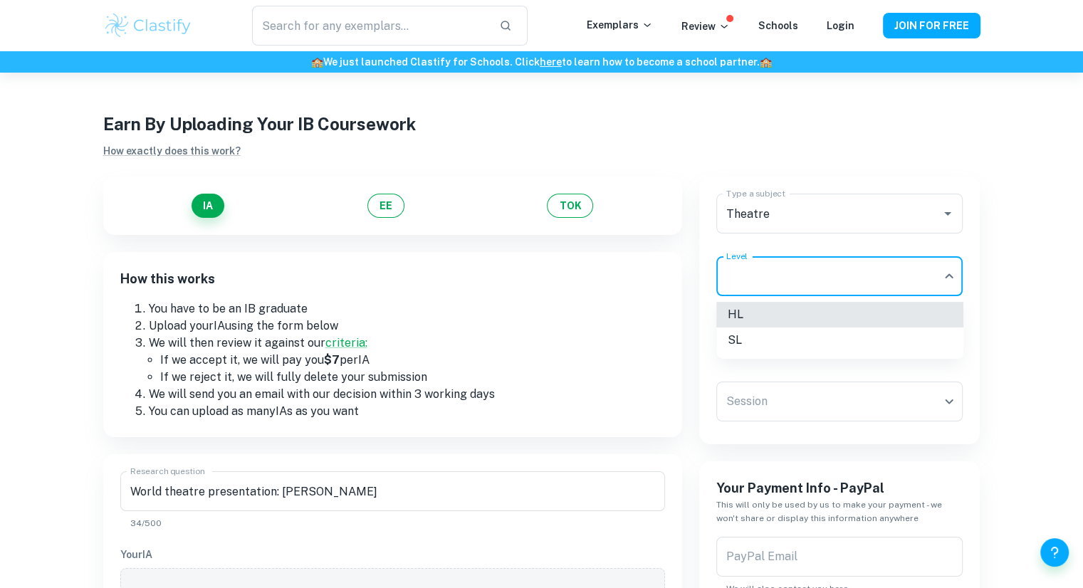
click at [772, 285] on body "We value your privacy We use cookies to enhance your browsing experience, serve…" at bounding box center [541, 365] width 1083 height 588
click at [767, 319] on li "HL" at bounding box center [839, 315] width 247 height 26
type input "HL"
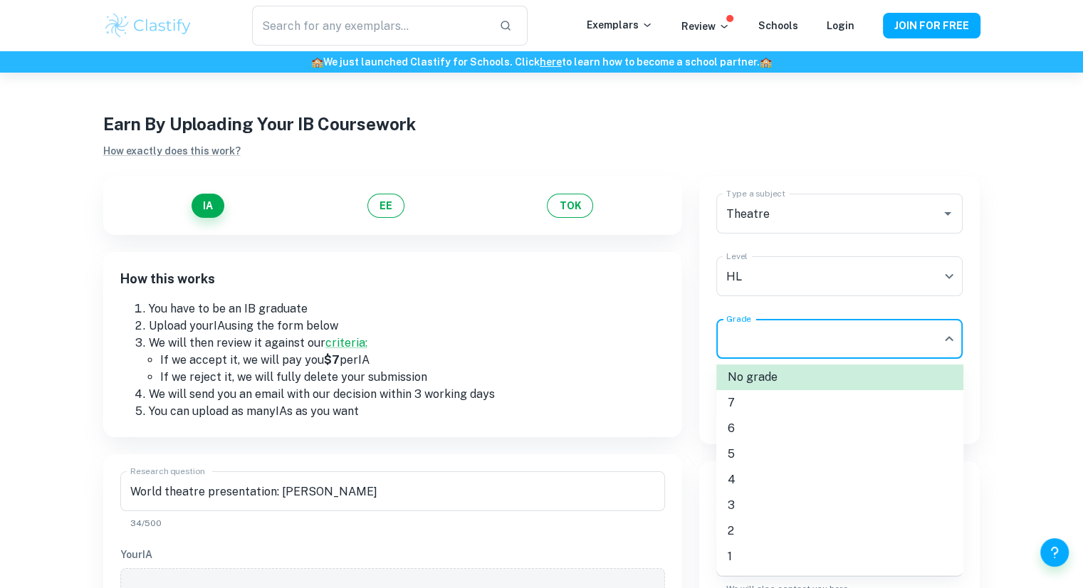
click at [777, 354] on body "We value your privacy We use cookies to enhance your browsing experience, serve…" at bounding box center [541, 365] width 1083 height 588
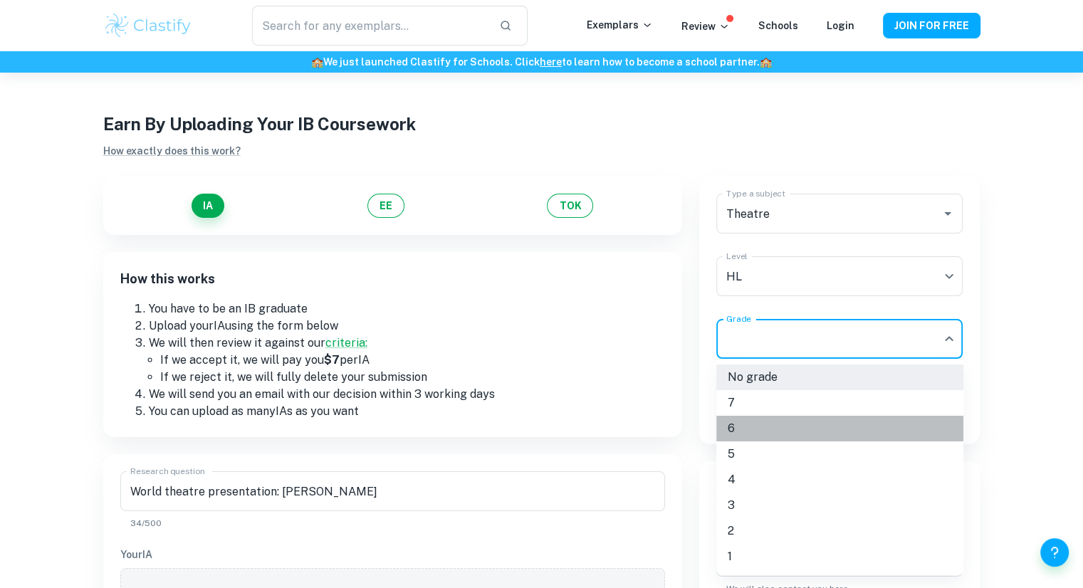
click at [759, 426] on li "6" at bounding box center [839, 429] width 247 height 26
type input "6"
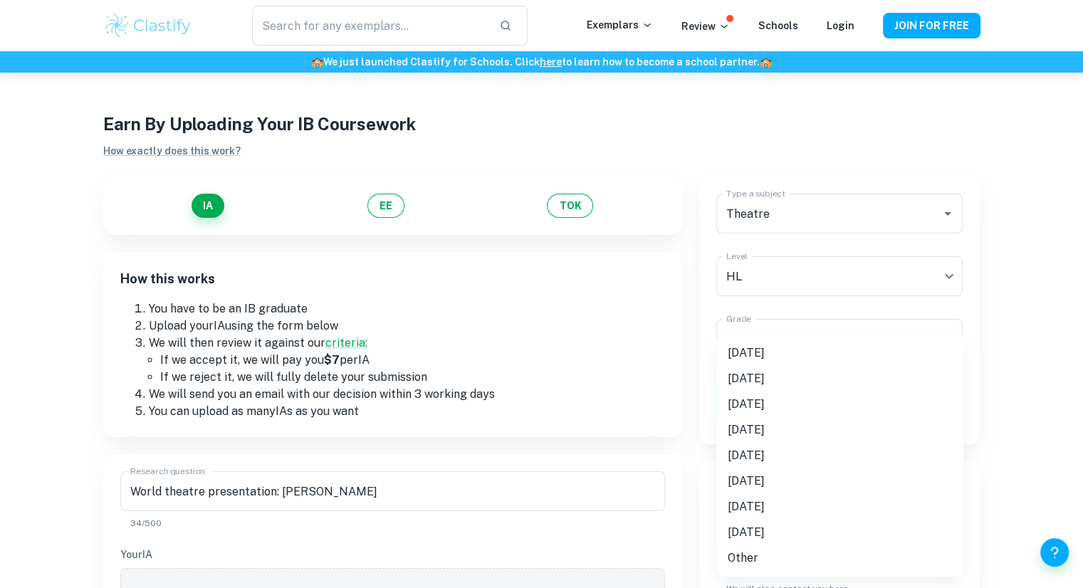
click at [795, 392] on body "We value your privacy We use cookies to enhance your browsing experience, serve…" at bounding box center [541, 365] width 1083 height 588
click at [761, 347] on li "[DATE]" at bounding box center [839, 353] width 247 height 26
type input "M25"
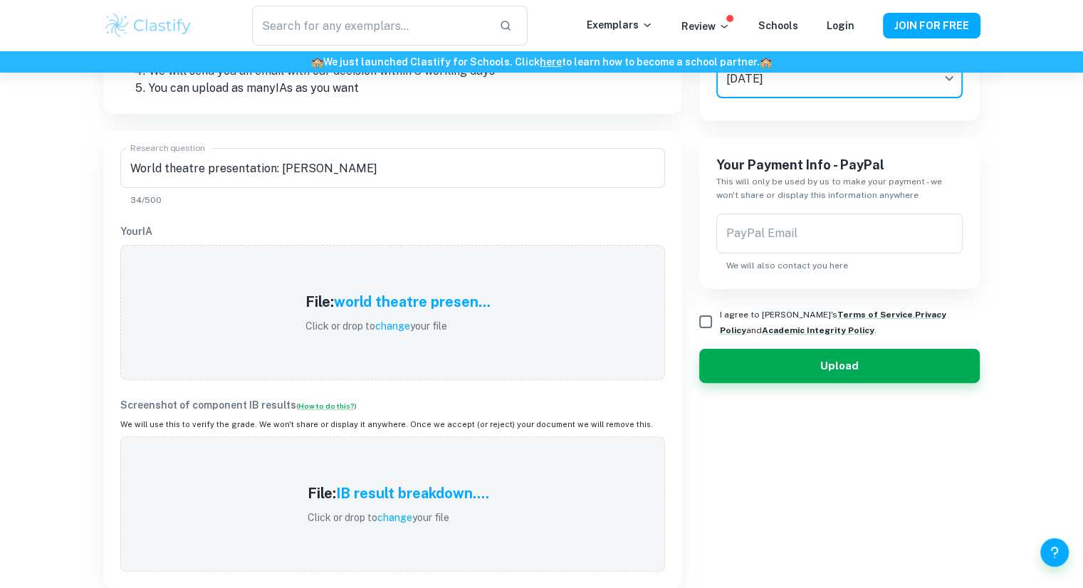
scroll to position [327, 0]
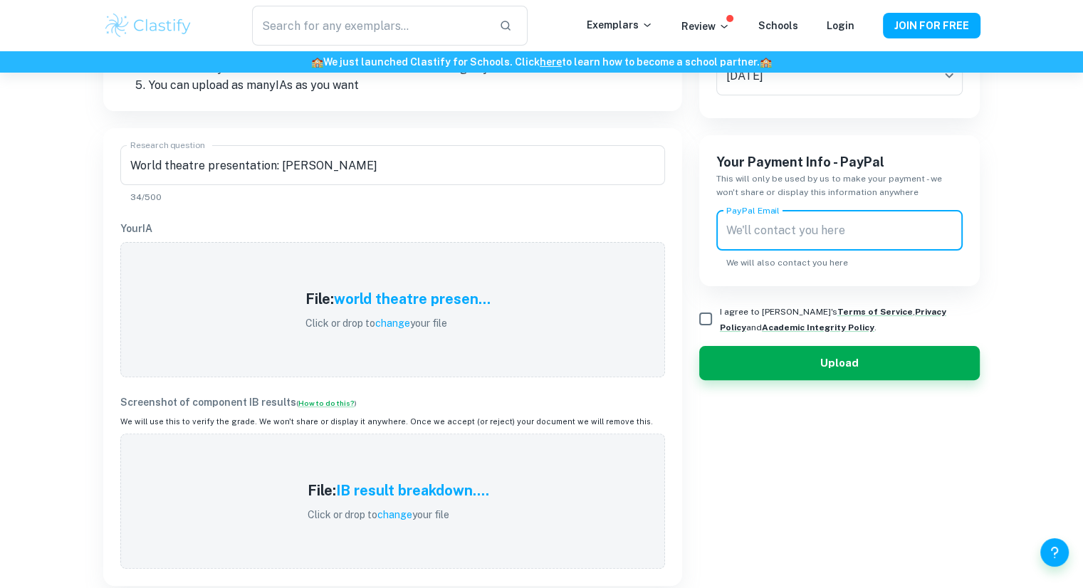
click at [755, 234] on input "PayPal Email" at bounding box center [839, 231] width 247 height 40
type input "[EMAIL_ADDRESS][DOMAIN_NAME]"
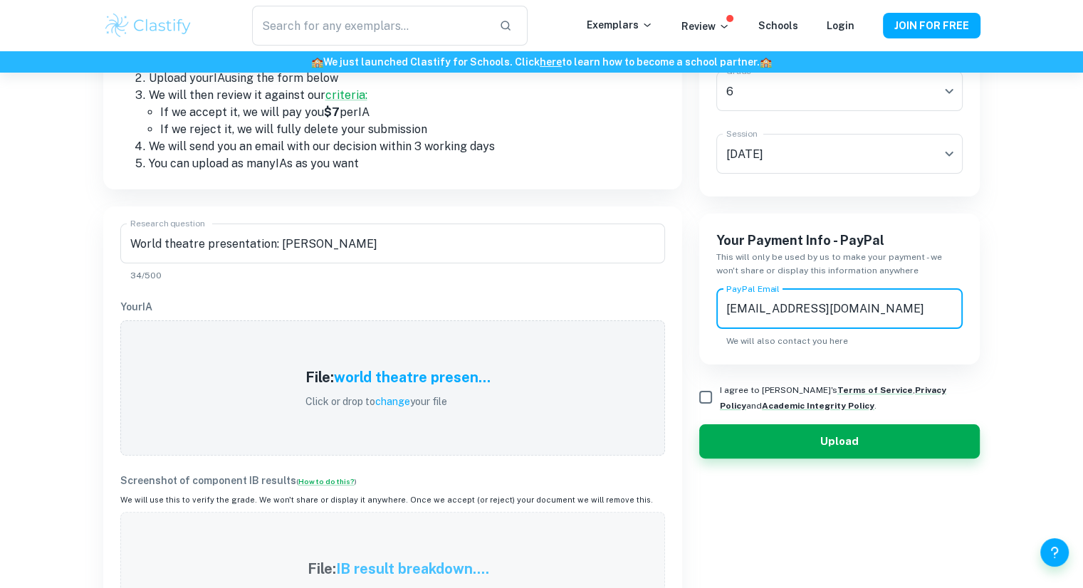
scroll to position [253, 0]
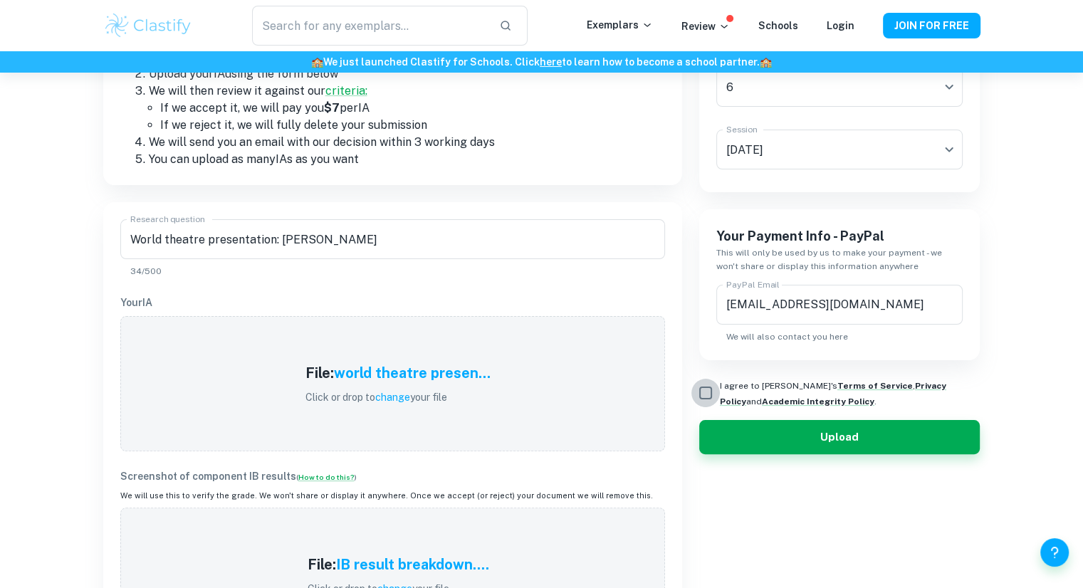
click at [704, 394] on input "I agree to [PERSON_NAME]'s Terms of Service , Privacy Policy and Academic Integ…" at bounding box center [705, 393] width 28 height 28
checkbox input "true"
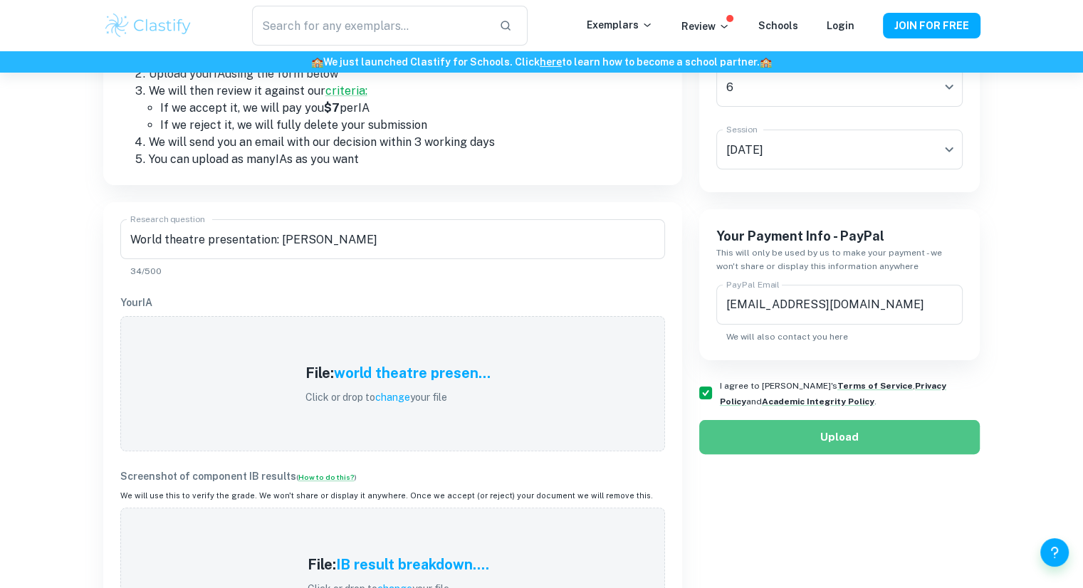
click at [737, 424] on button "Upload" at bounding box center [839, 437] width 281 height 34
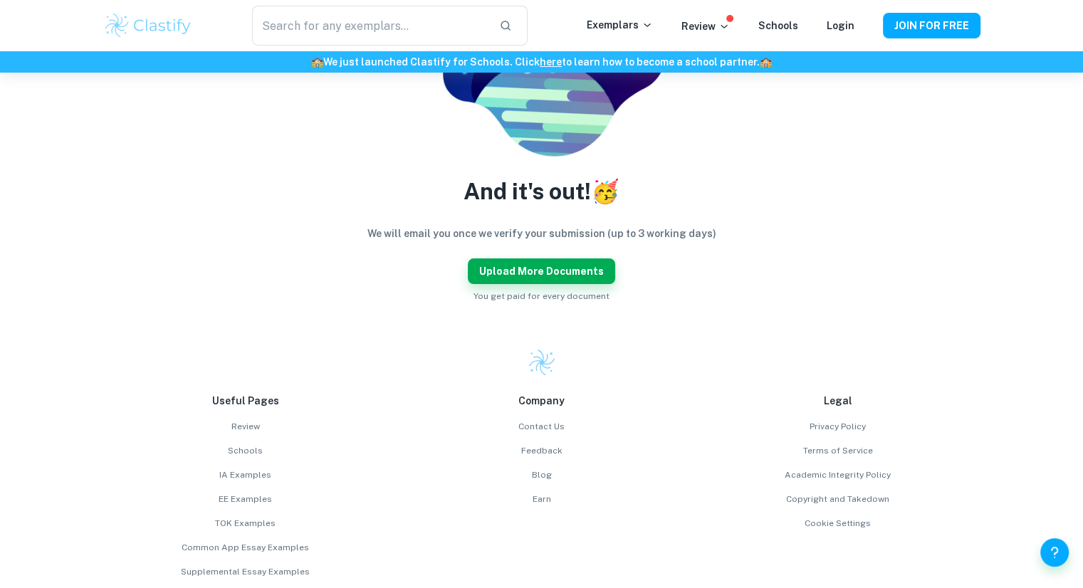
click at [368, 340] on div "Useful Pages Review Schools IA Examples EE Examples TOK Examples Common App Ess…" at bounding box center [541, 516] width 1083 height 393
click at [504, 268] on button "Upload more documents" at bounding box center [541, 271] width 147 height 26
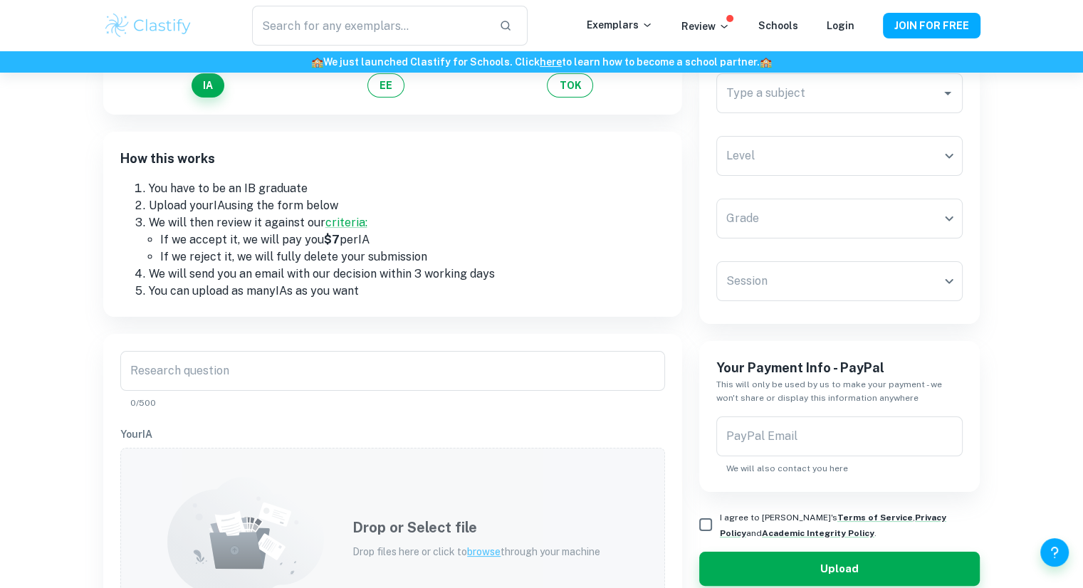
scroll to position [130, 0]
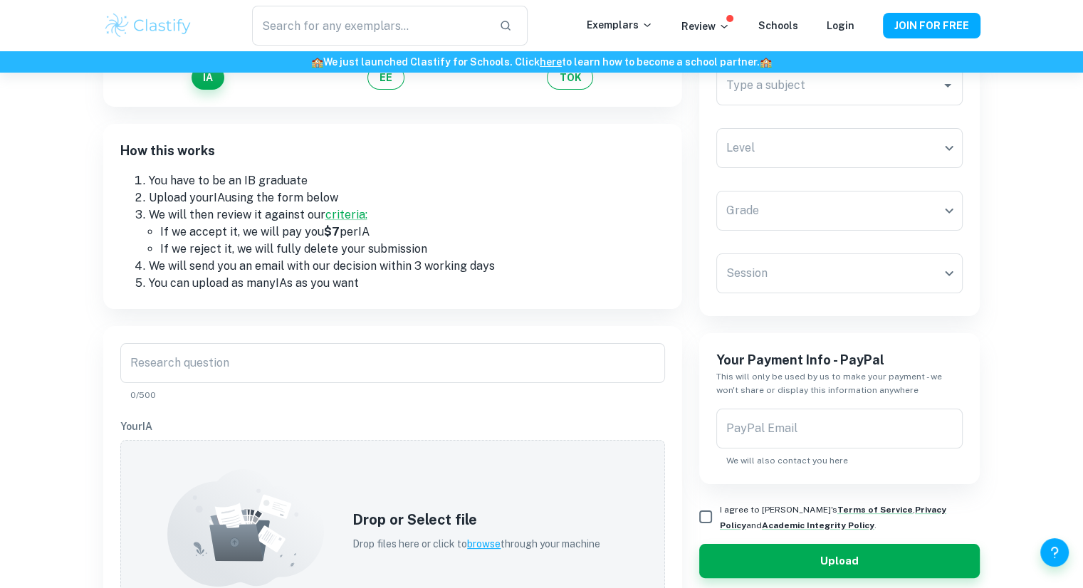
click at [225, 299] on div "How this works You have to be an IB graduate Upload your IA using the form belo…" at bounding box center [392, 216] width 579 height 185
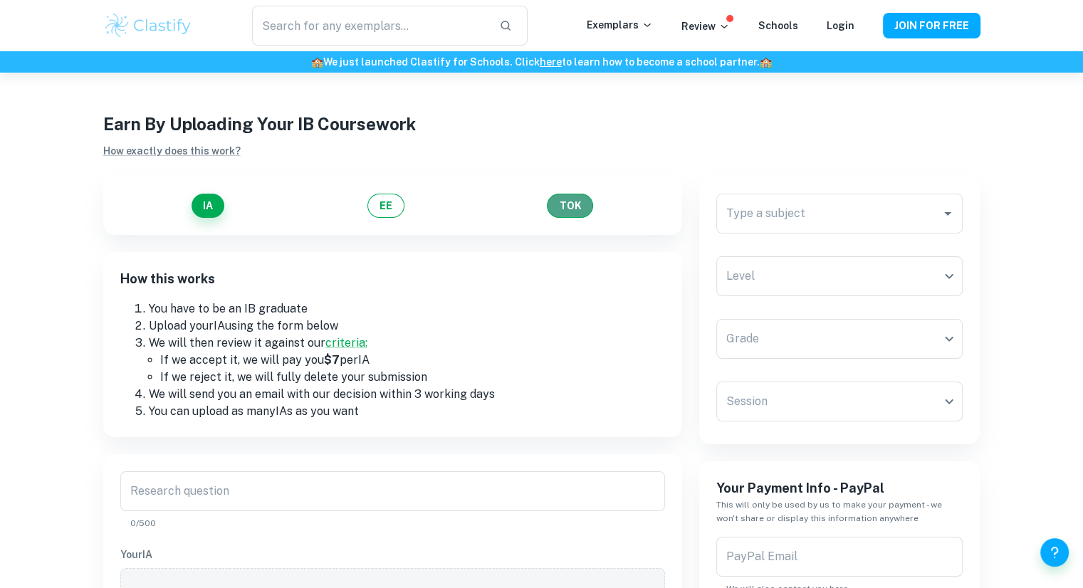
click at [570, 209] on button "TOK" at bounding box center [570, 206] width 46 height 24
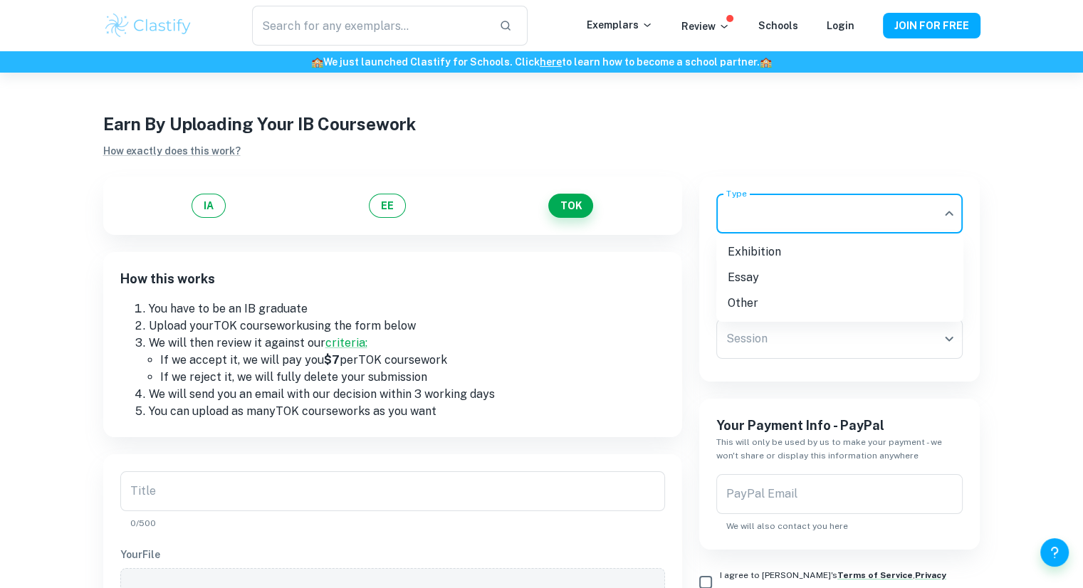
click at [774, 219] on body "We value your privacy We use cookies to enhance your browsing experience, serve…" at bounding box center [541, 365] width 1083 height 588
click at [785, 251] on li "Exhibition" at bounding box center [839, 252] width 247 height 26
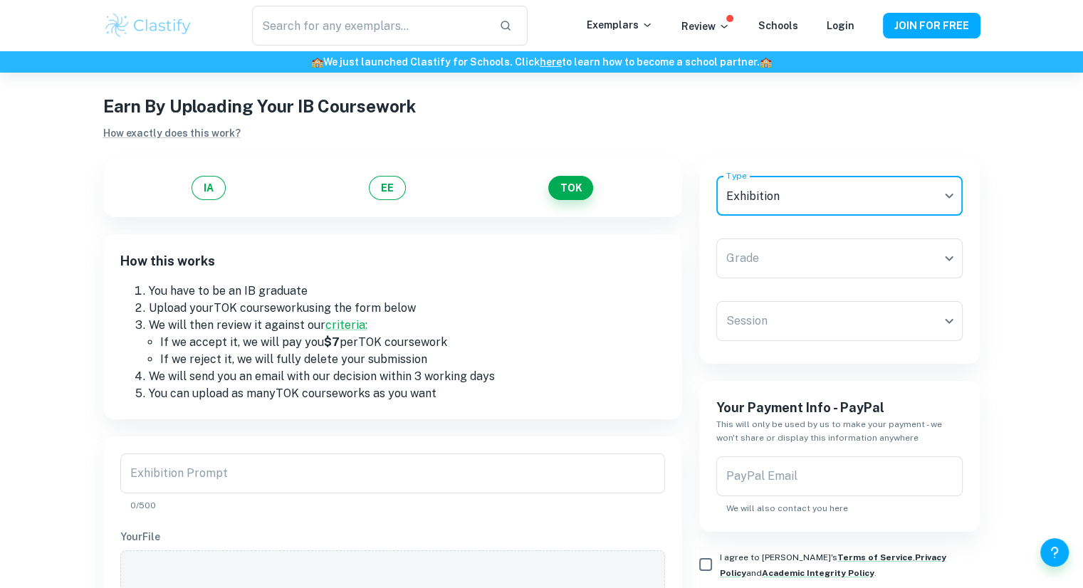
scroll to position [14, 0]
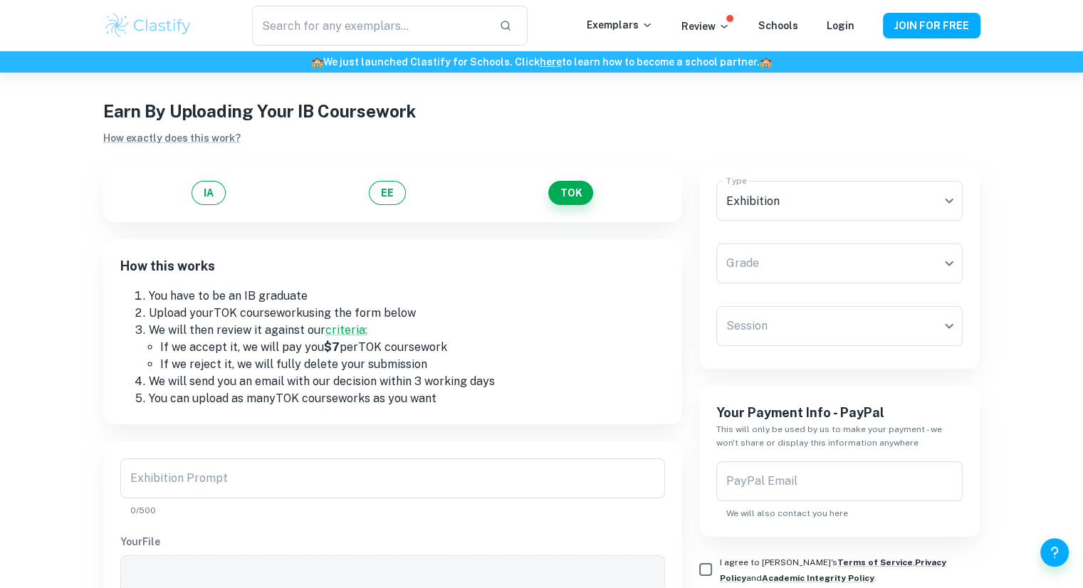
click at [780, 220] on div "Type Exhibition Exhibition Type" at bounding box center [839, 204] width 247 height 46
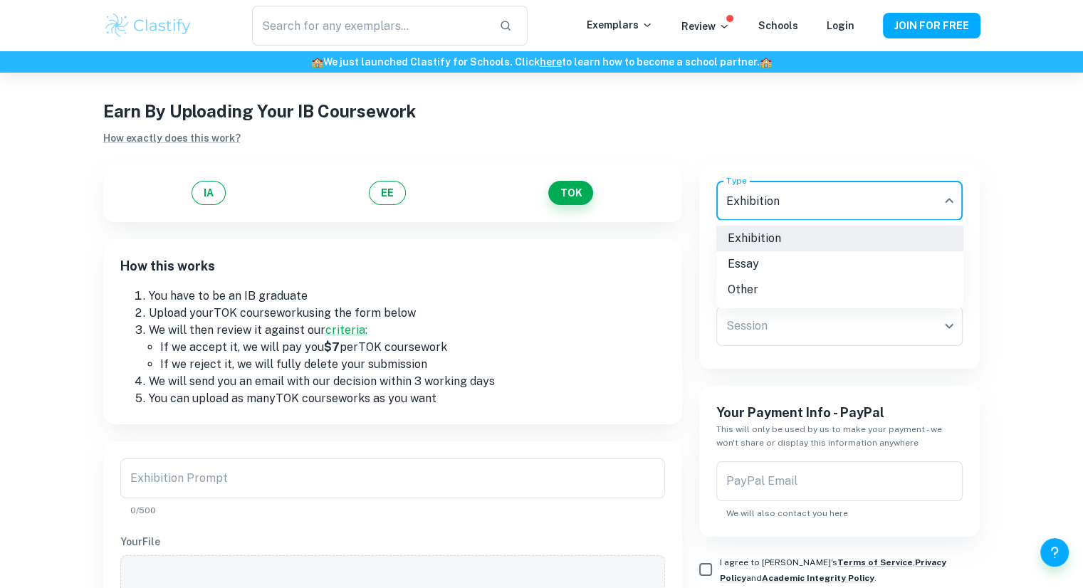
click at [883, 203] on body "We value your privacy We use cookies to enhance your browsing experience, serve…" at bounding box center [541, 352] width 1083 height 588
click at [792, 263] on li "Essay" at bounding box center [839, 264] width 247 height 26
type input "Essay"
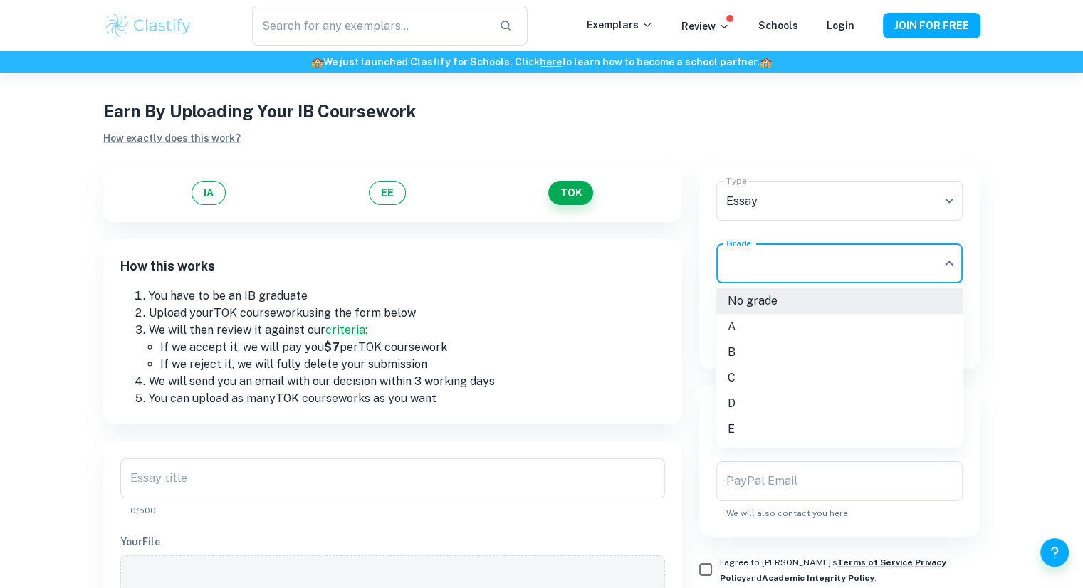
click at [792, 263] on body "We value your privacy We use cookies to enhance your browsing experience, serve…" at bounding box center [541, 352] width 1083 height 588
click at [303, 466] on div at bounding box center [541, 294] width 1083 height 588
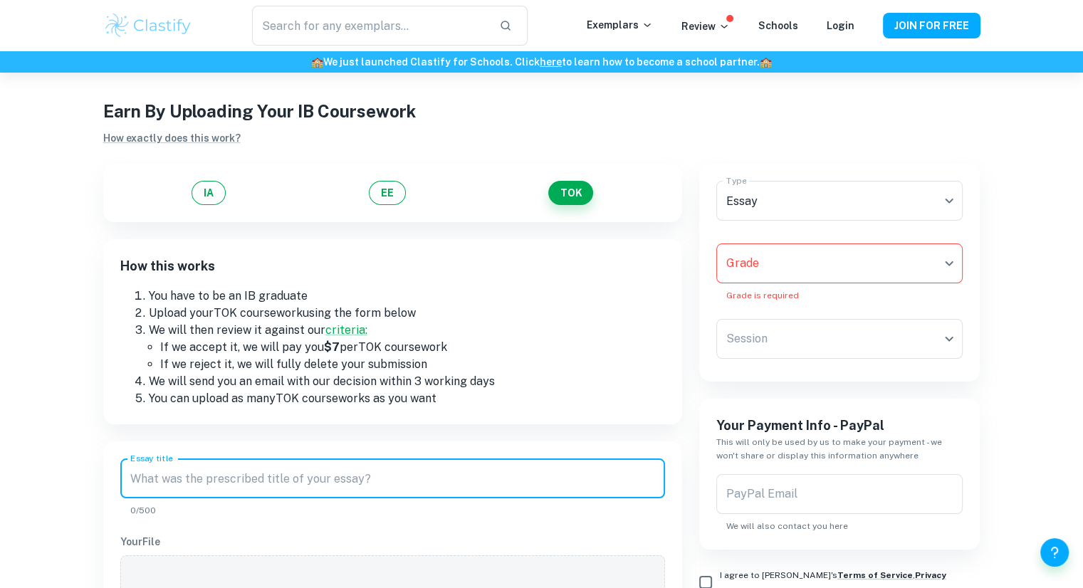
click at [305, 479] on input "Essay title" at bounding box center [392, 478] width 545 height 40
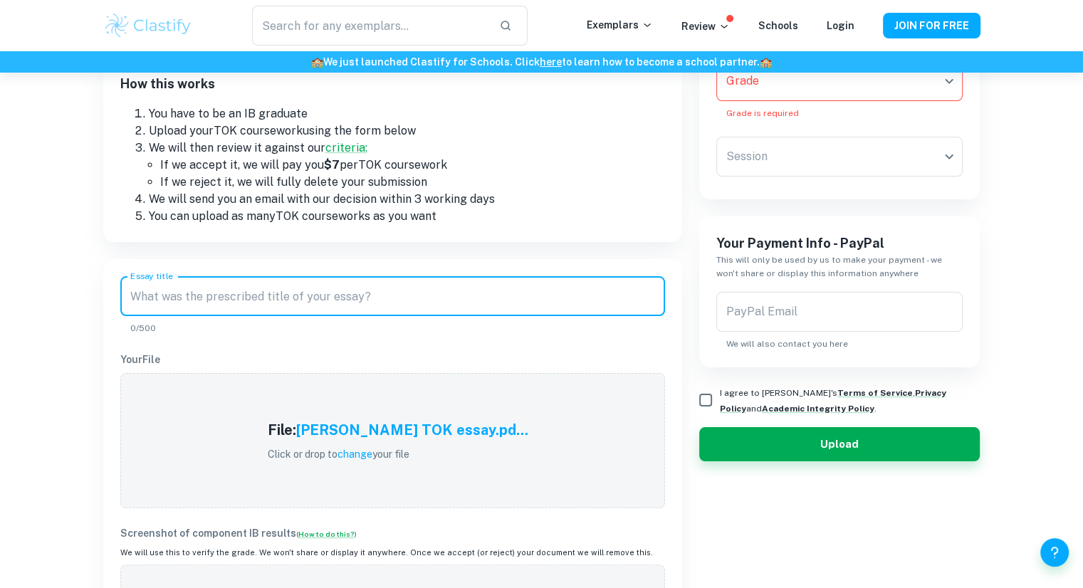
scroll to position [196, 0]
paste input "Is our most revered knowledge more fragile than we assume it to be?"
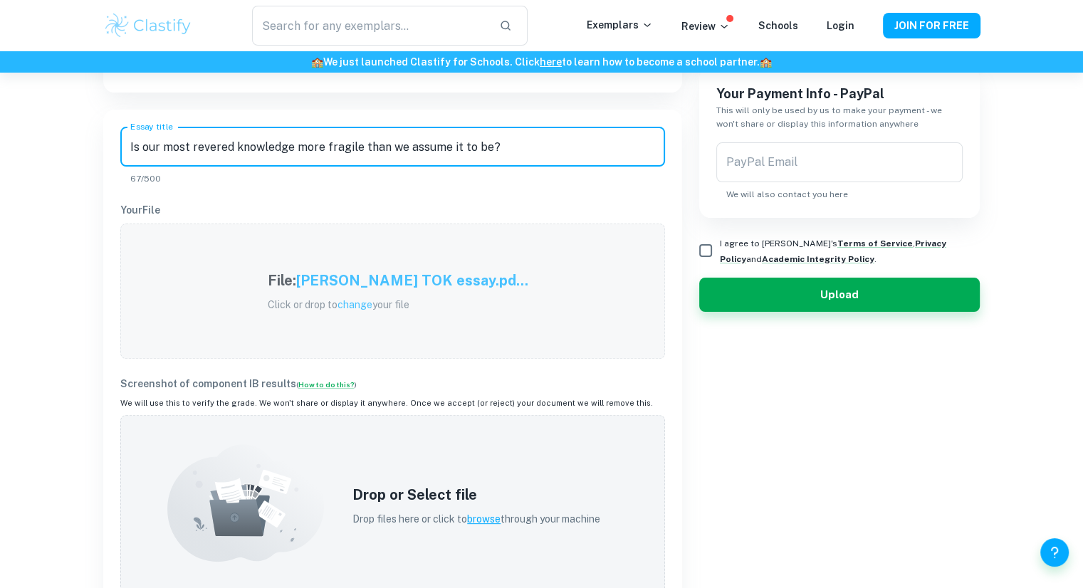
scroll to position [380, 0]
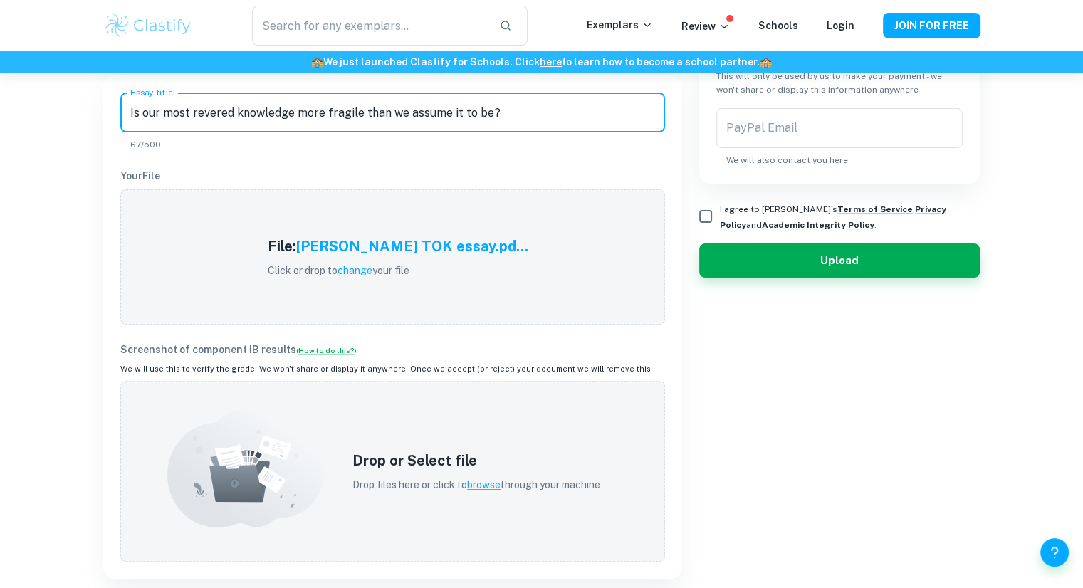
type input "Is our most revered knowledge more fragile than we assume it to be?"
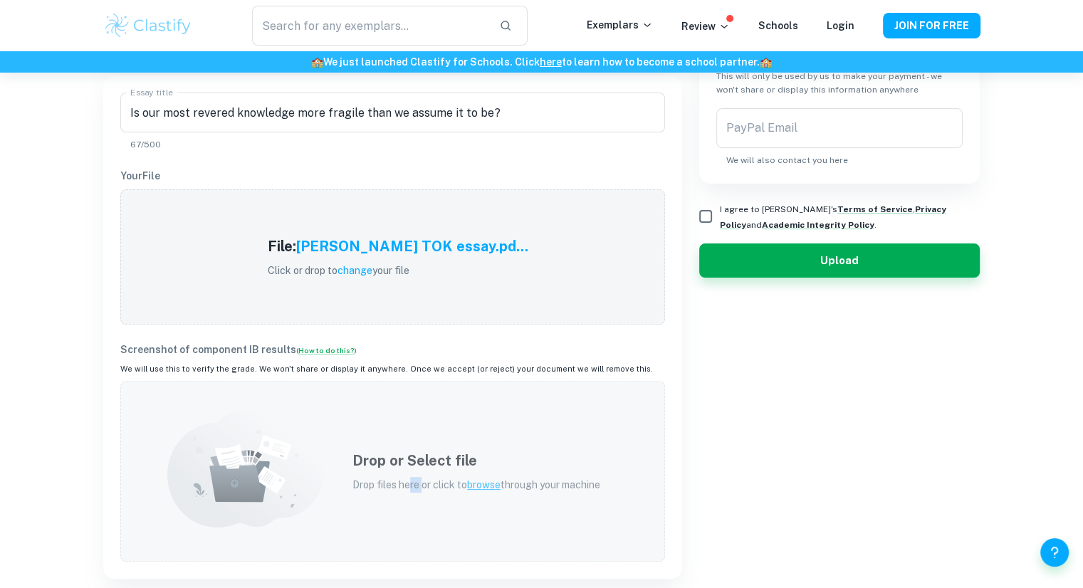
click at [408, 478] on p "Drop files here or click to browse through your machine" at bounding box center [476, 485] width 248 height 16
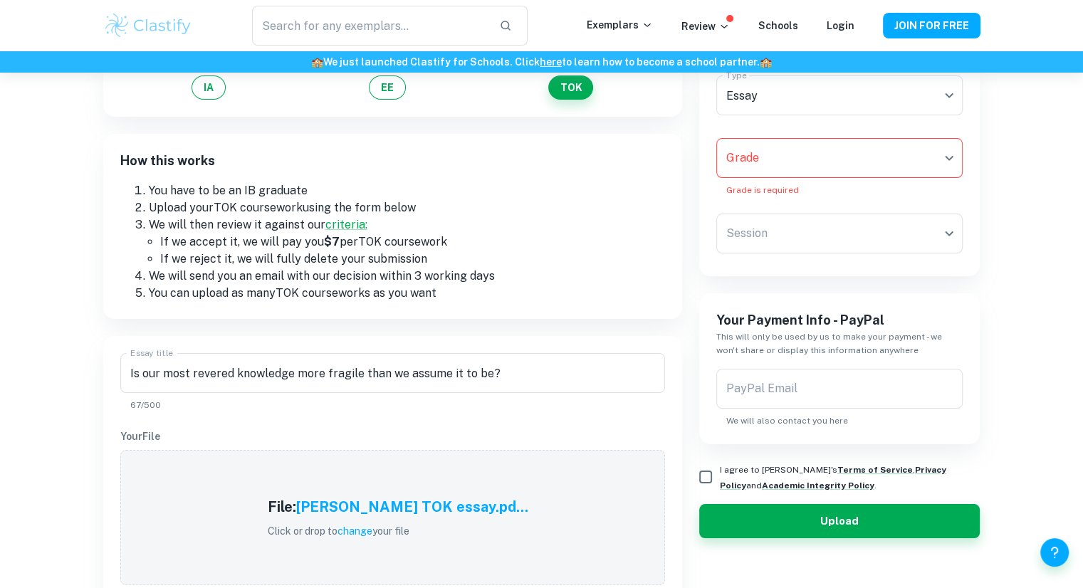
scroll to position [0, 0]
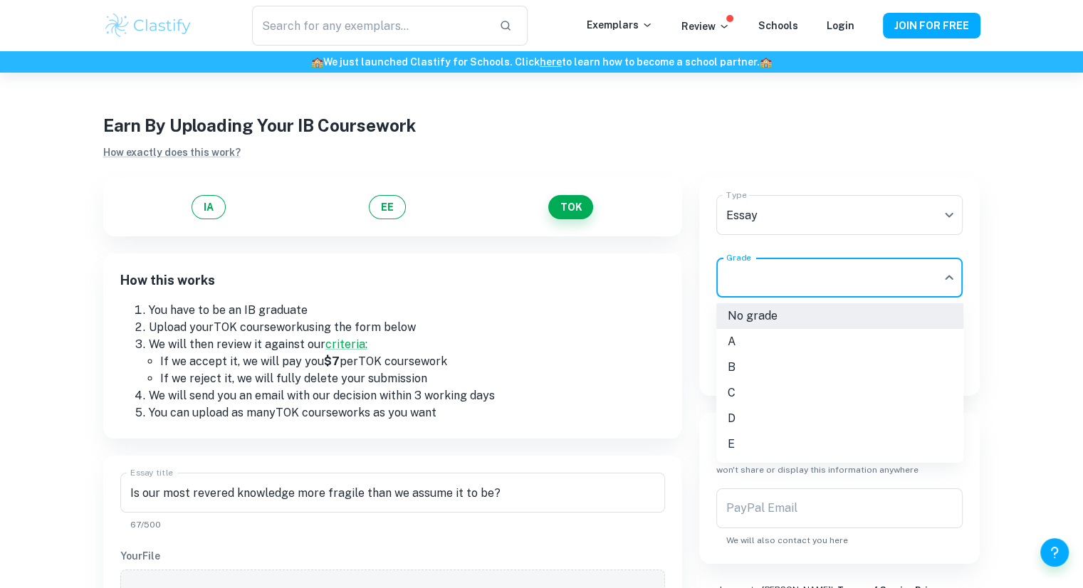
click at [795, 281] on body "We value your privacy We use cookies to enhance your browsing experience, serve…" at bounding box center [541, 367] width 1083 height 588
click at [758, 397] on li "C" at bounding box center [839, 393] width 247 height 26
type input "C"
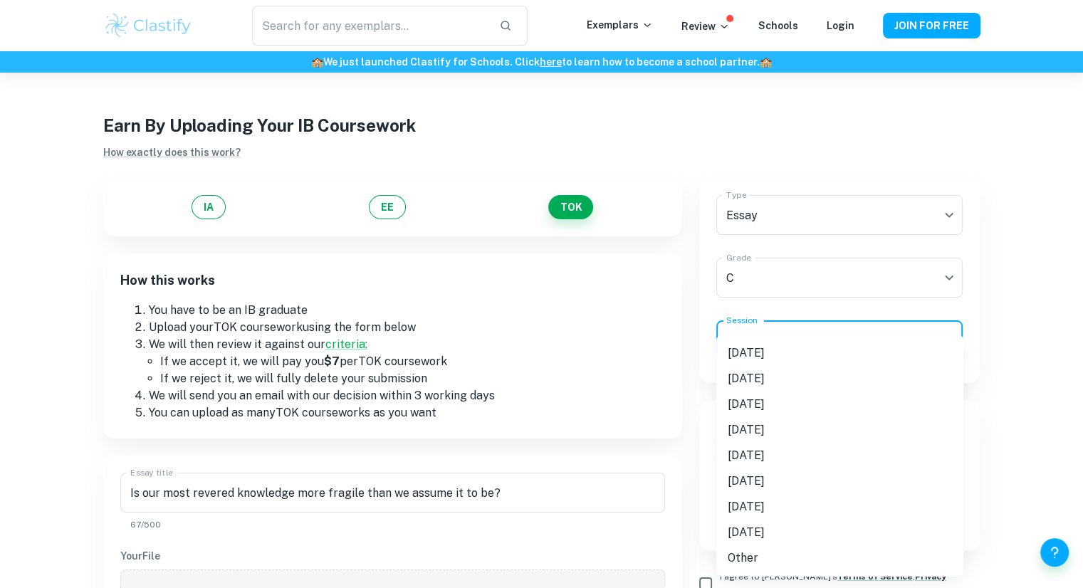
click at [807, 356] on body "We value your privacy We use cookies to enhance your browsing experience, serve…" at bounding box center [541, 367] width 1083 height 588
click at [774, 357] on li "[DATE]" at bounding box center [839, 353] width 247 height 26
type input "M25"
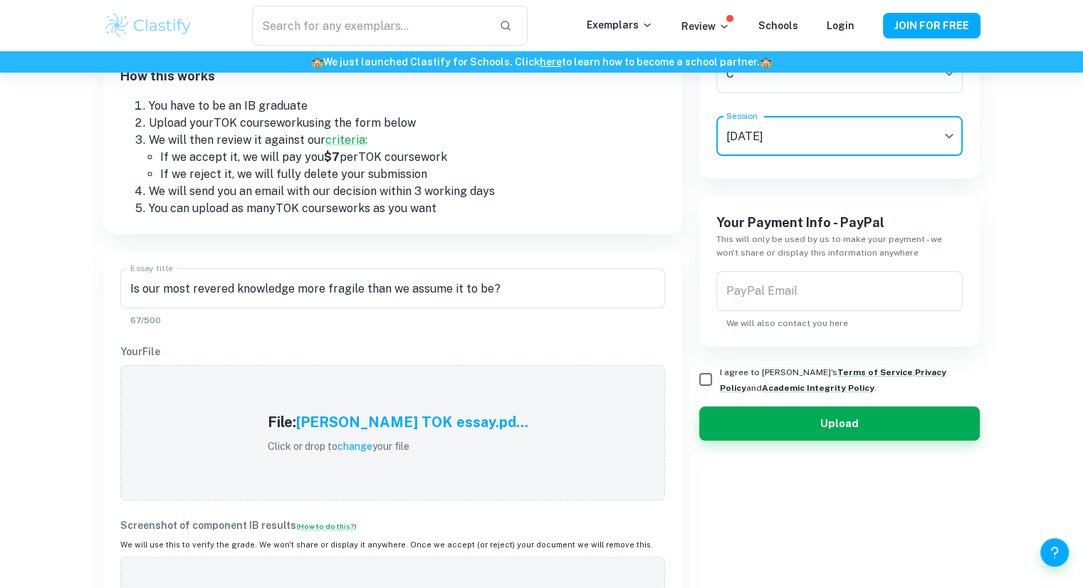
scroll to position [205, 0]
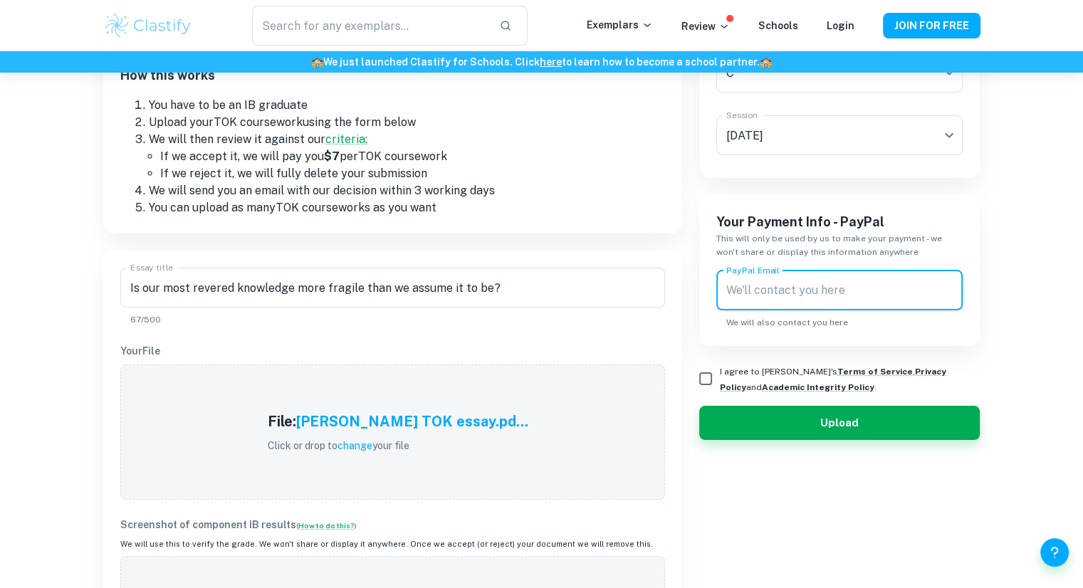
click at [791, 293] on input "PayPal Email" at bounding box center [839, 291] width 247 height 40
type input "[EMAIL_ADDRESS][DOMAIN_NAME]"
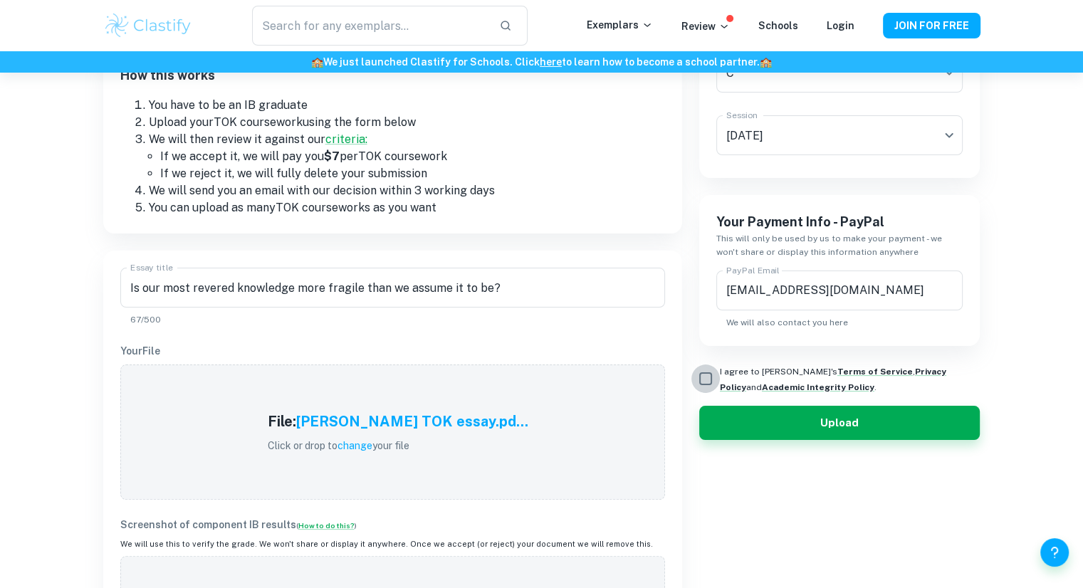
click at [698, 386] on input "I agree to [PERSON_NAME]'s Terms of Service , Privacy Policy and Academic Integ…" at bounding box center [705, 379] width 28 height 28
checkbox input "true"
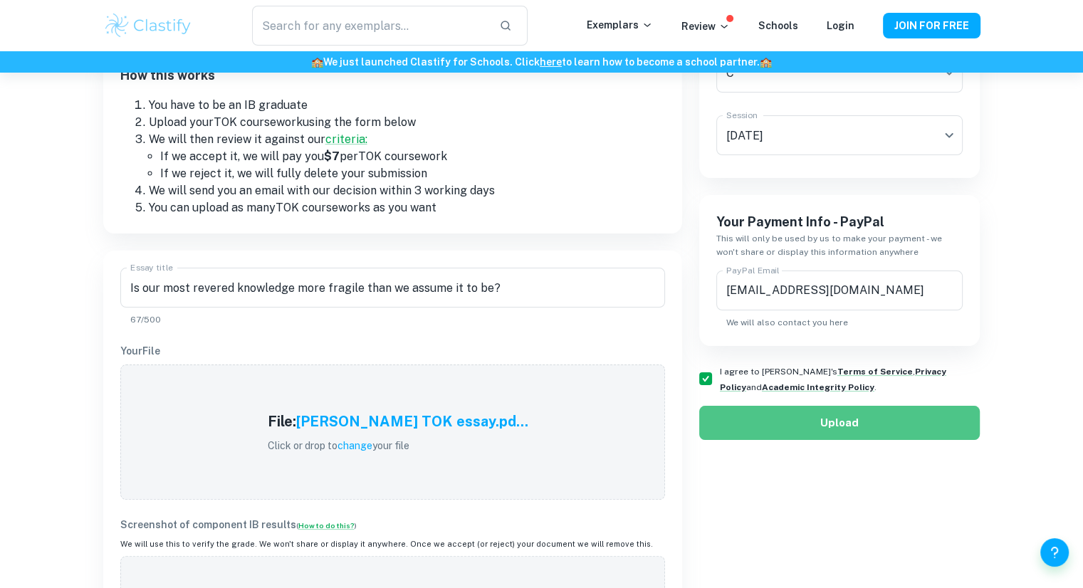
click at [734, 411] on button "Upload" at bounding box center [839, 423] width 281 height 34
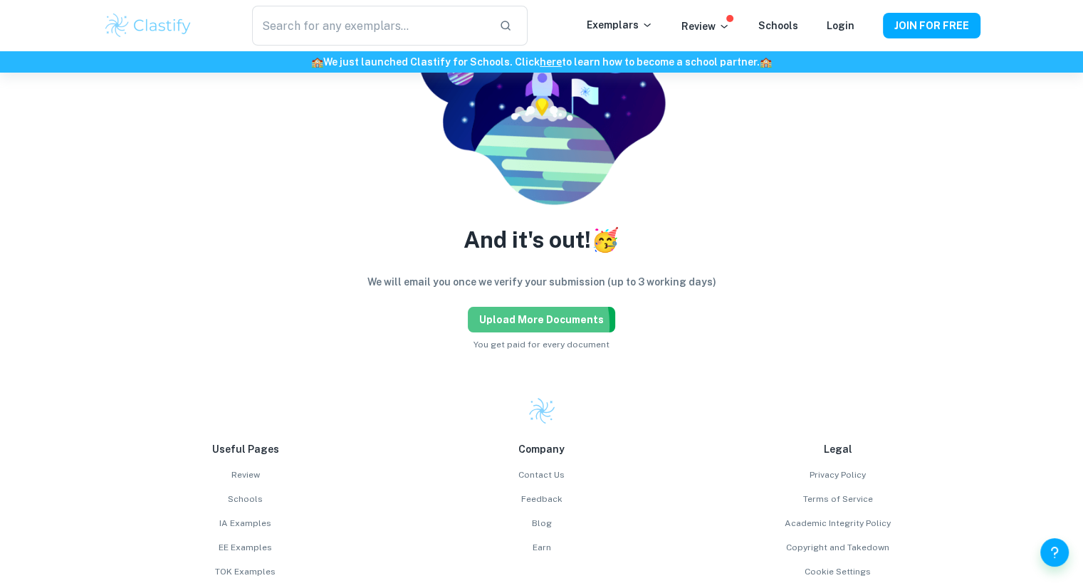
click at [513, 325] on button "Upload more documents" at bounding box center [541, 320] width 147 height 26
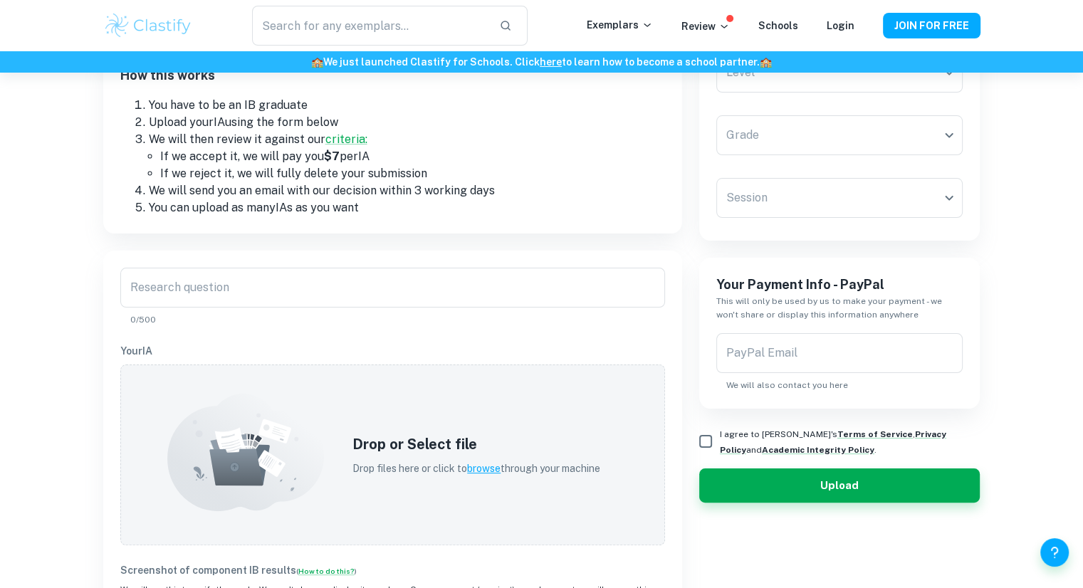
scroll to position [0, 0]
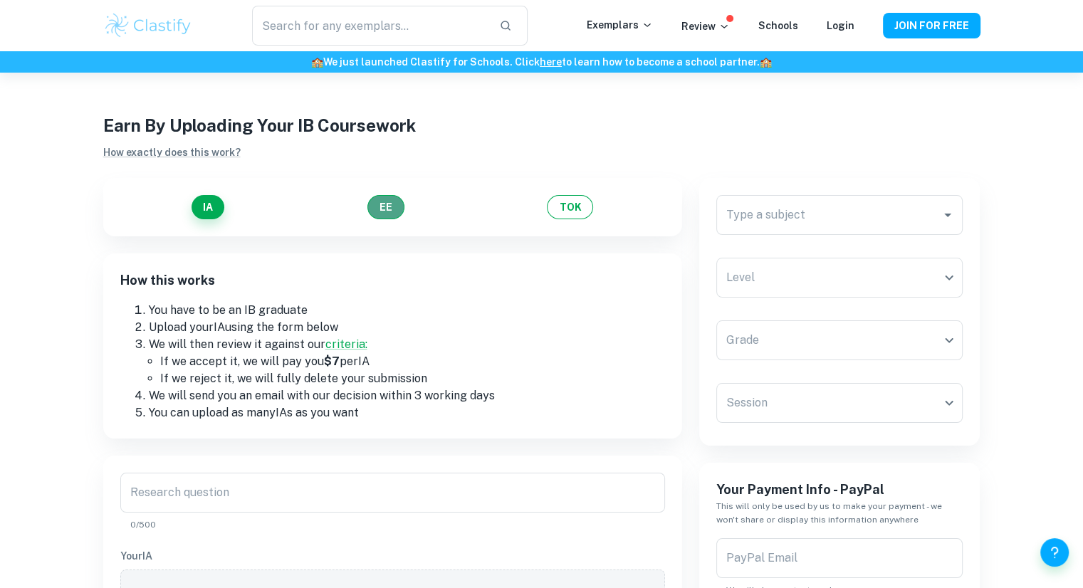
click at [391, 209] on button "EE" at bounding box center [385, 207] width 37 height 24
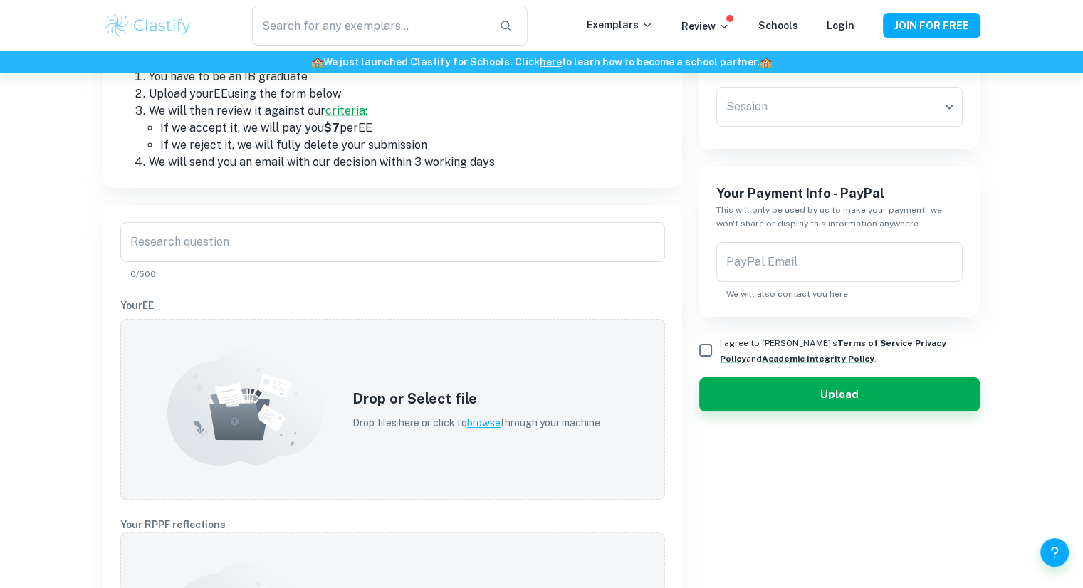
scroll to position [234, 0]
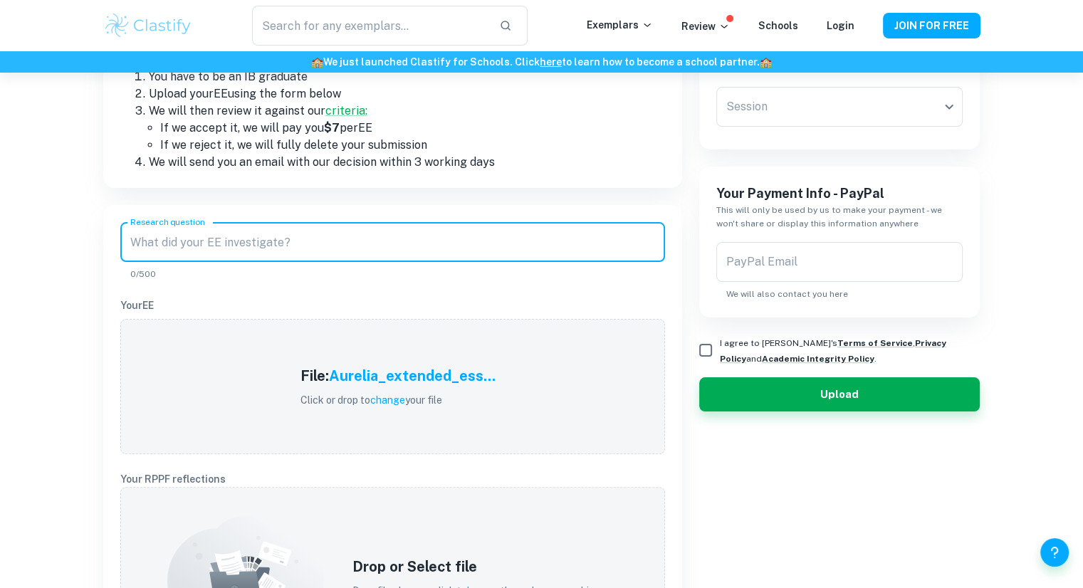
click at [296, 248] on input "Research question" at bounding box center [392, 242] width 545 height 40
paste input "In what ways are linguistic devices used to explore mental health issues in [PE…"
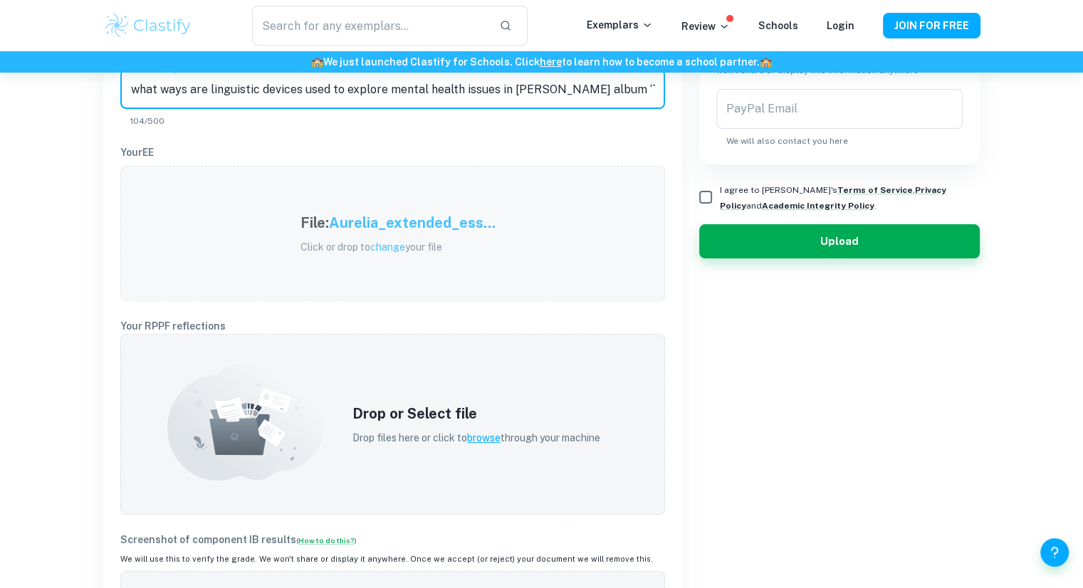
scroll to position [387, 0]
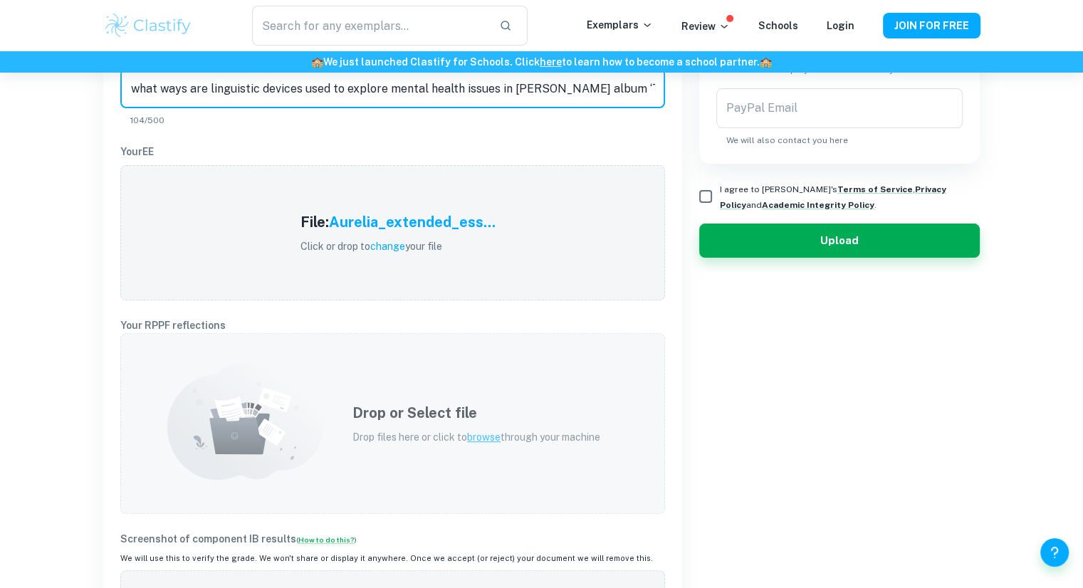
type input "In what ways are linguistic devices used to explore mental health issues in [PE…"
click at [411, 485] on div "Drop or Select file Drop files here or click to browse through your machine" at bounding box center [392, 423] width 545 height 181
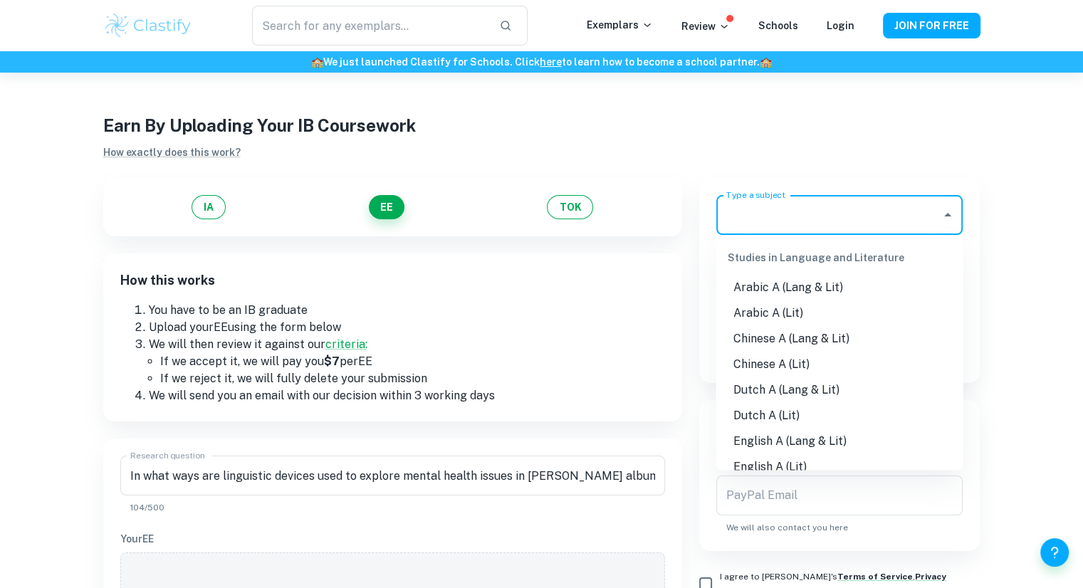
click at [772, 208] on input "Type a subject" at bounding box center [829, 214] width 213 height 27
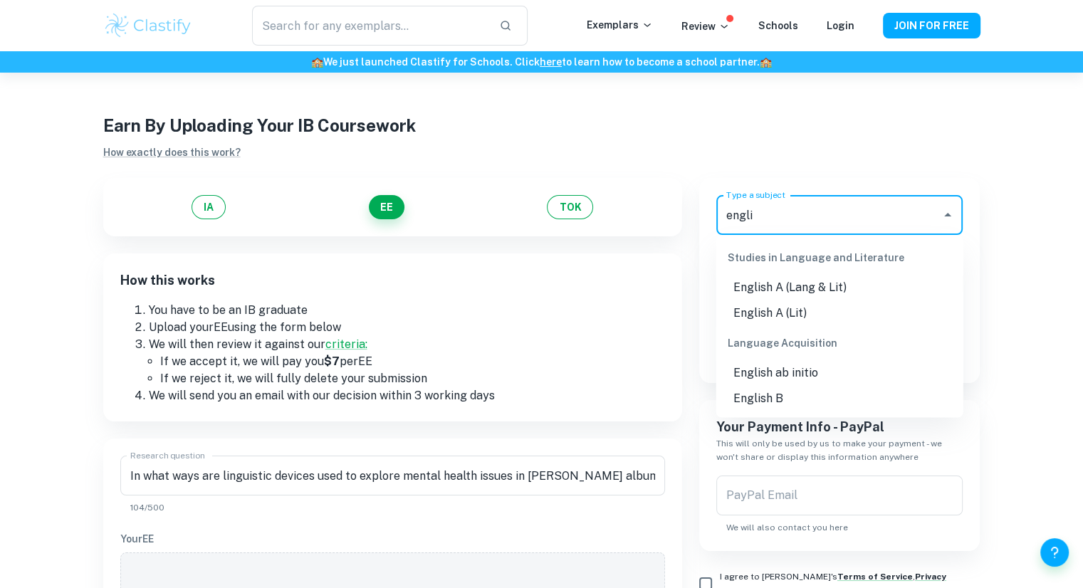
click at [779, 290] on li "English A (Lang & Lit)" at bounding box center [839, 288] width 247 height 26
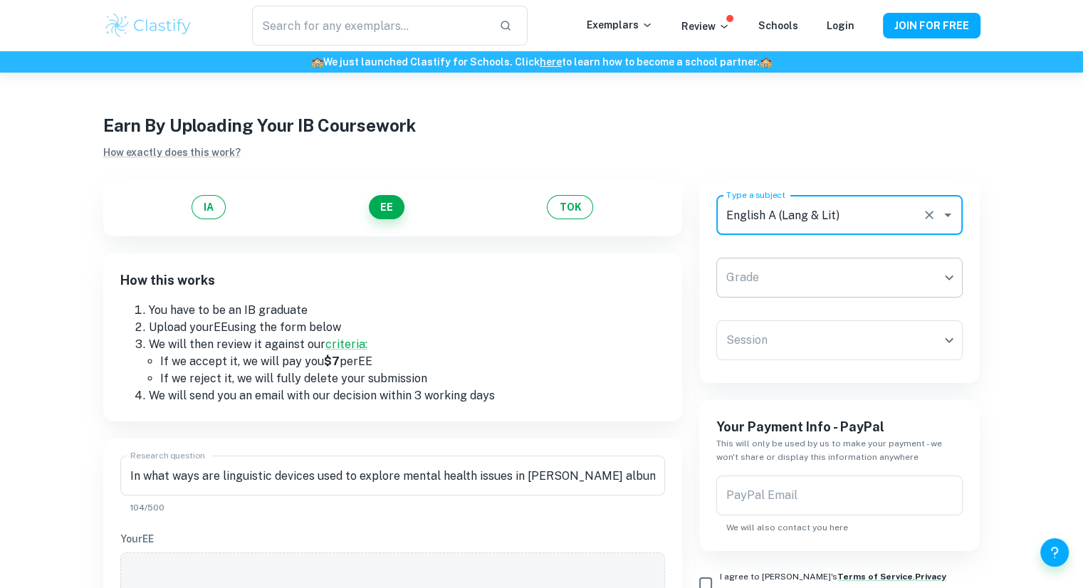
type input "English A (Lang & Lit)"
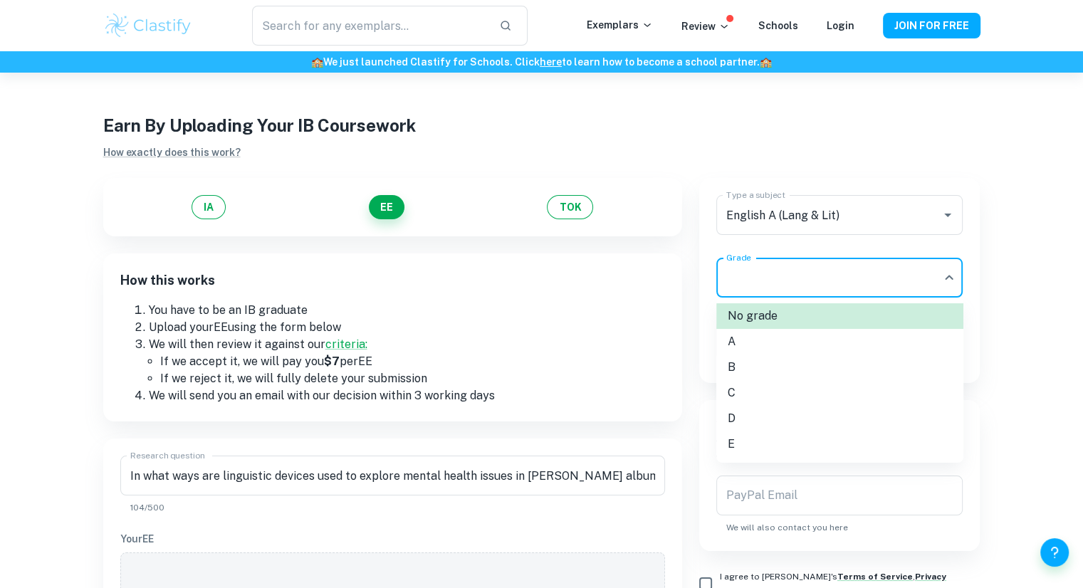
click at [795, 278] on body "We value your privacy We use cookies to enhance your browsing experience, serve…" at bounding box center [541, 367] width 1083 height 588
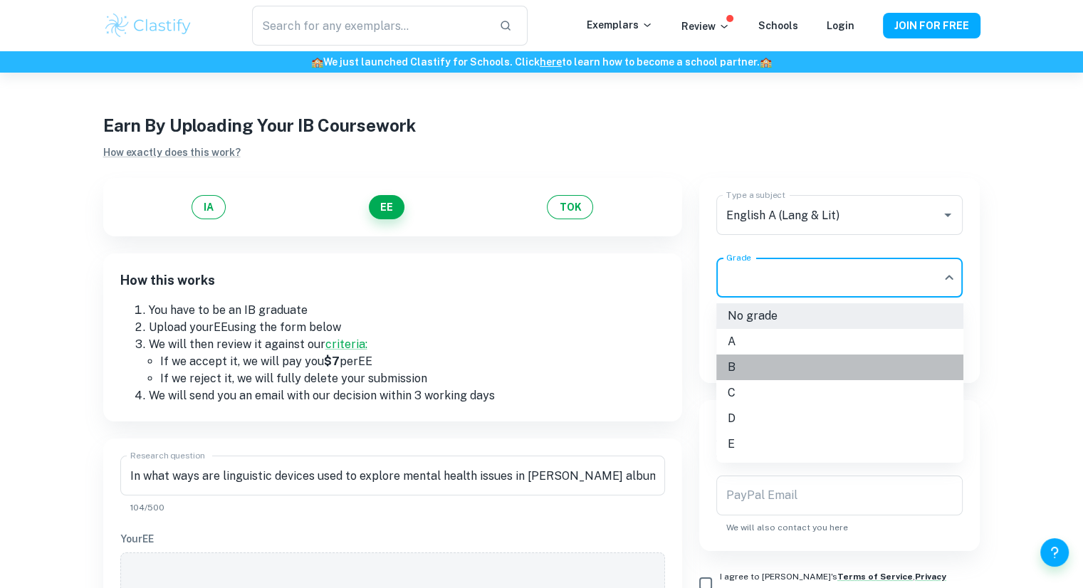
click at [757, 366] on li "B" at bounding box center [839, 368] width 247 height 26
type input "B"
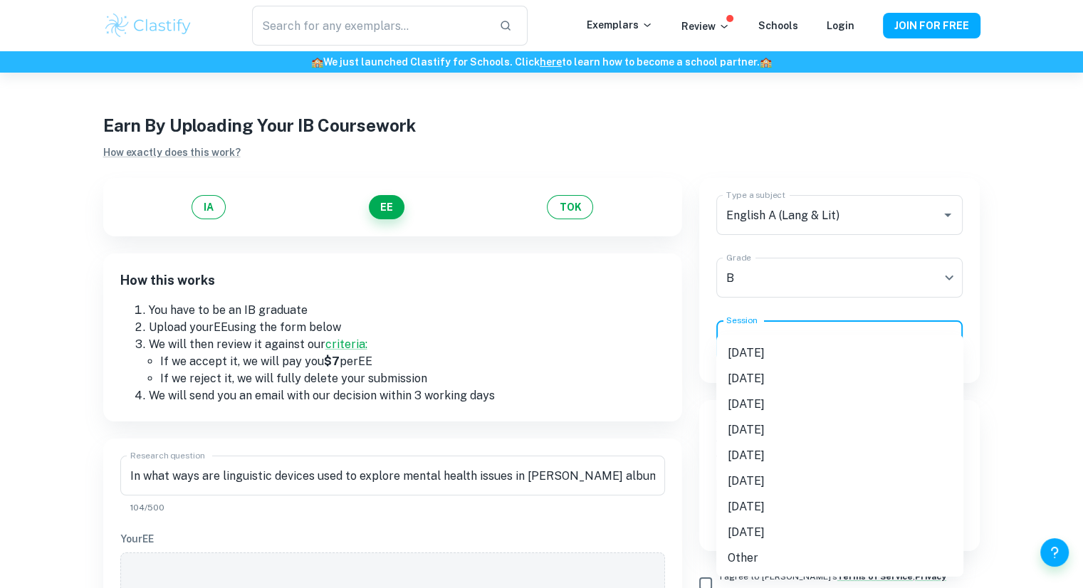
click at [785, 347] on body "We value your privacy We use cookies to enhance your browsing experience, serve…" at bounding box center [541, 367] width 1083 height 588
click at [772, 347] on li "[DATE]" at bounding box center [839, 353] width 247 height 26
type input "M25"
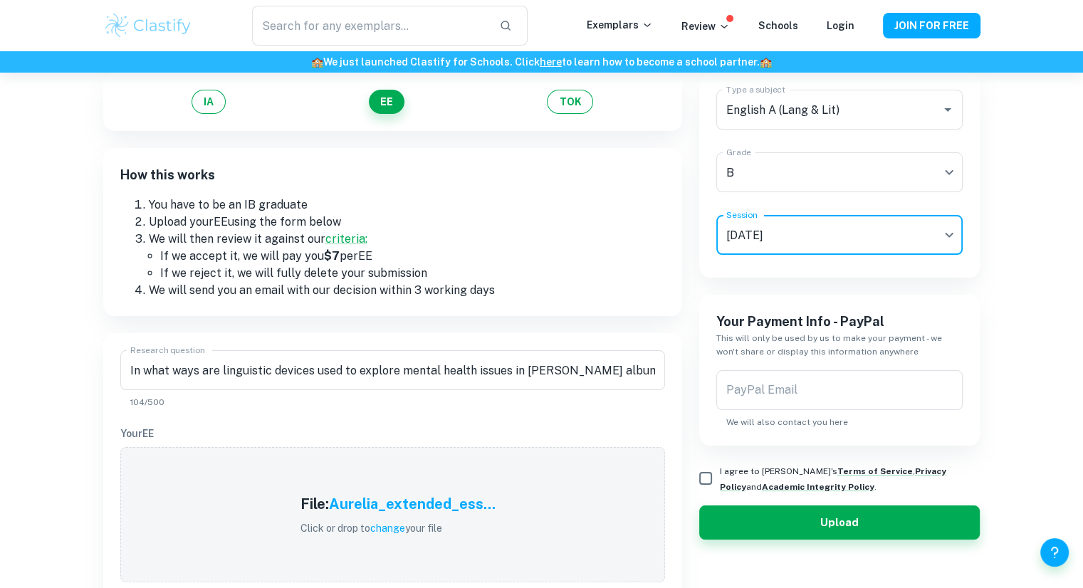
scroll to position [105, 0]
click at [745, 387] on input "PayPal Email" at bounding box center [839, 390] width 247 height 40
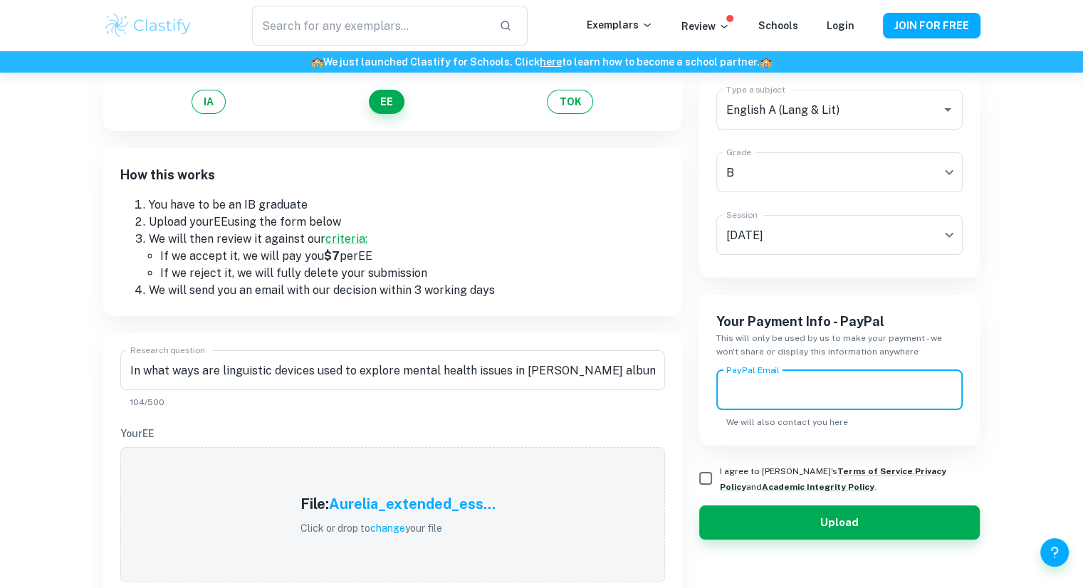
type input "[EMAIL_ADDRESS][DOMAIN_NAME]"
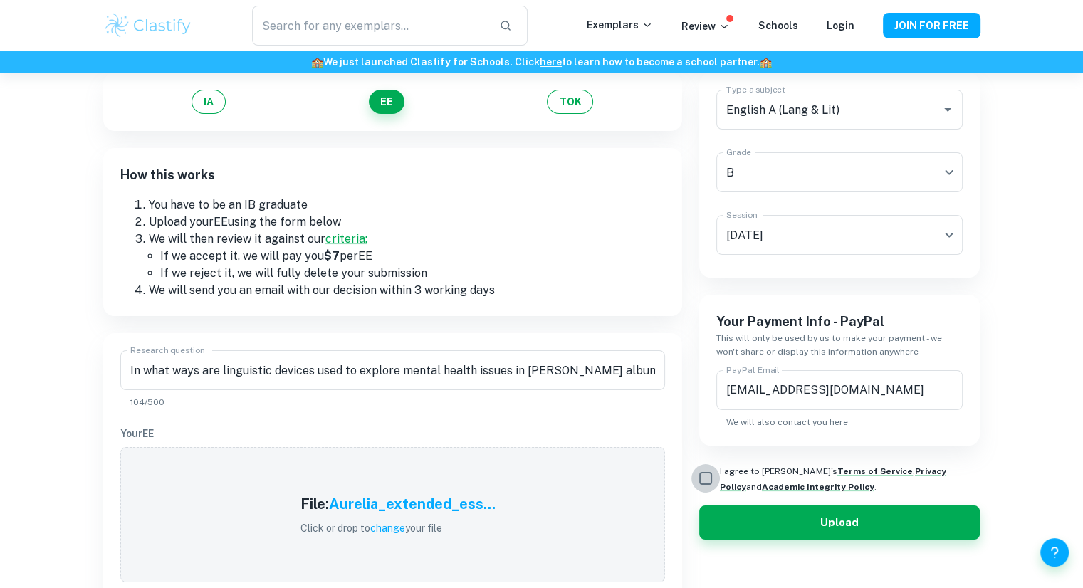
click at [702, 480] on input "I agree to [PERSON_NAME]'s Terms of Service , Privacy Policy and Academic Integ…" at bounding box center [705, 478] width 28 height 28
checkbox input "true"
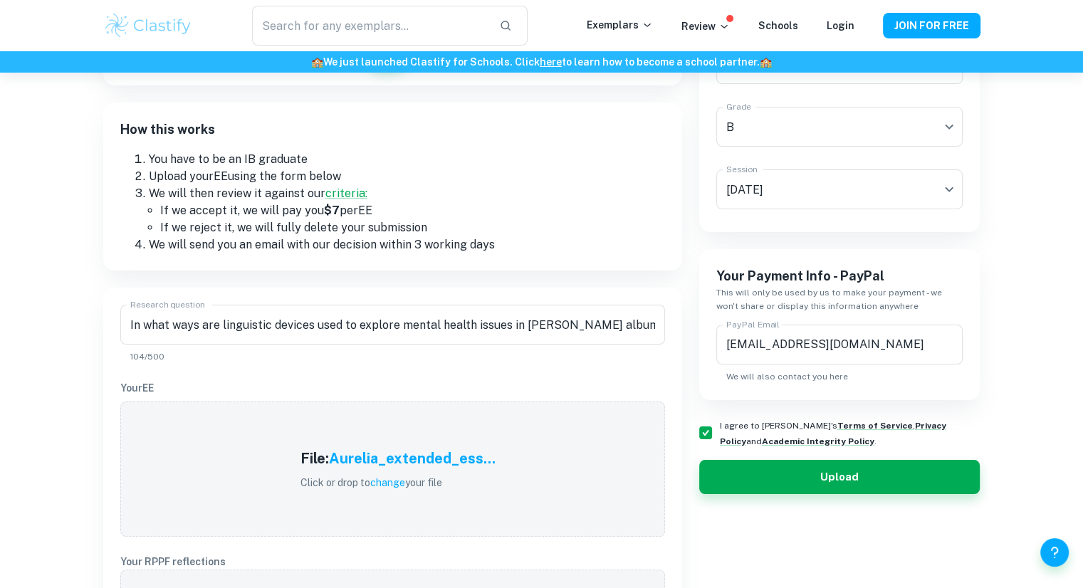
scroll to position [159, 0]
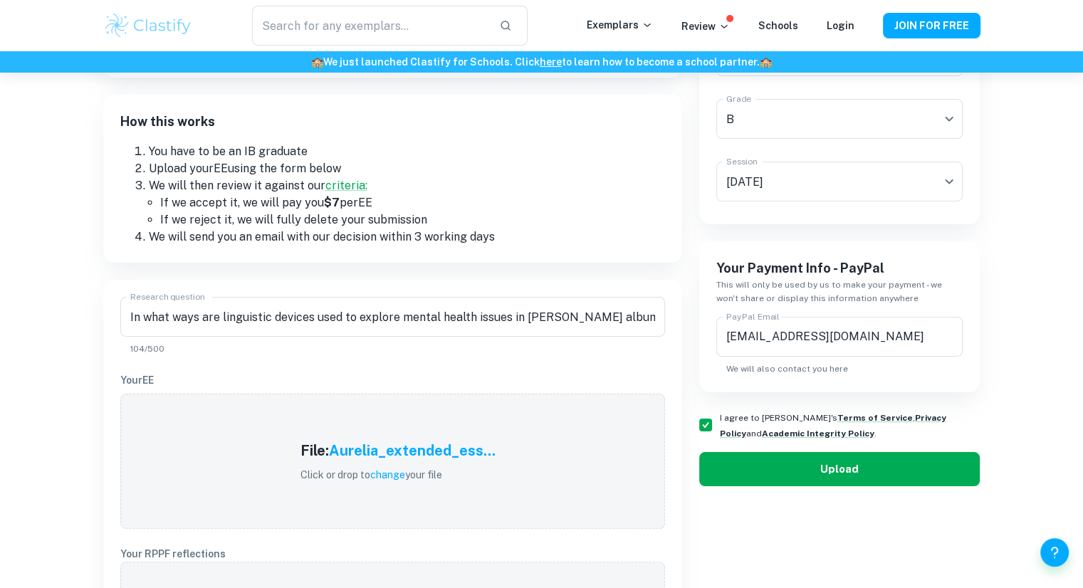
click at [742, 461] on button "Upload" at bounding box center [839, 469] width 281 height 34
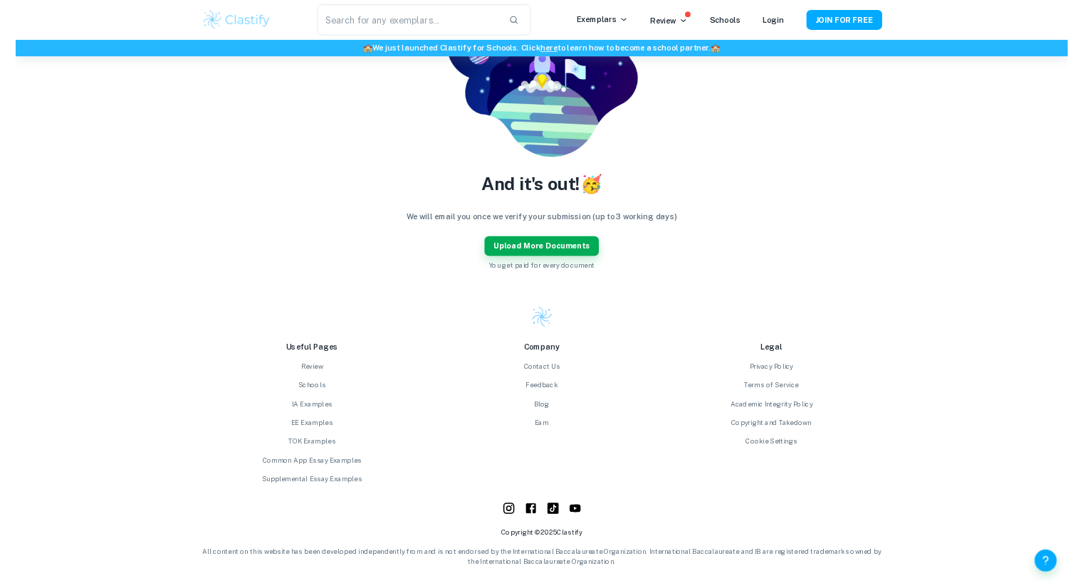
scroll to position [208, 0]
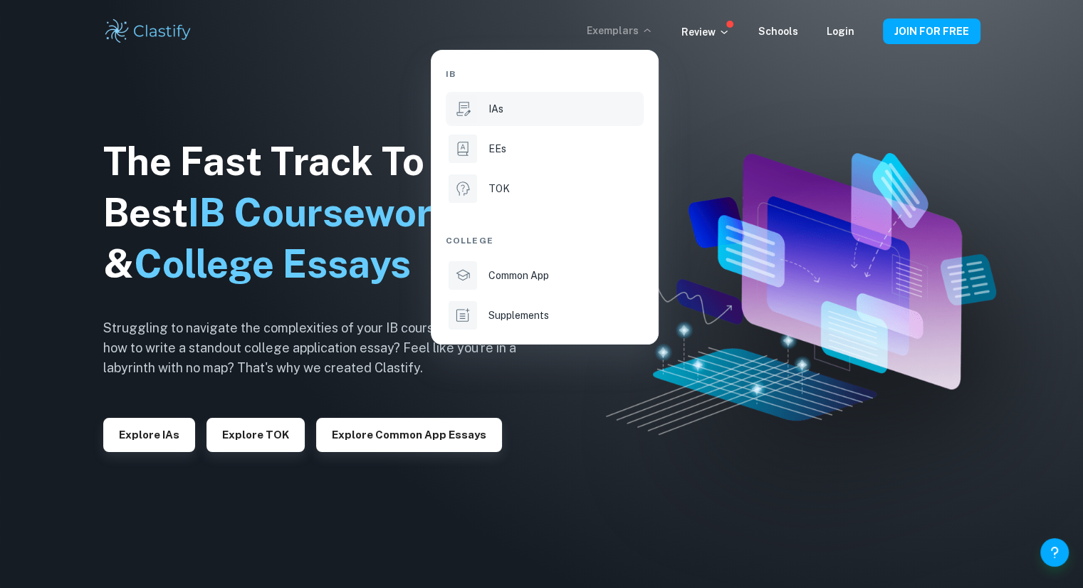
click at [501, 108] on div "IB IAs EEs TOK College Common App Supplements" at bounding box center [541, 294] width 1083 height 588
click at [501, 108] on p "IAs" at bounding box center [495, 109] width 15 height 16
click at [507, 109] on div "IAs" at bounding box center [564, 109] width 152 height 16
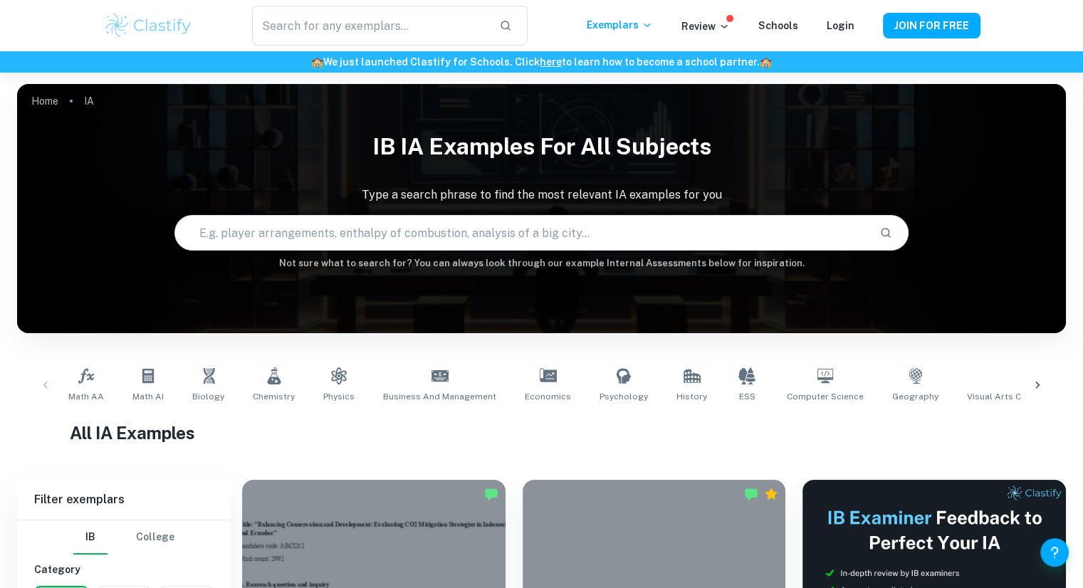
click at [446, 224] on input "text" at bounding box center [521, 233] width 693 height 40
type input "e"
click at [525, 382] on link "Economics" at bounding box center [548, 385] width 58 height 47
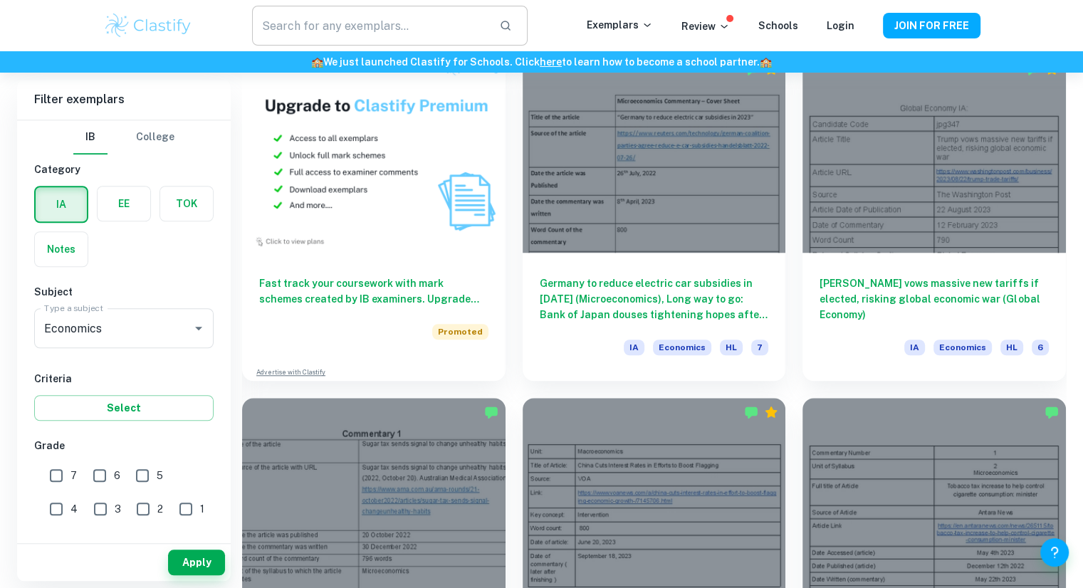
scroll to position [1096, 0]
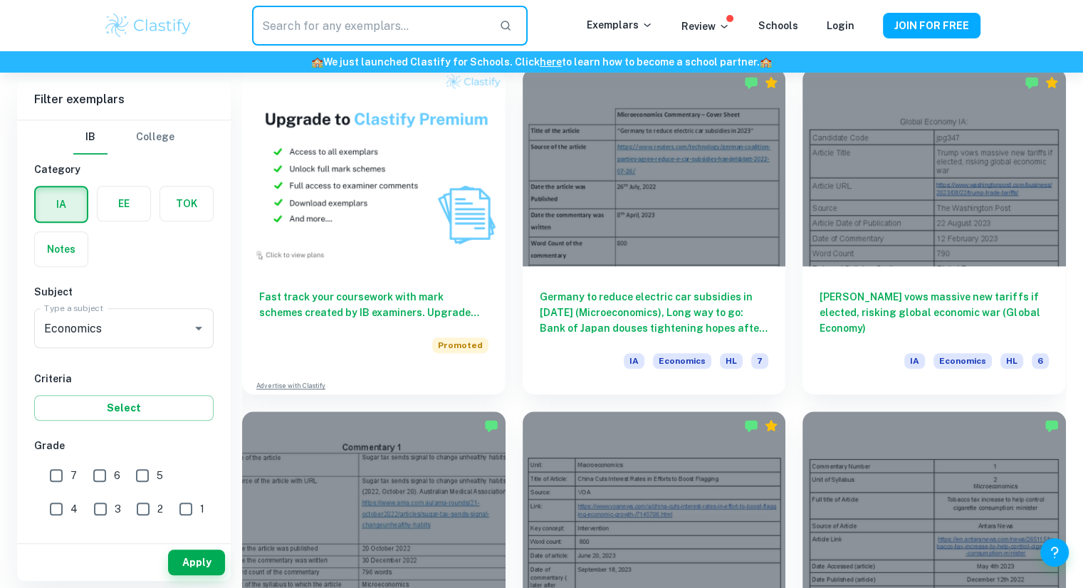
click at [350, 24] on input "text" at bounding box center [369, 26] width 235 height 40
type input "IO"
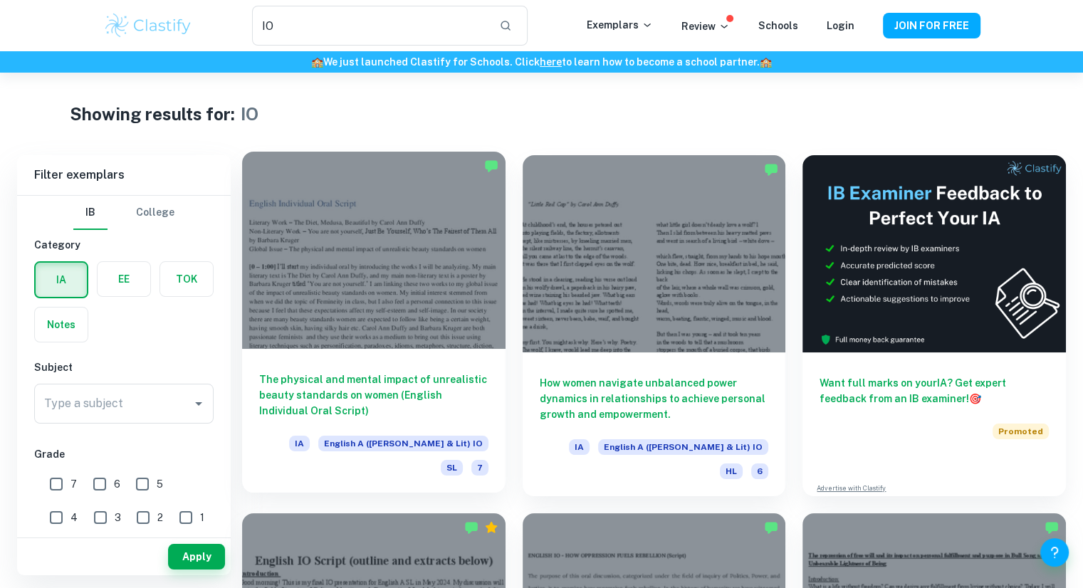
click at [386, 332] on div at bounding box center [373, 250] width 263 height 197
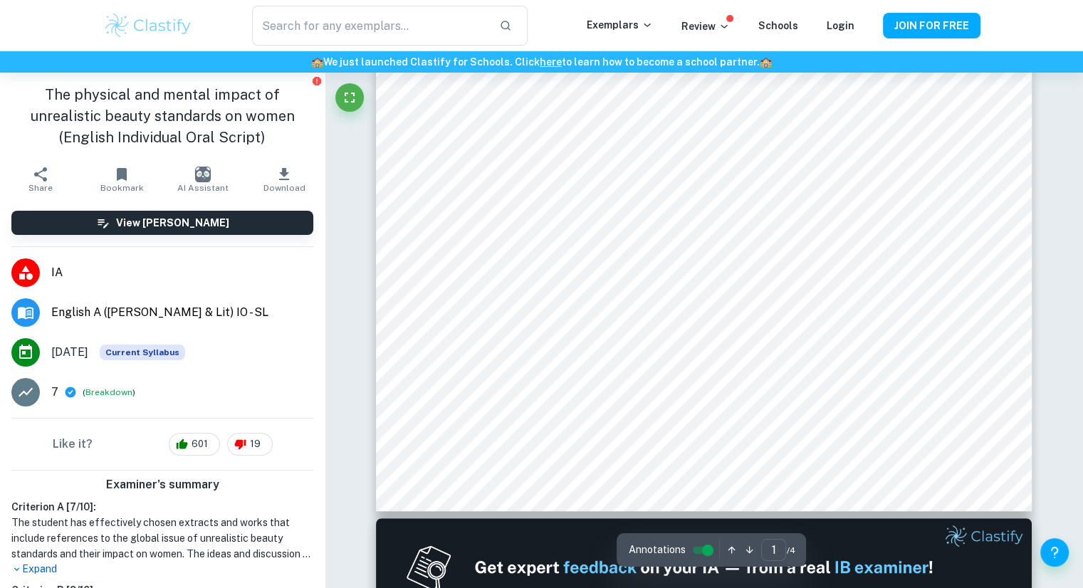
scroll to position [504, 0]
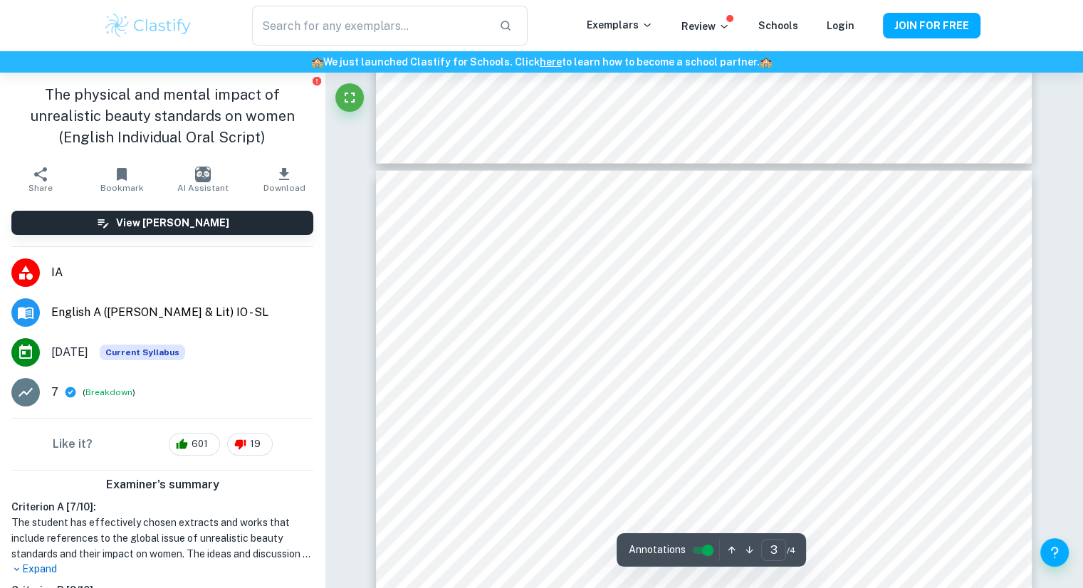
type input "4"
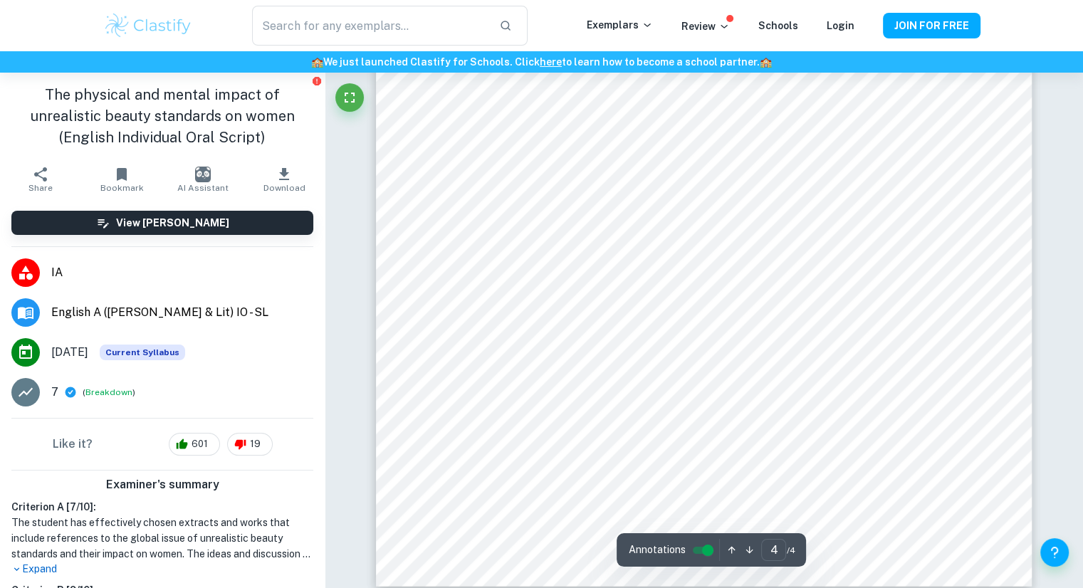
scroll to position [3456, 0]
